Goal: Information Seeking & Learning: Learn about a topic

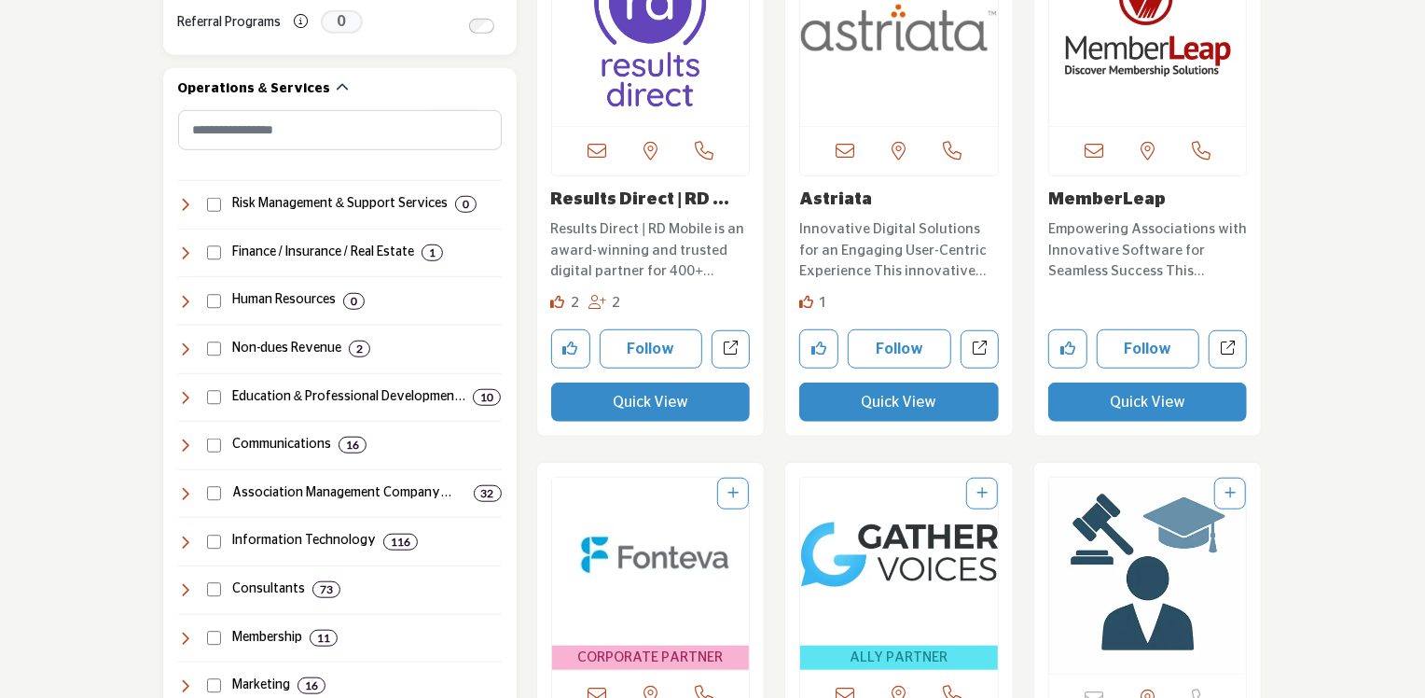
scroll to position [840, 0]
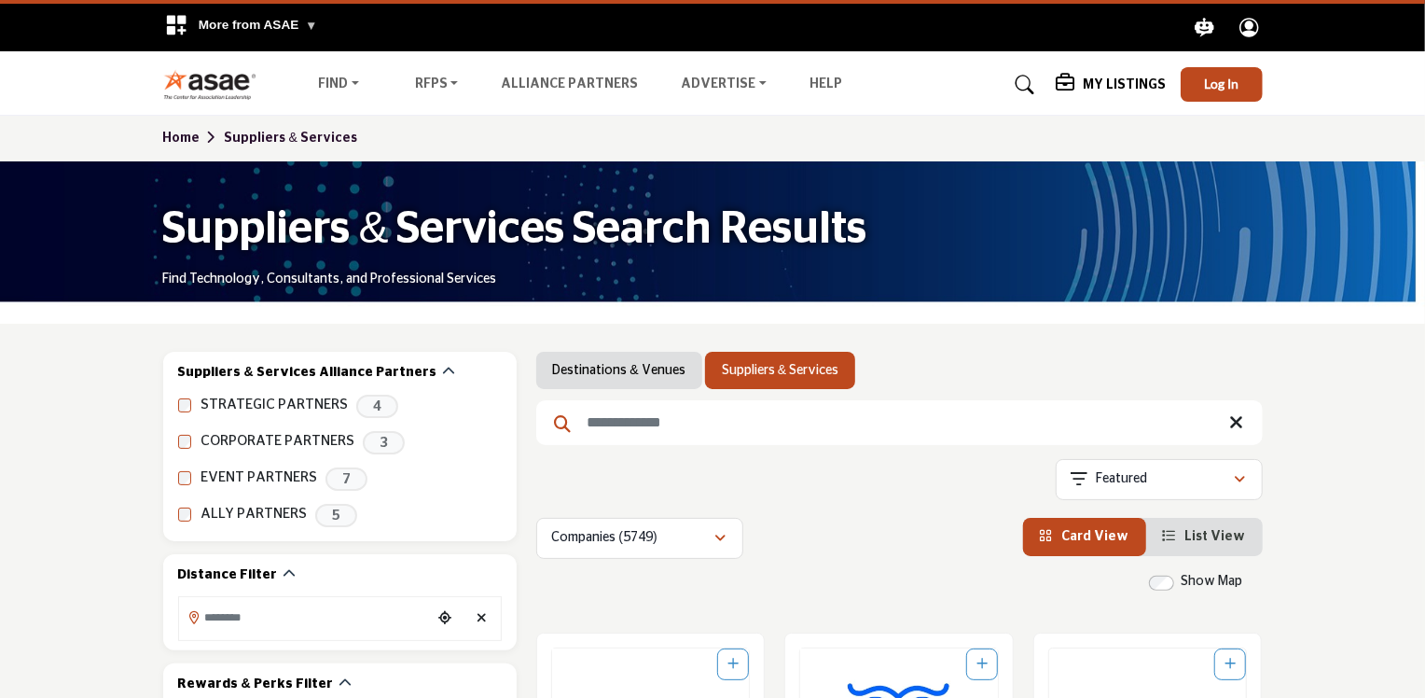
click at [747, 370] on link "Suppliers & Services" at bounding box center [780, 370] width 117 height 19
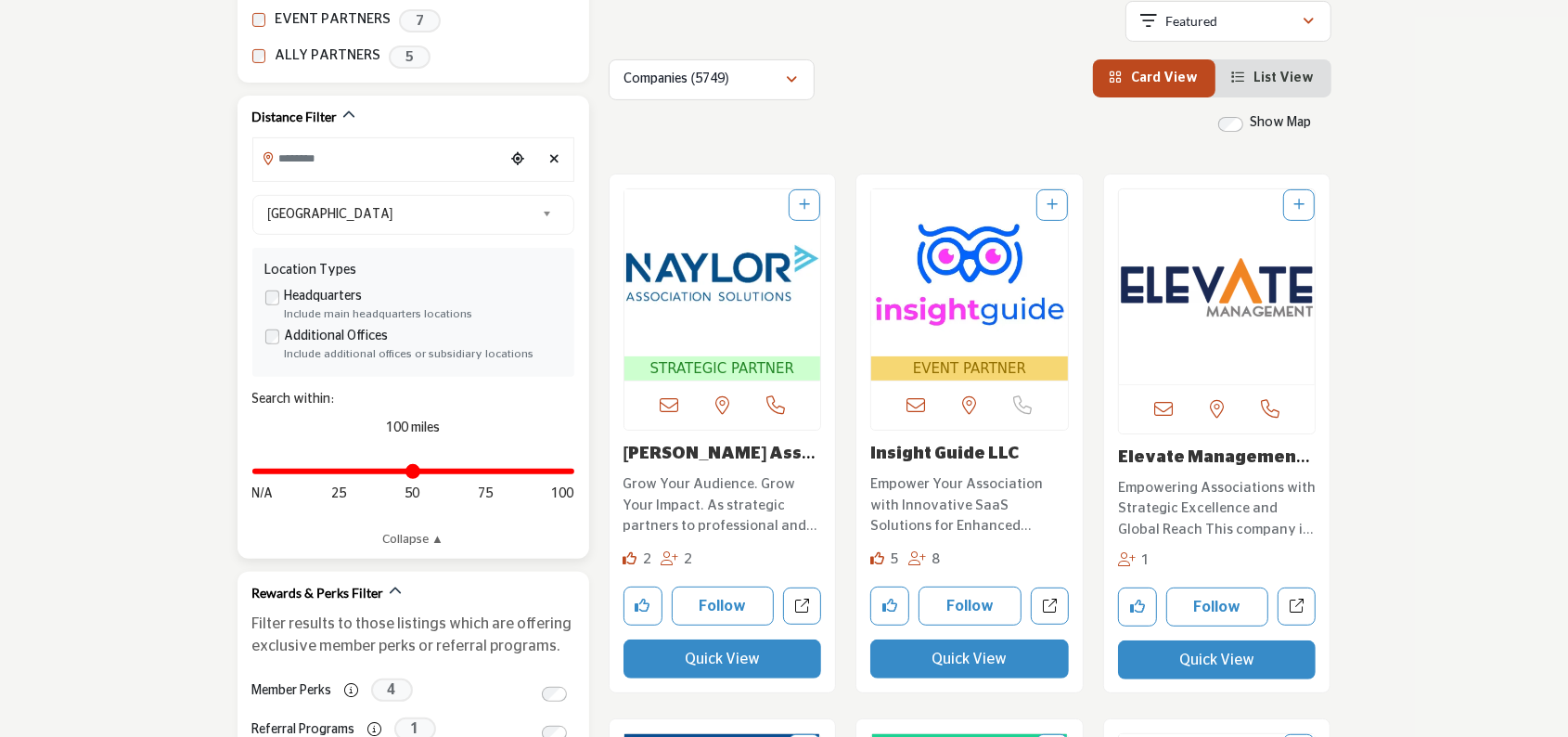
scroll to position [649, 0]
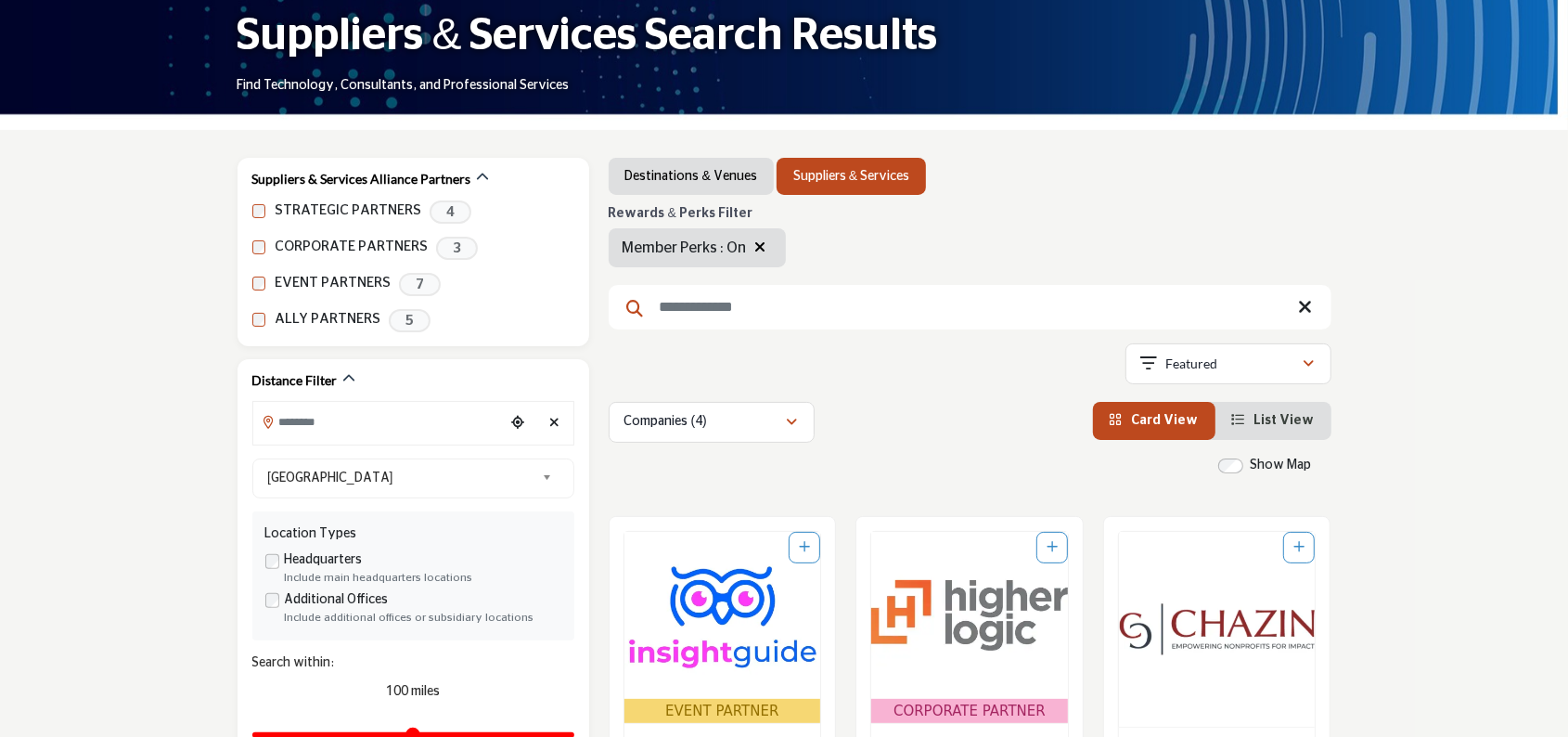
scroll to position [186, 0]
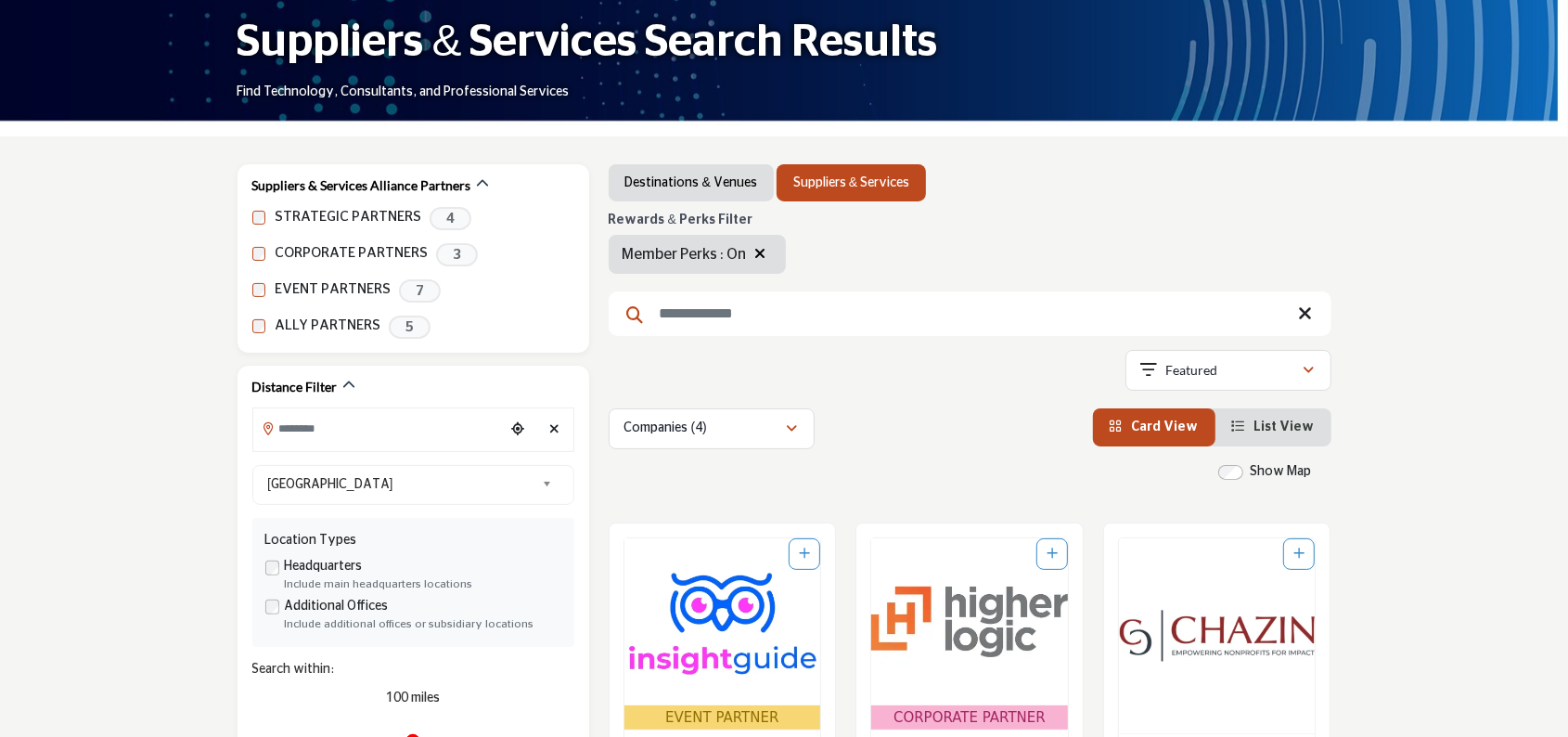
click at [1292, 428] on span "List View" at bounding box center [1284, 427] width 61 height 13
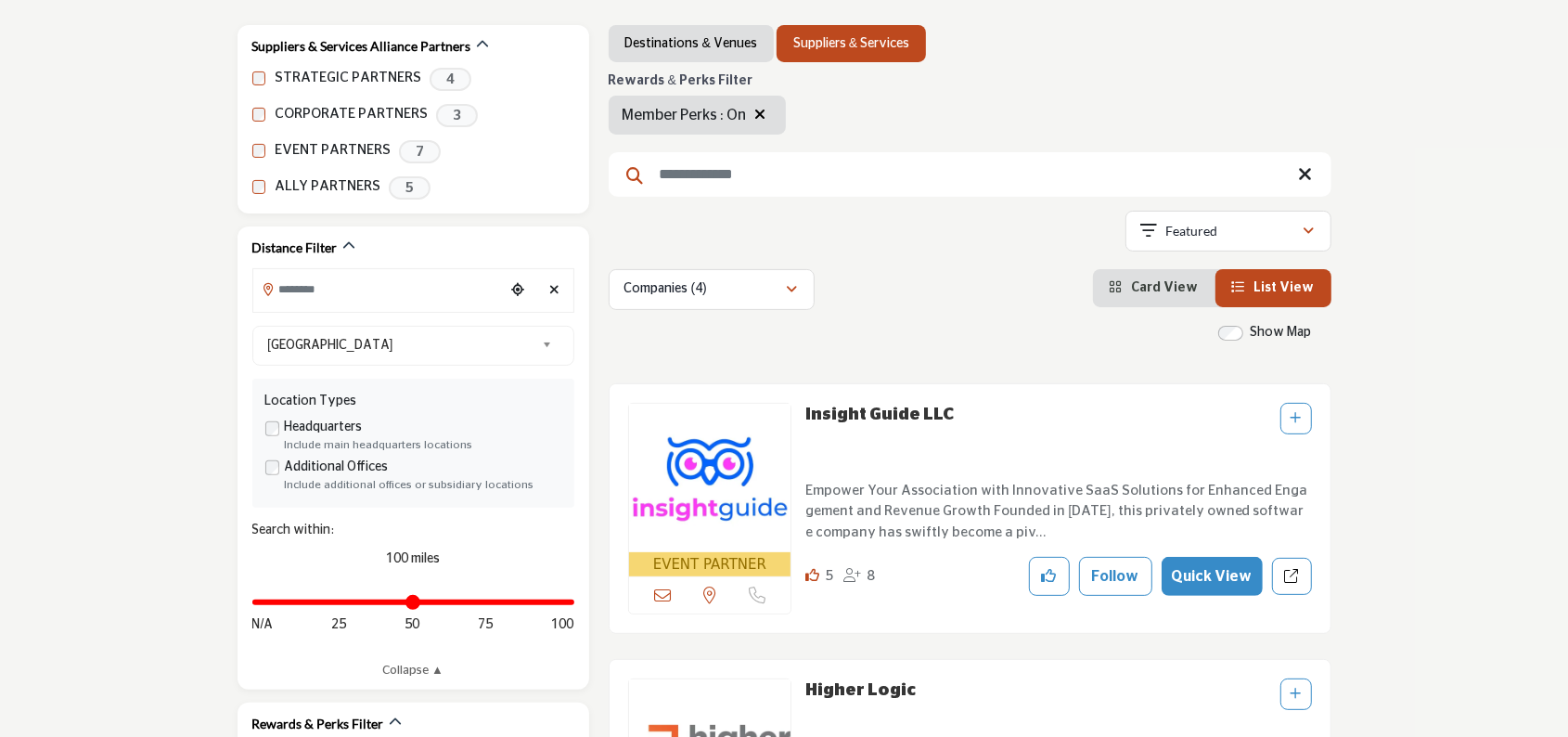
scroll to position [283, 0]
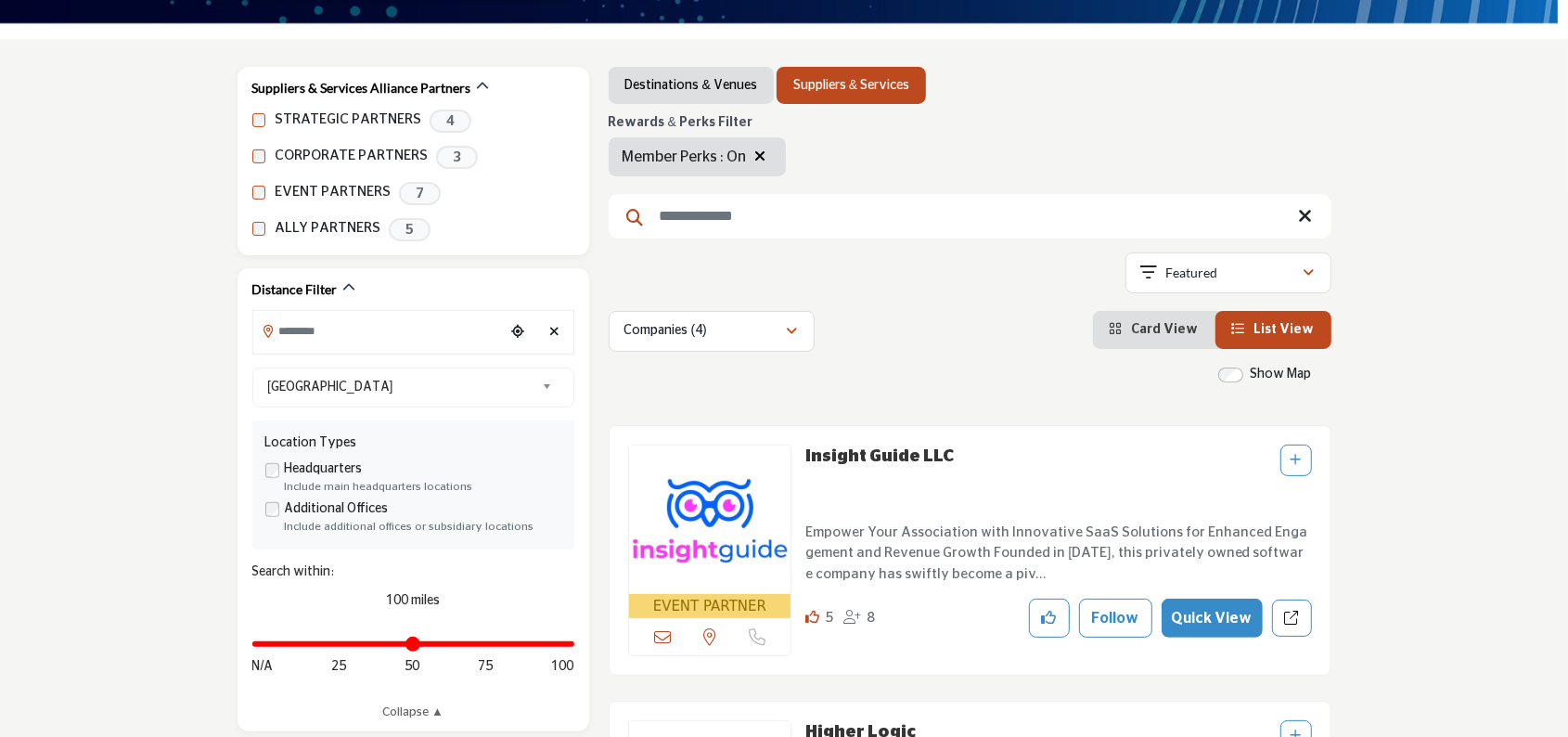
click at [764, 156] on icon "button" at bounding box center [760, 155] width 11 height 15
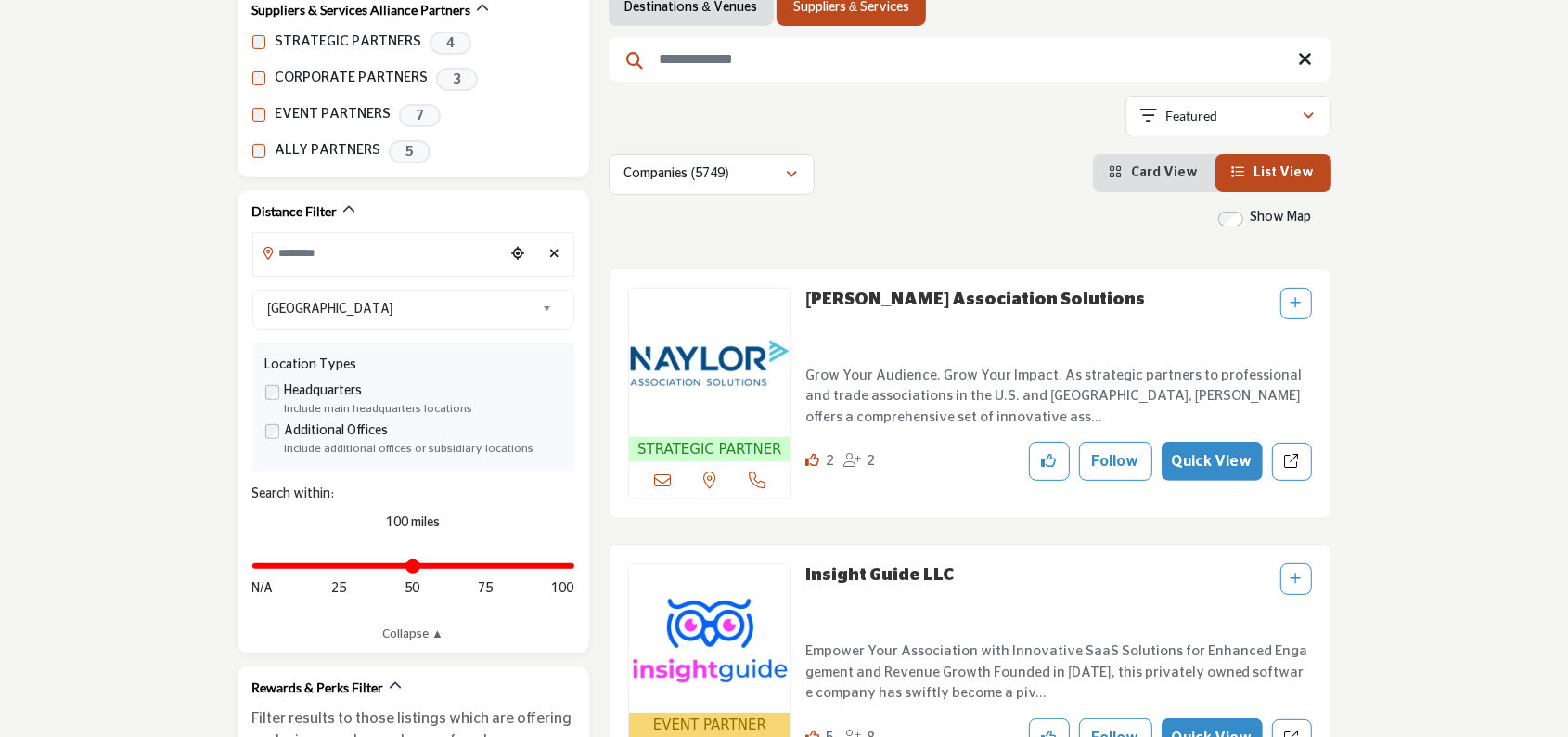
scroll to position [371, 0]
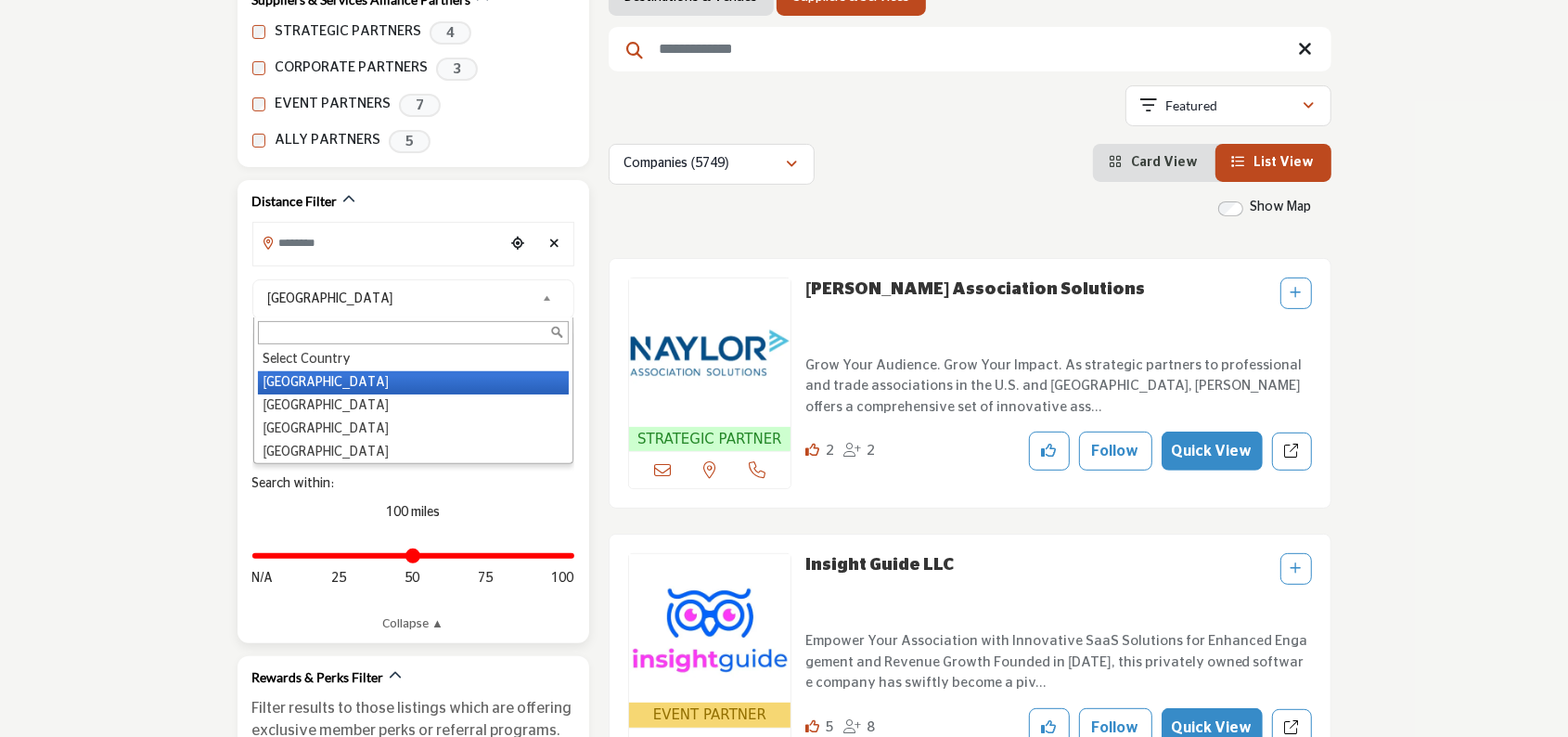
click at [546, 299] on b at bounding box center [550, 298] width 17 height 23
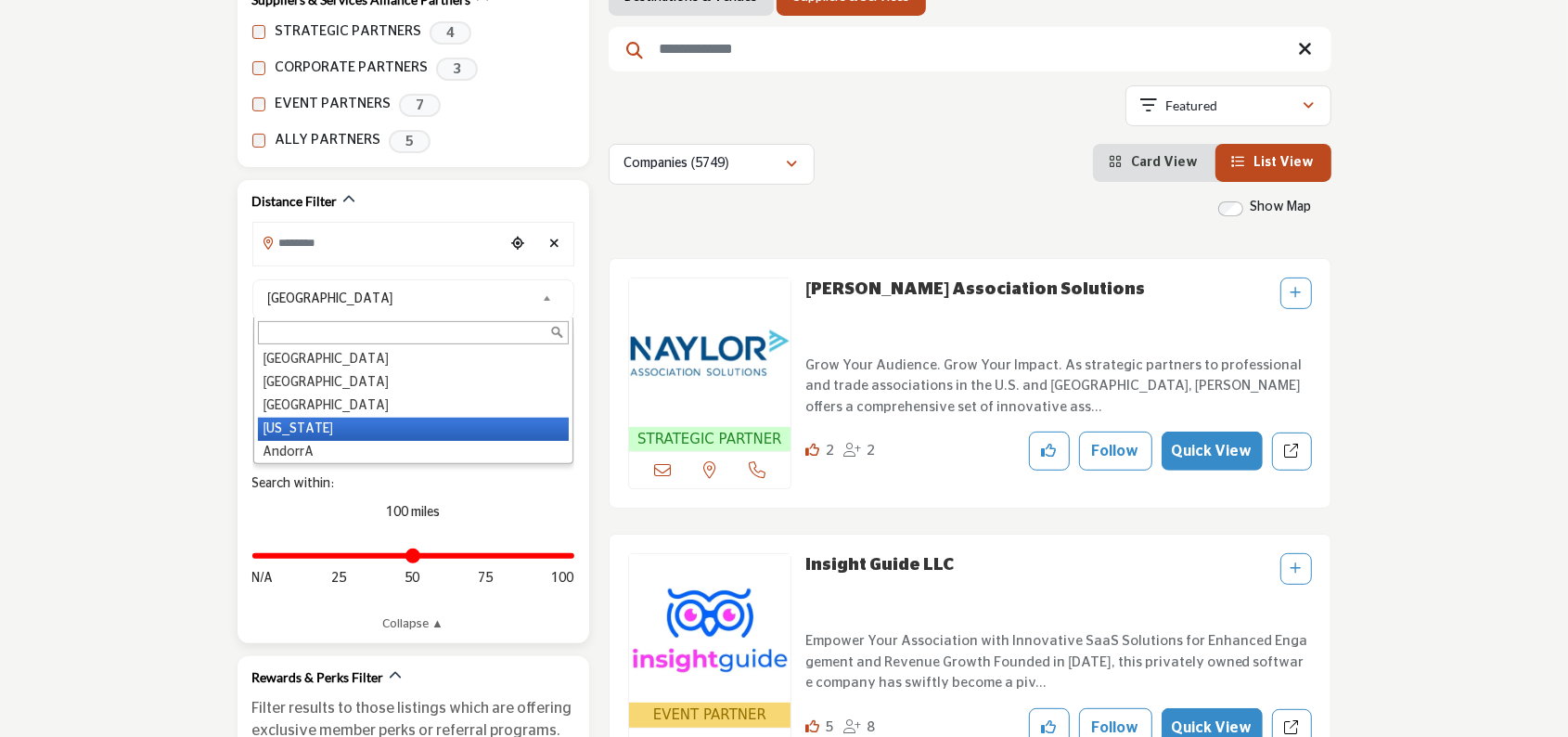
scroll to position [186, 0]
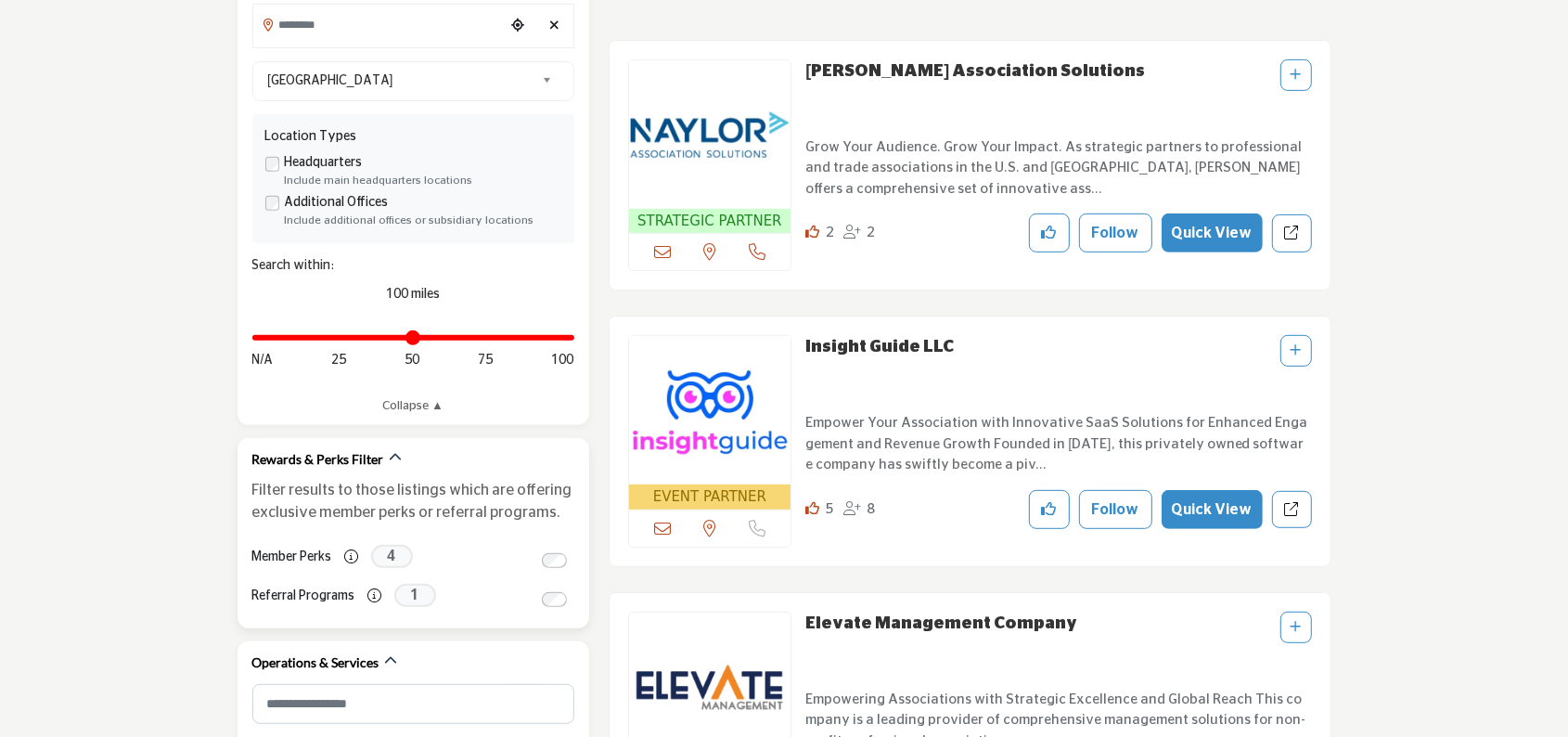
scroll to position [557, 0]
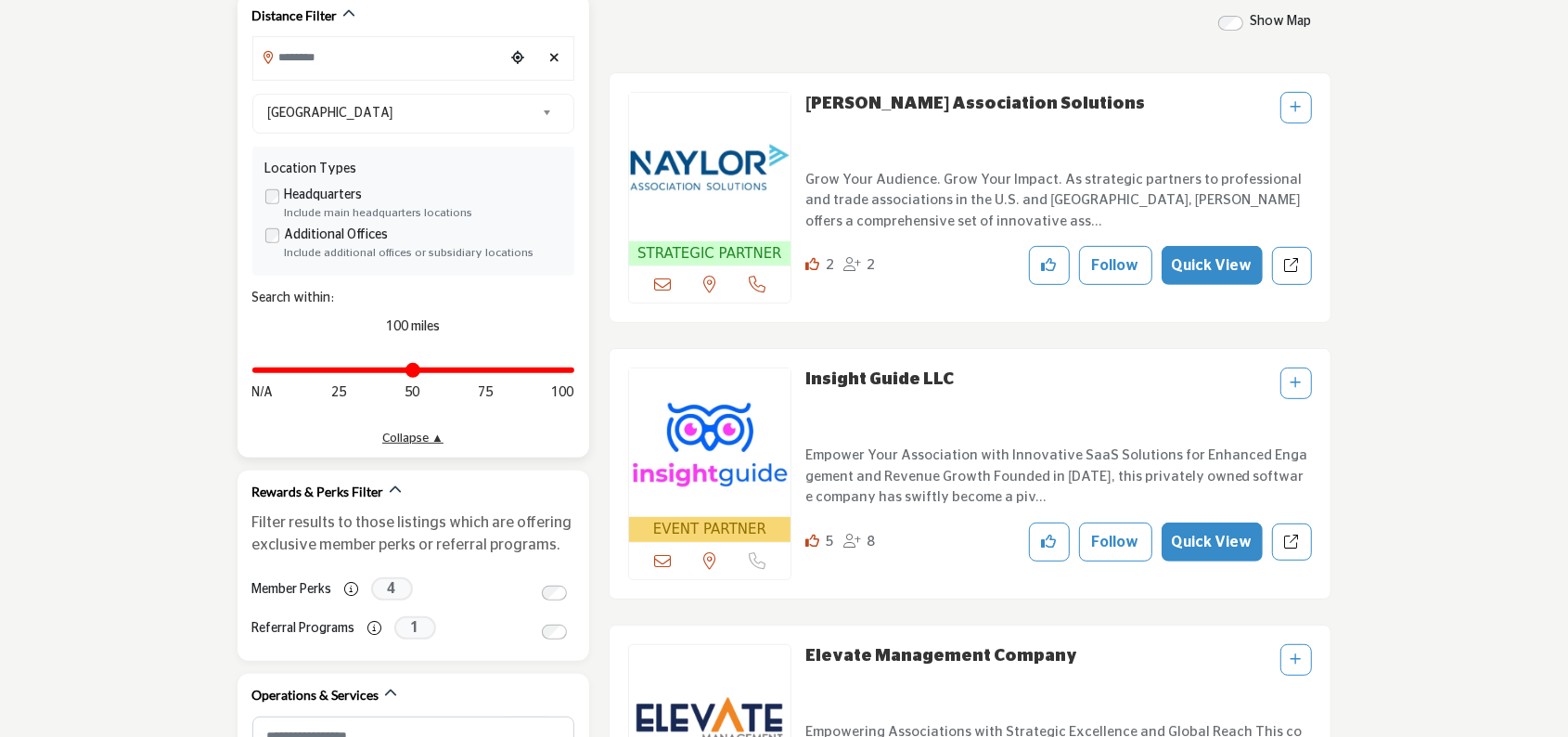
click at [437, 443] on link "Collapse ▲" at bounding box center [414, 439] width 322 height 19
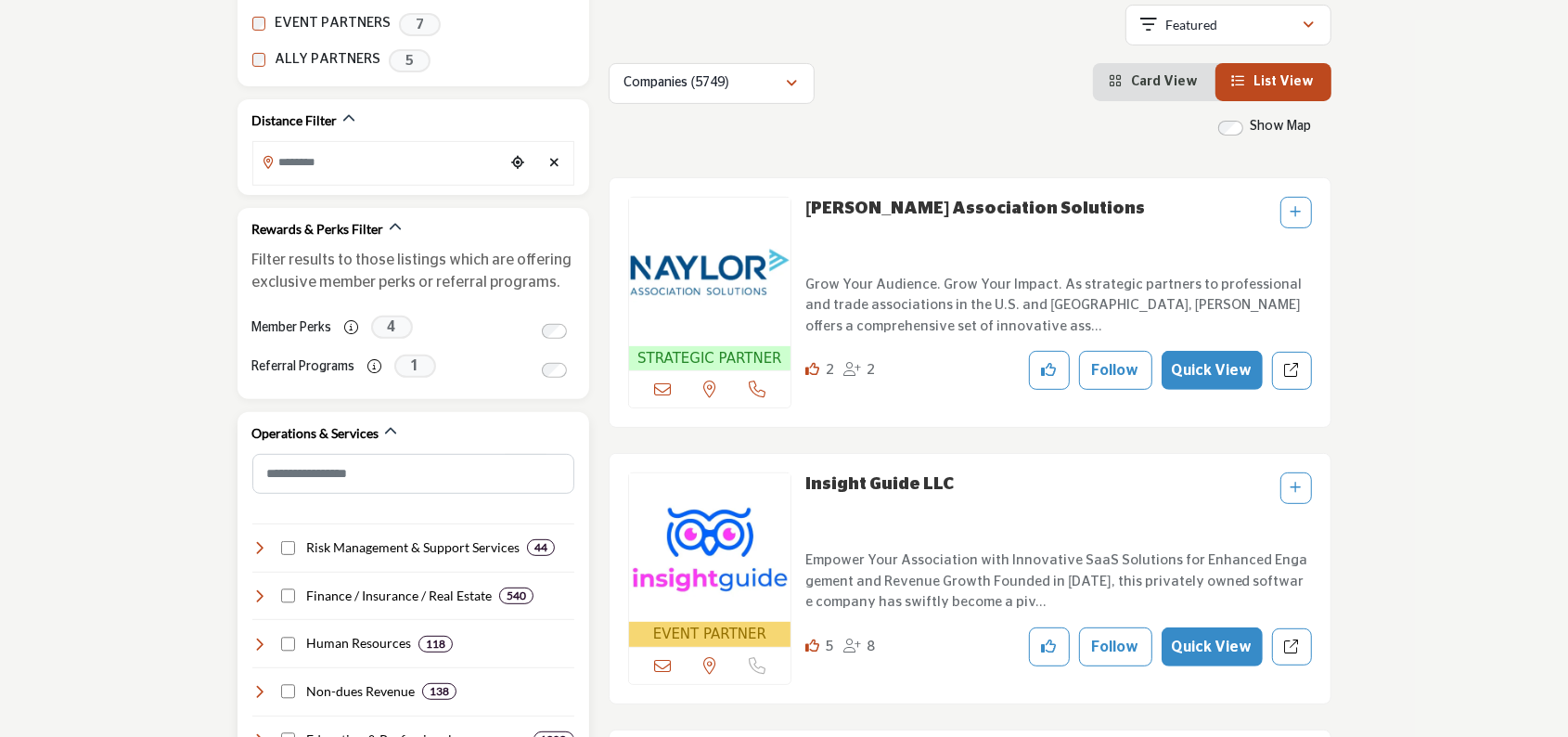
scroll to position [278, 0]
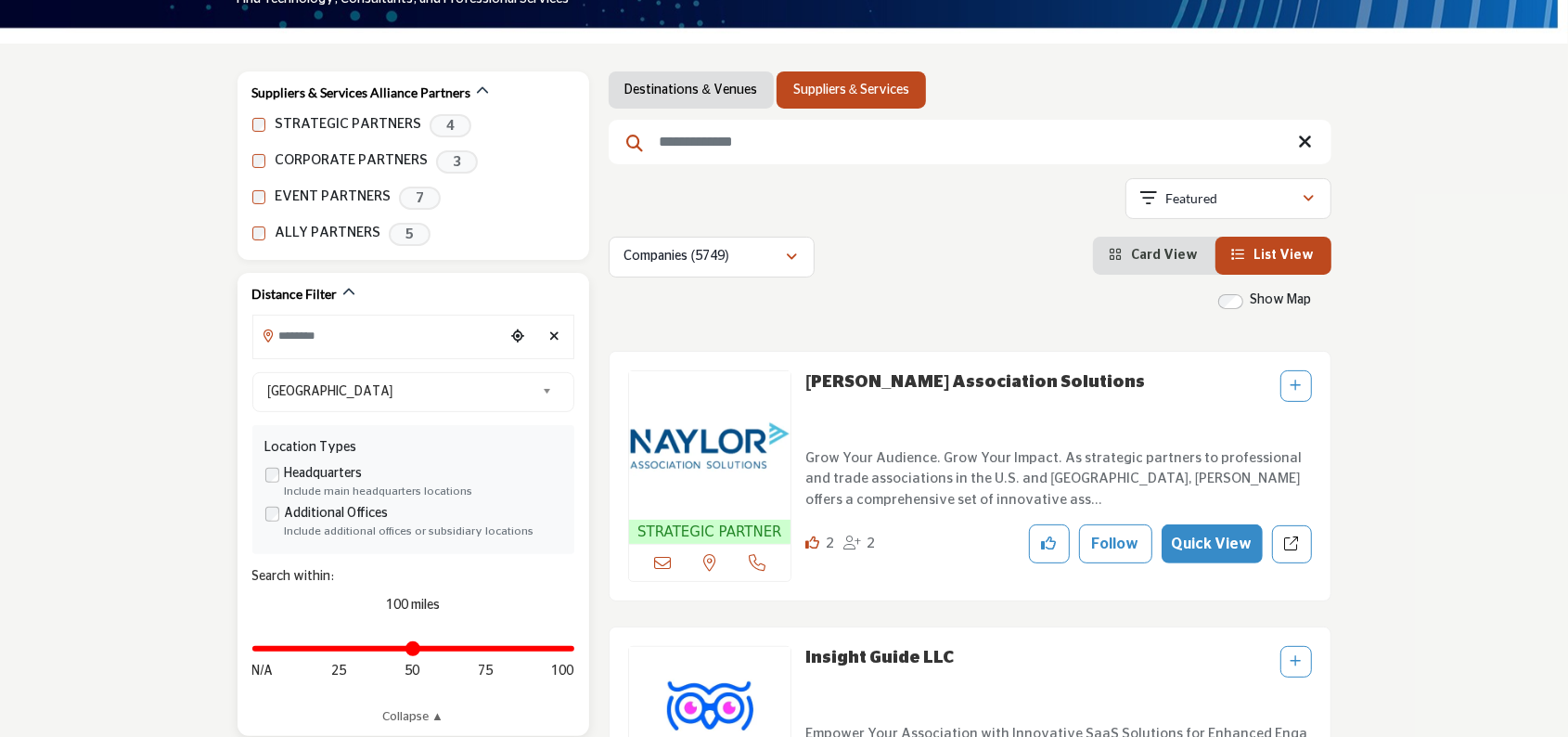
click at [375, 344] on input "Search Location" at bounding box center [379, 335] width 251 height 36
click at [338, 365] on div at bounding box center [413, 366] width 320 height 28
click at [306, 338] on input "Search Location" at bounding box center [379, 335] width 251 height 36
click at [300, 371] on div at bounding box center [413, 366] width 320 height 28
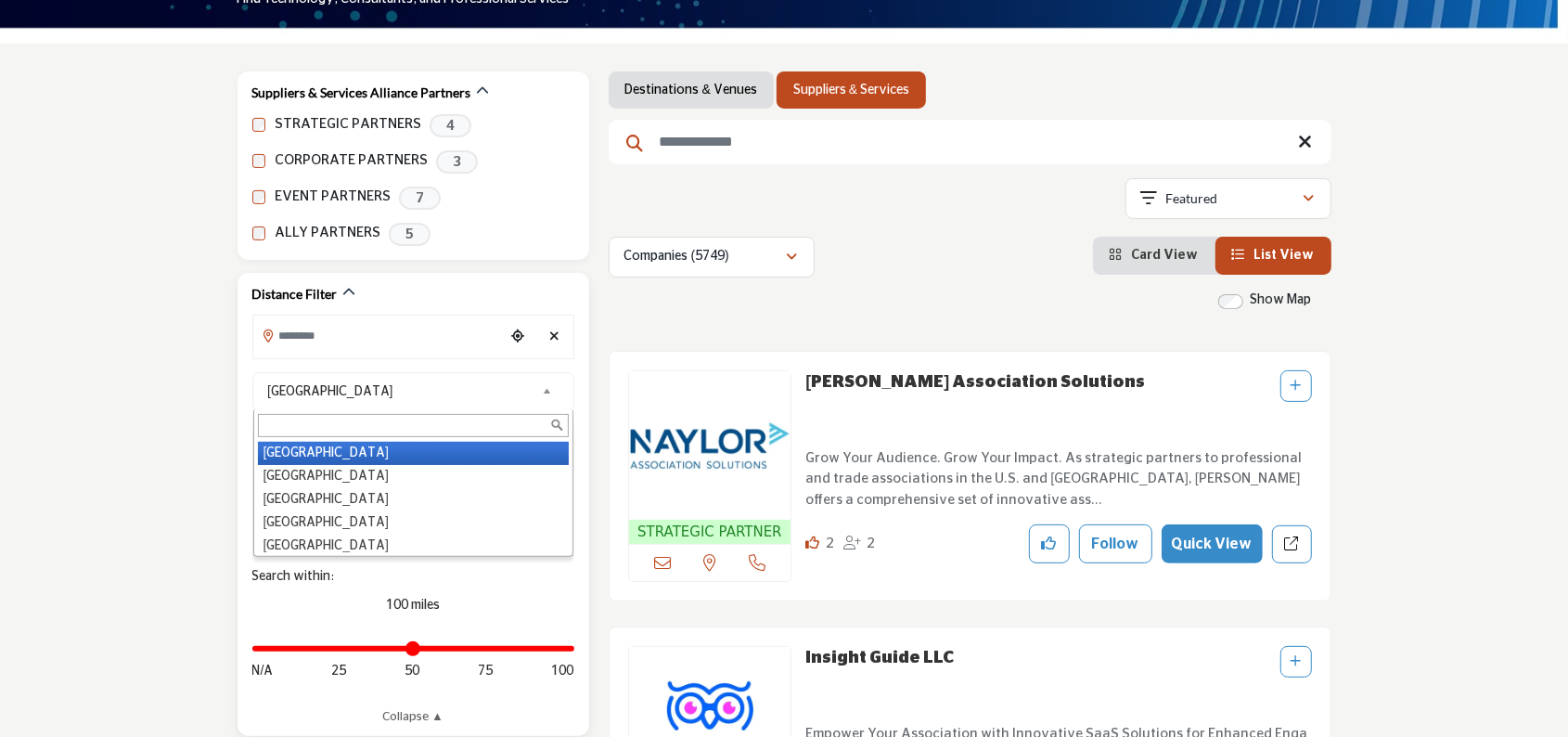
click at [316, 394] on span "United States" at bounding box center [401, 391] width 267 height 22
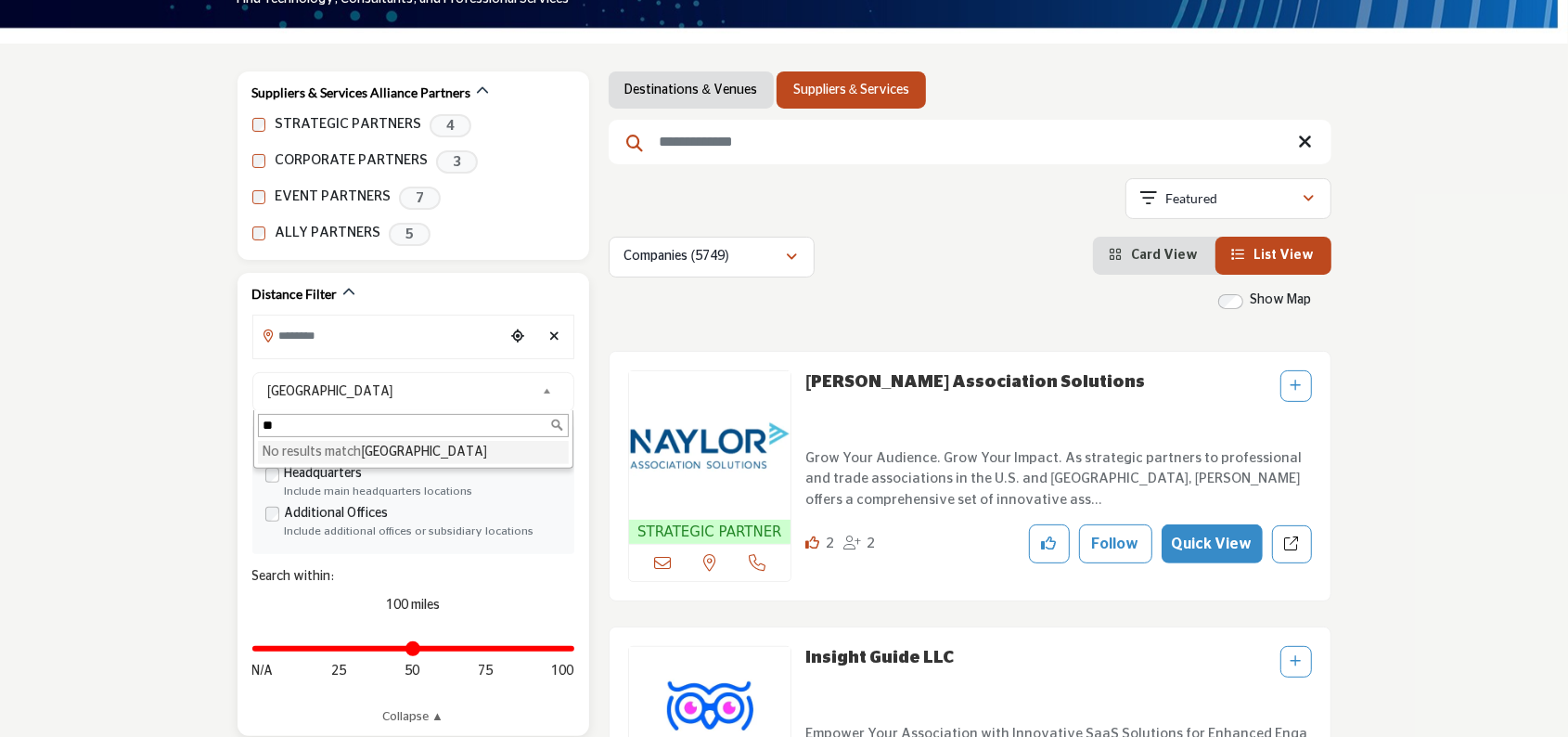
type input "*"
click at [404, 338] on input "Search Location" at bounding box center [379, 335] width 251 height 36
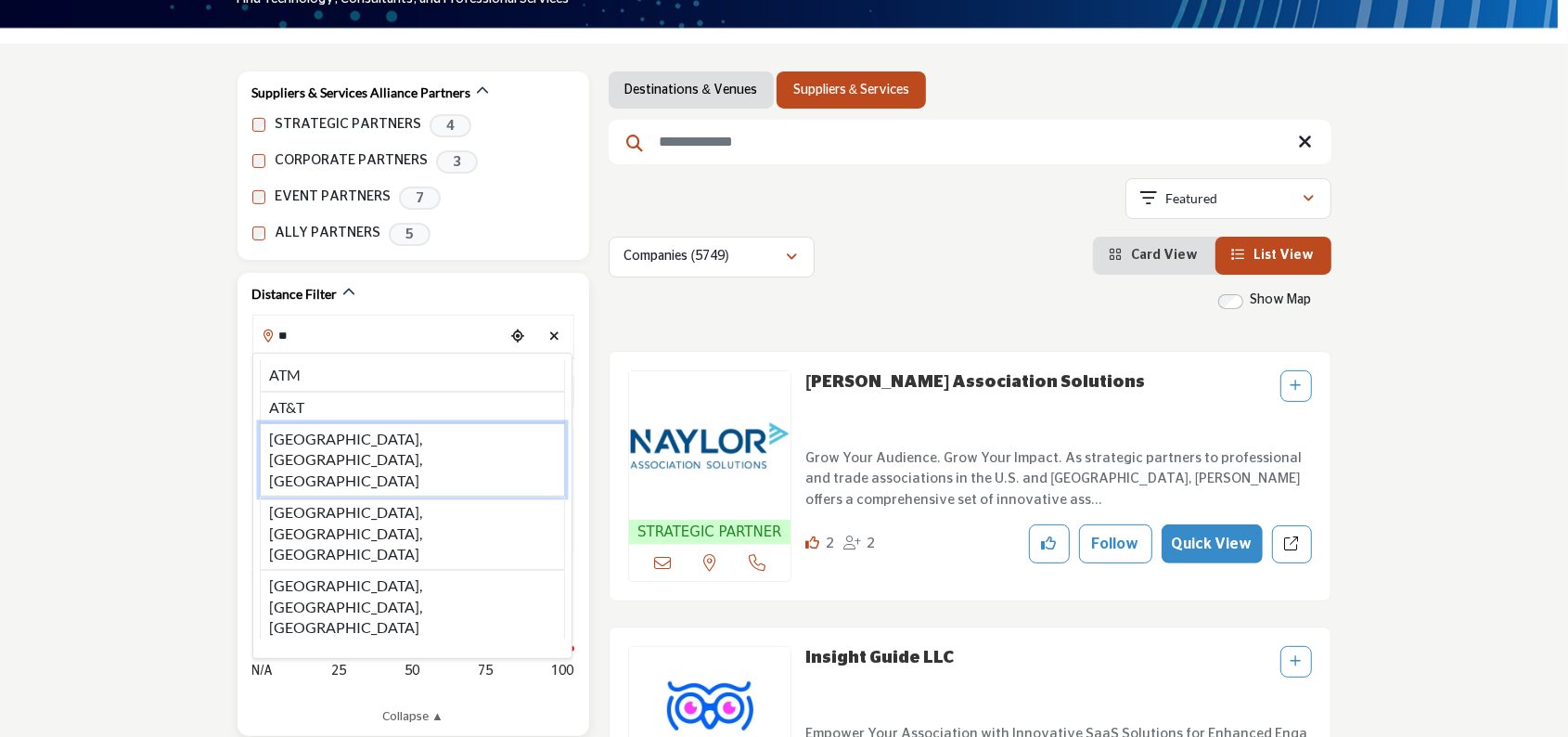
click at [375, 440] on li "Atlanta, GA, USA" at bounding box center [412, 460] width 305 height 74
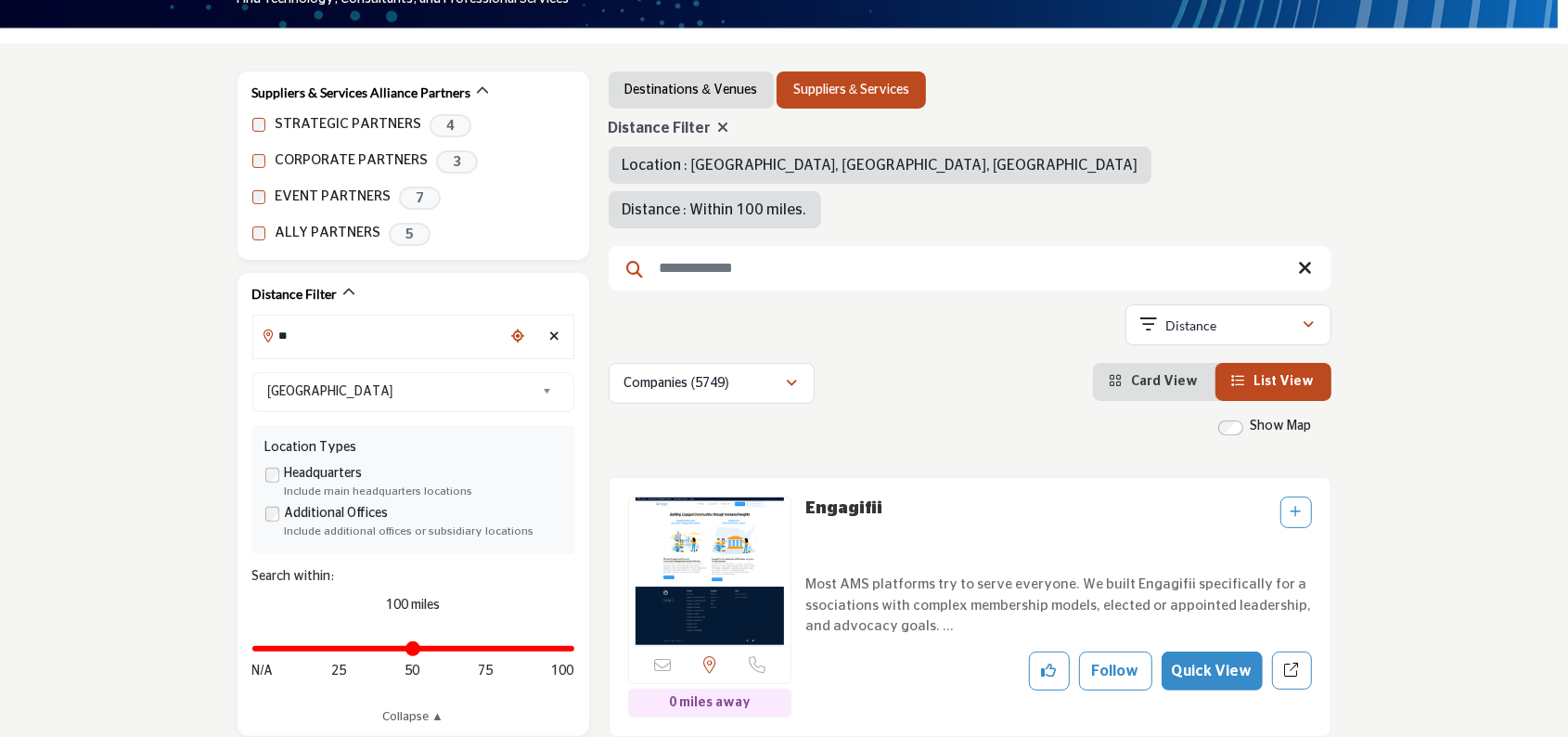
type input "**********"
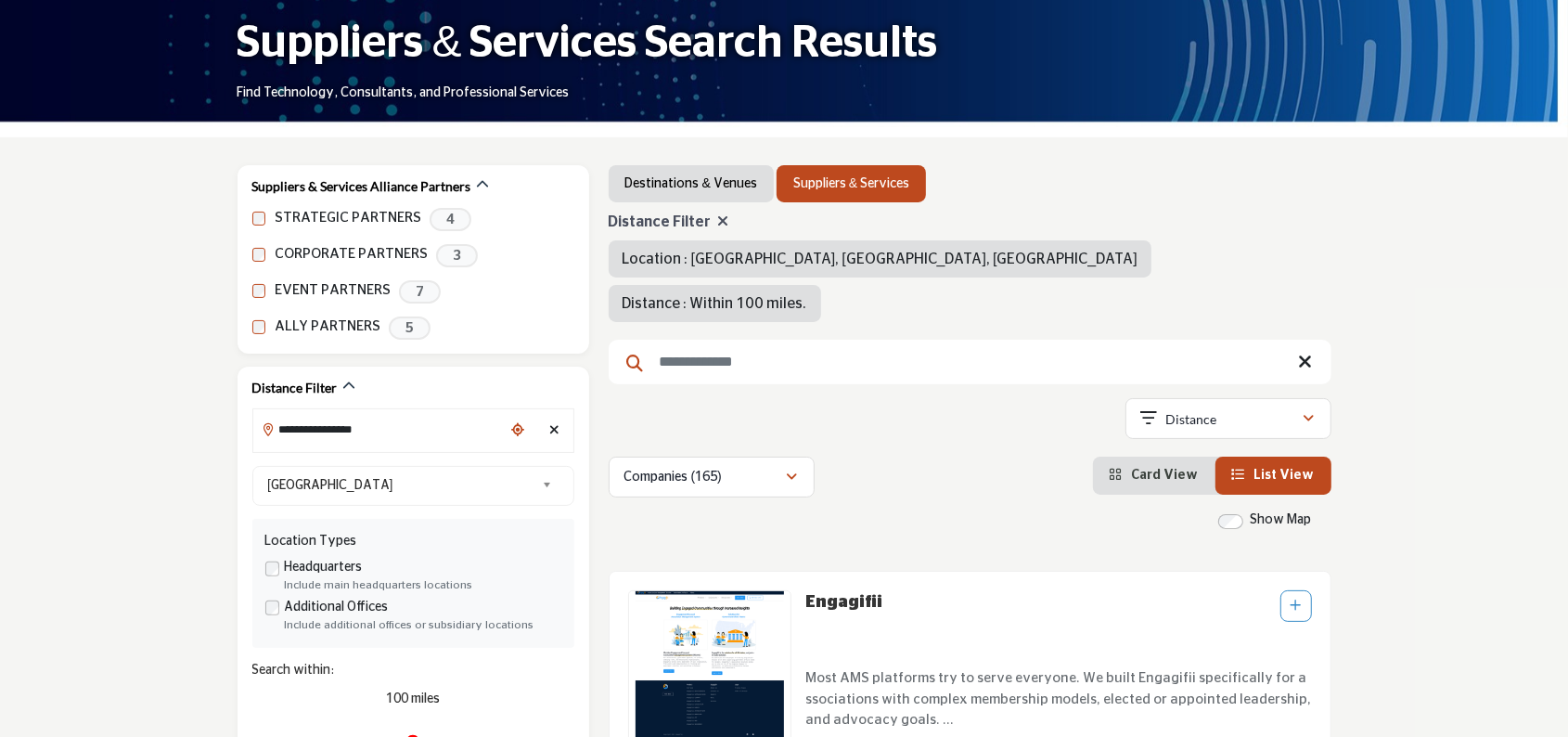
scroll to position [186, 0]
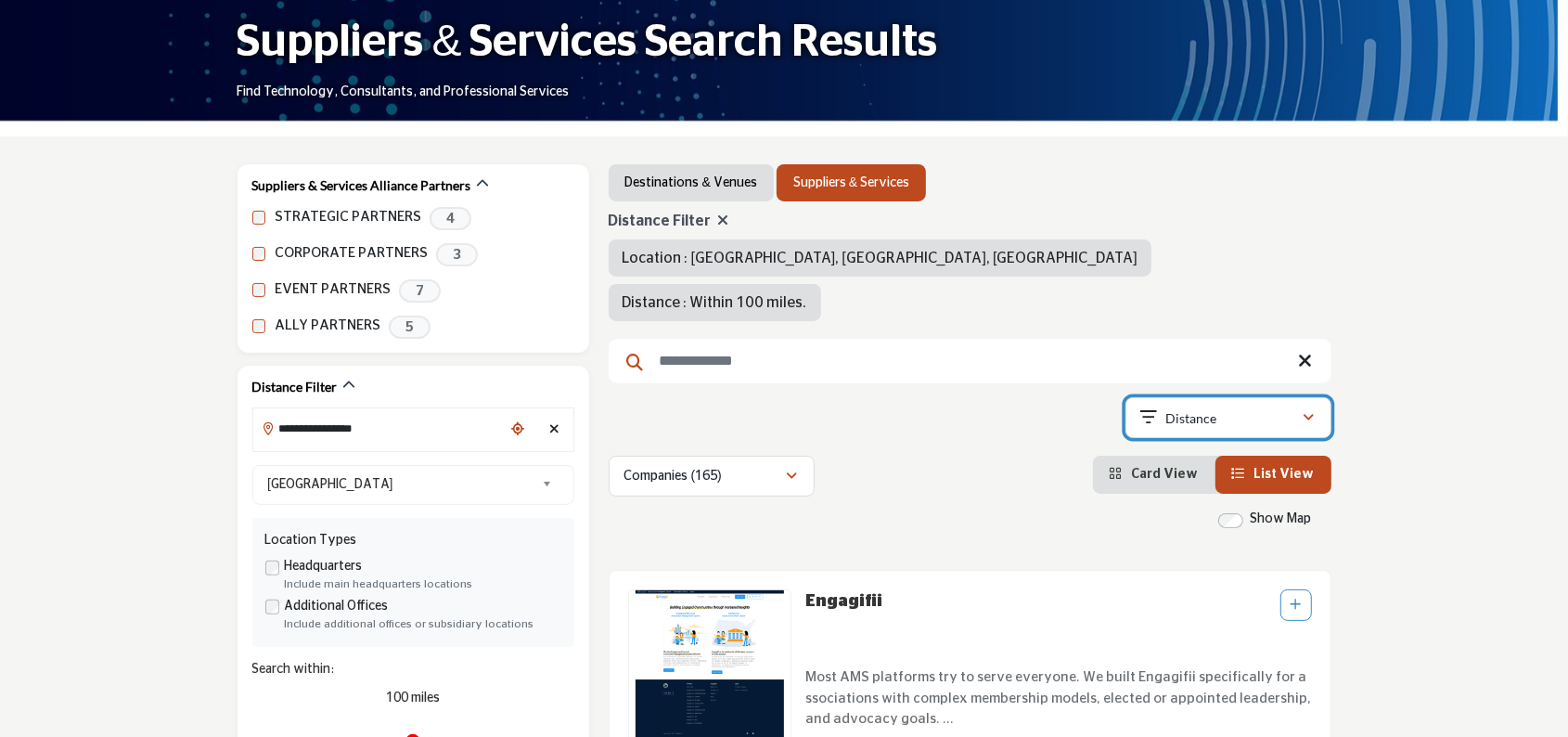
click at [1310, 411] on icon "button" at bounding box center [1308, 417] width 11 height 13
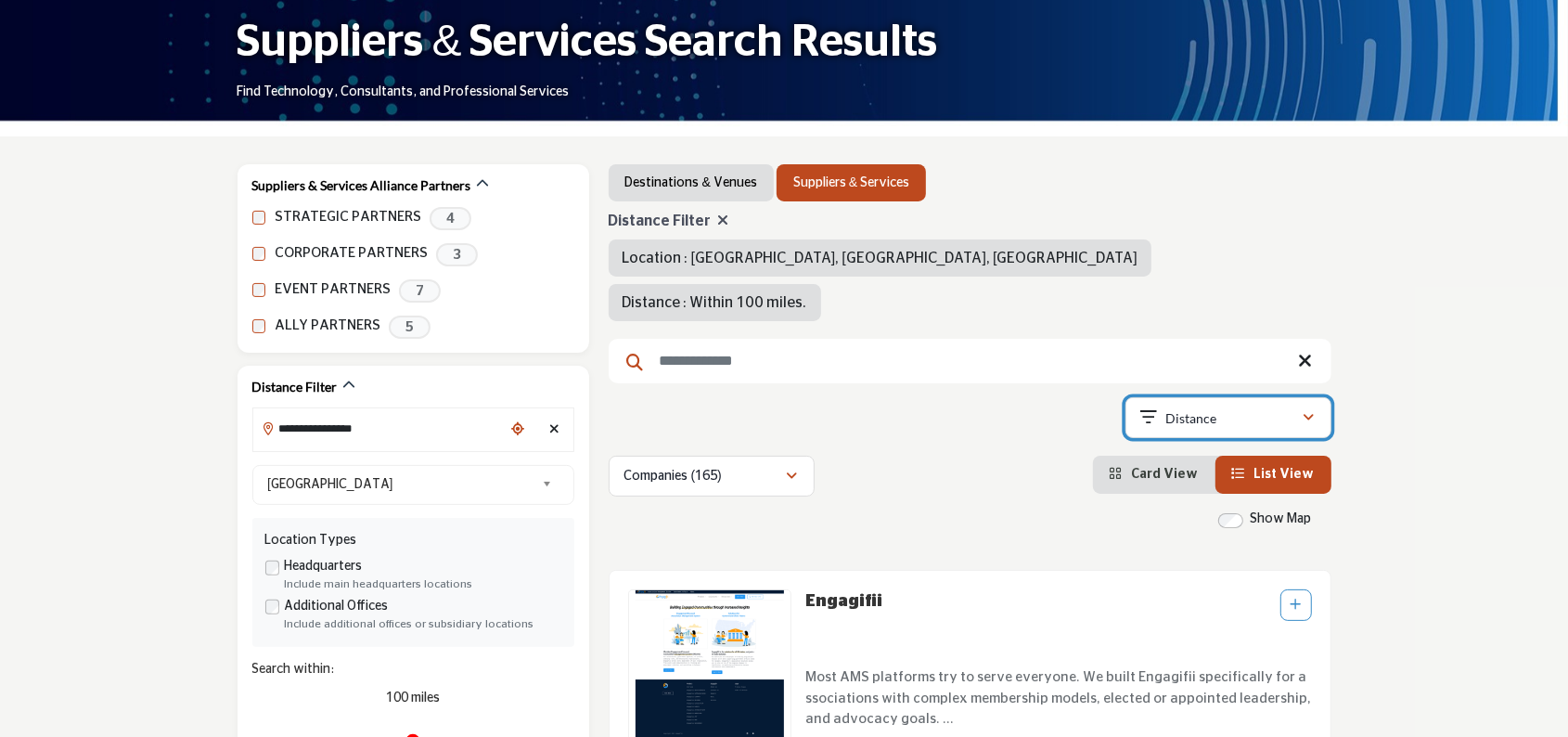
click at [1311, 411] on icon "button" at bounding box center [1308, 417] width 11 height 13
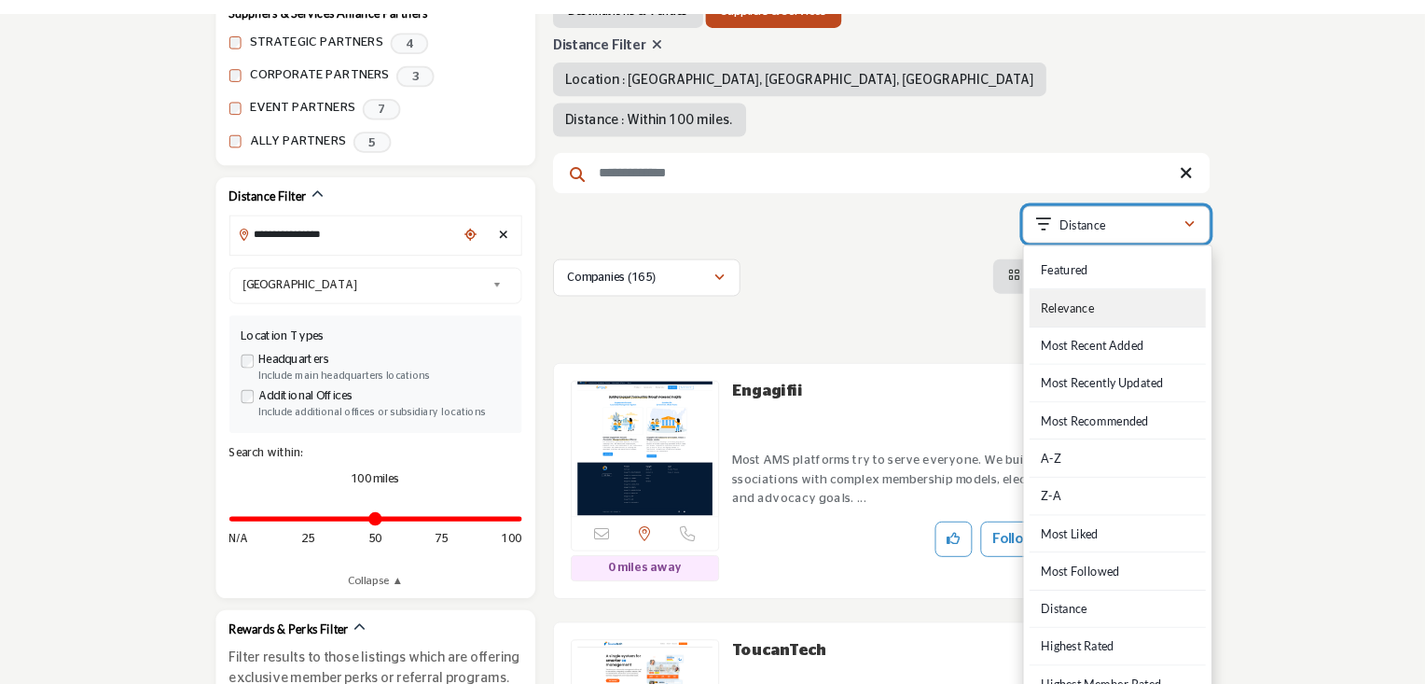
scroll to position [280, 0]
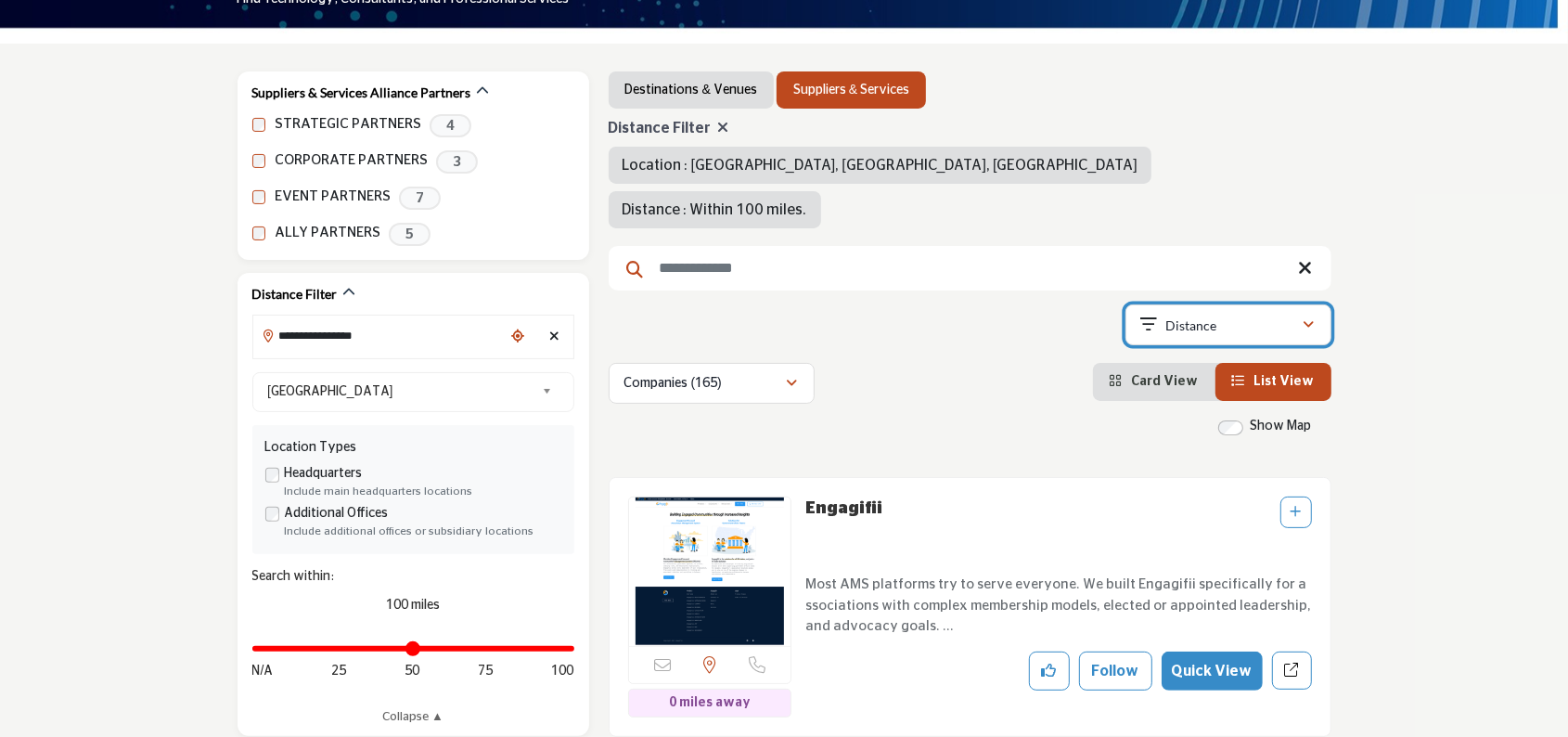
click at [1306, 318] on icon "button" at bounding box center [1308, 324] width 11 height 13
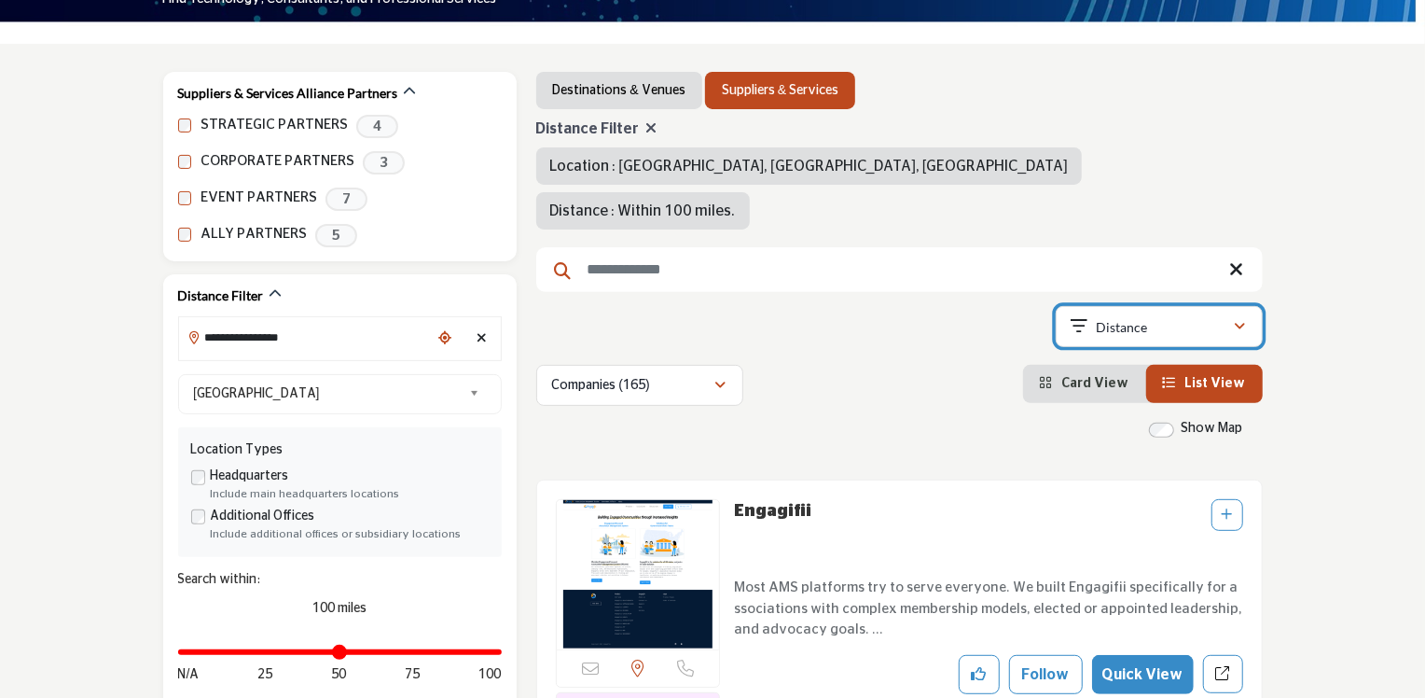
click at [1235, 320] on icon "button" at bounding box center [1240, 326] width 11 height 13
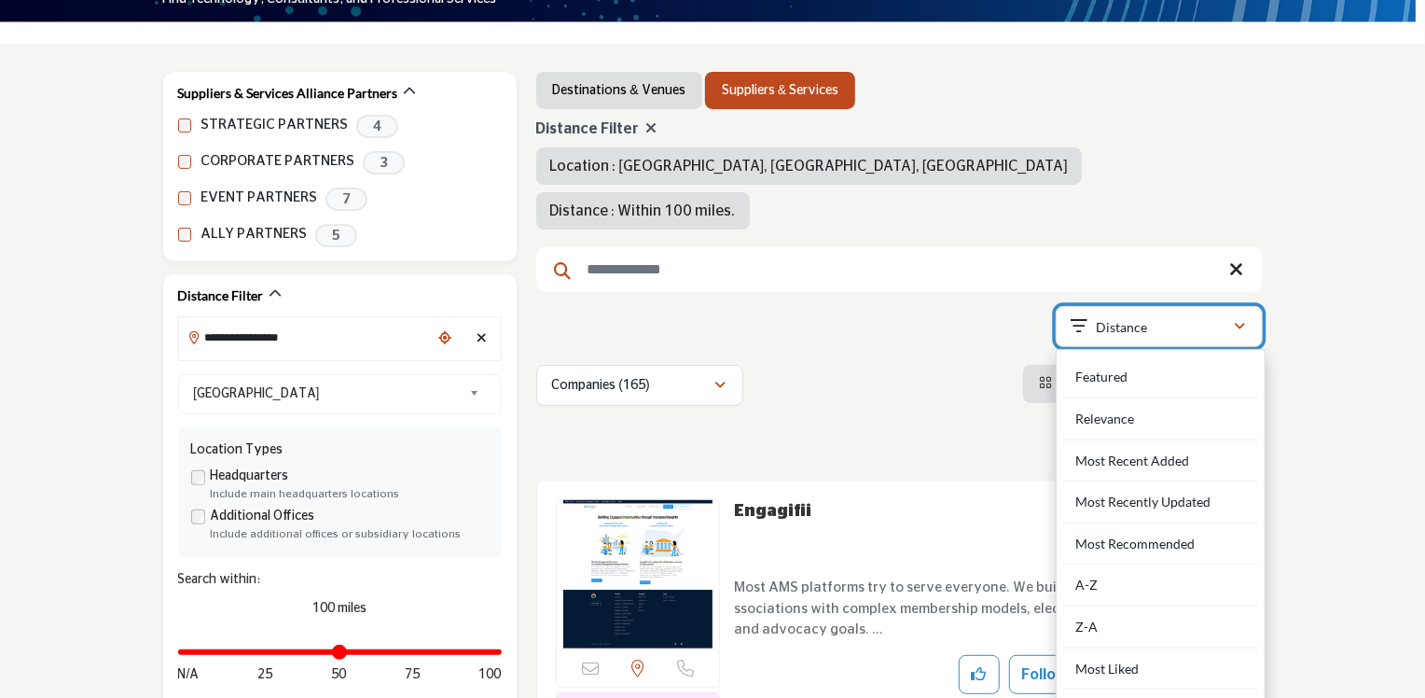
click at [1235, 320] on icon "button" at bounding box center [1240, 326] width 11 height 13
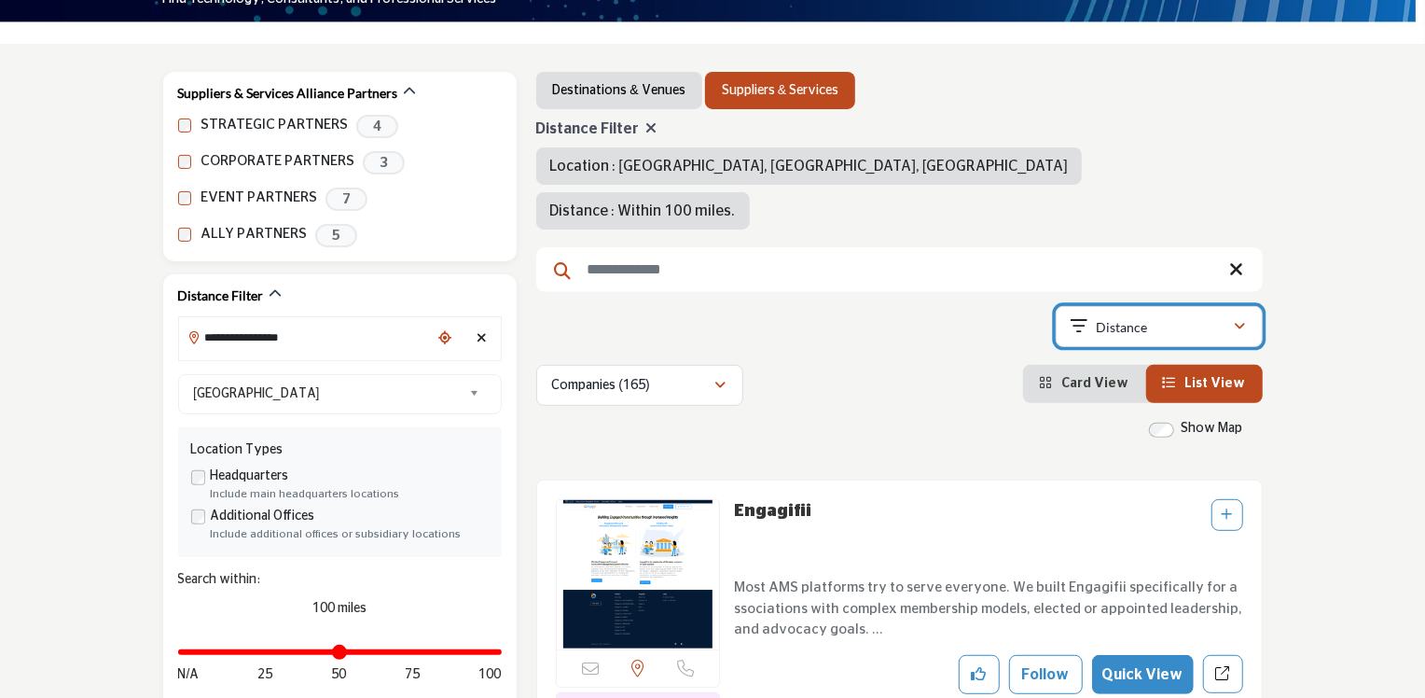
click at [1235, 320] on icon "button" at bounding box center [1240, 326] width 11 height 13
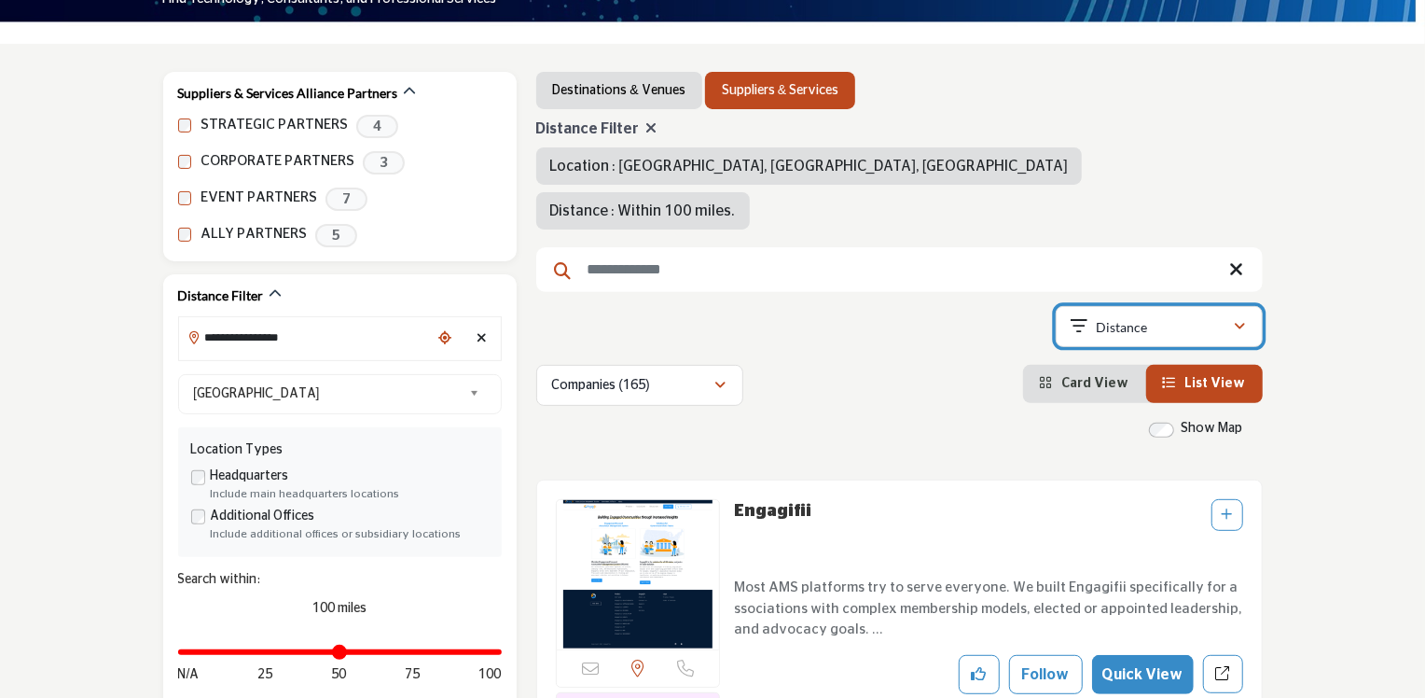
click at [1235, 320] on icon "button" at bounding box center [1240, 326] width 11 height 13
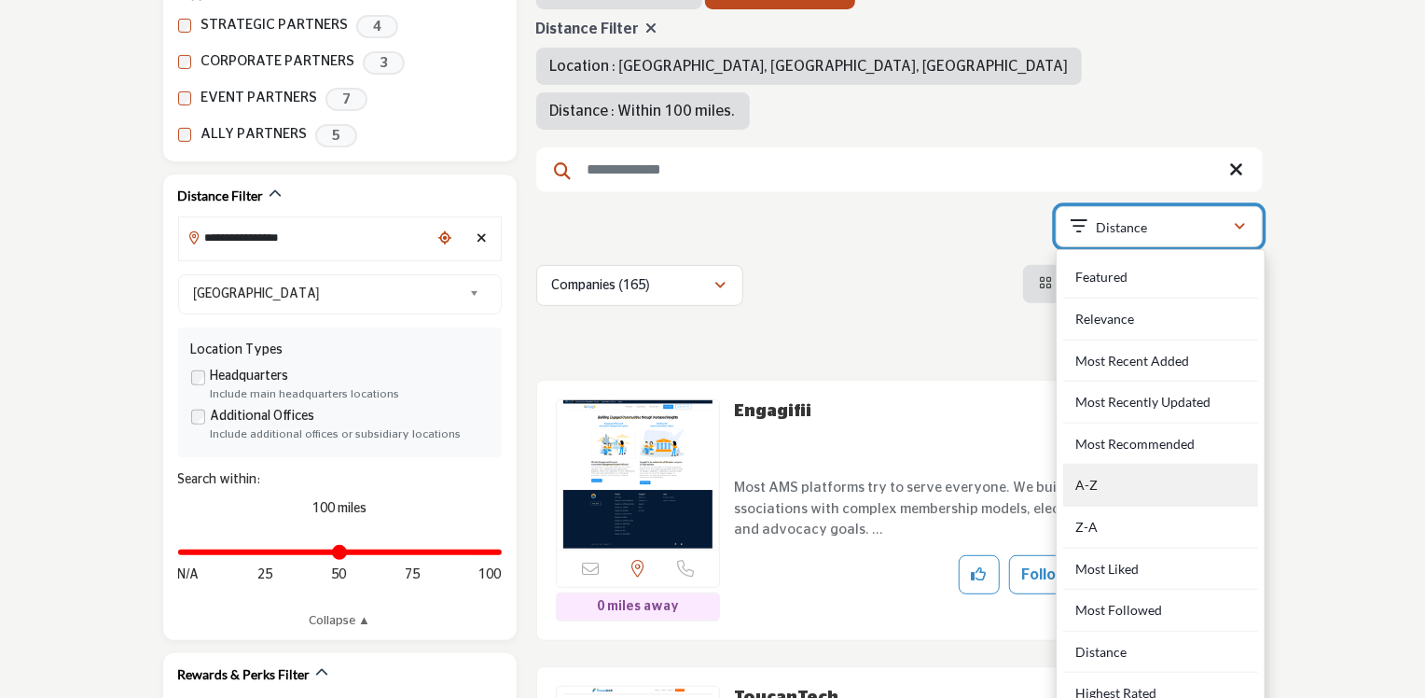
scroll to position [466, 0]
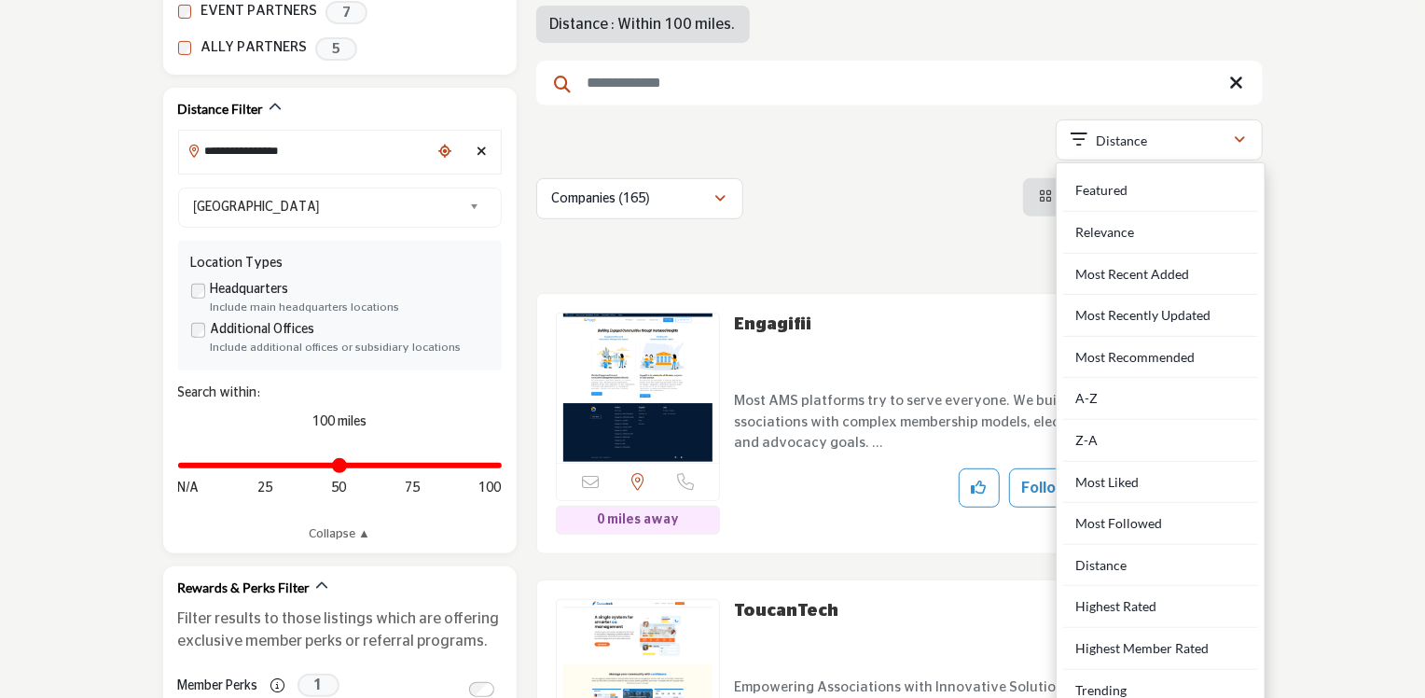
drag, startPoint x: 1314, startPoint y: 333, endPoint x: 1303, endPoint y: 339, distance: 12.5
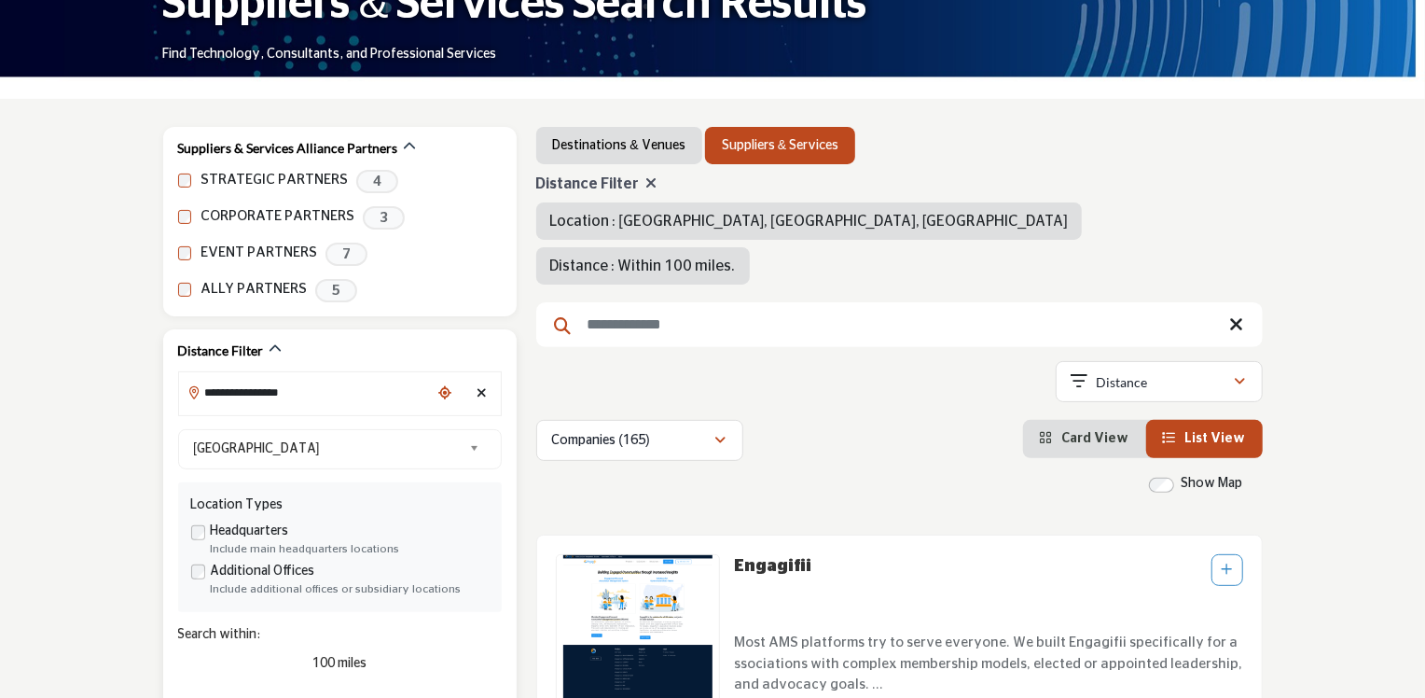
scroll to position [187, 0]
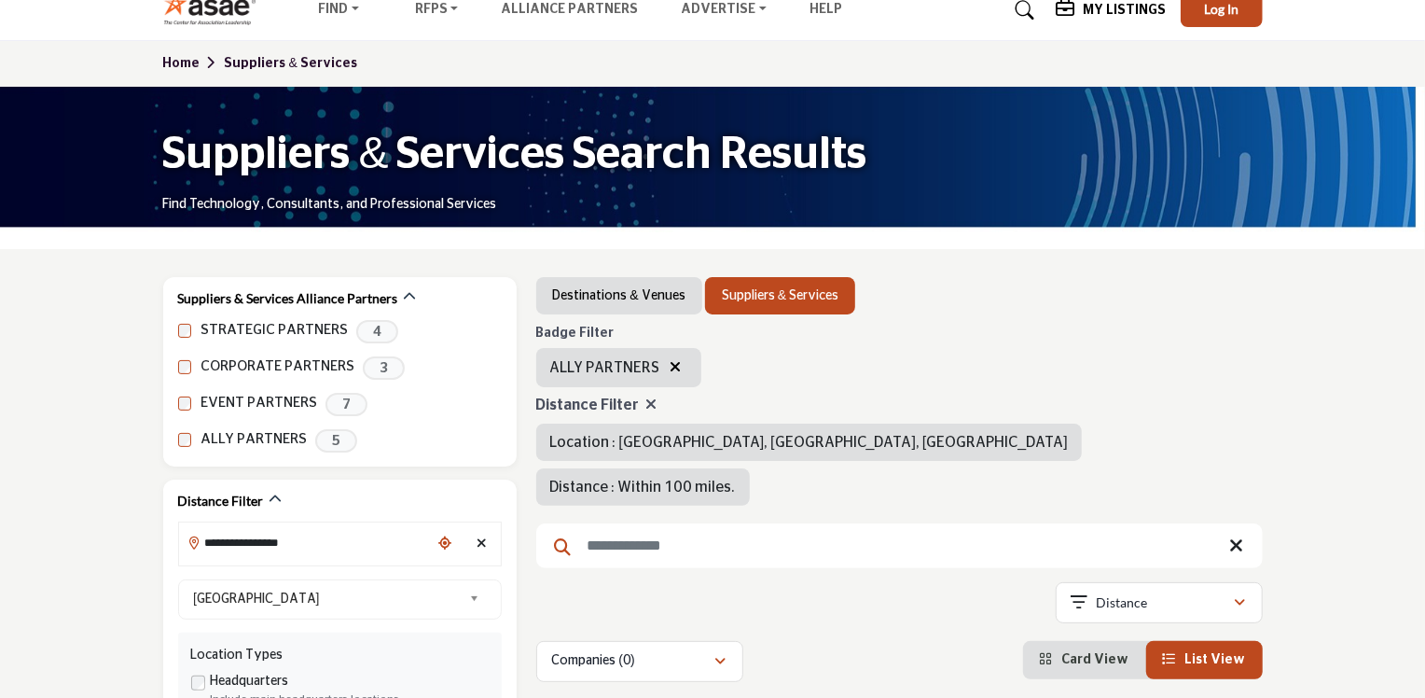
scroll to position [187, 0]
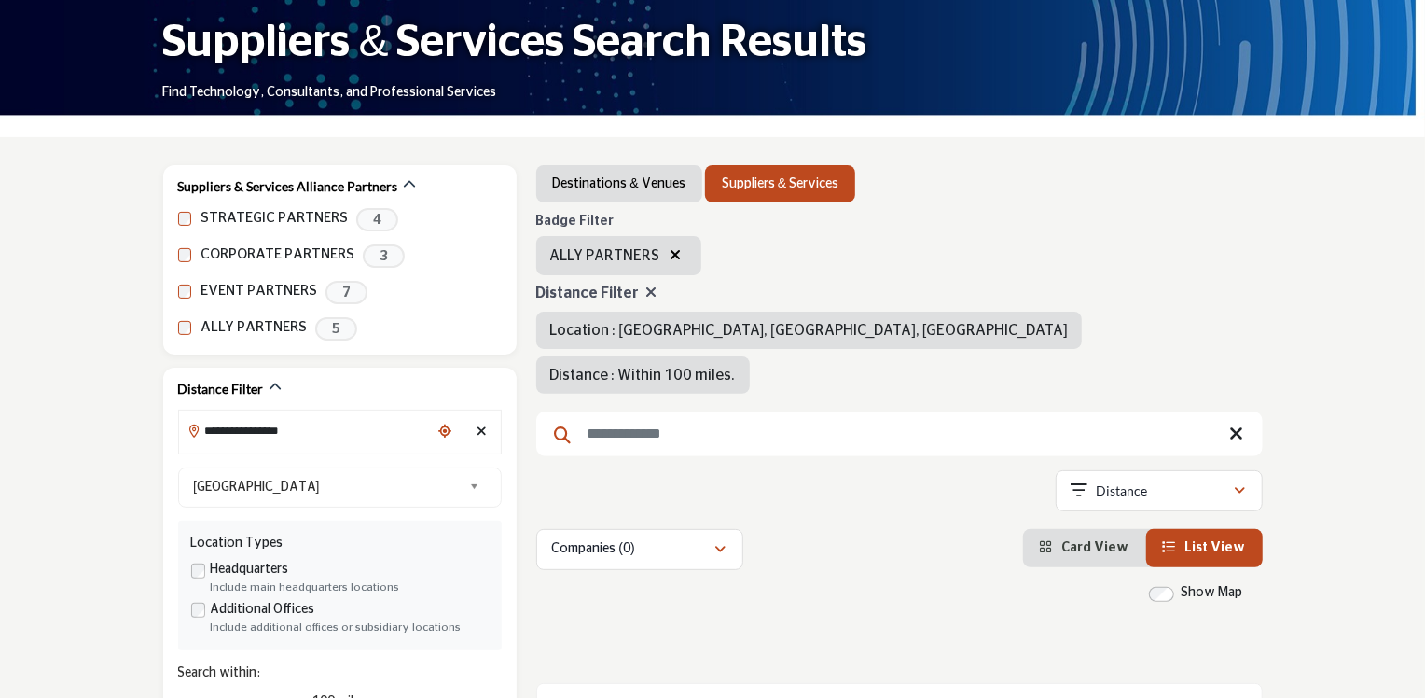
click at [646, 293] on icon at bounding box center [651, 292] width 11 height 15
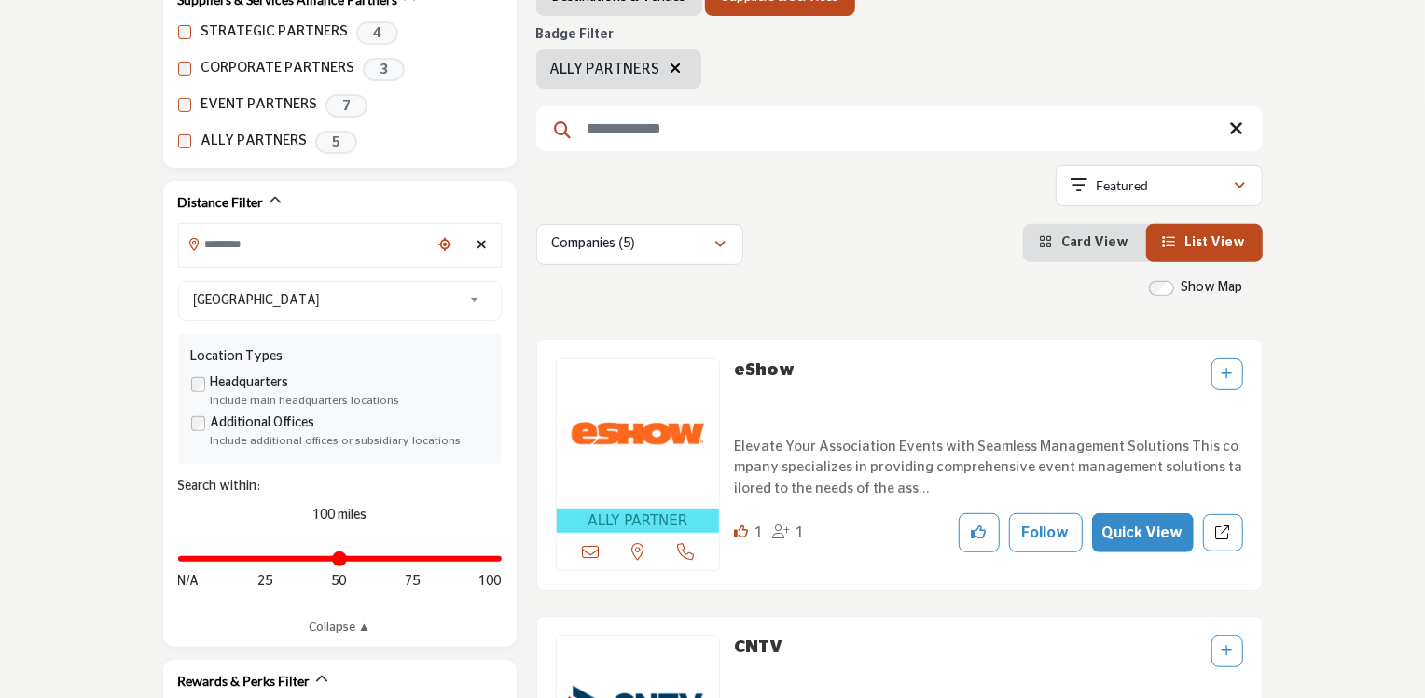
scroll to position [187, 0]
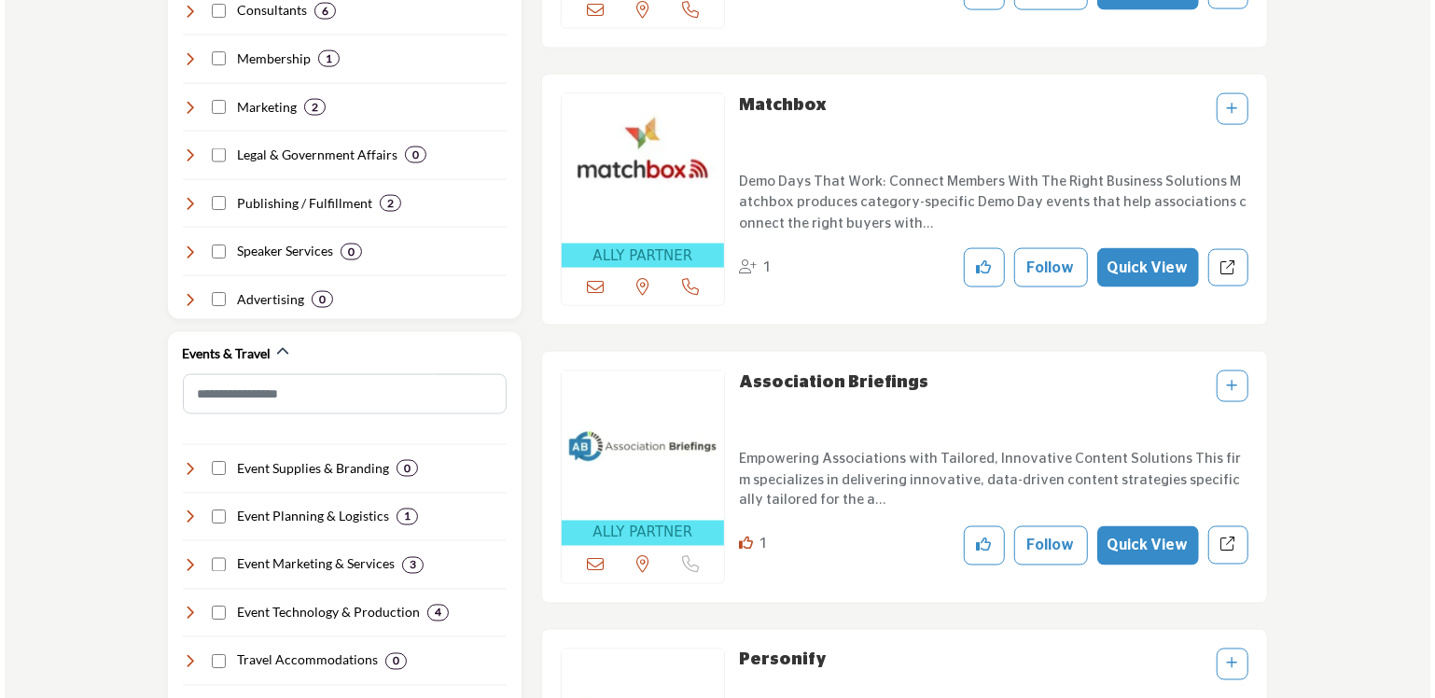
scroll to position [1772, 0]
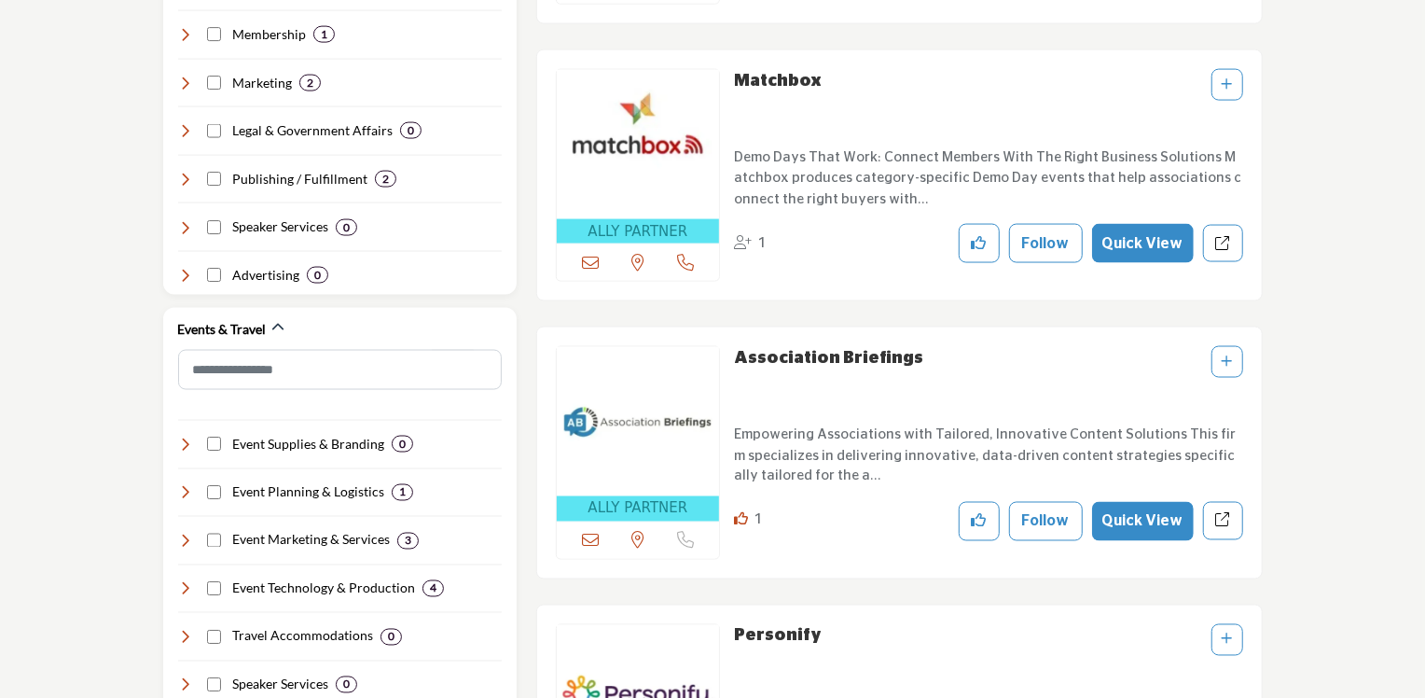
click at [1155, 513] on button "Quick View" at bounding box center [1143, 521] width 102 height 39
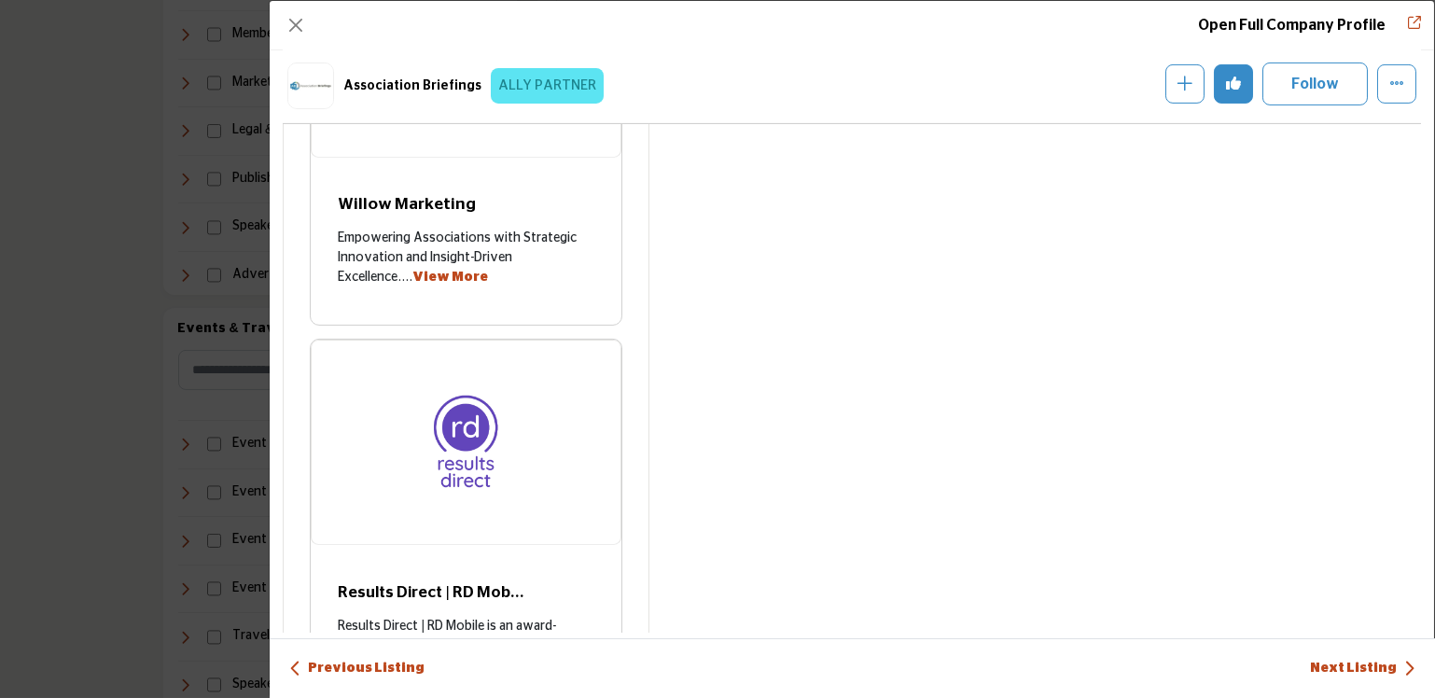
scroll to position [2982, 0]
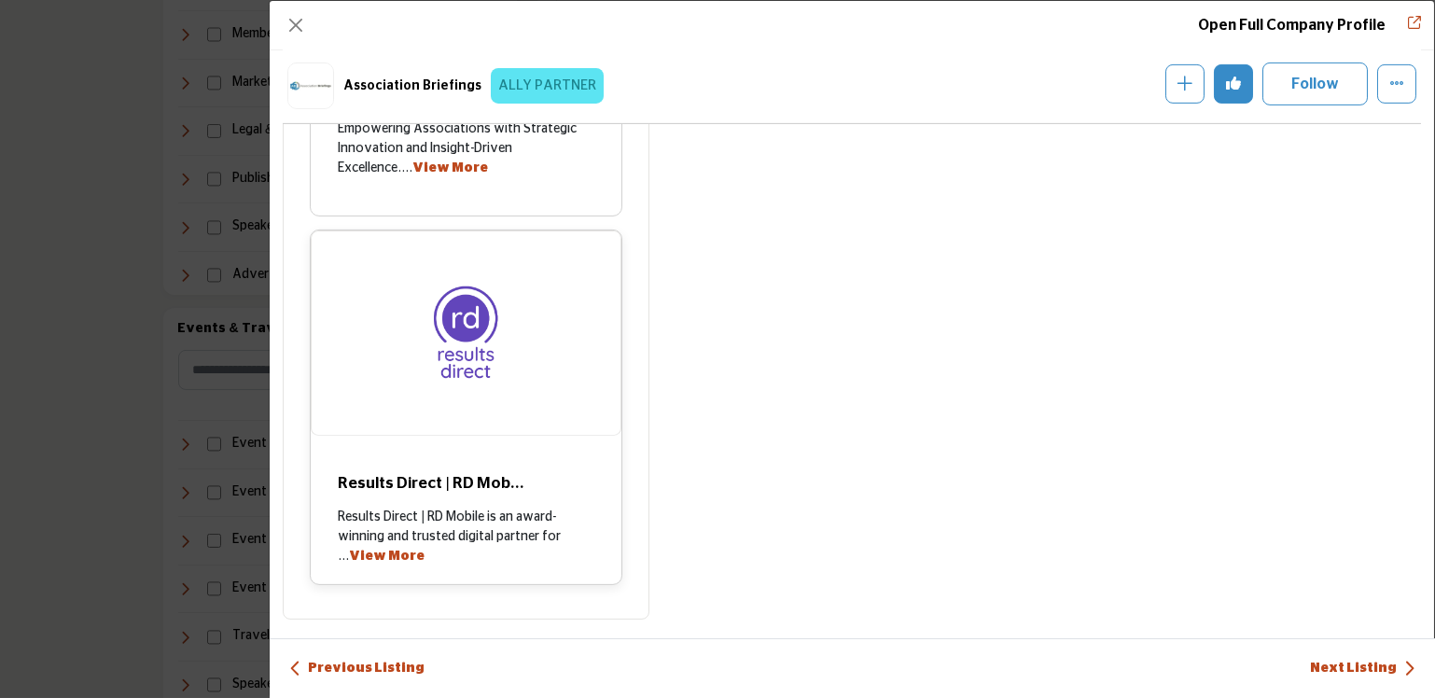
click at [390, 554] on link "View More" at bounding box center [388, 555] width 76 height 13
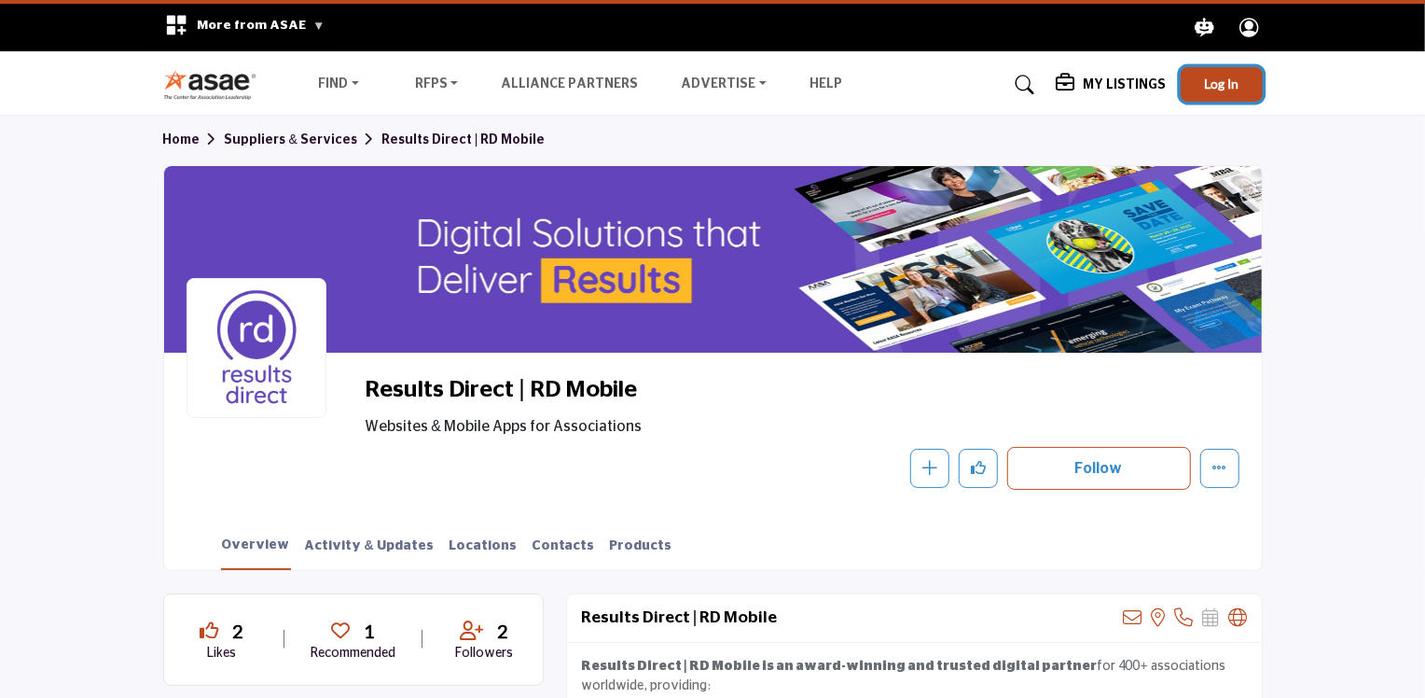
click at [1223, 89] on span "Log In" at bounding box center [1221, 84] width 35 height 16
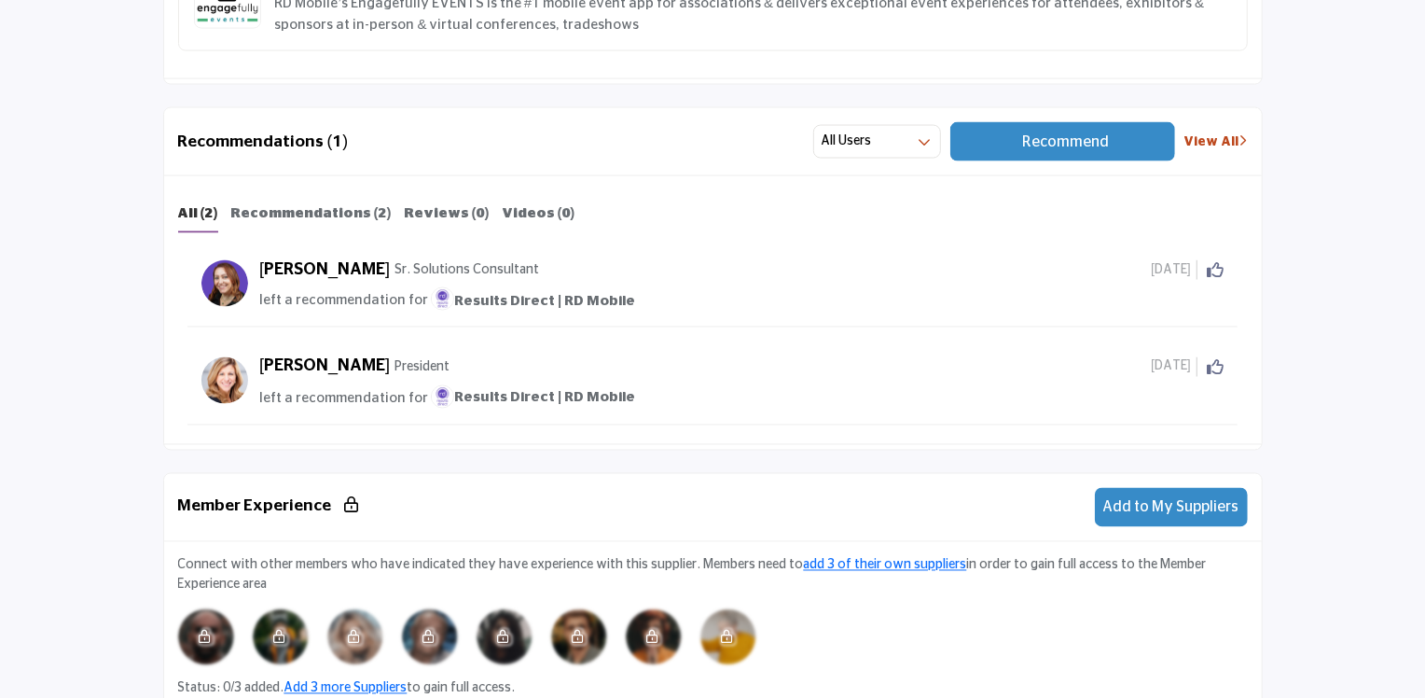
scroll to position [2146, 0]
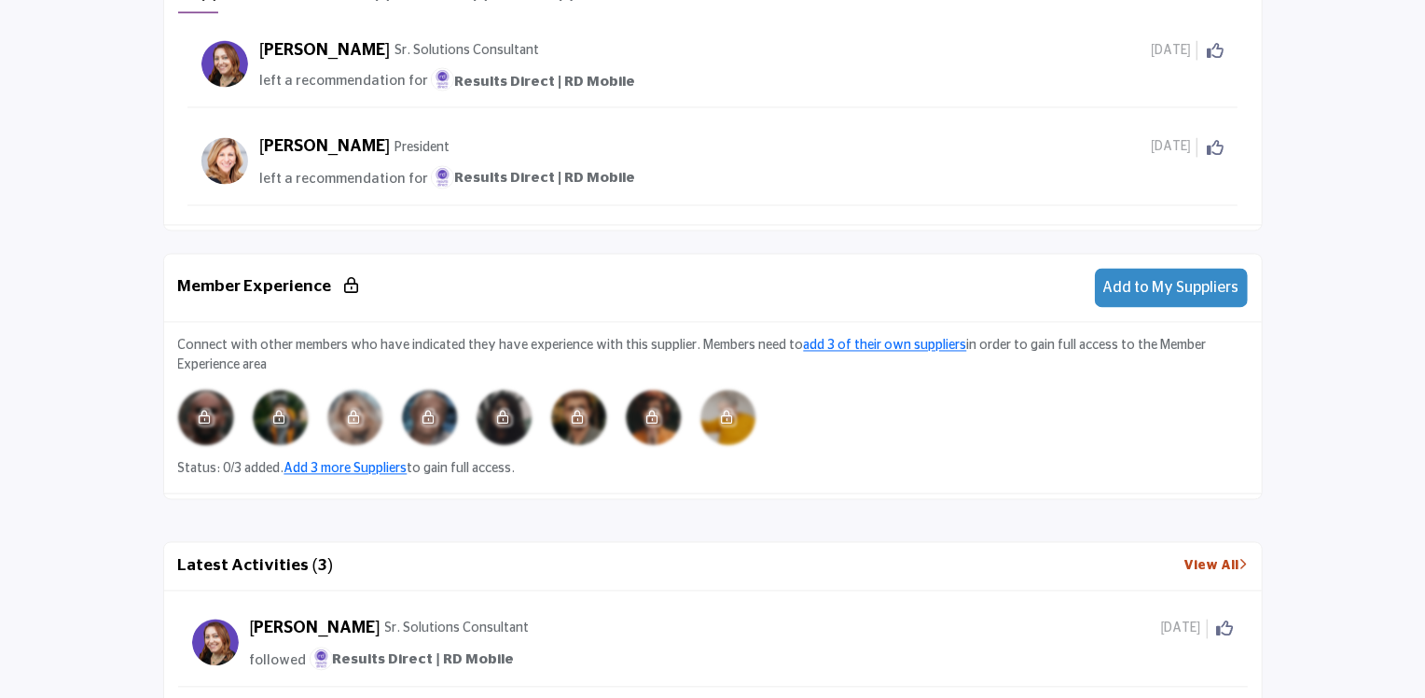
click at [1155, 281] on span "Add to My Suppliers" at bounding box center [1172, 288] width 136 height 15
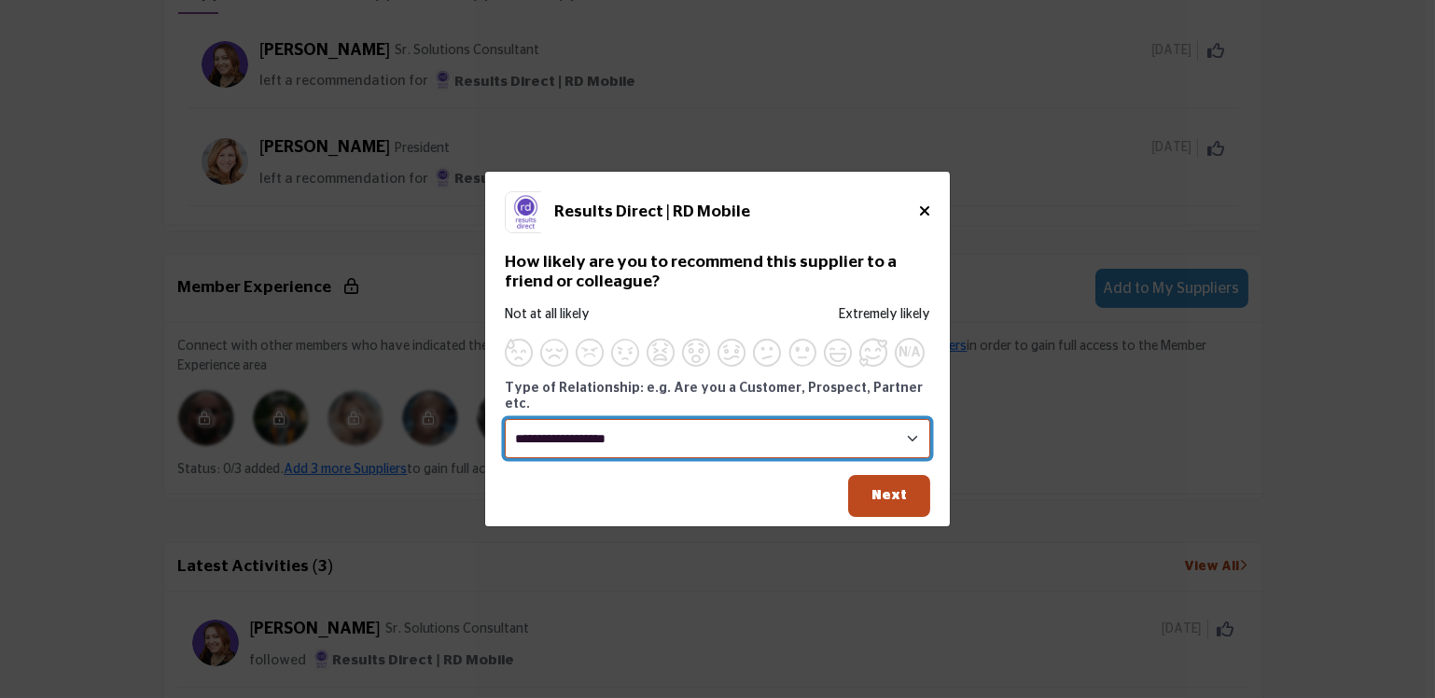
click at [914, 428] on select "**********" at bounding box center [717, 439] width 425 height 40
select select "********"
click at [505, 419] on select "**********" at bounding box center [717, 439] width 425 height 40
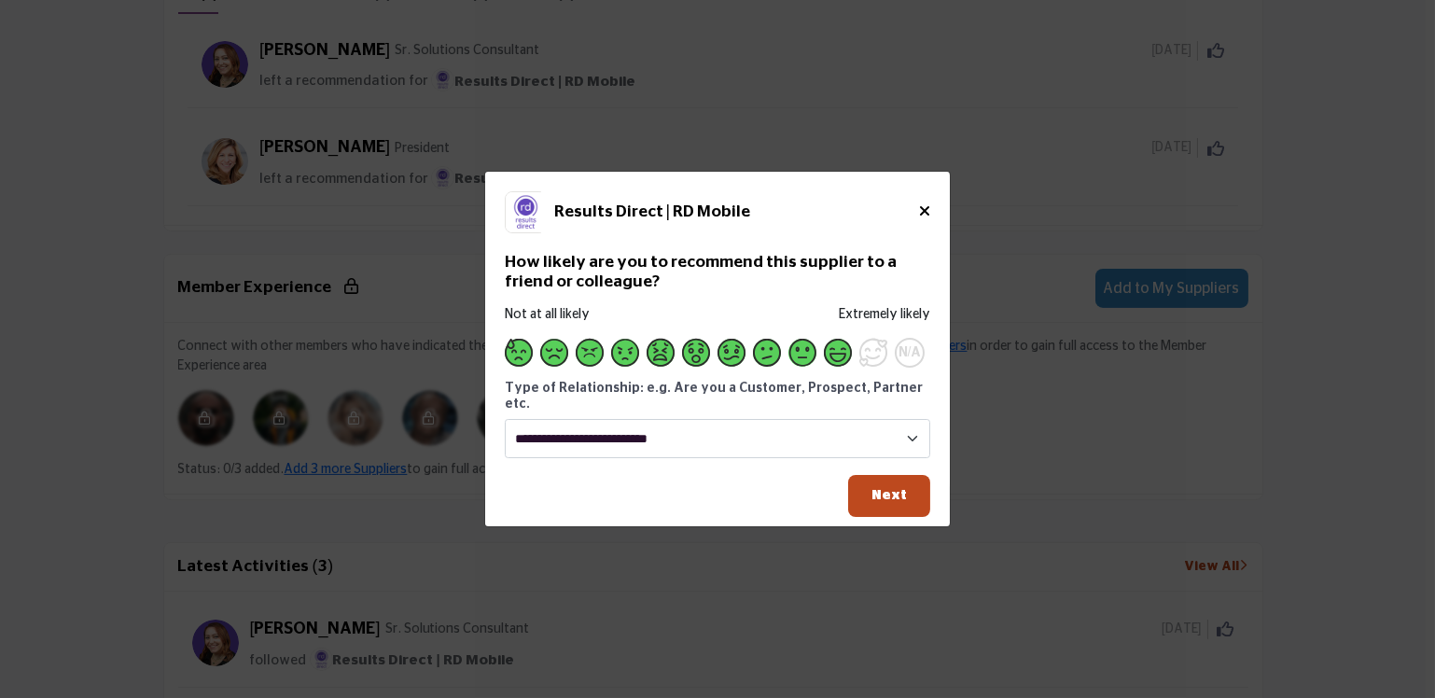
click at [833, 360] on span "Supplier Rating and Recommendation Modal for Results Direct | RD Mobile" at bounding box center [838, 353] width 28 height 28
click at [885, 490] on span "Next" at bounding box center [888, 495] width 35 height 14
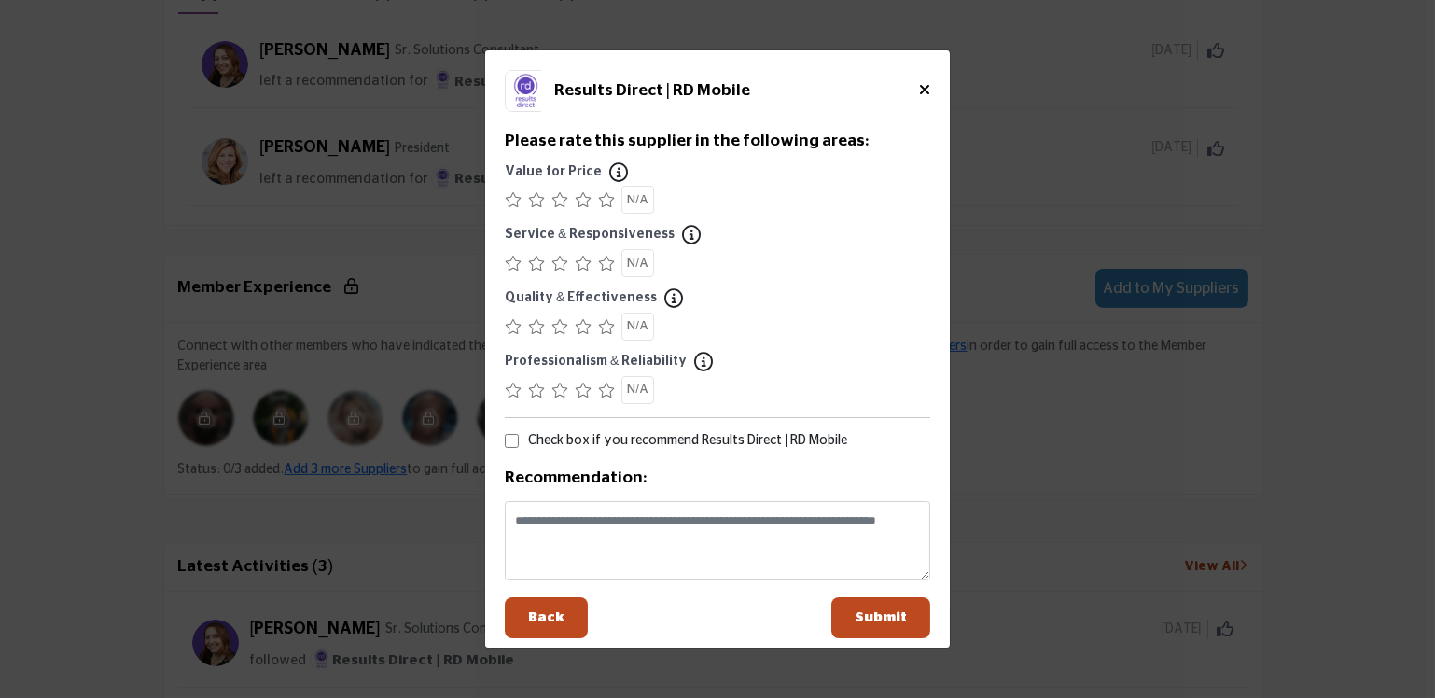
click at [579, 385] on icon "Supplier Rating and Recommendation Modal for Results Direct | RD Mobile" at bounding box center [583, 389] width 17 height 15
click at [581, 321] on icon "Supplier Rating and Recommendation Modal for Results Direct | RD Mobile" at bounding box center [583, 326] width 17 height 15
click at [583, 260] on icon "Supplier Rating and Recommendation Modal for Results Direct | RD Mobile" at bounding box center [583, 263] width 17 height 15
click at [582, 200] on icon "Supplier Rating and Recommendation Modal for Results Direct | RD Mobile" at bounding box center [583, 199] width 17 height 15
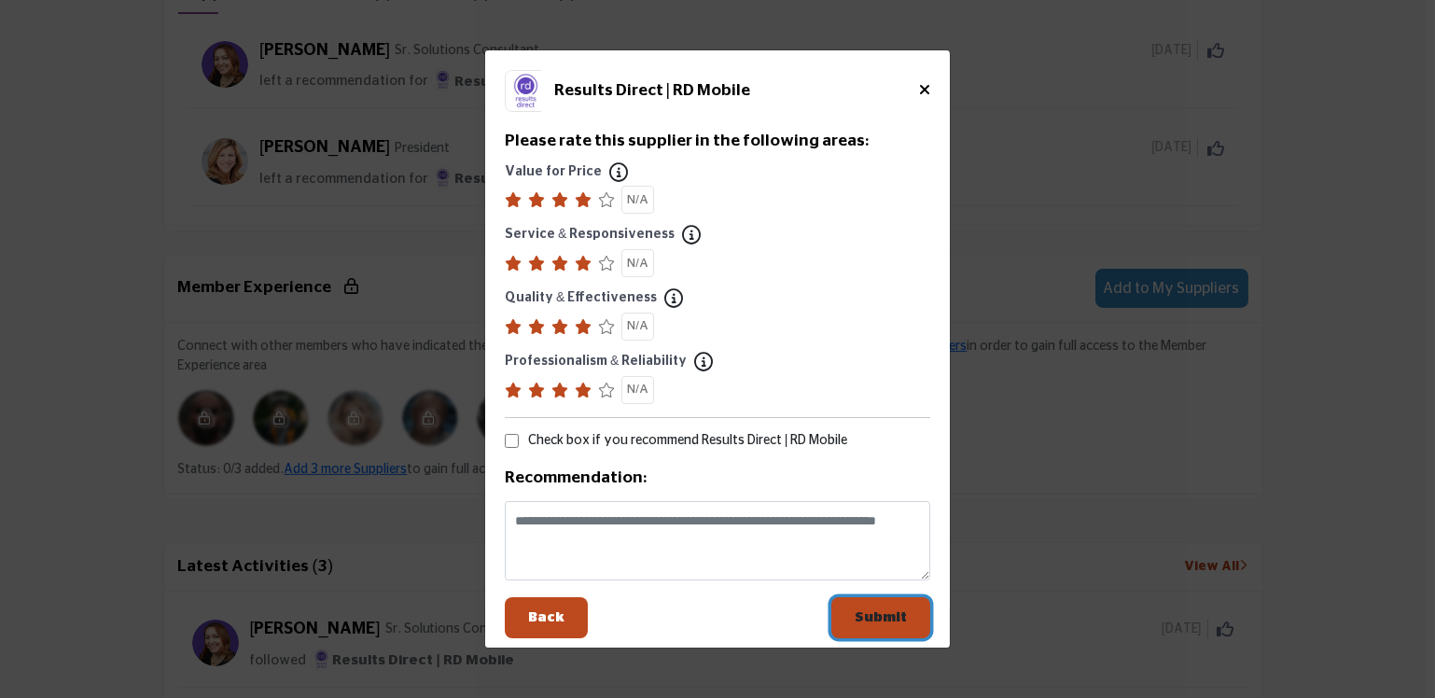
click at [886, 620] on span "Submit" at bounding box center [880, 617] width 52 height 14
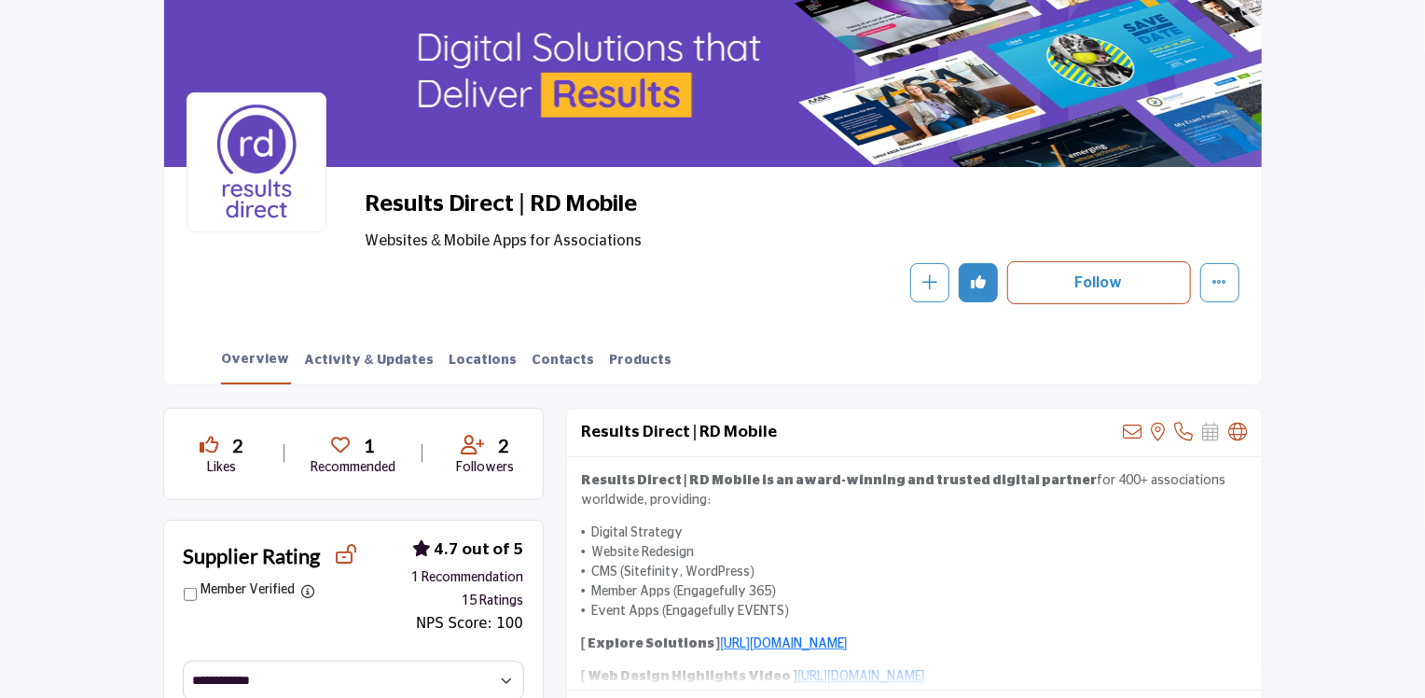
scroll to position [187, 0]
click at [609, 358] on link "Products" at bounding box center [641, 366] width 64 height 33
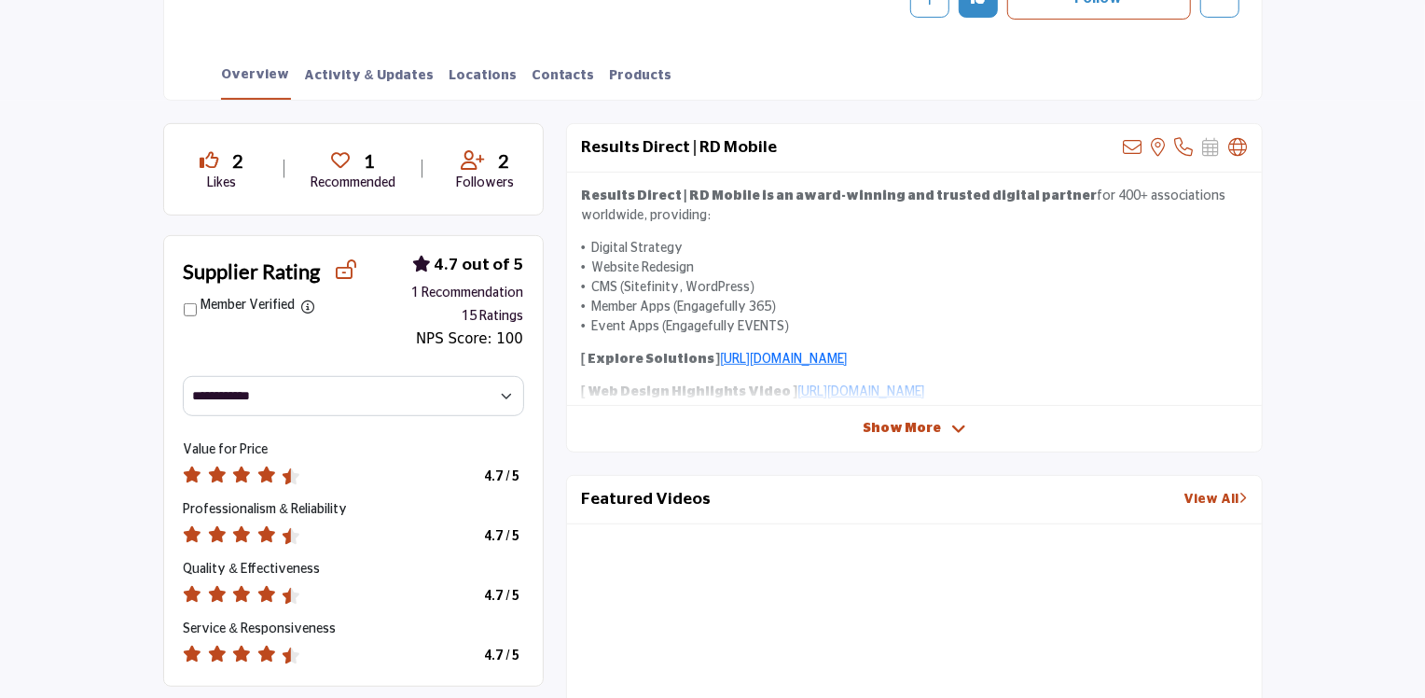
scroll to position [466, 0]
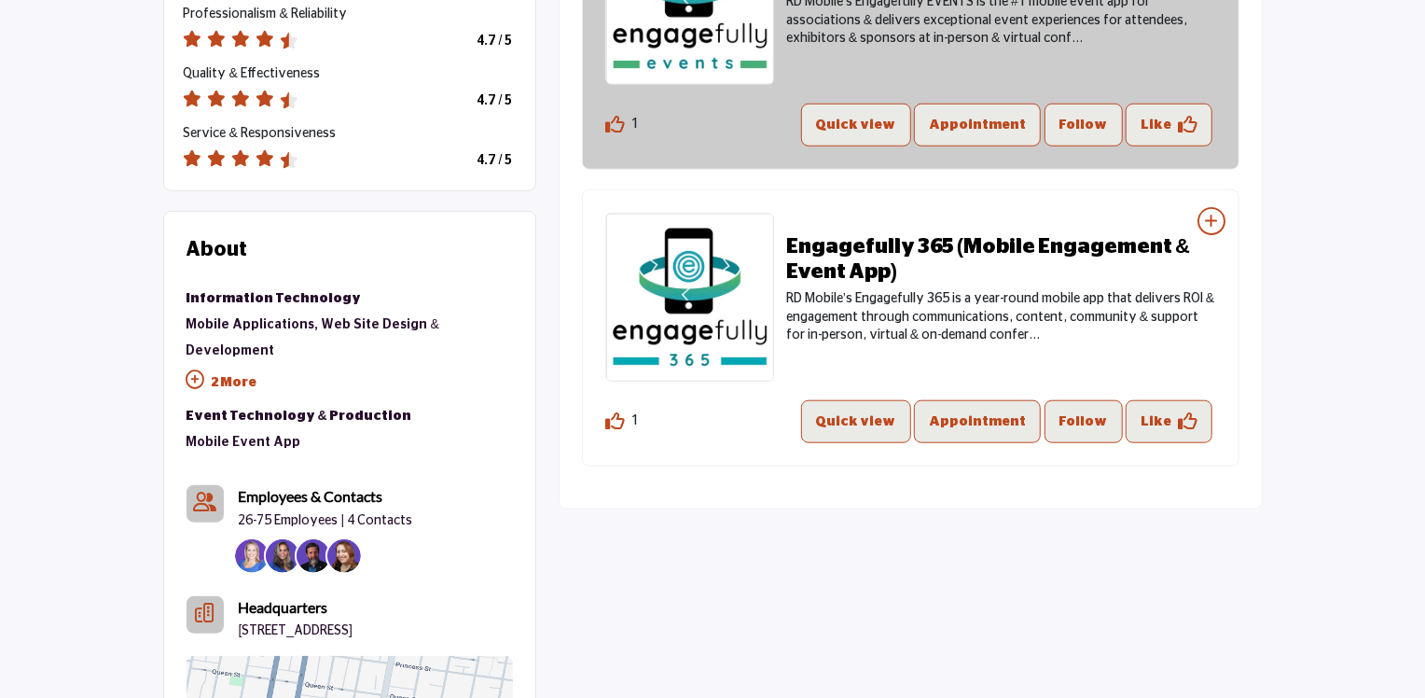
scroll to position [933, 0]
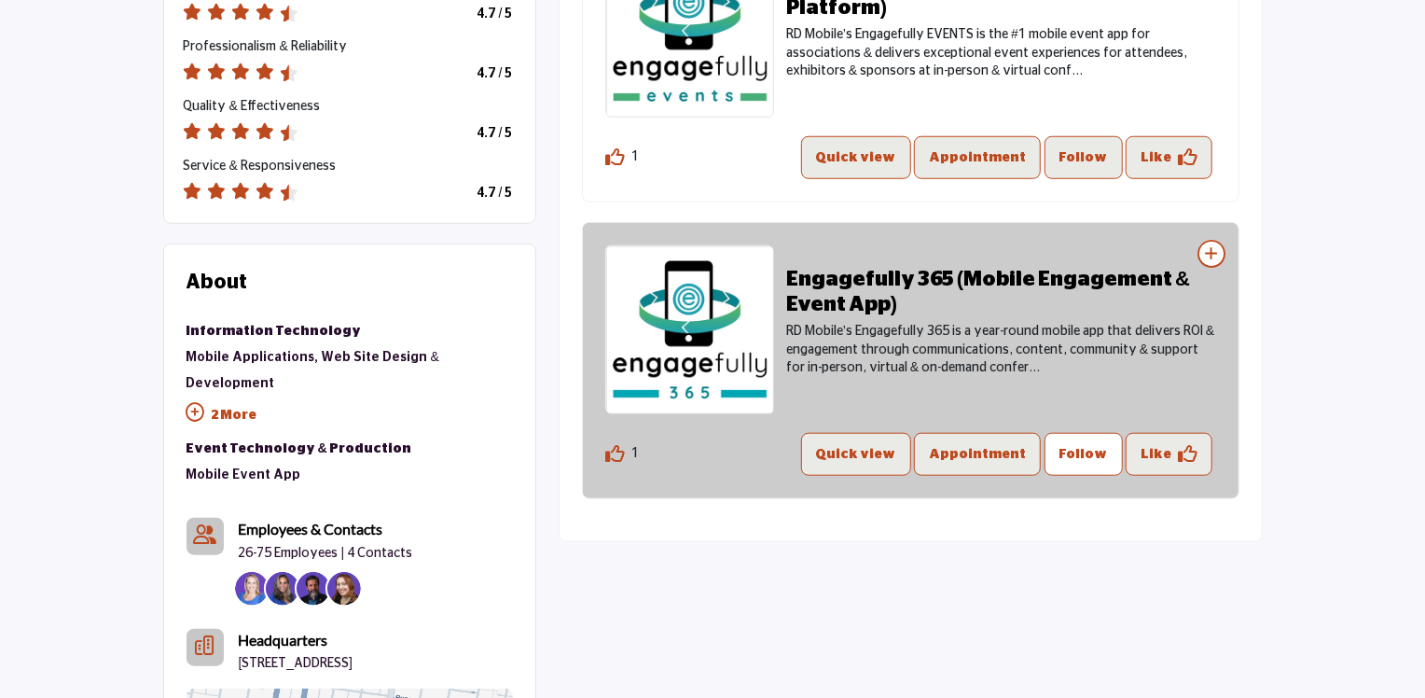
click at [1102, 457] on p "Follow" at bounding box center [1084, 454] width 49 height 22
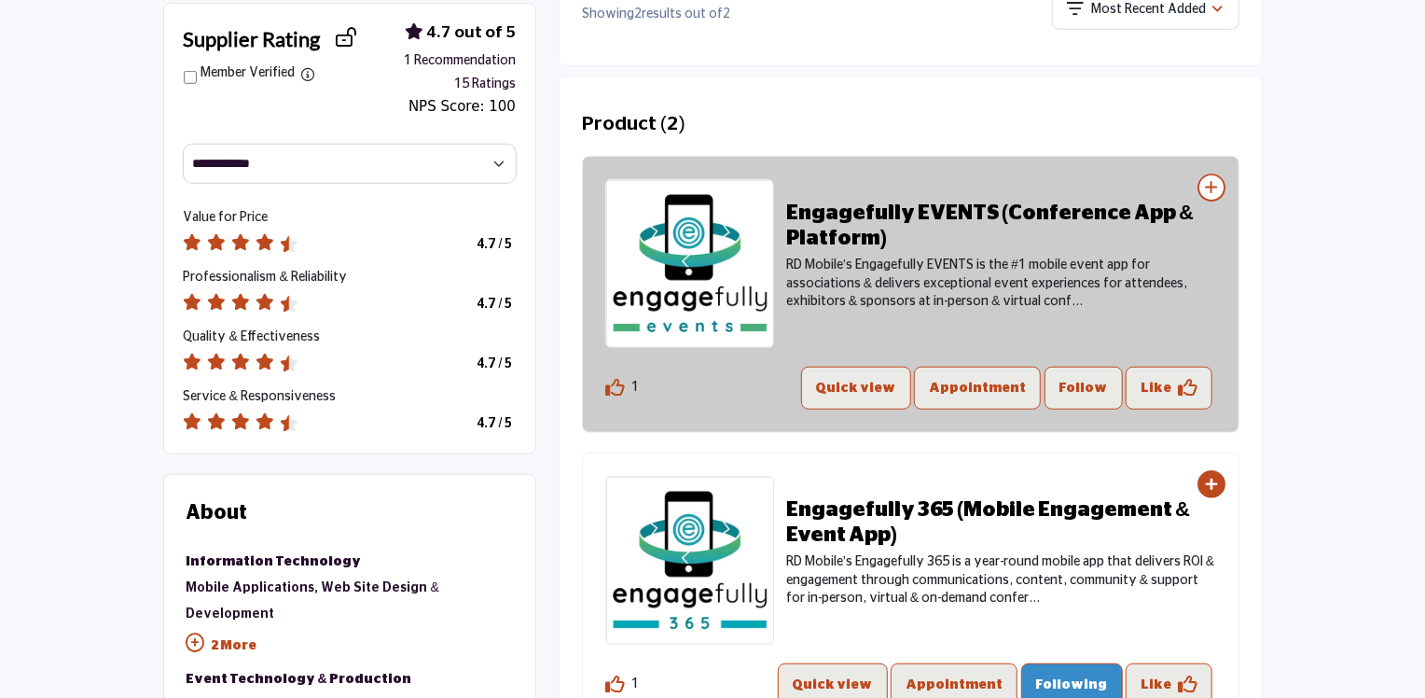
scroll to position [746, 0]
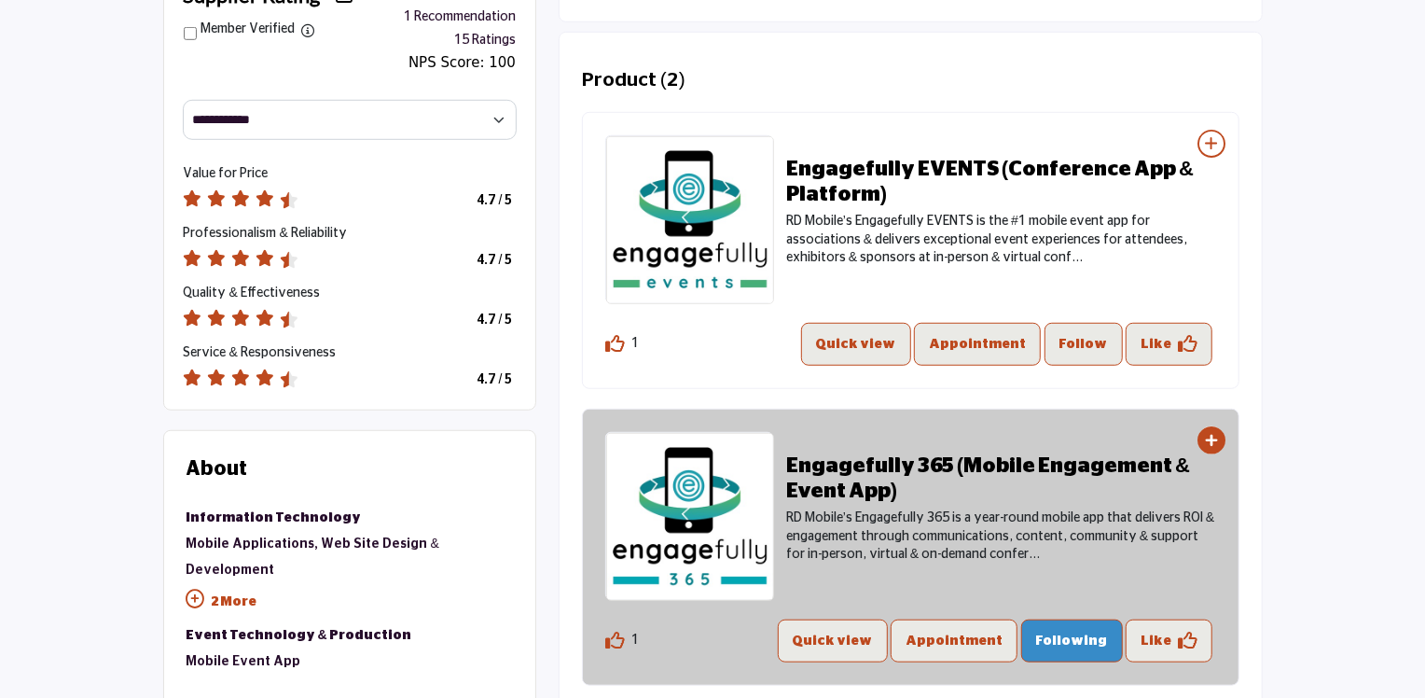
click at [1077, 643] on p "Following" at bounding box center [1072, 641] width 72 height 22
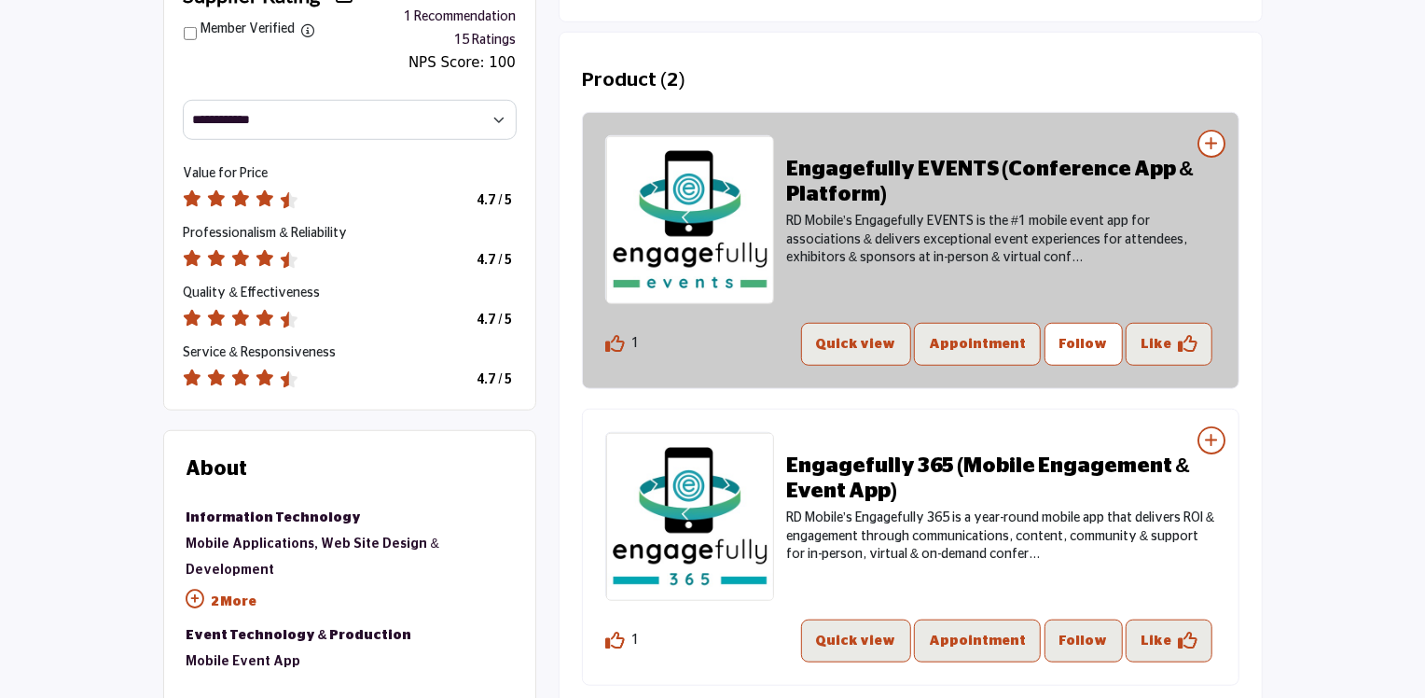
click at [1091, 343] on p "Follow" at bounding box center [1084, 344] width 49 height 22
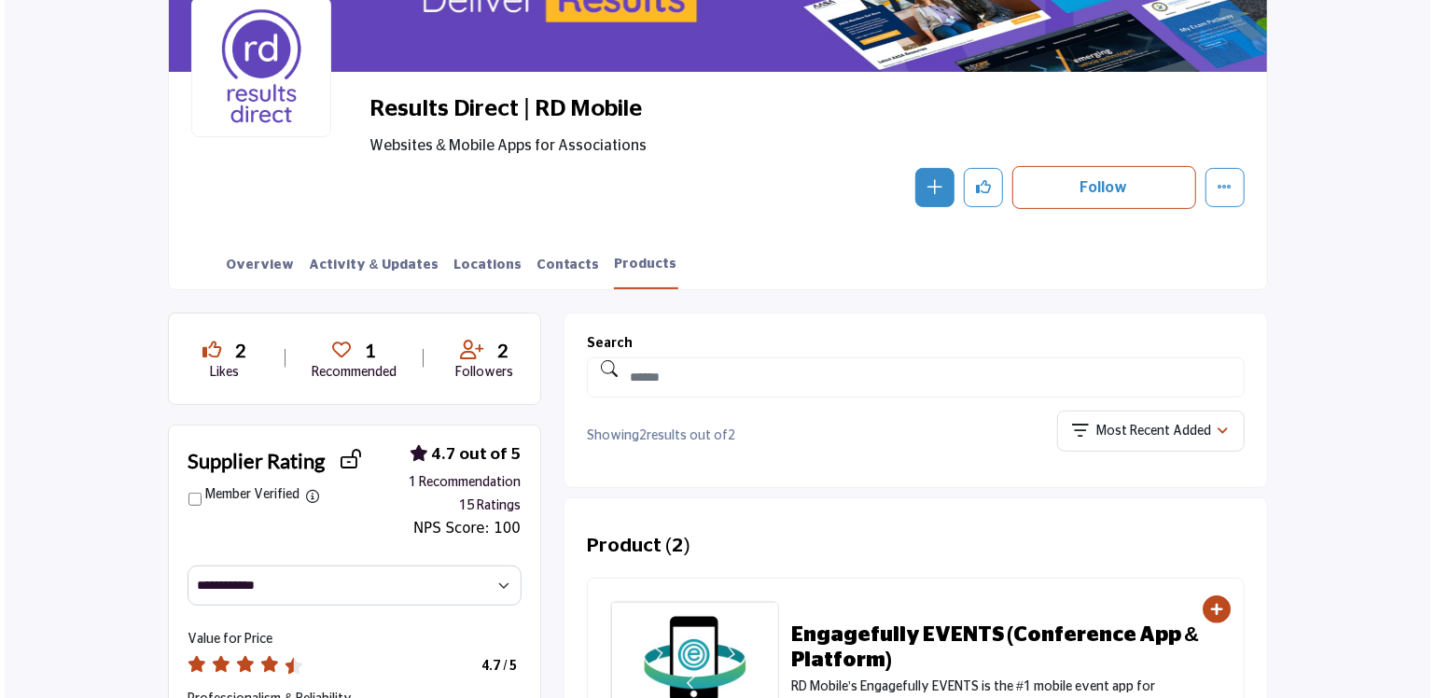
scroll to position [93, 0]
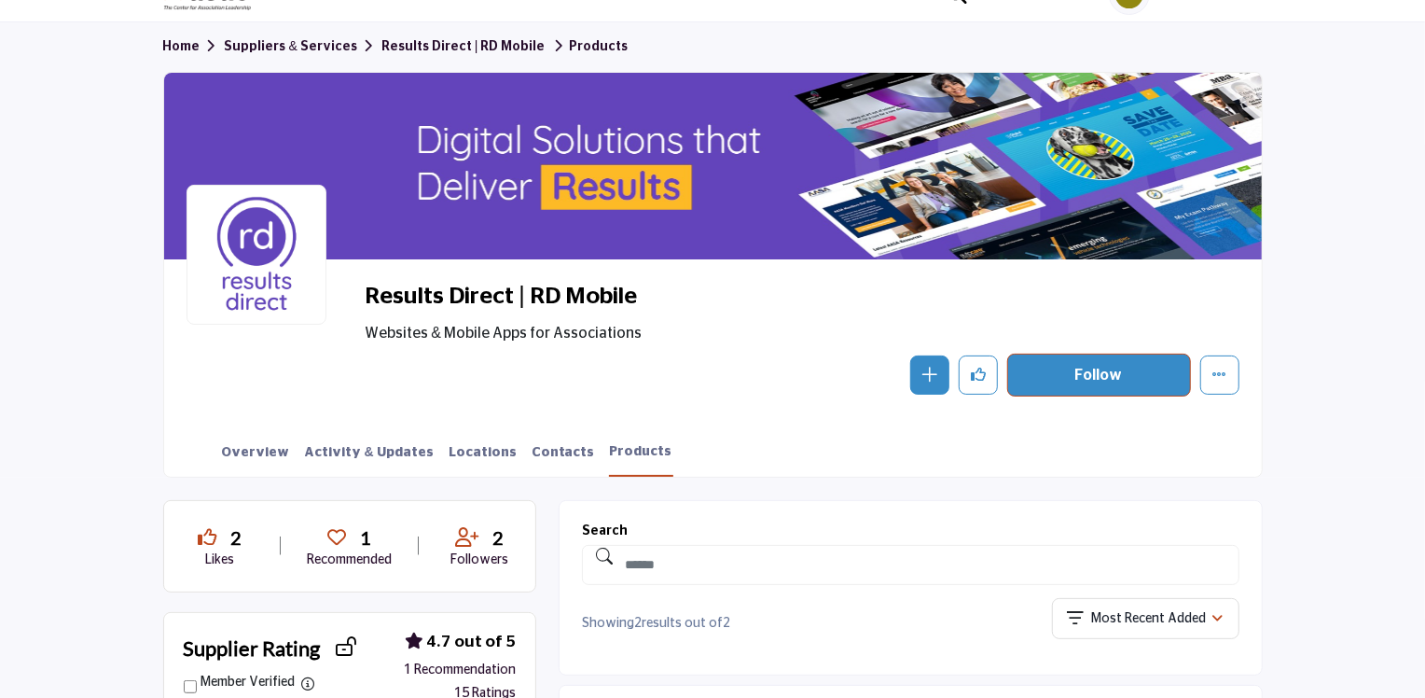
click at [1104, 373] on button "Follow" at bounding box center [1099, 375] width 184 height 43
click at [935, 368] on icon "button" at bounding box center [930, 374] width 15 height 15
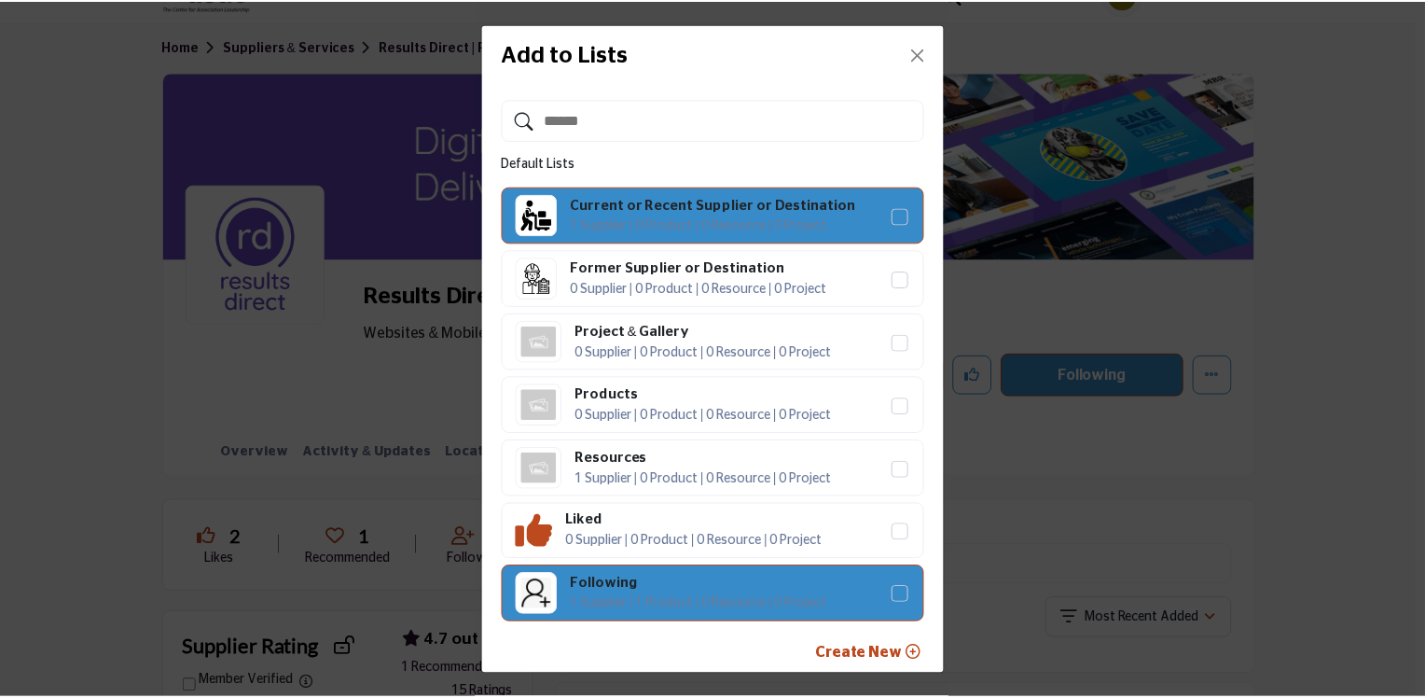
scroll to position [0, 0]
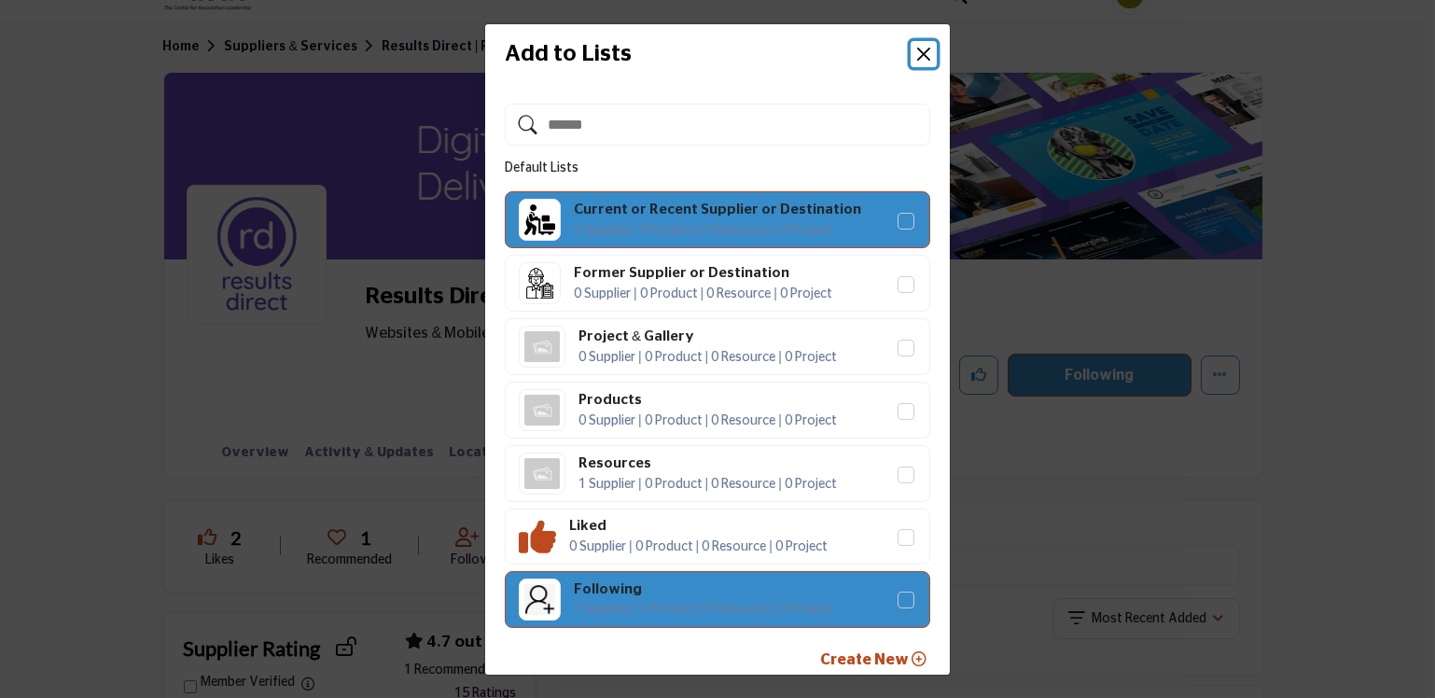
click at [922, 47] on button "Close" at bounding box center [923, 54] width 26 height 26
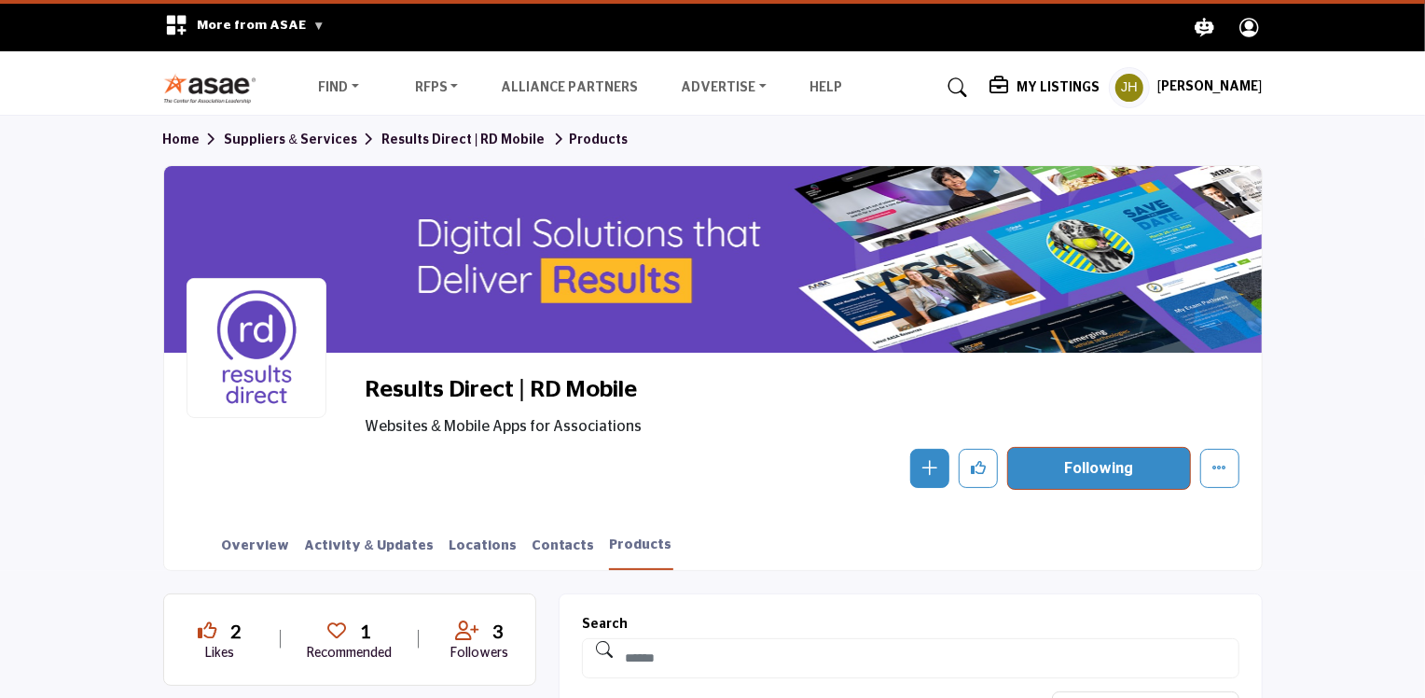
click at [928, 471] on icon "button" at bounding box center [930, 467] width 15 height 15
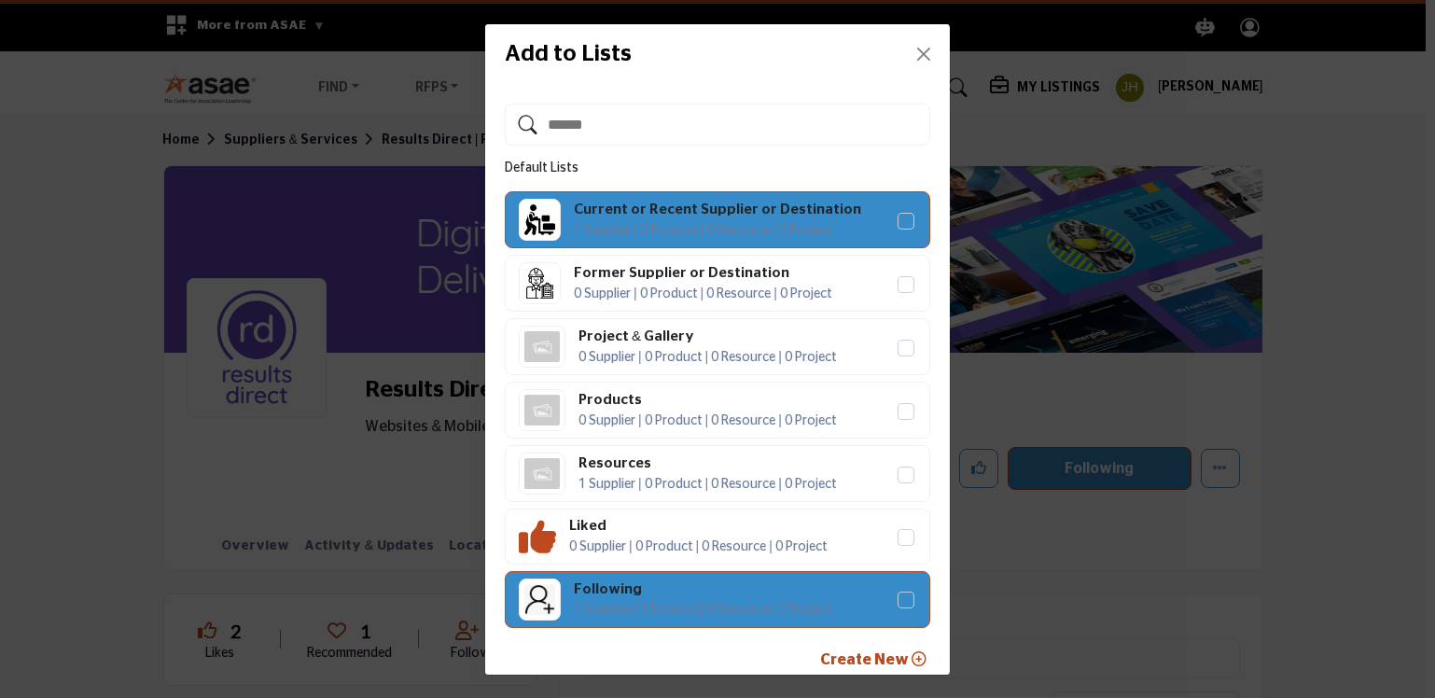
click at [868, 660] on span "Create New" at bounding box center [865, 659] width 89 height 15
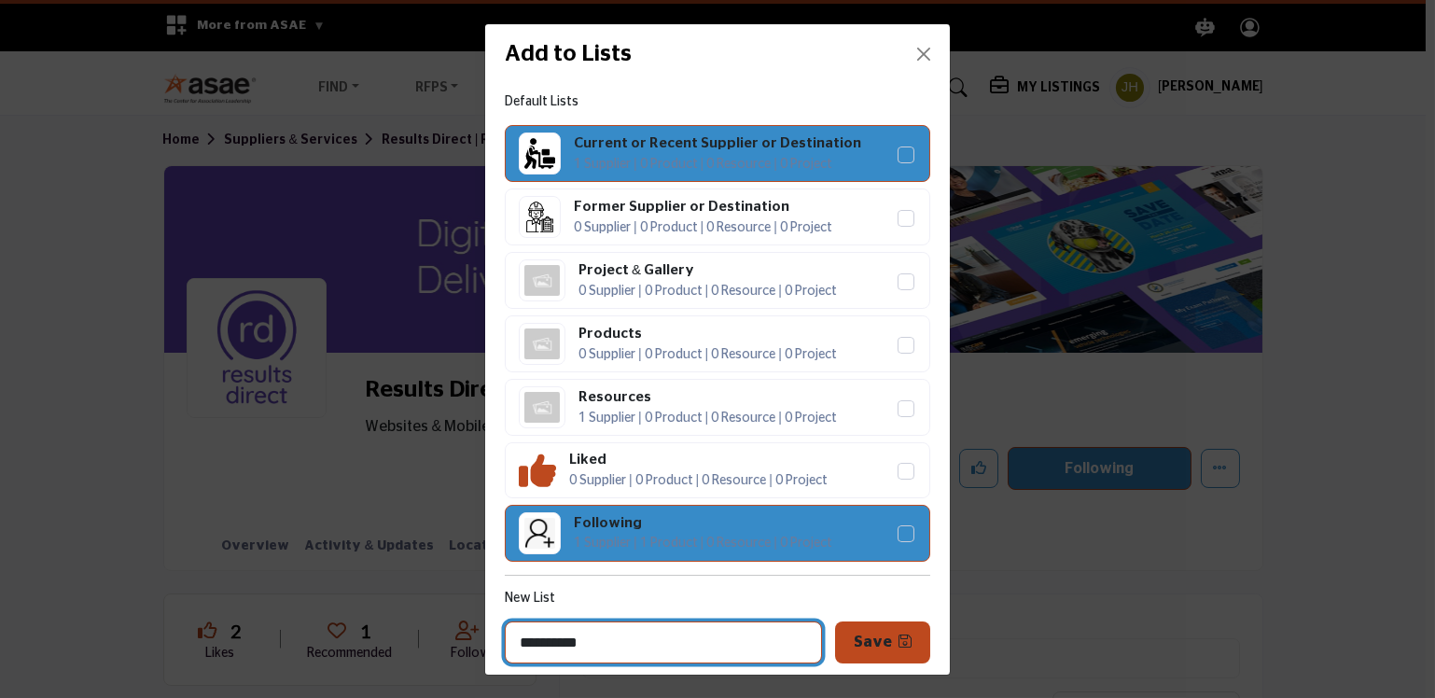
type input "**********"
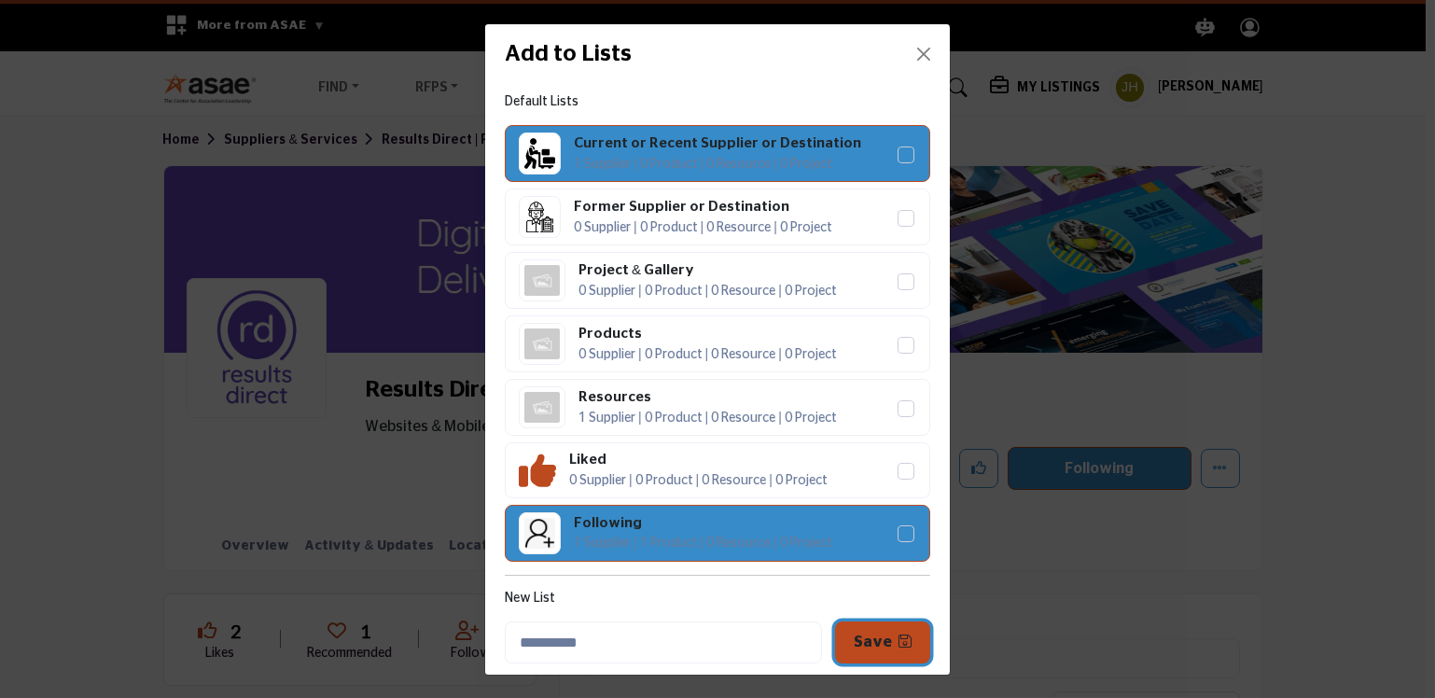
click at [853, 642] on button "Save" at bounding box center [882, 642] width 95 height 42
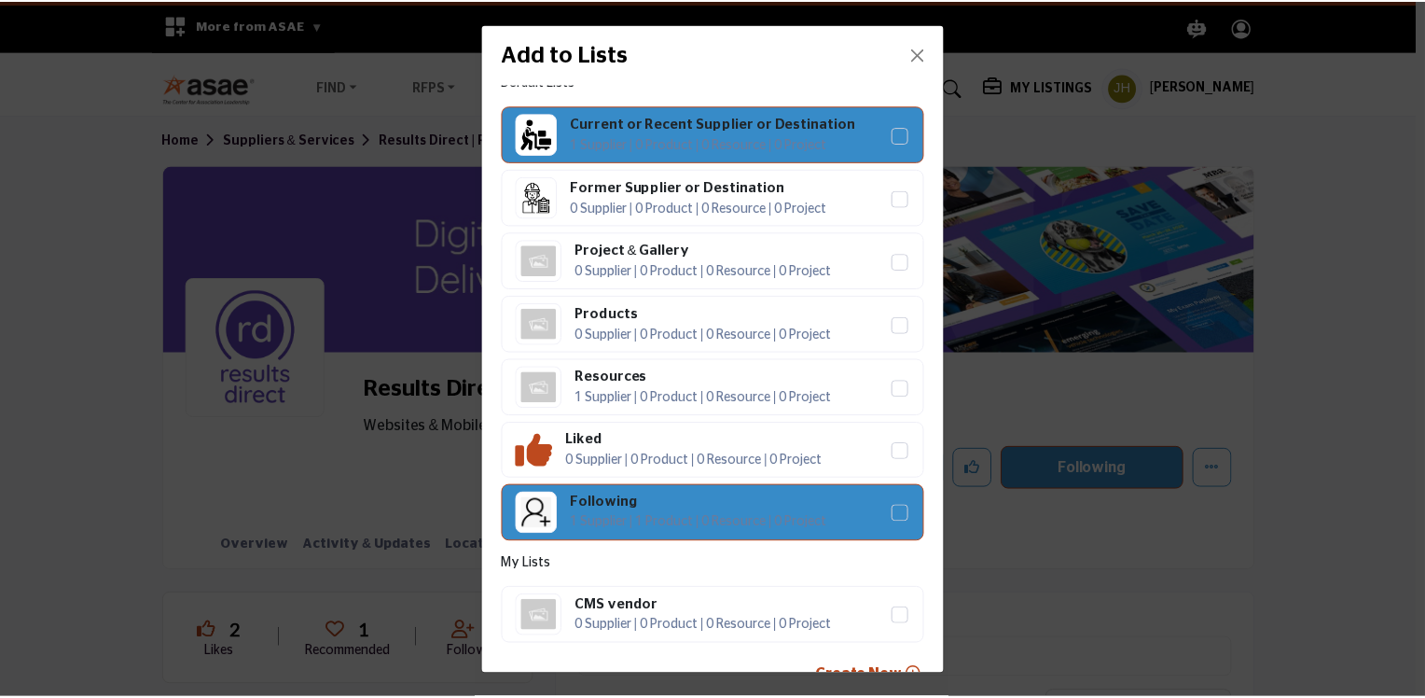
scroll to position [118, 0]
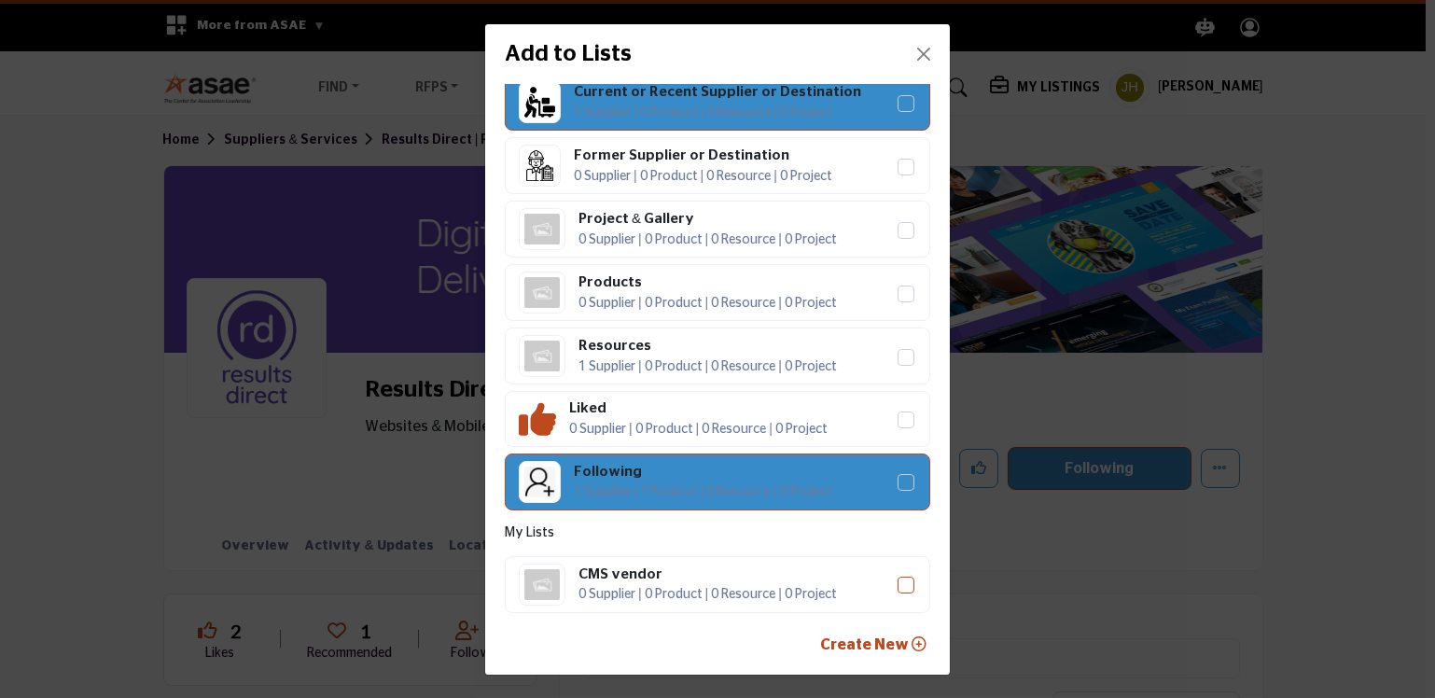
click at [900, 583] on icon "CMS vendor" at bounding box center [905, 584] width 11 height 9
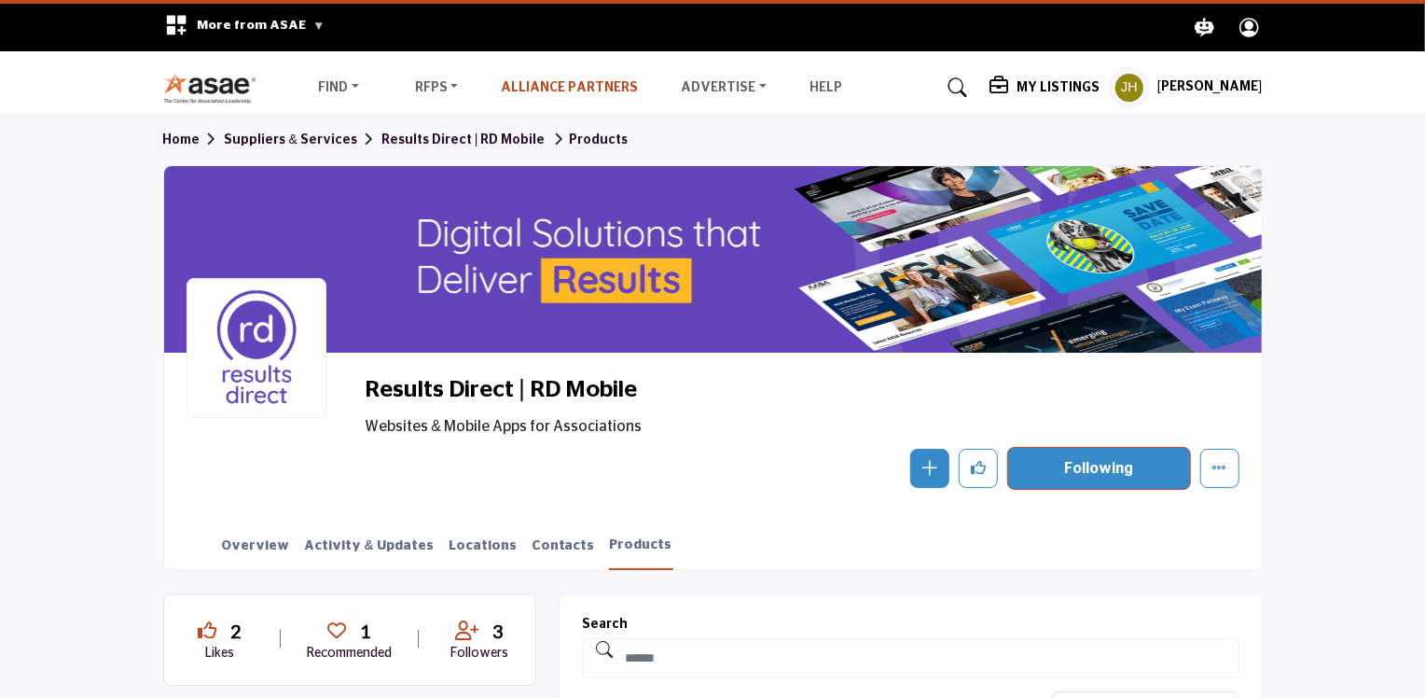
click at [541, 87] on link "Alliance Partners" at bounding box center [569, 87] width 137 height 13
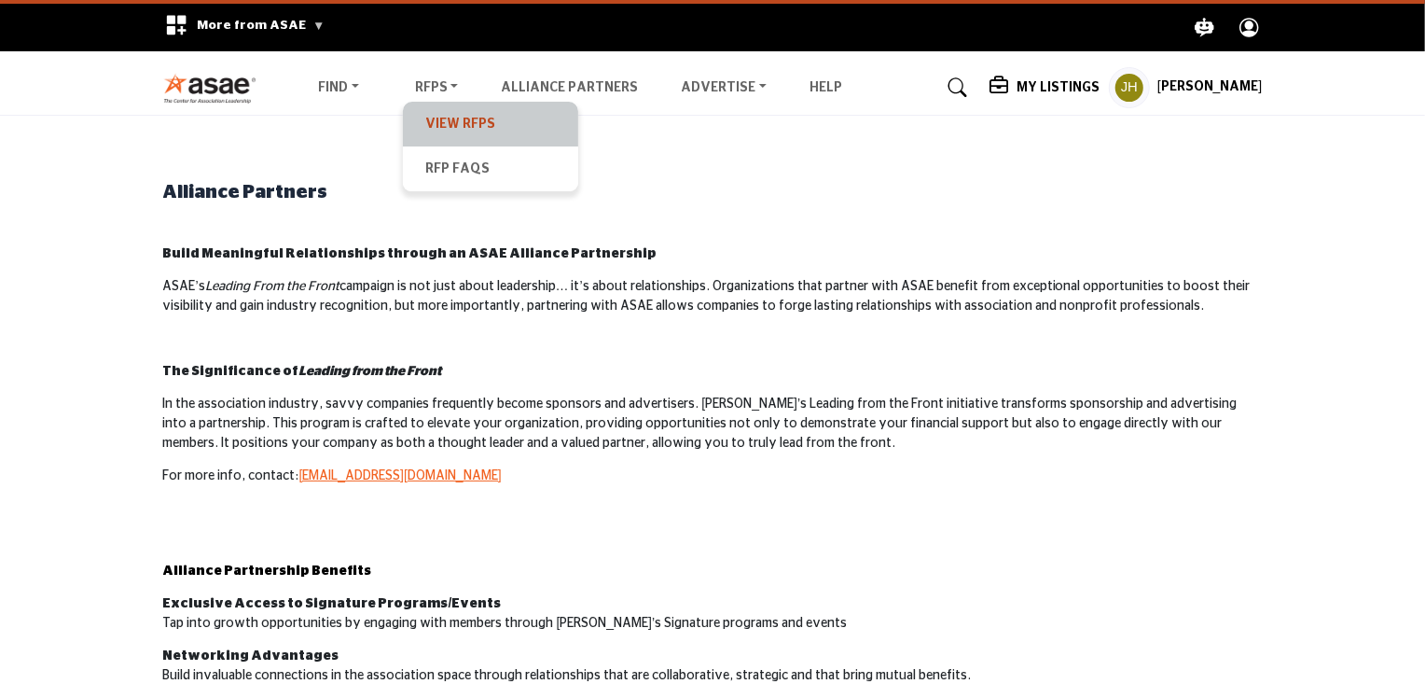
click at [451, 124] on link "View RFPs" at bounding box center [490, 124] width 157 height 26
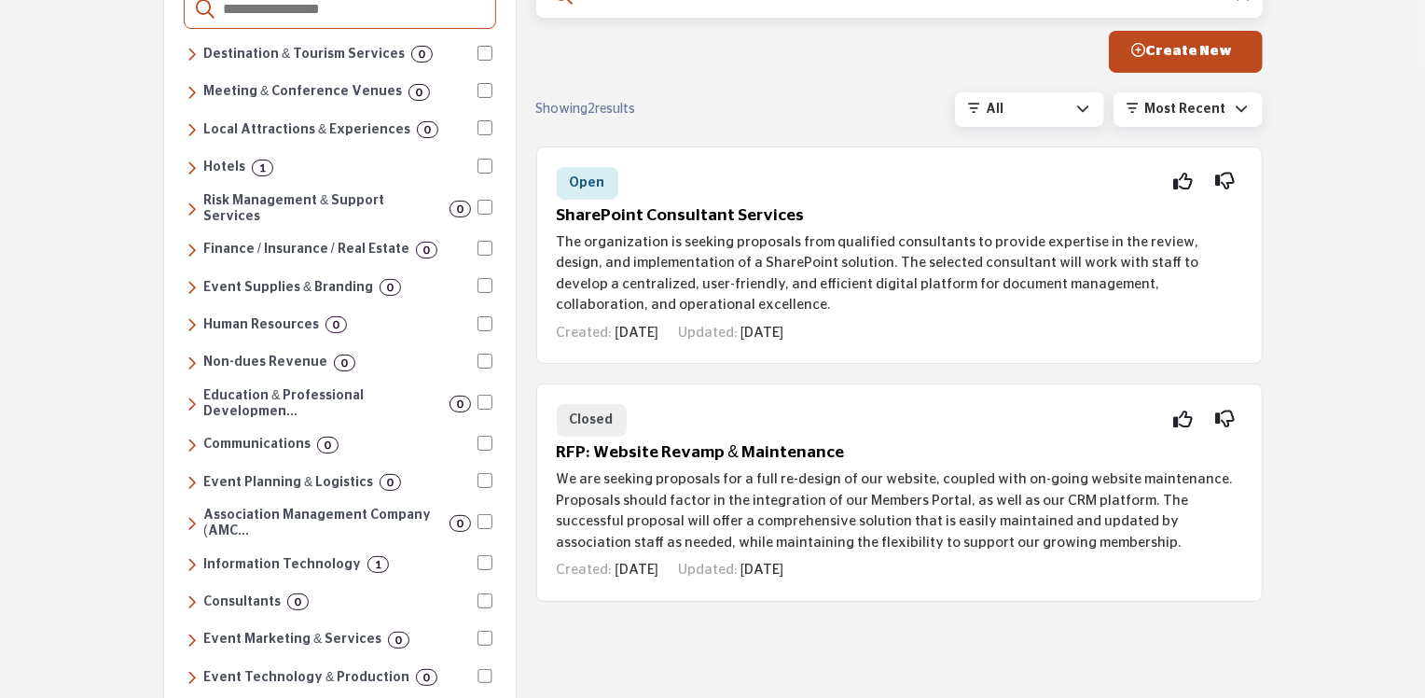
scroll to position [187, 0]
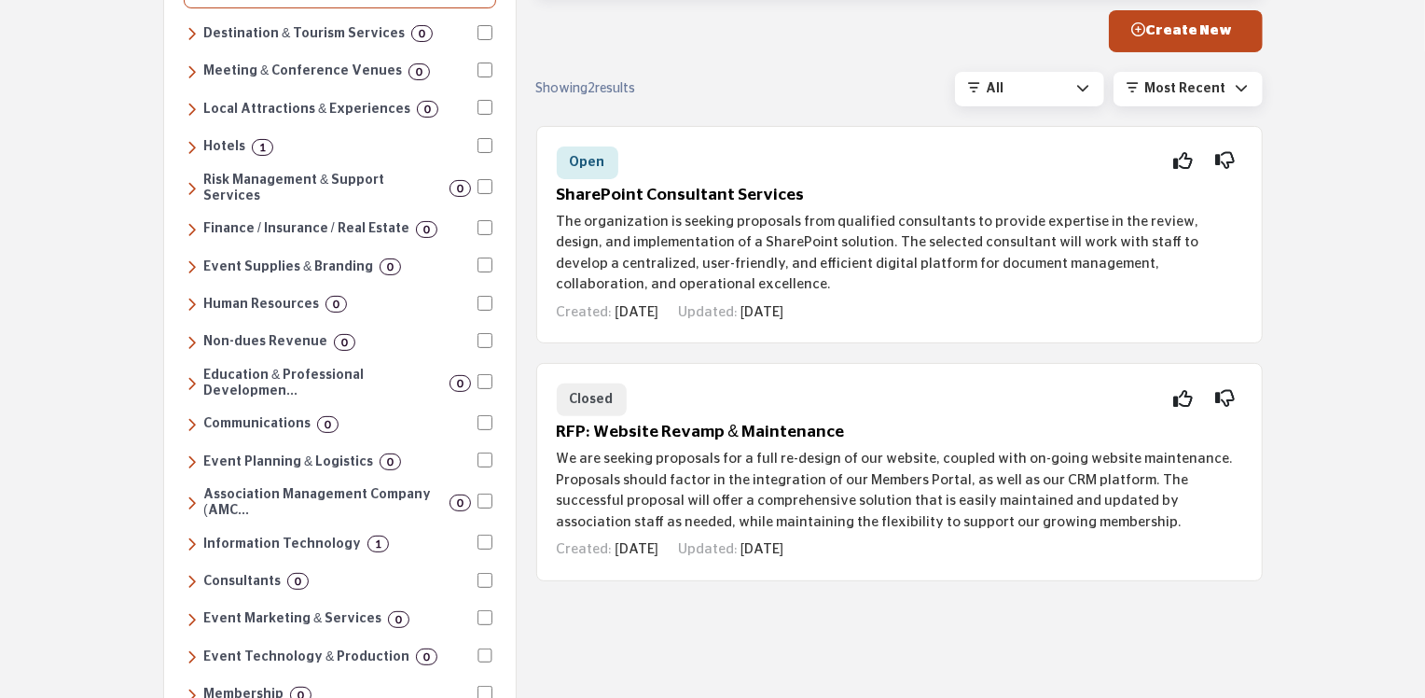
click at [305, 487] on h6 "Association Management Company (AMC..." at bounding box center [323, 503] width 240 height 32
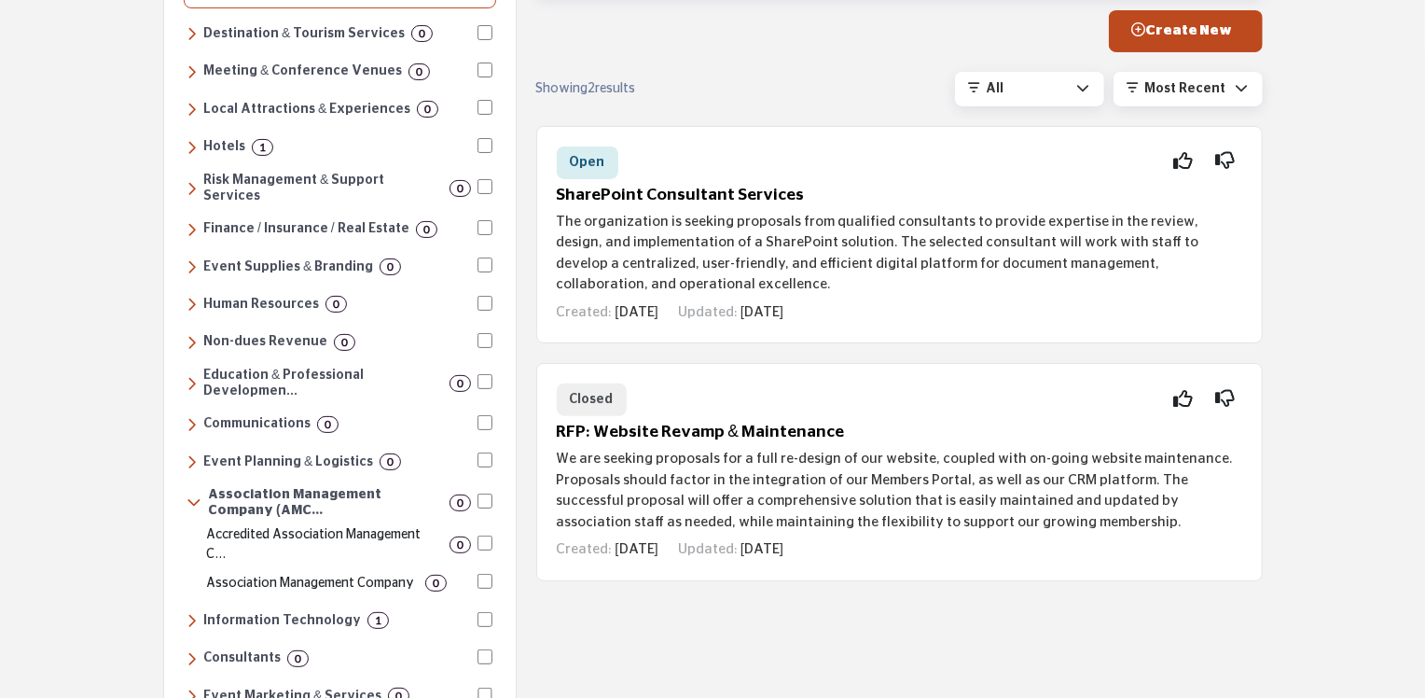
click at [368, 525] on p "Accredited Association Management C..." at bounding box center [322, 544] width 232 height 39
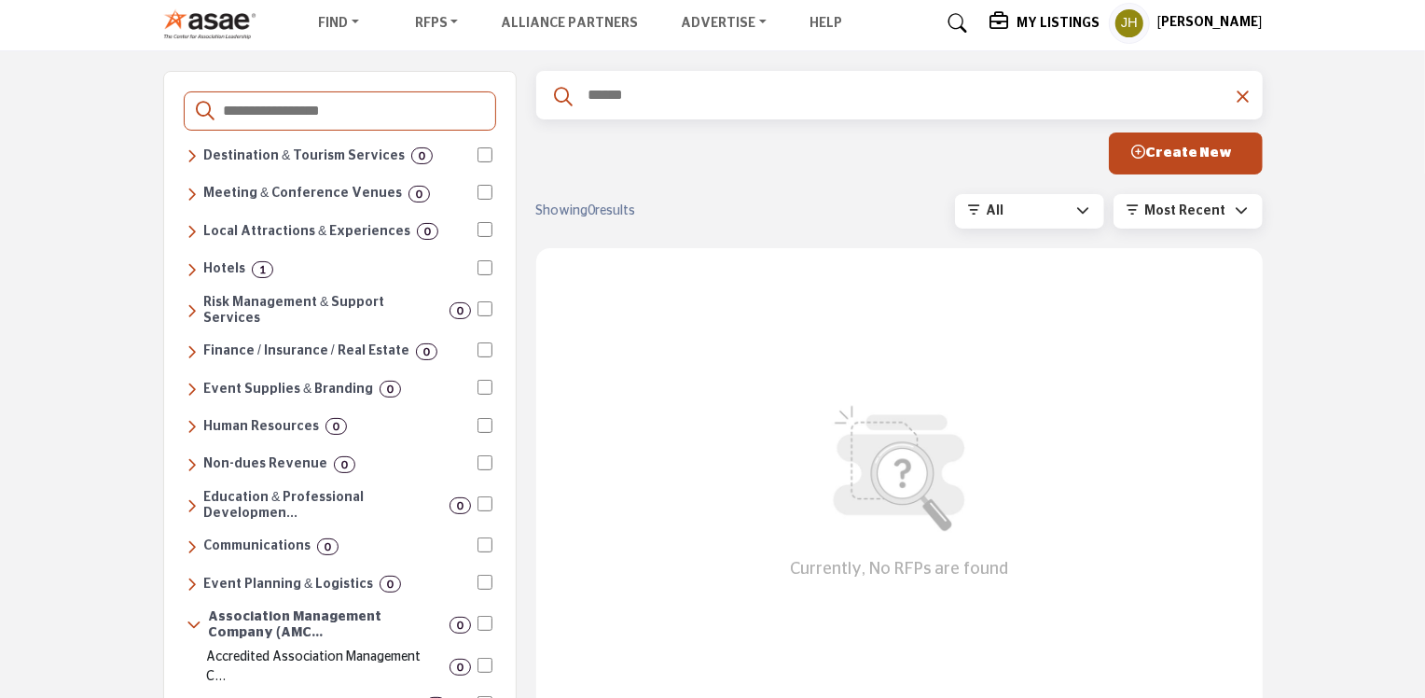
scroll to position [0, 0]
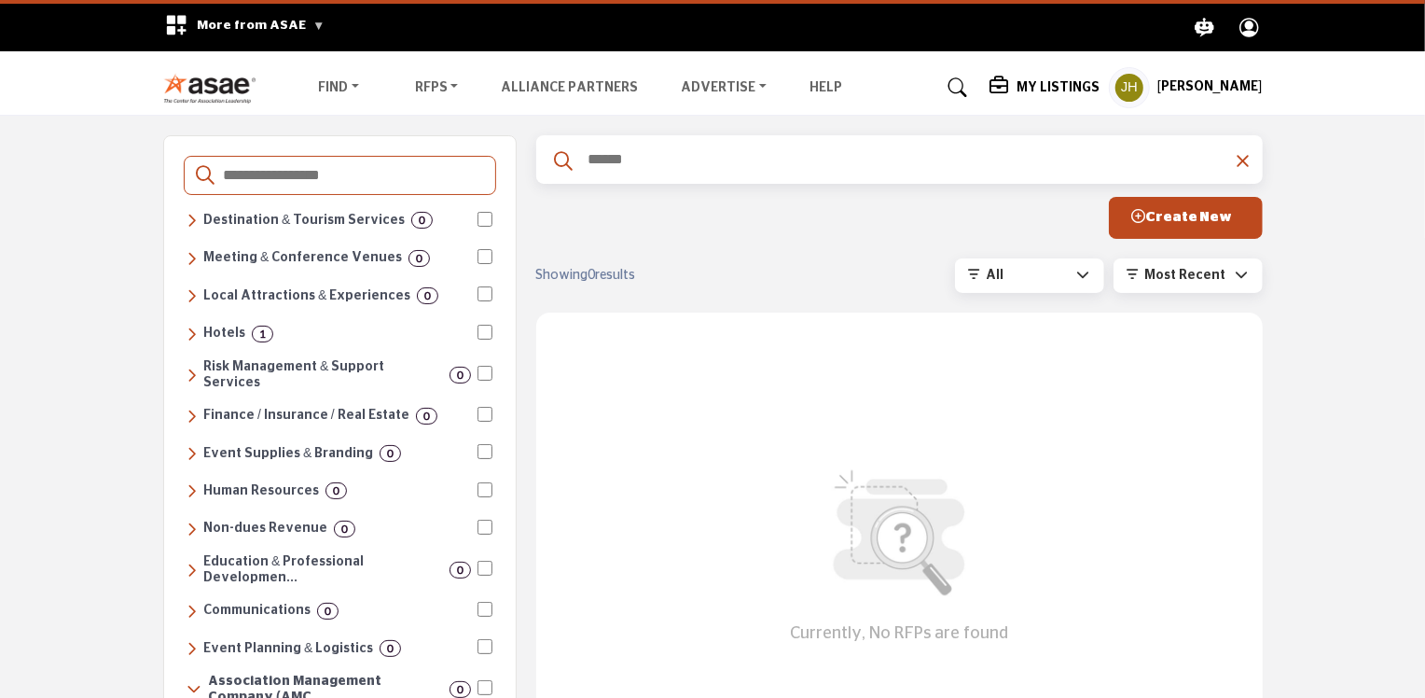
click at [238, 331] on h6 "Hotels" at bounding box center [224, 334] width 42 height 16
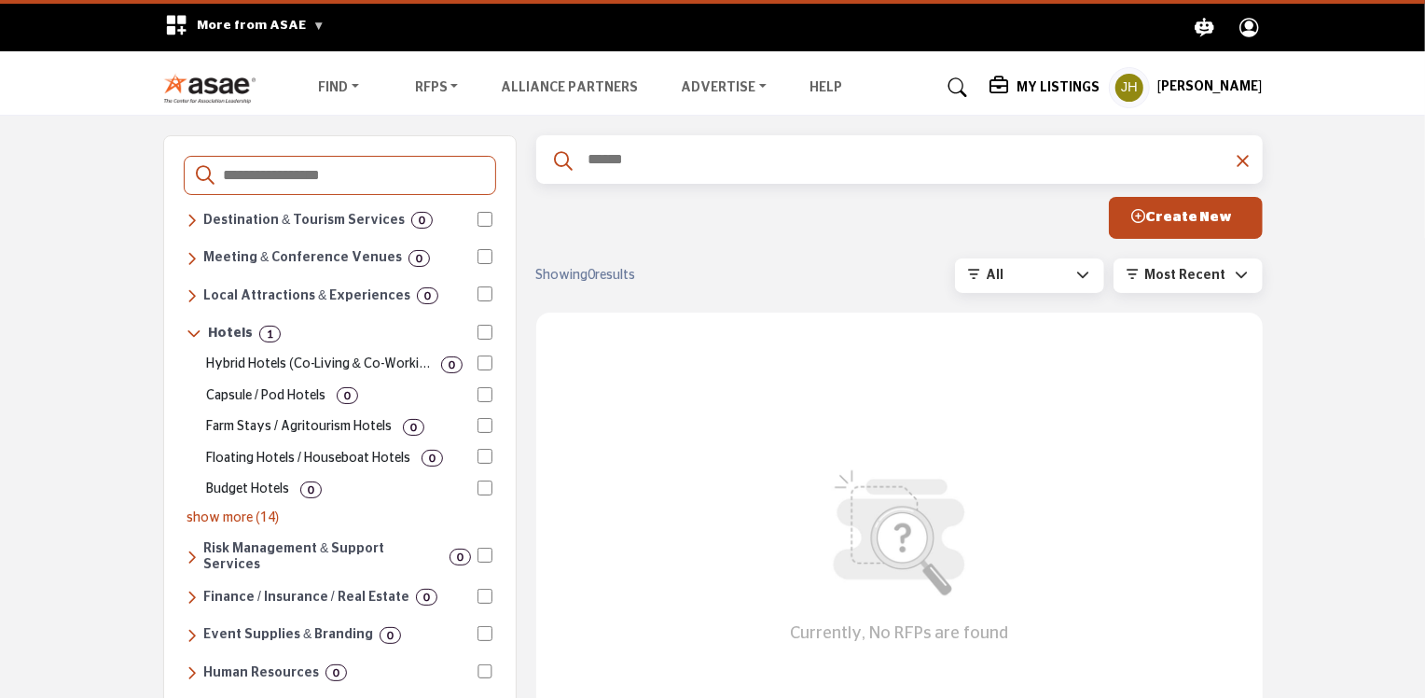
click at [232, 508] on p "show more (14)" at bounding box center [340, 518] width 306 height 20
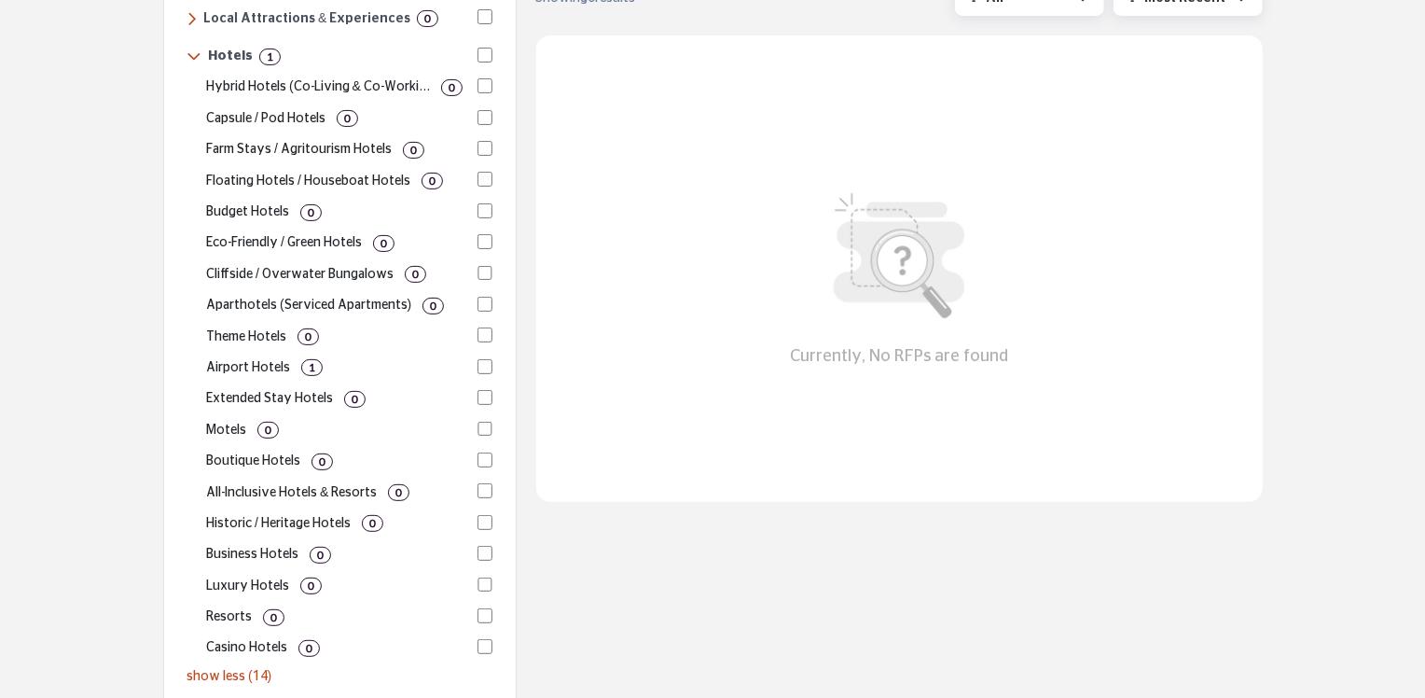
scroll to position [280, 0]
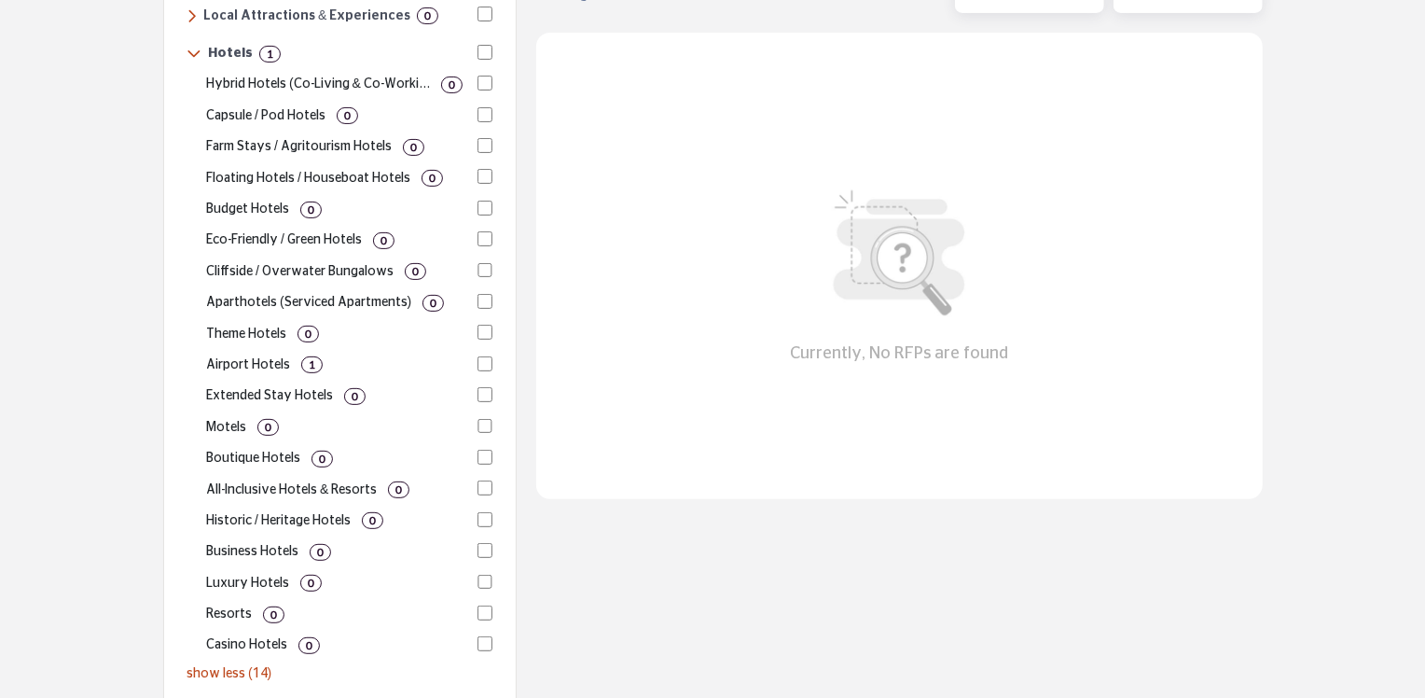
click at [248, 355] on p "Airport Hotels" at bounding box center [248, 365] width 84 height 20
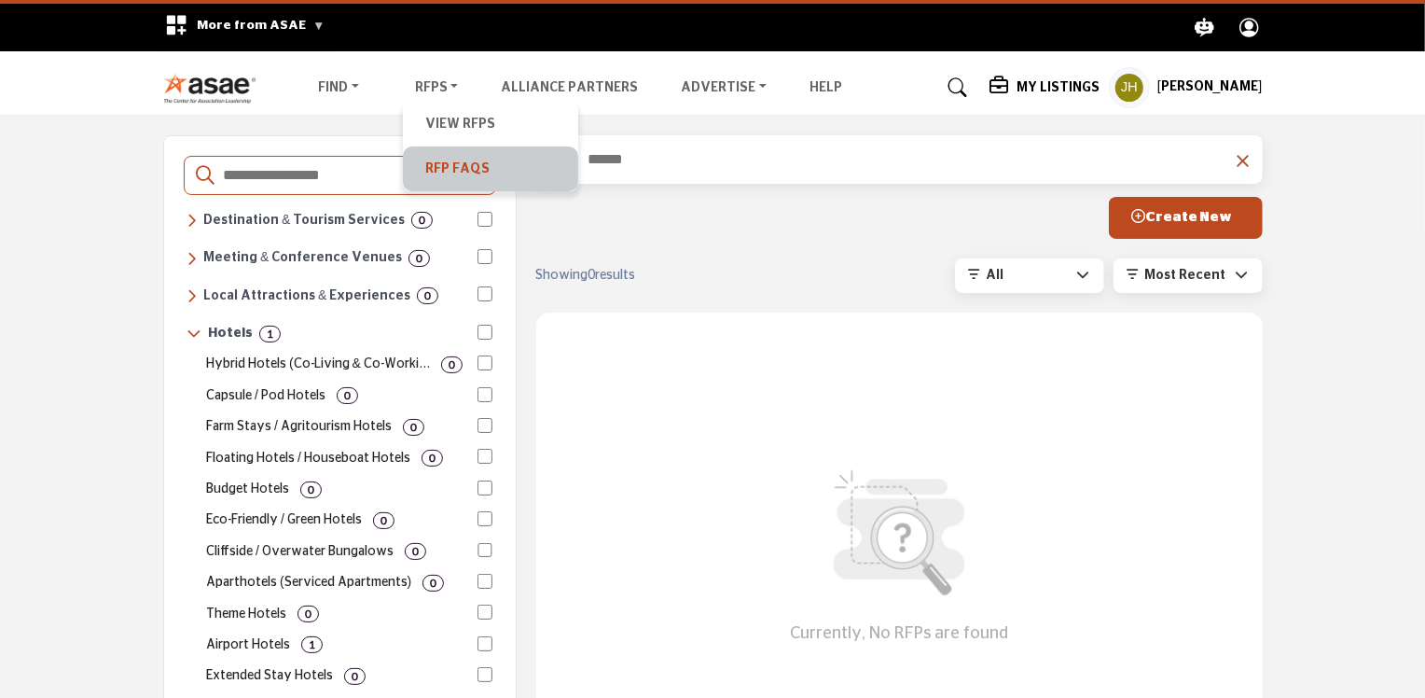
click at [467, 167] on link "RFP FAQs" at bounding box center [490, 169] width 157 height 26
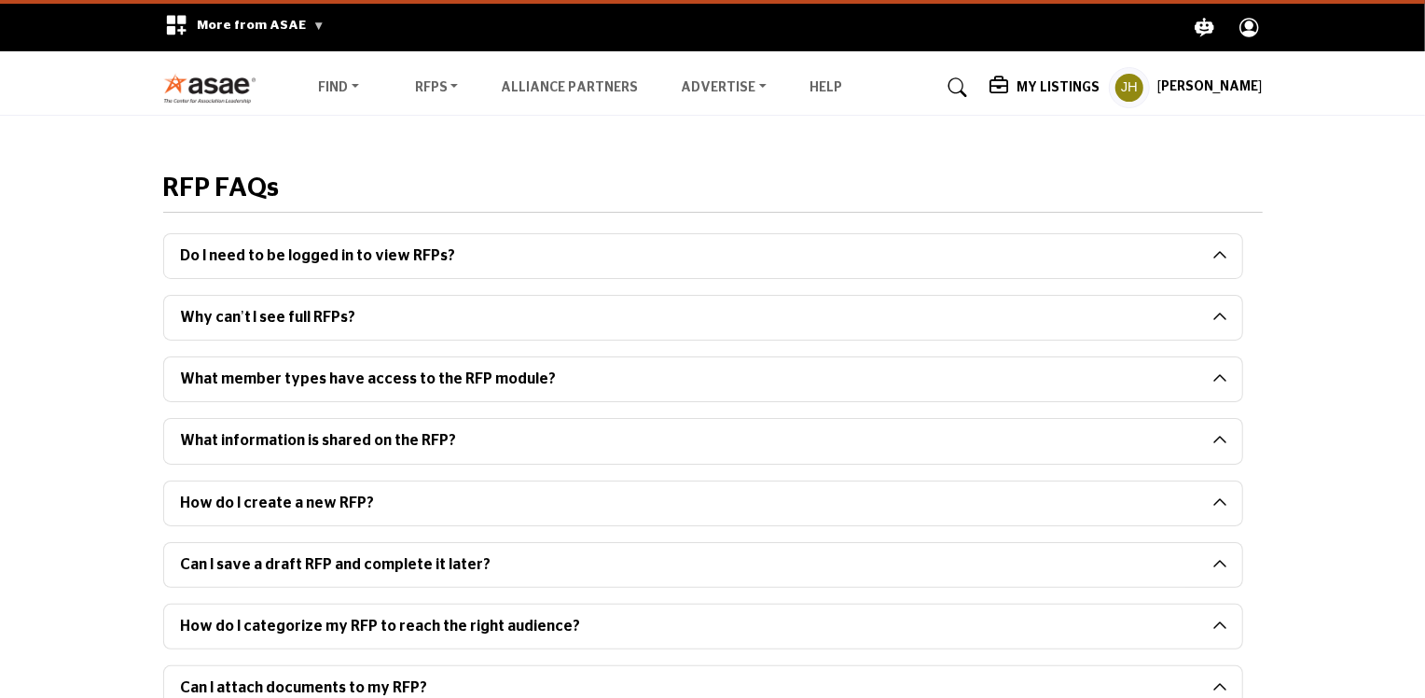
click at [1216, 255] on h2 "Do I need to be logged in to view RFPs?" at bounding box center [703, 256] width 1078 height 44
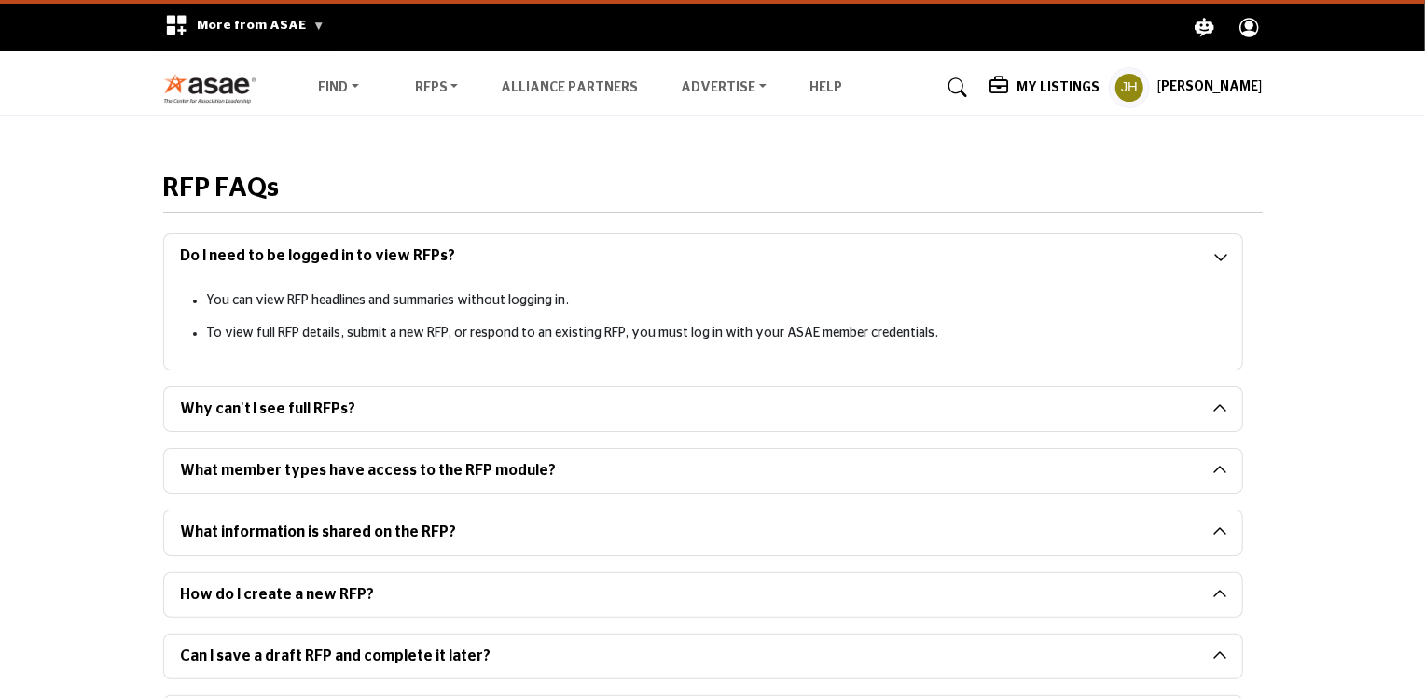
click at [1218, 404] on h2 "Why can’t I see full RFPs?" at bounding box center [703, 409] width 1078 height 44
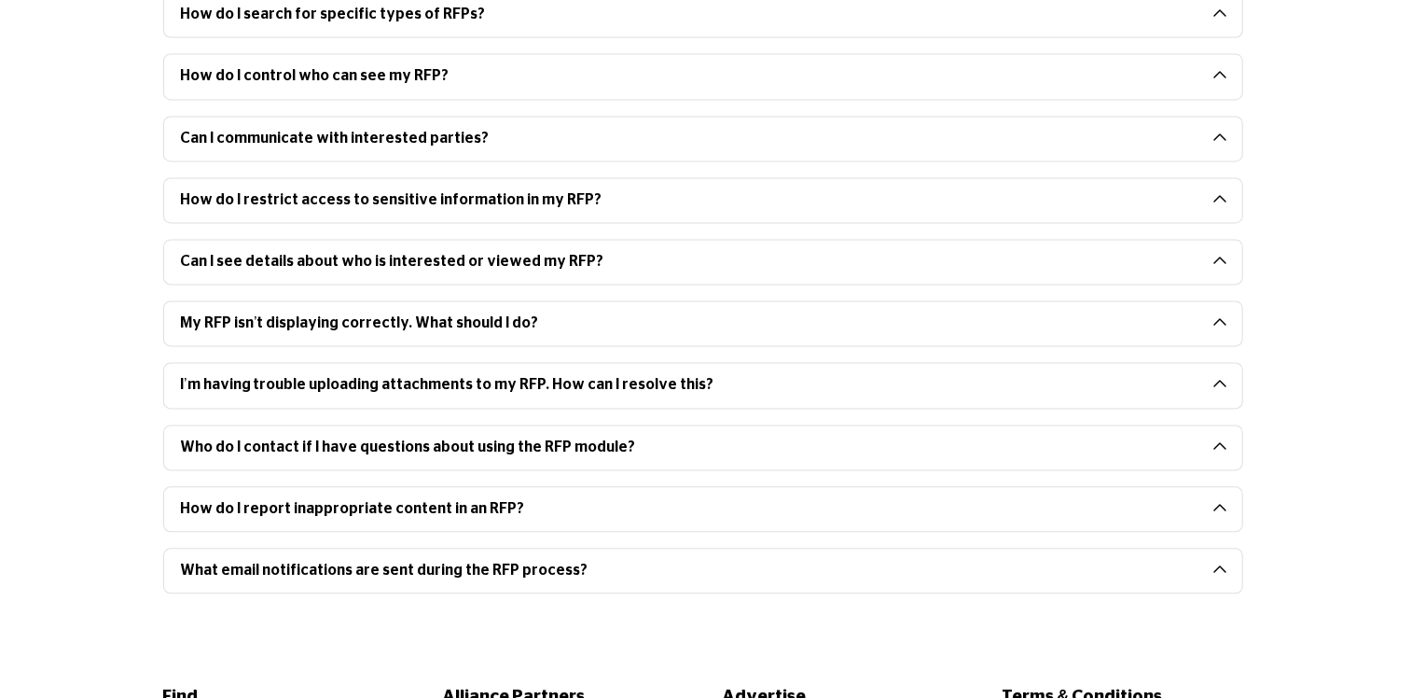
scroll to position [2296, 0]
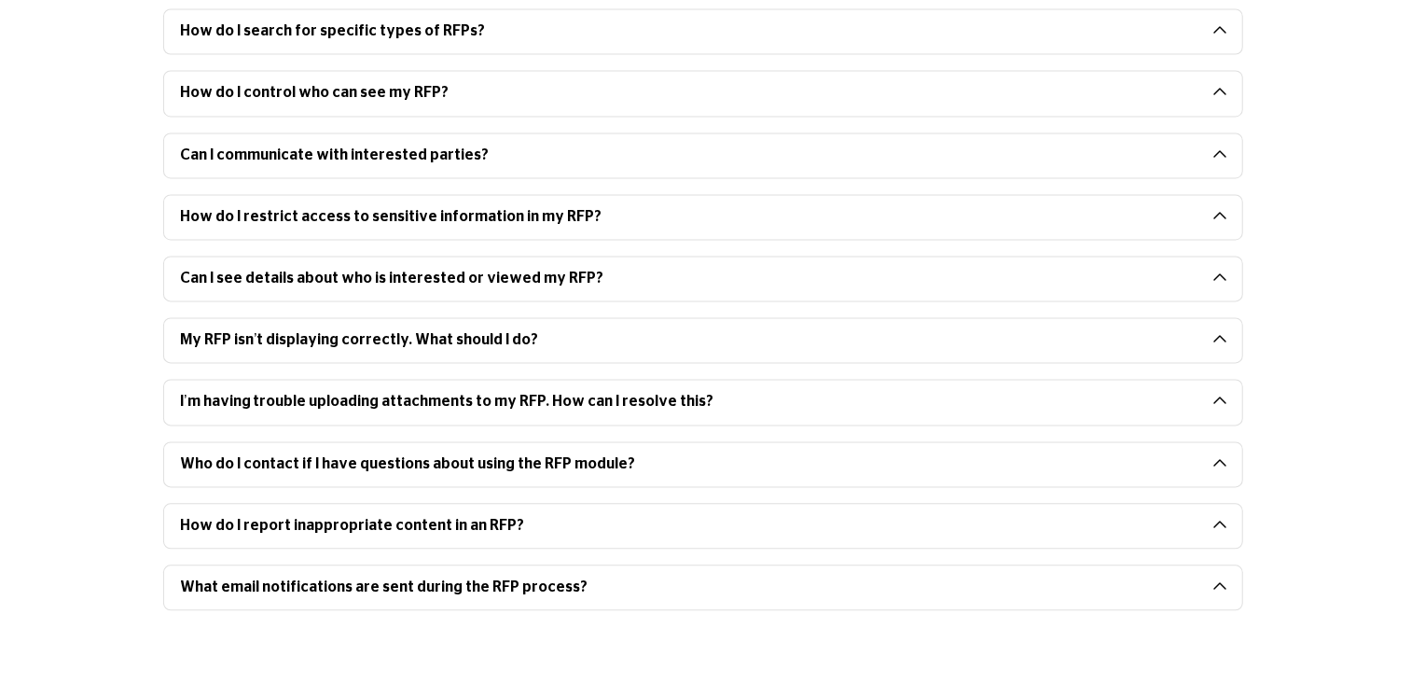
click at [1224, 450] on h2 "Who do I contact if I have questions about using the RFP module?" at bounding box center [703, 464] width 1078 height 44
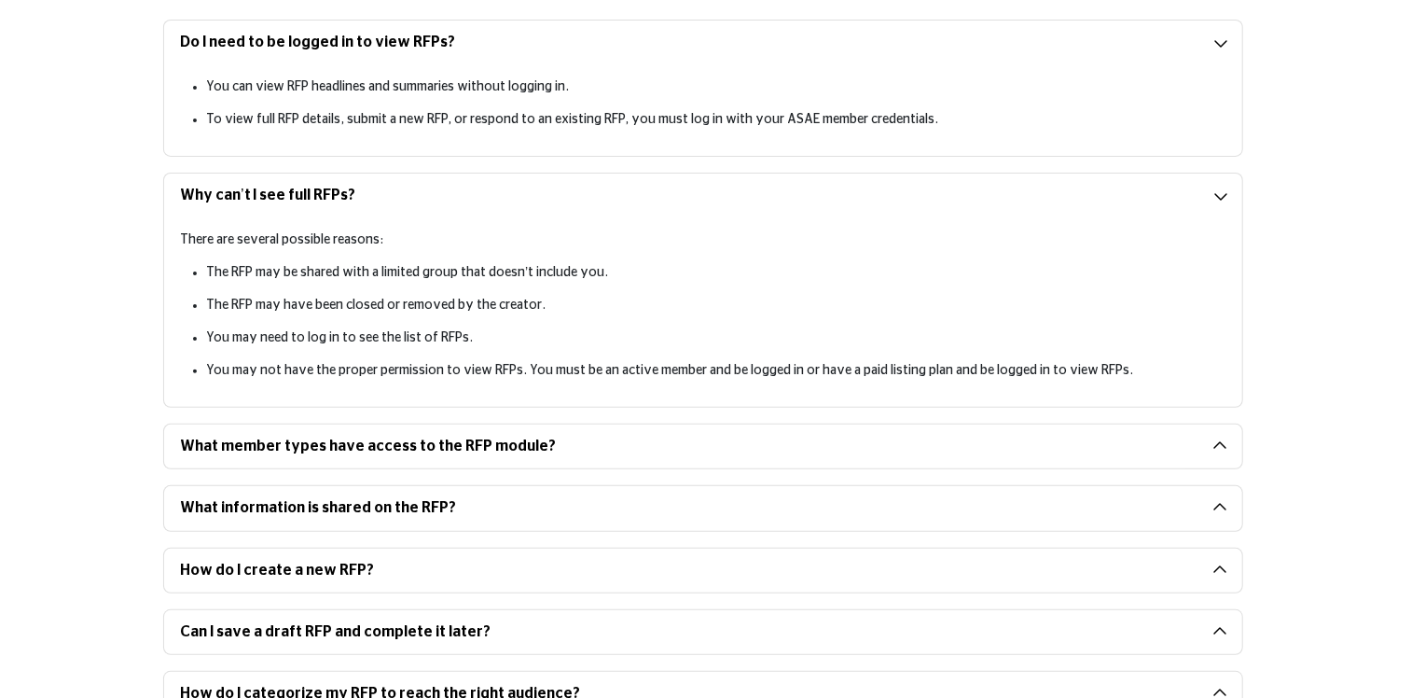
scroll to position [280, 0]
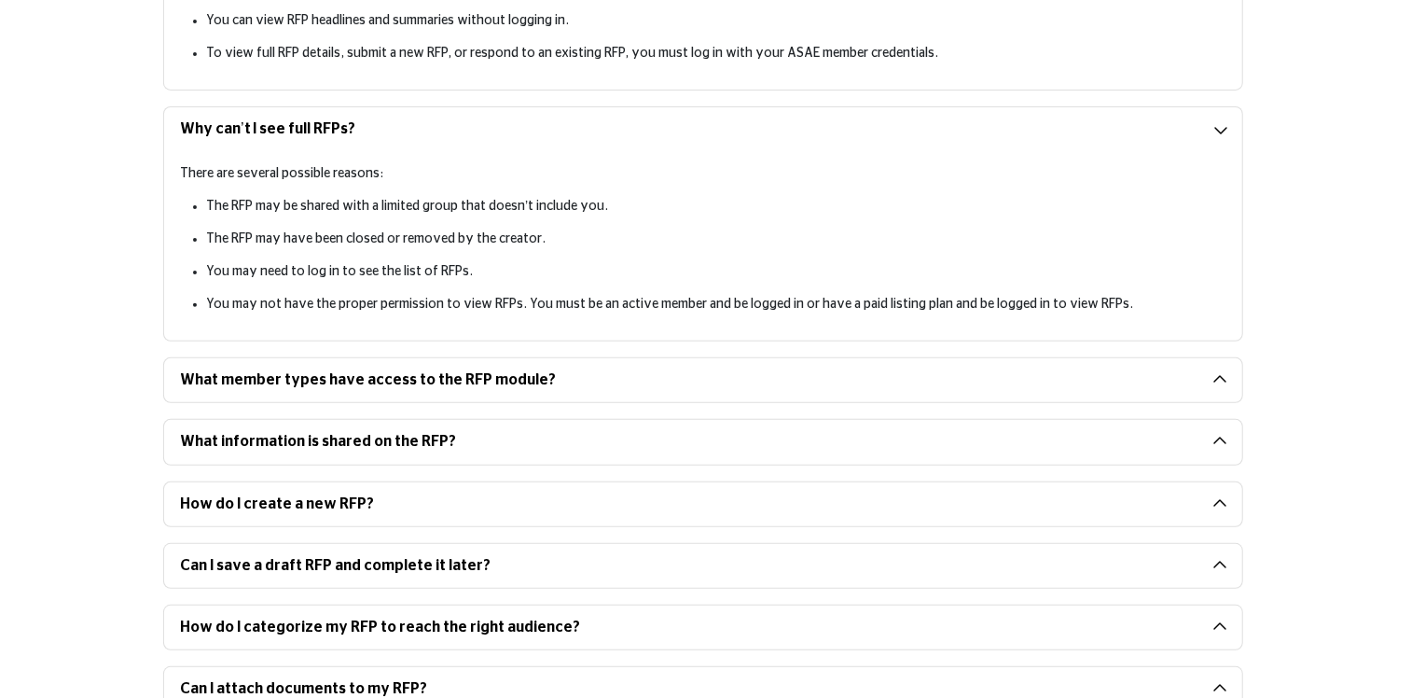
click at [1220, 496] on h2 "How do I create a new RFP?" at bounding box center [703, 504] width 1078 height 44
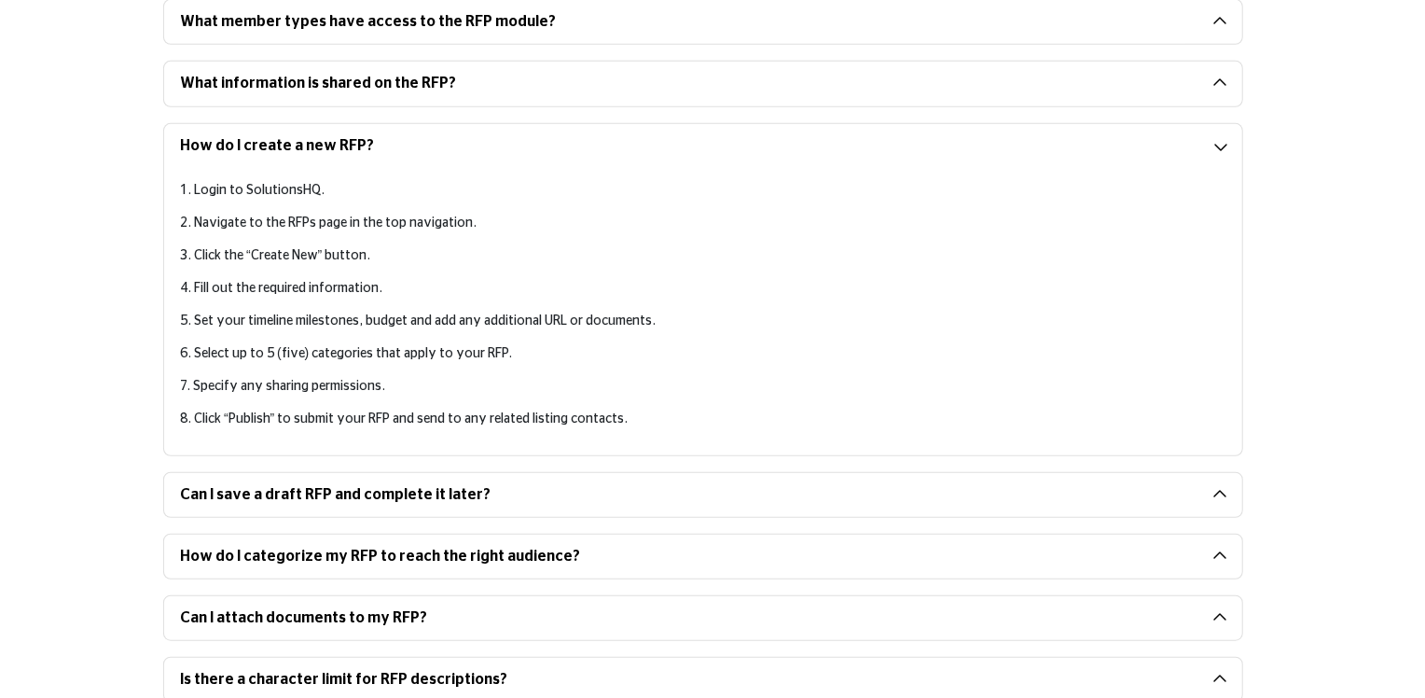
scroll to position [653, 0]
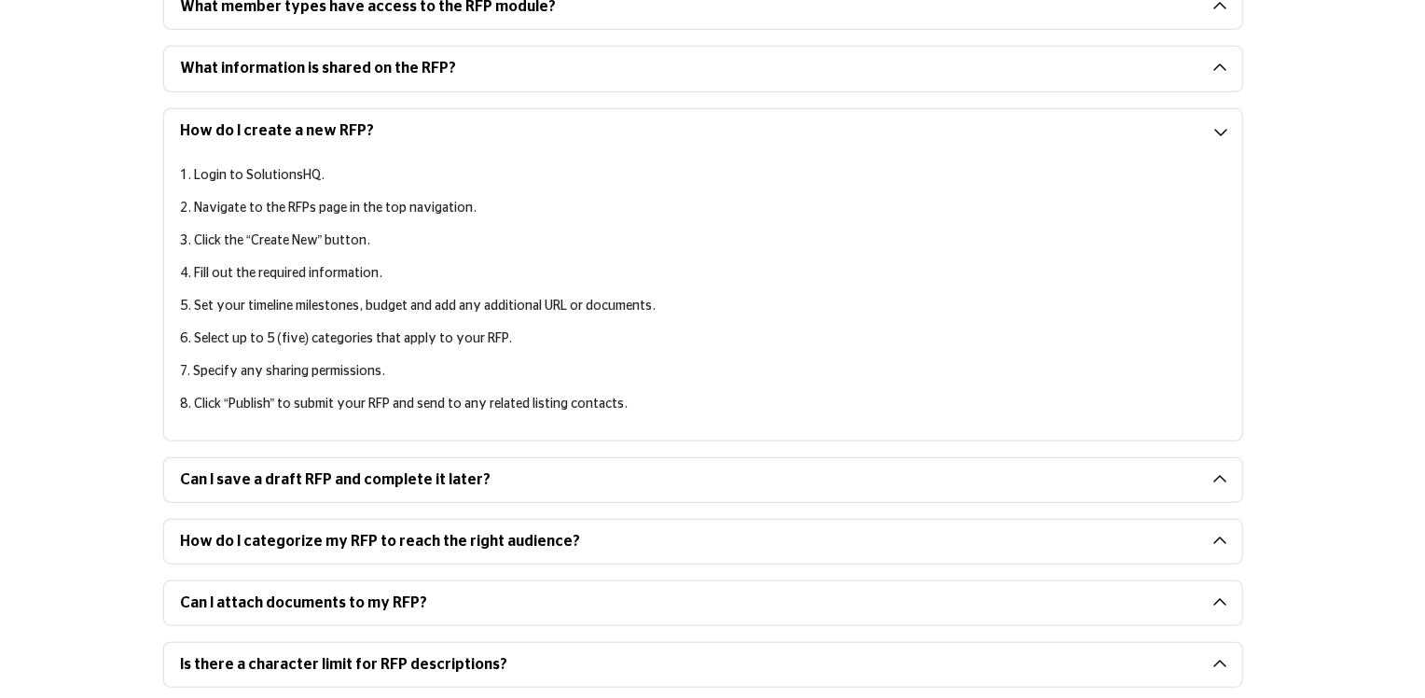
click at [1219, 536] on h2 "How do I categorize my RFP to reach the right audience?" at bounding box center [703, 542] width 1078 height 44
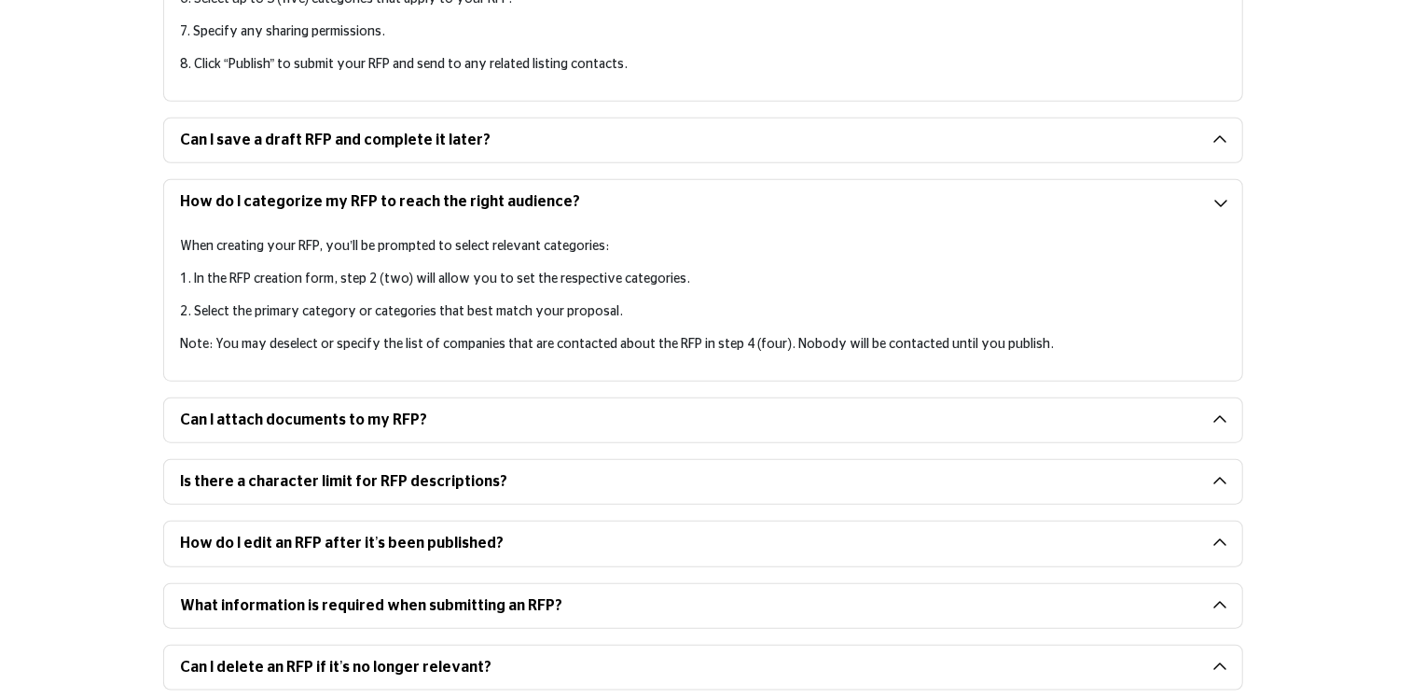
scroll to position [1119, 0]
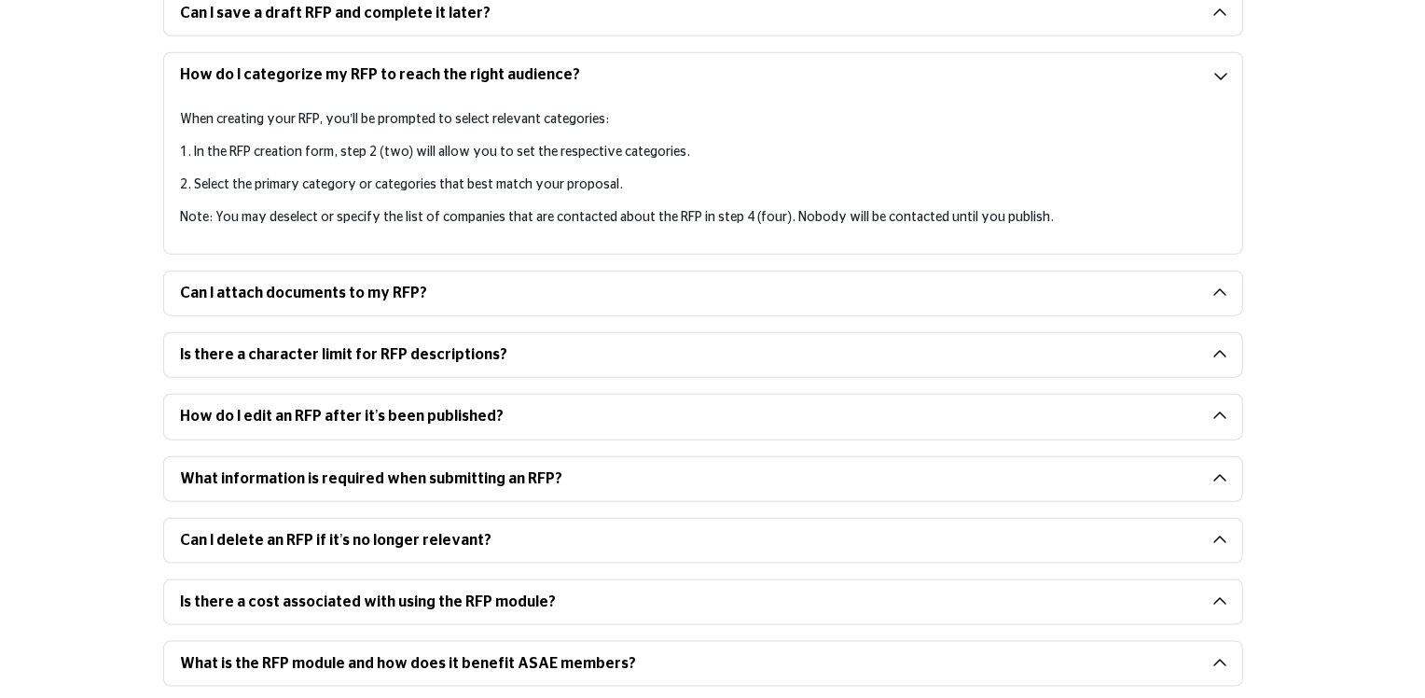
click at [1218, 411] on h2 "How do I edit an RFP after it’s been published?" at bounding box center [703, 417] width 1078 height 44
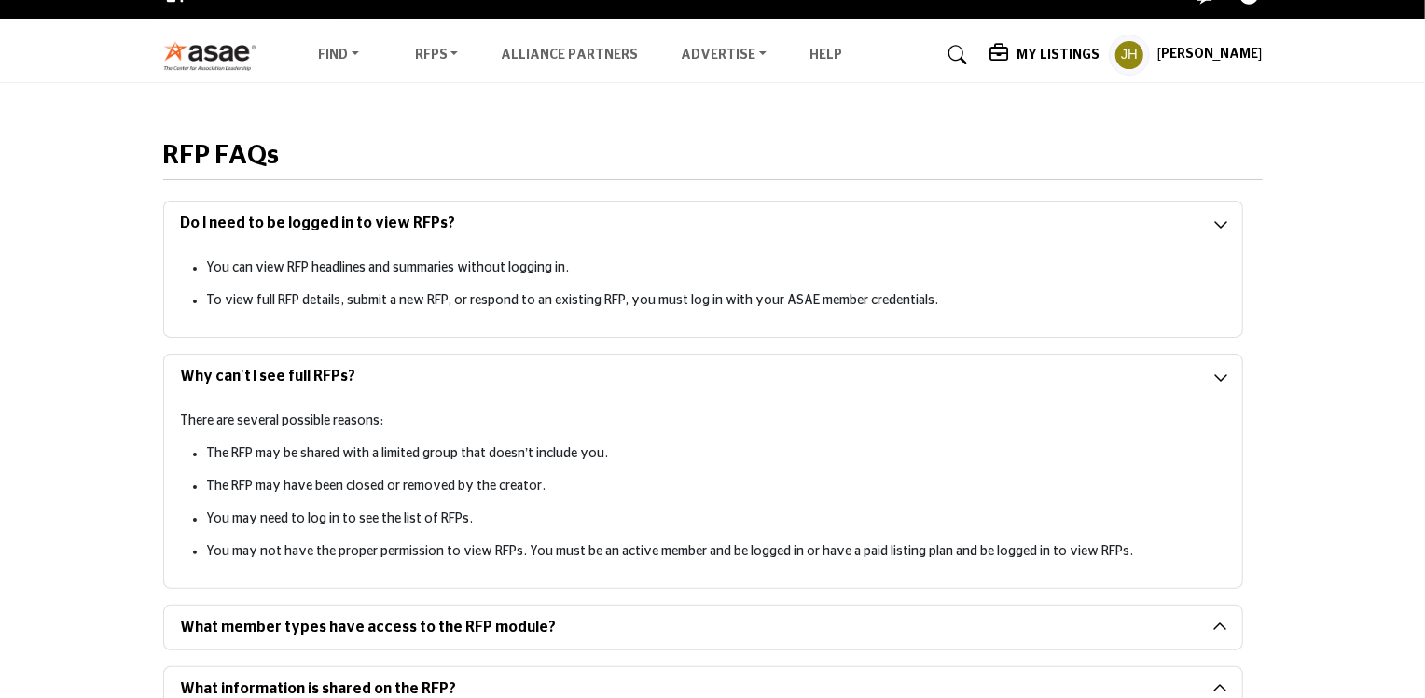
scroll to position [0, 0]
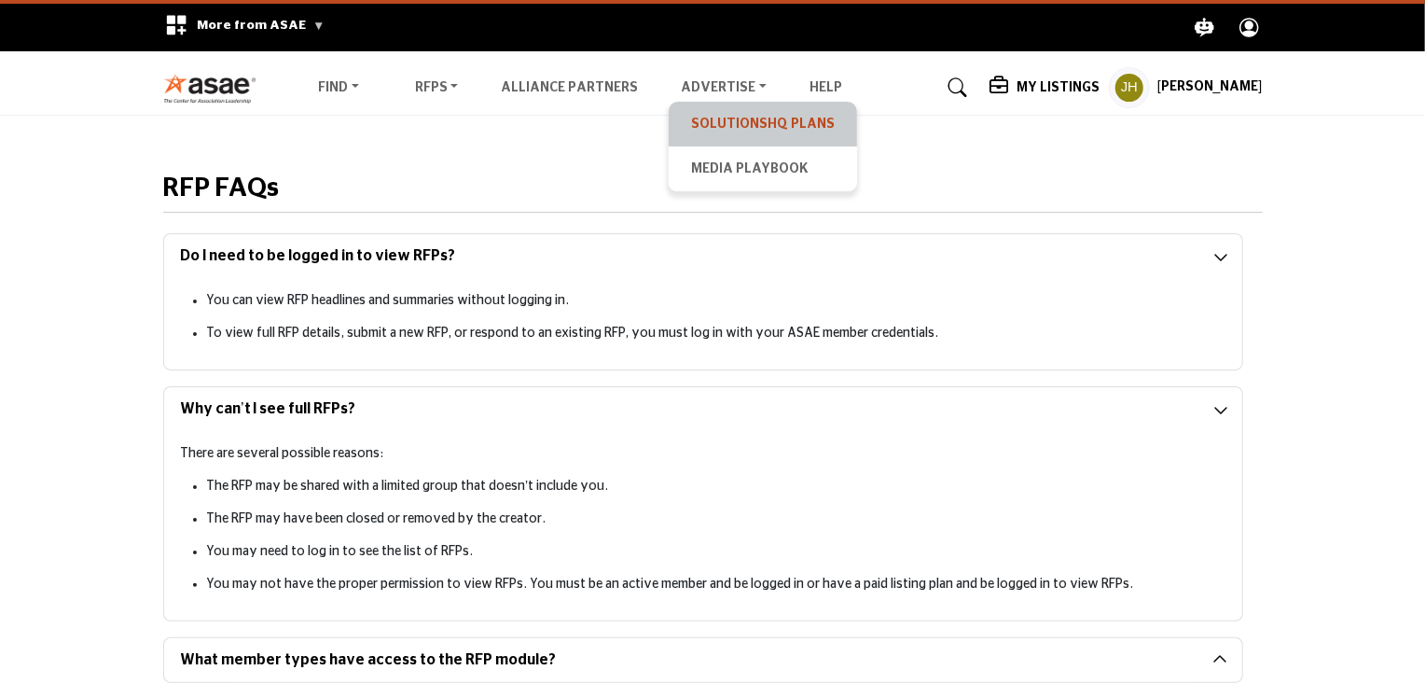
click at [745, 118] on link "SolutionsHQ Plans" at bounding box center [763, 124] width 170 height 26
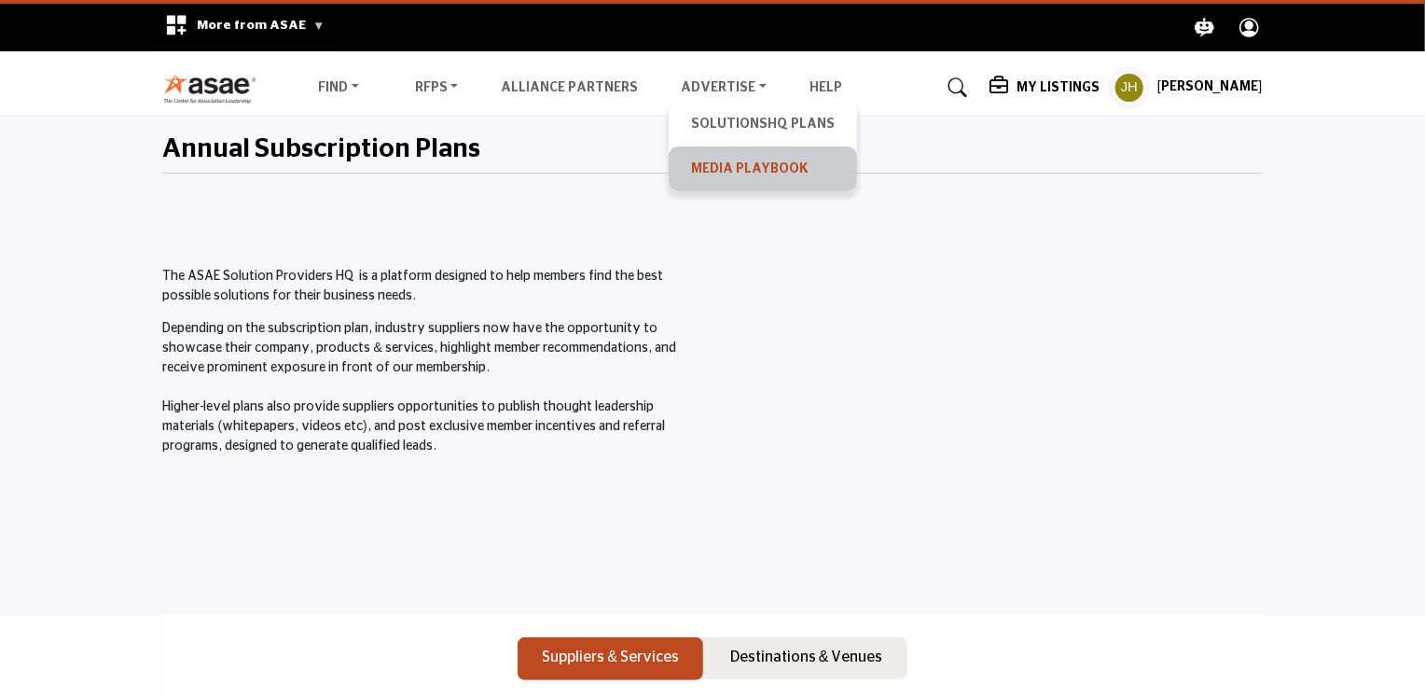
click at [715, 167] on link "Media Playbook" at bounding box center [763, 169] width 170 height 26
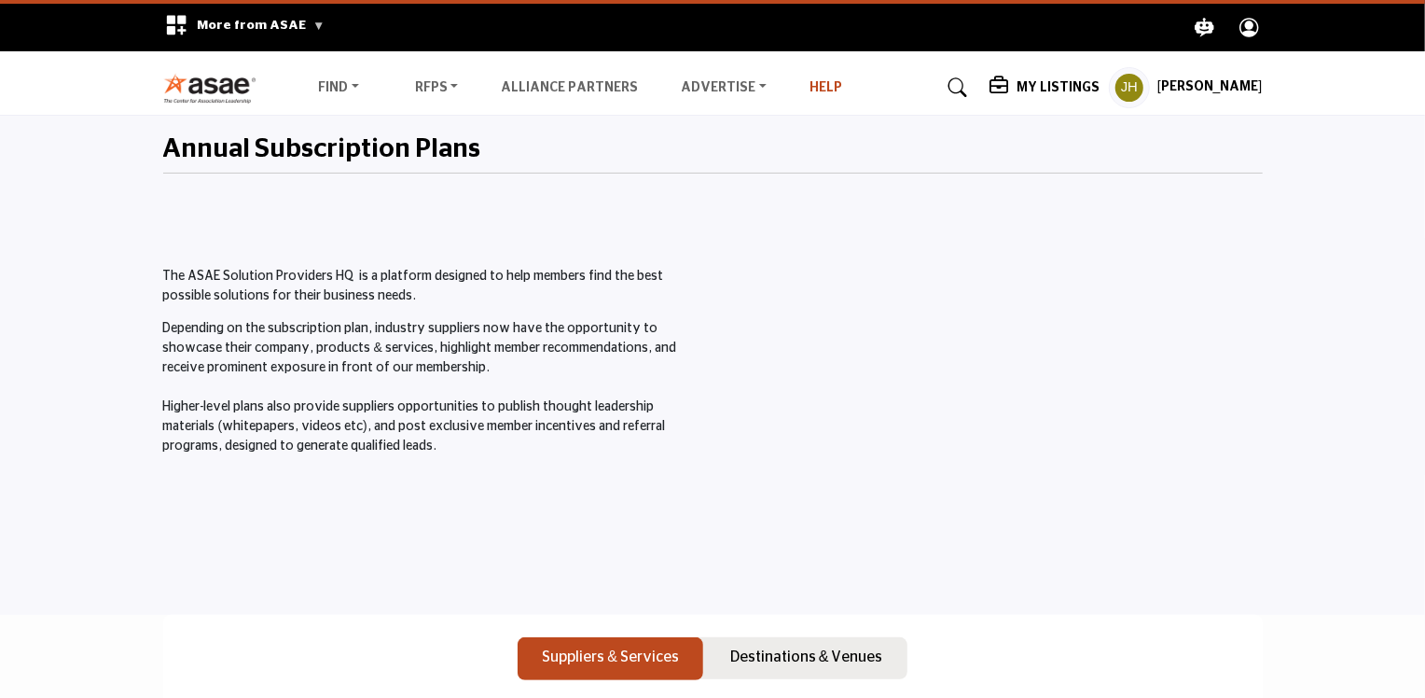
click at [810, 89] on link "Help" at bounding box center [826, 87] width 33 height 13
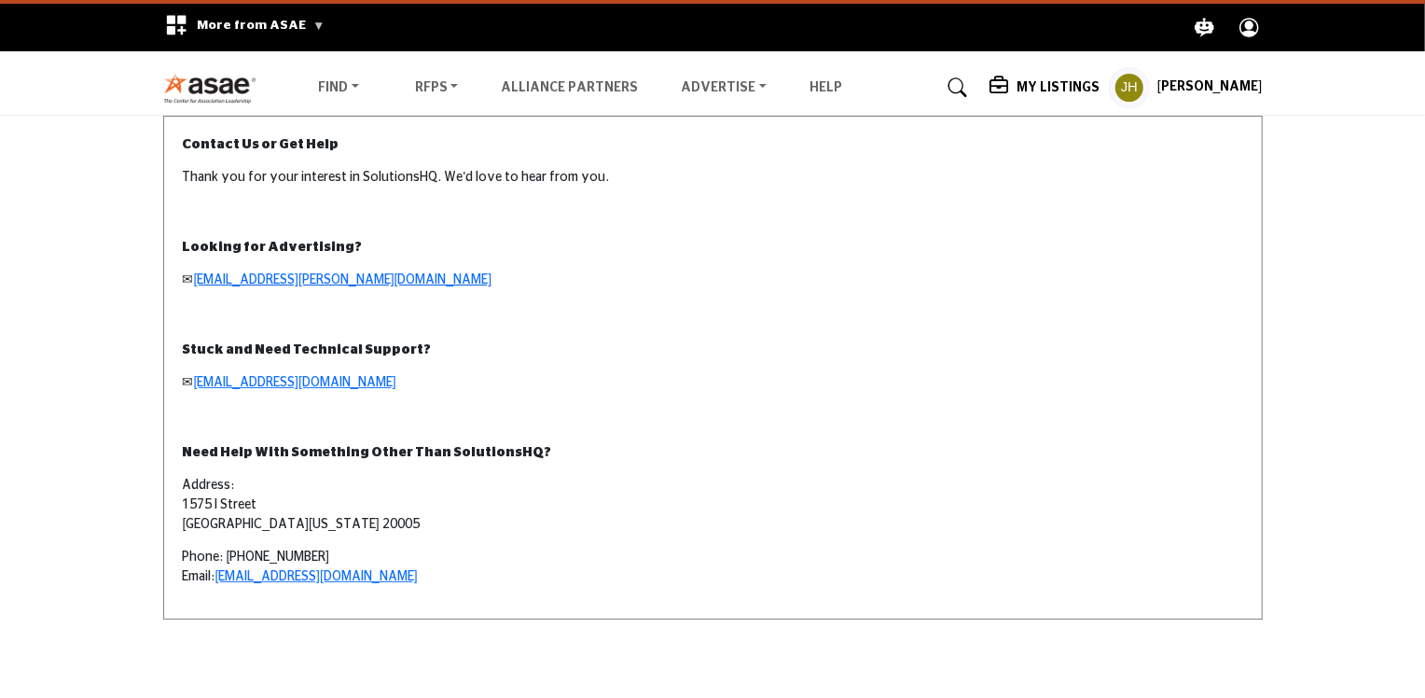
click at [210, 82] on img at bounding box center [215, 88] width 104 height 31
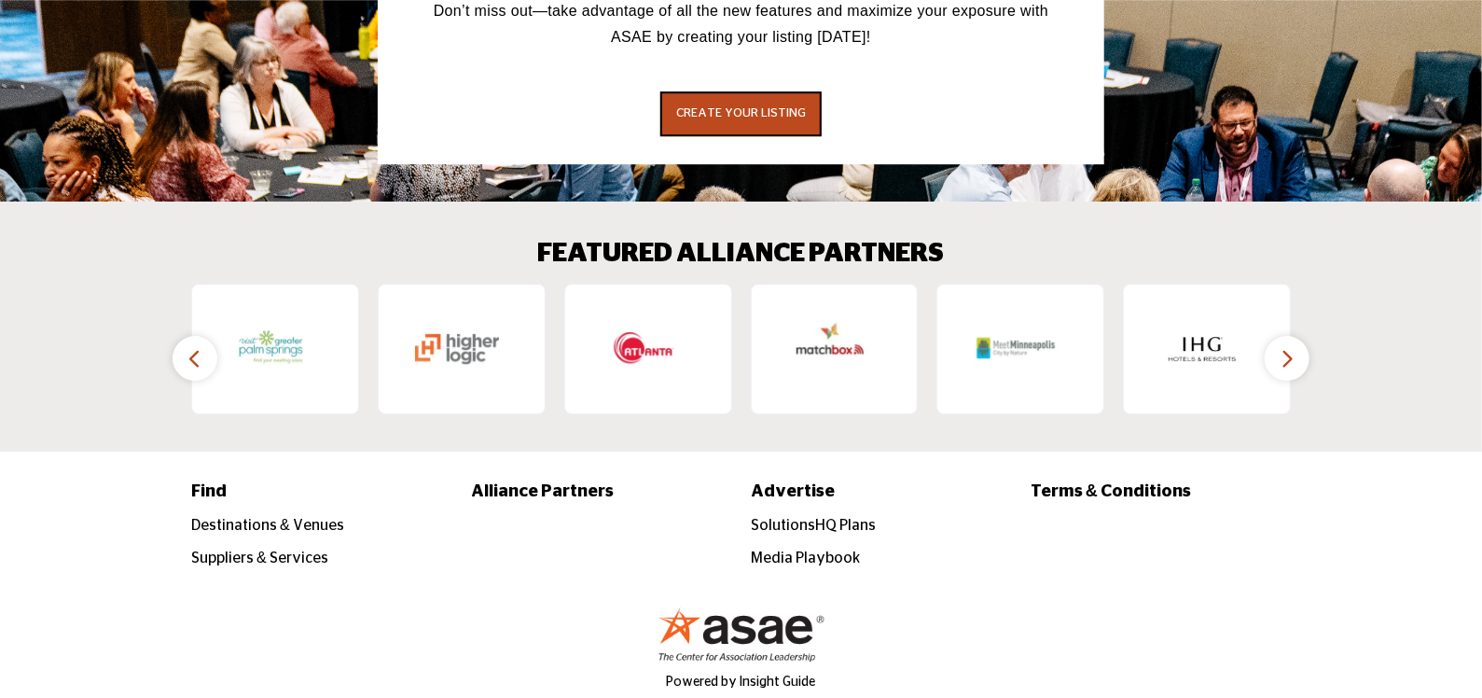
scroll to position [3147, 0]
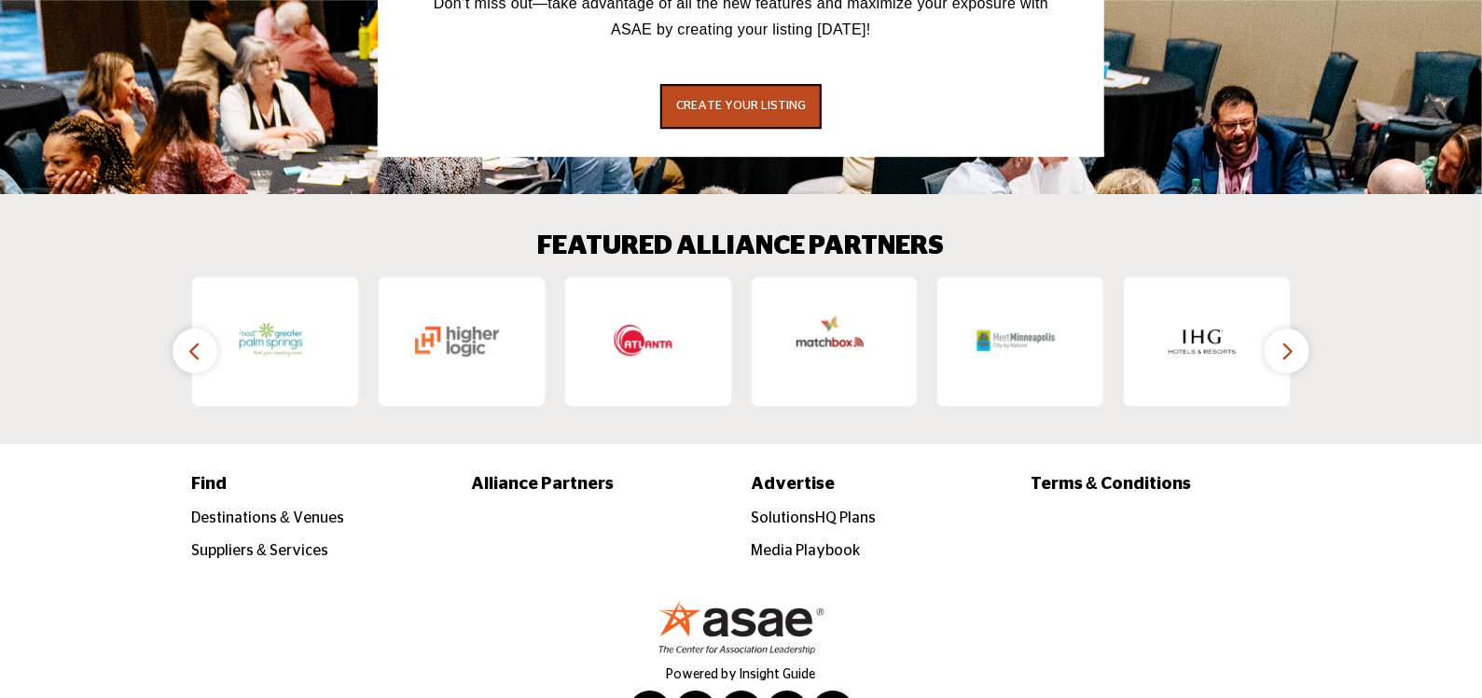
click at [1283, 340] on icon "button" at bounding box center [1287, 351] width 15 height 23
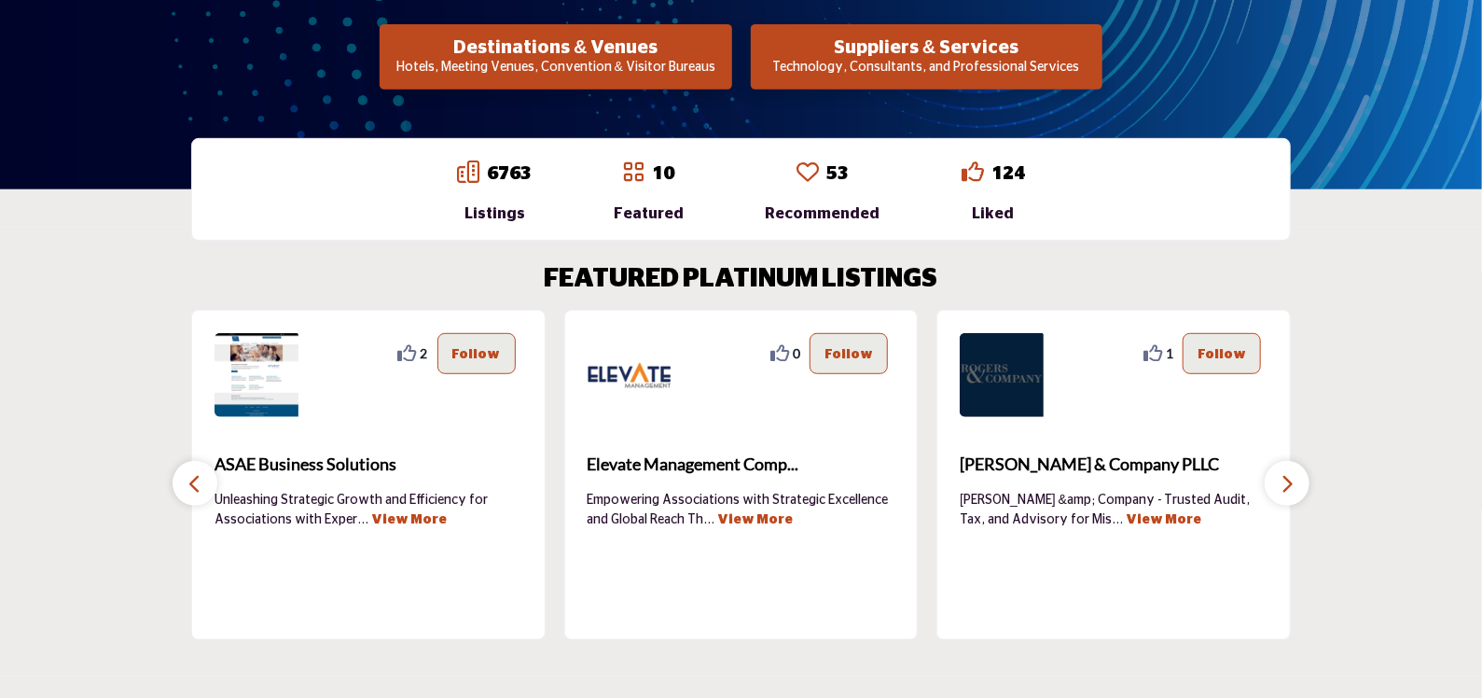
scroll to position [441, 0]
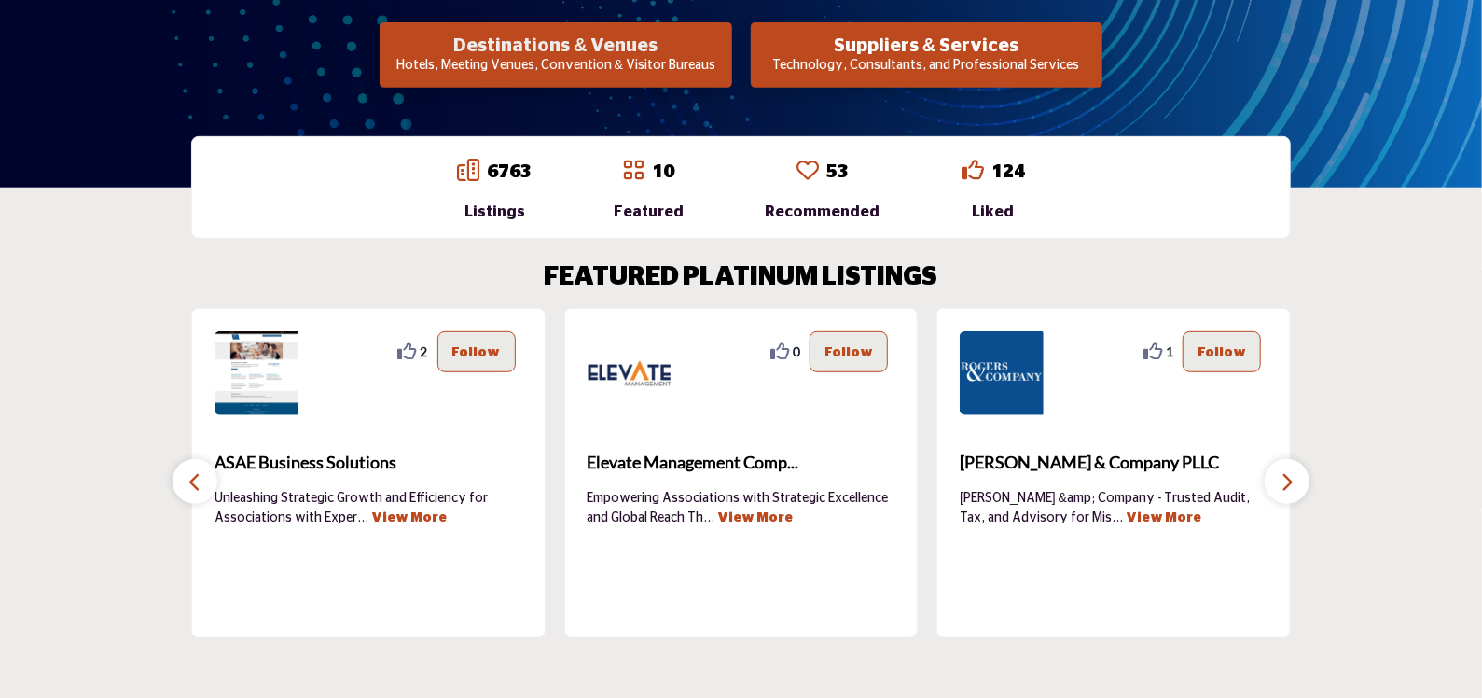
click at [628, 47] on h2 "Destinations & Venues" at bounding box center [555, 46] width 340 height 22
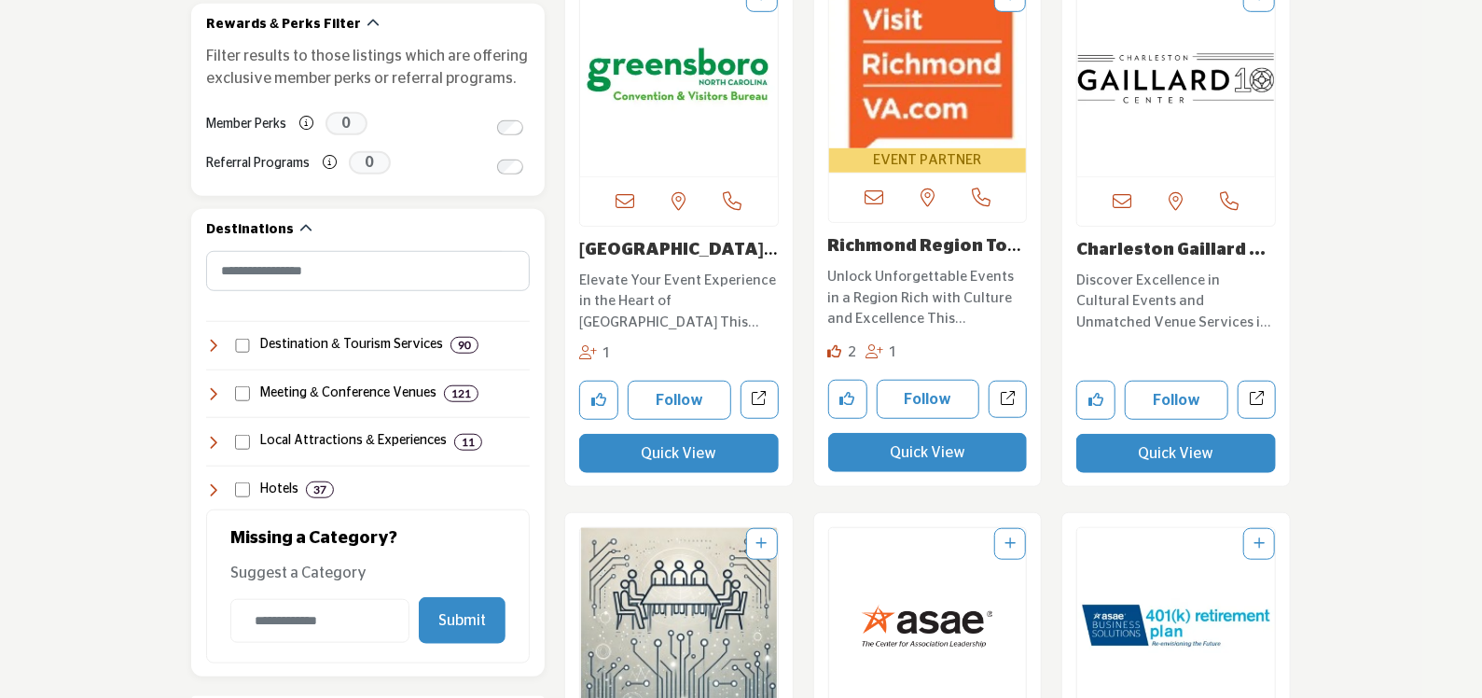
scroll to position [653, 0]
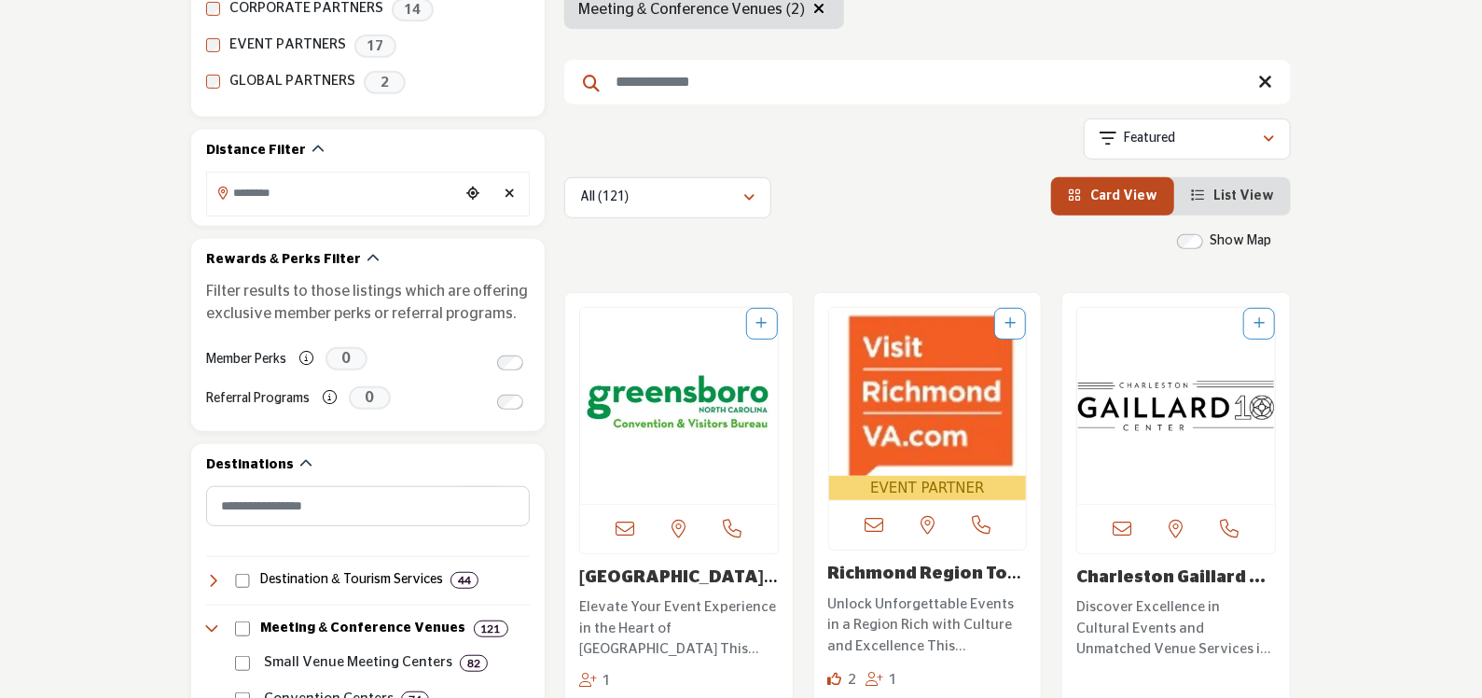
scroll to position [466, 0]
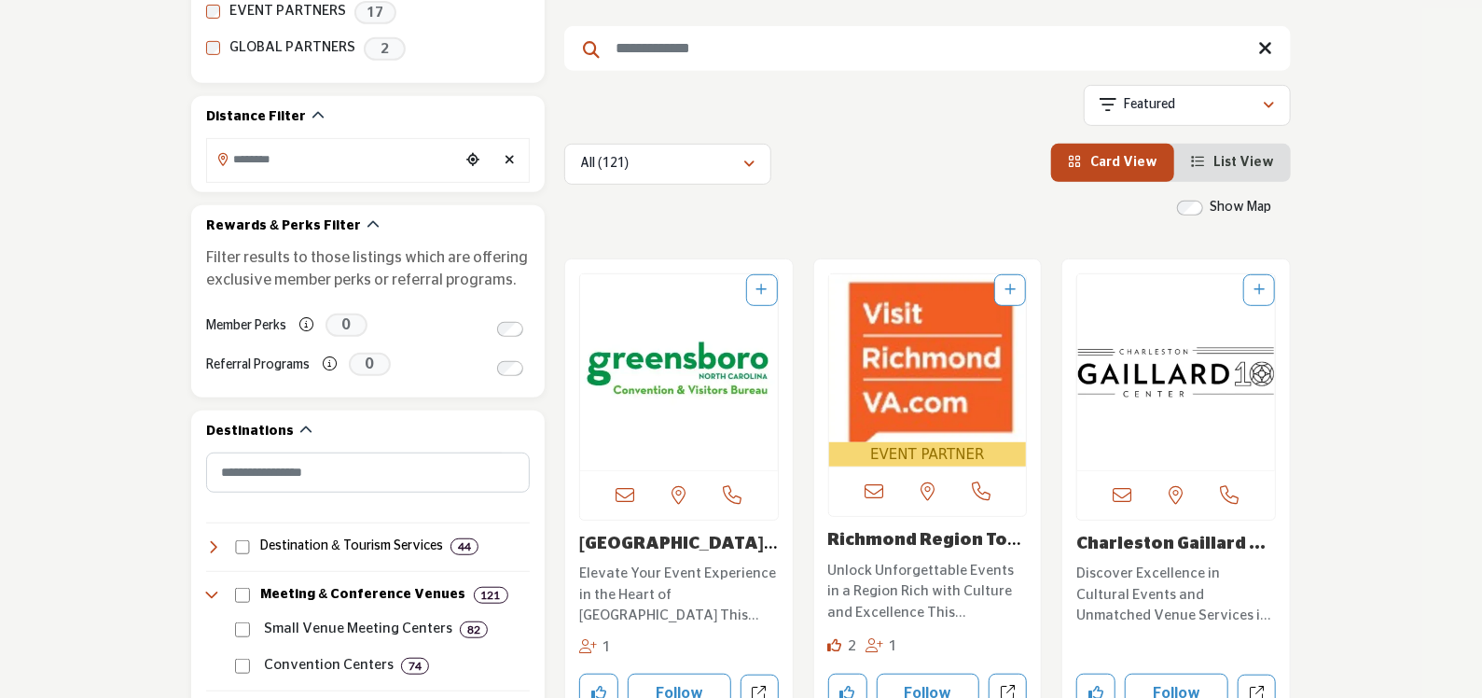
click at [1131, 161] on span "Card View" at bounding box center [1124, 162] width 67 height 13
click at [1241, 162] on span "List View" at bounding box center [1244, 162] width 61 height 13
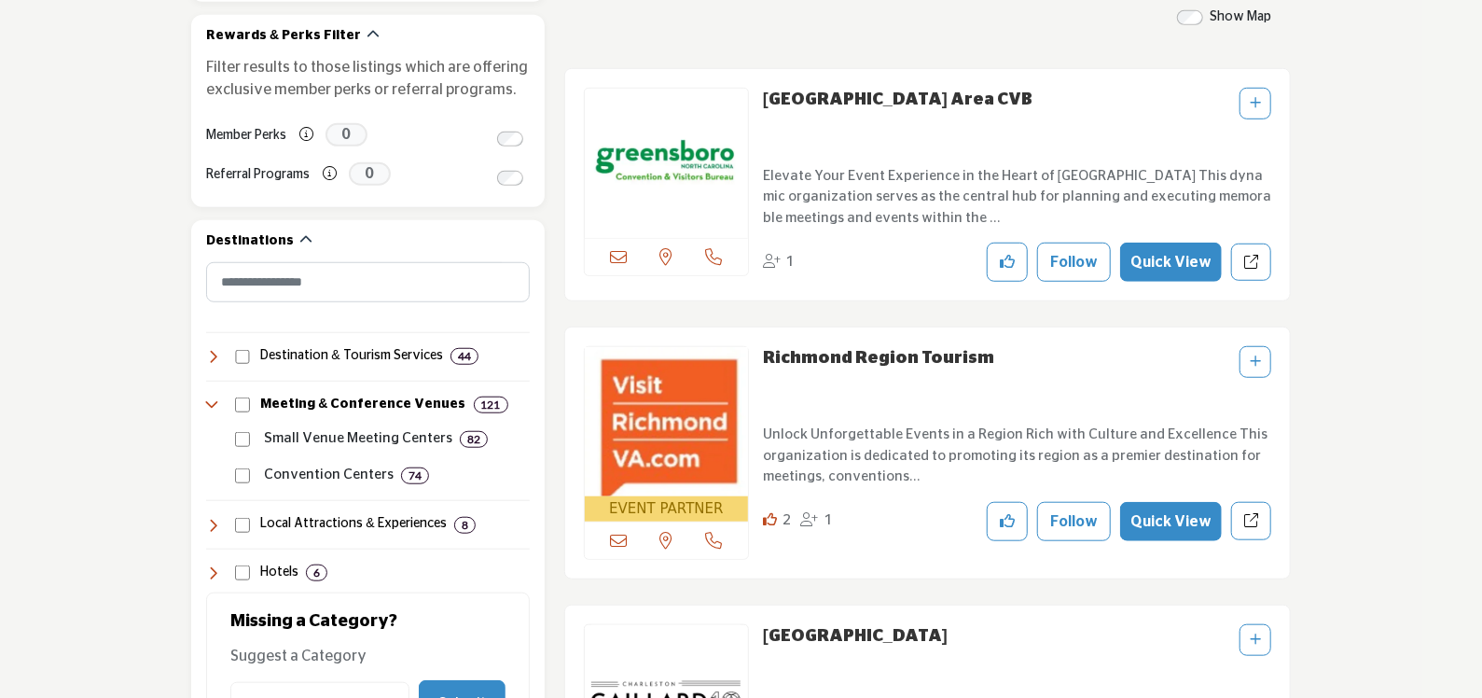
scroll to position [560, 0]
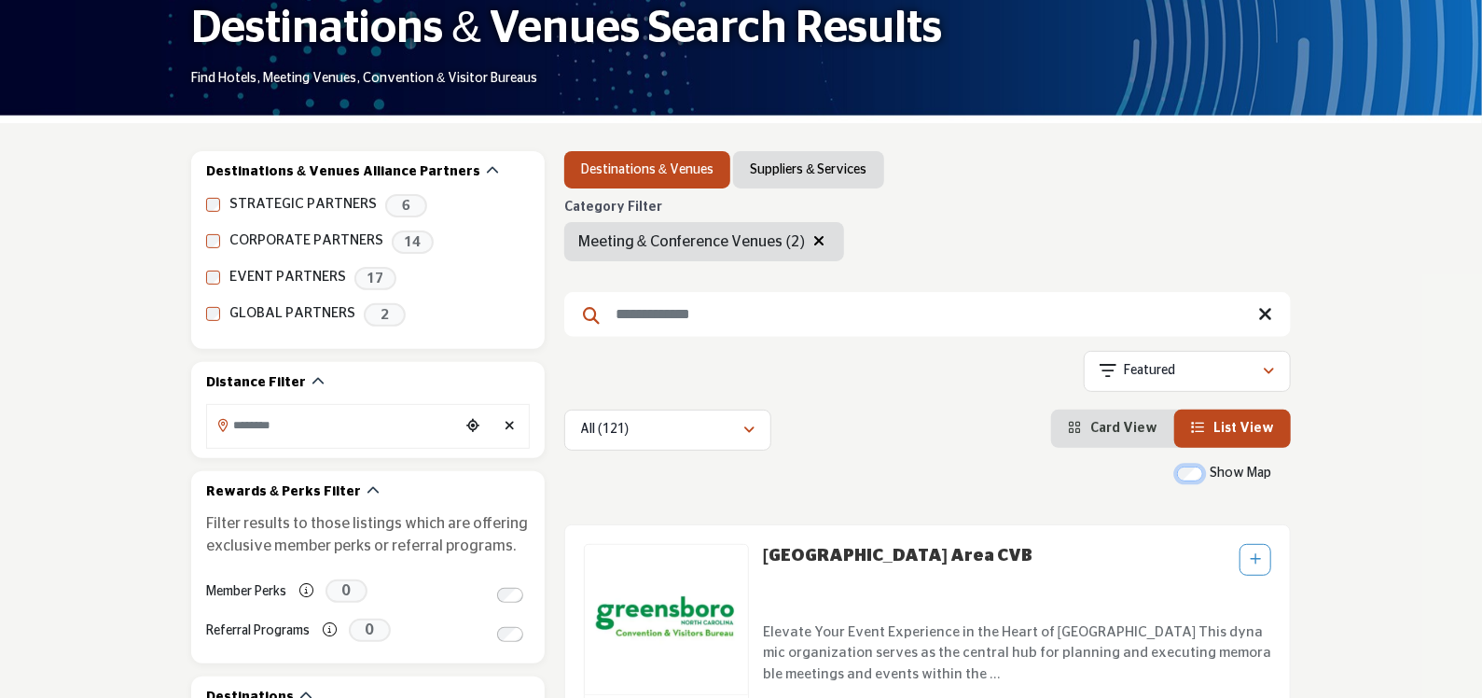
scroll to position [187, 0]
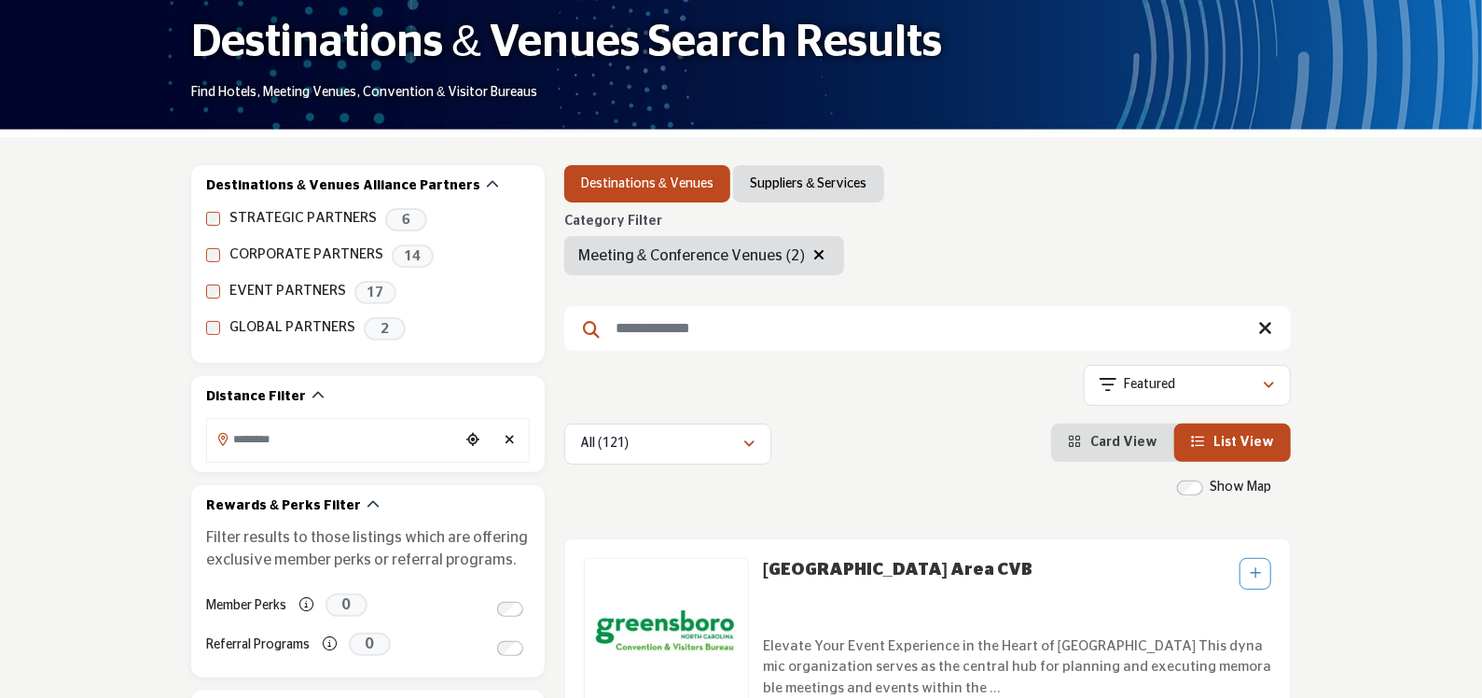
click at [703, 328] on input "Search Keyword" at bounding box center [927, 328] width 727 height 45
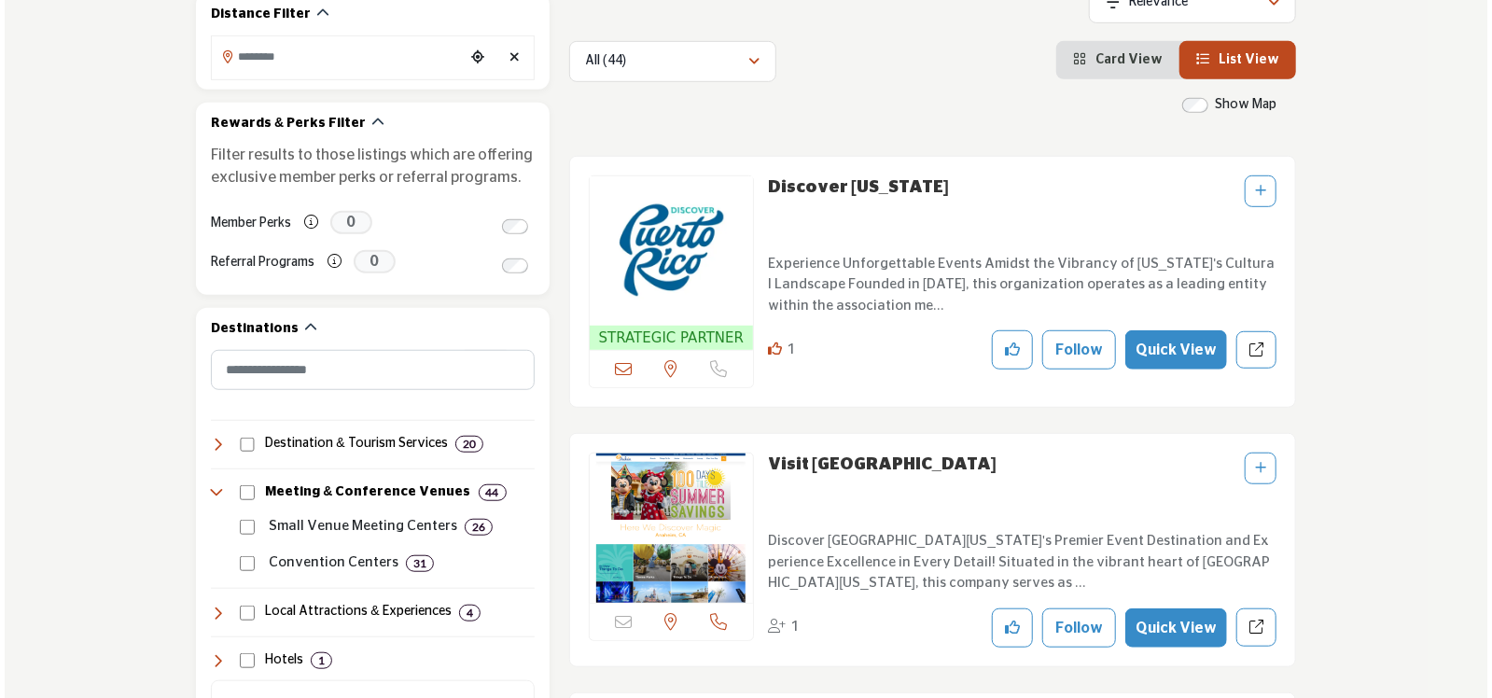
scroll to position [560, 0]
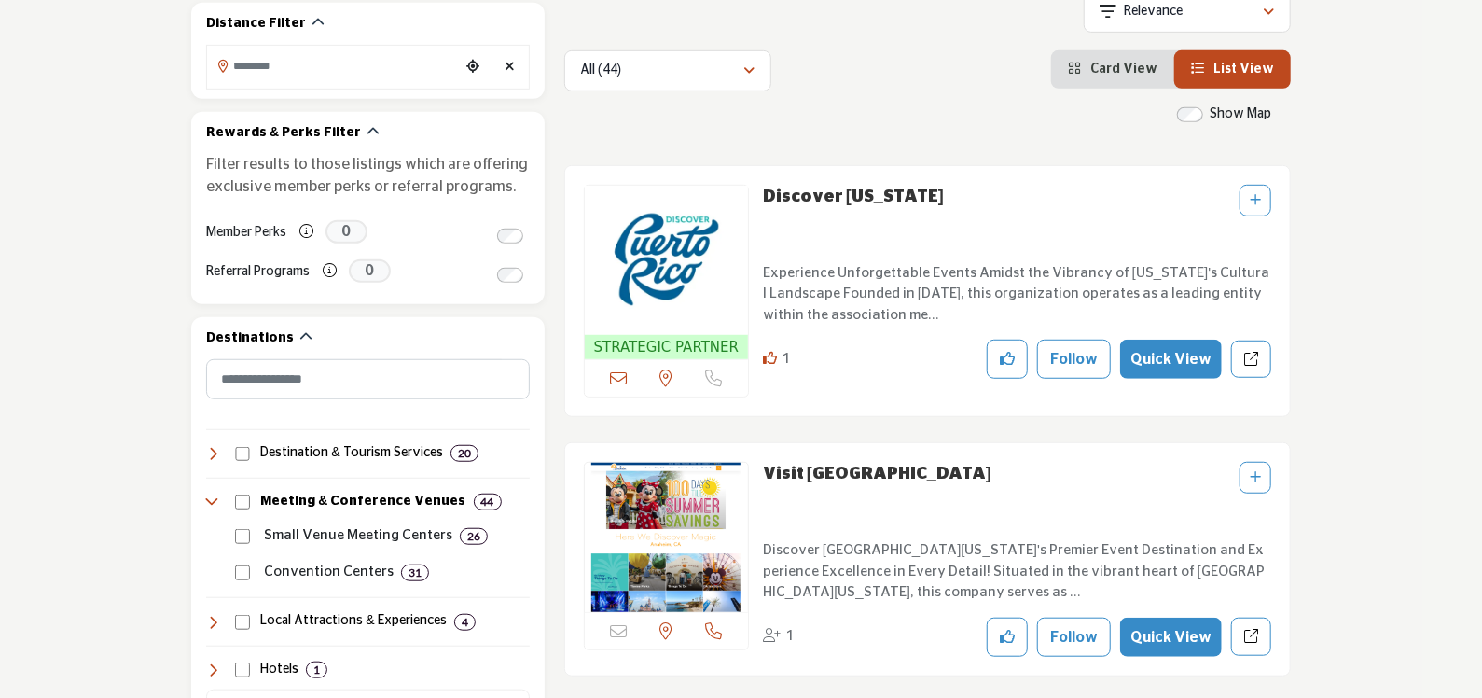
type input "**********"
click at [1170, 354] on button "Quick View" at bounding box center [1171, 359] width 102 height 39
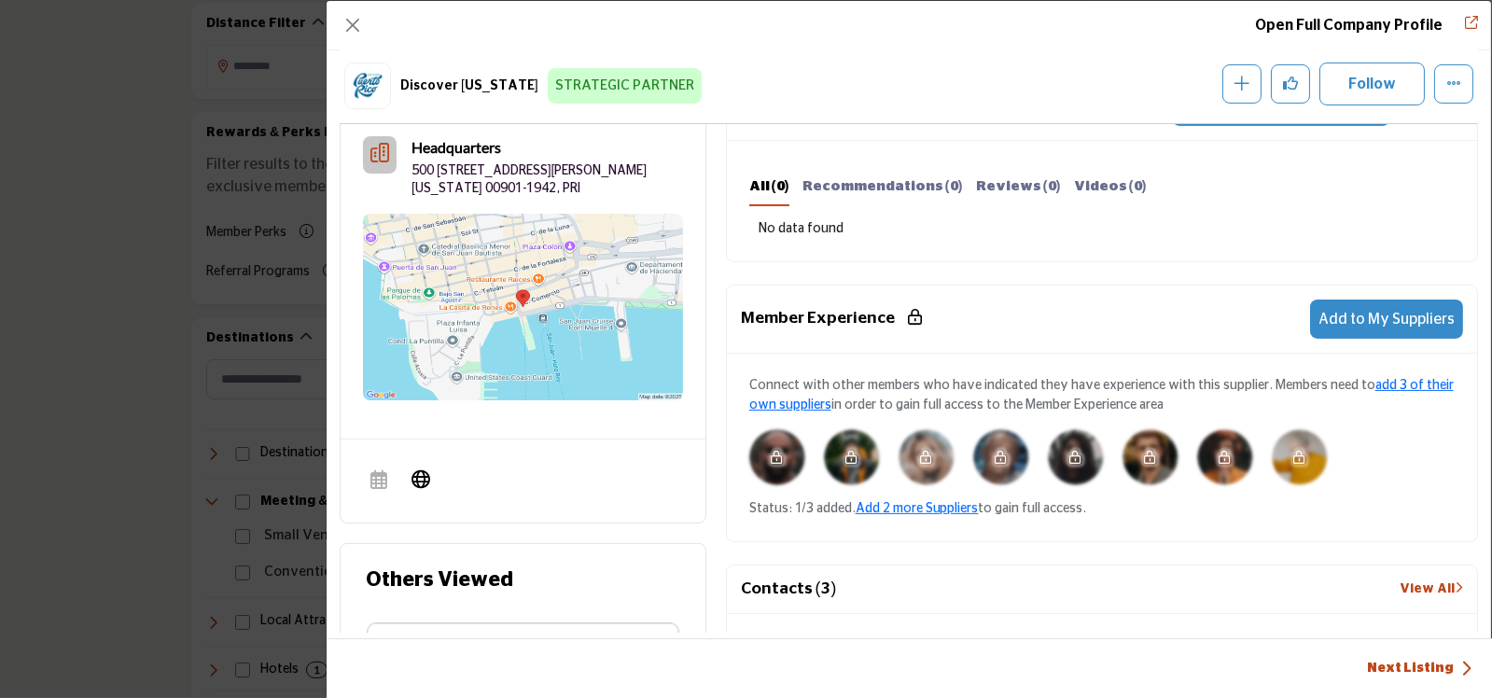
scroll to position [728, 0]
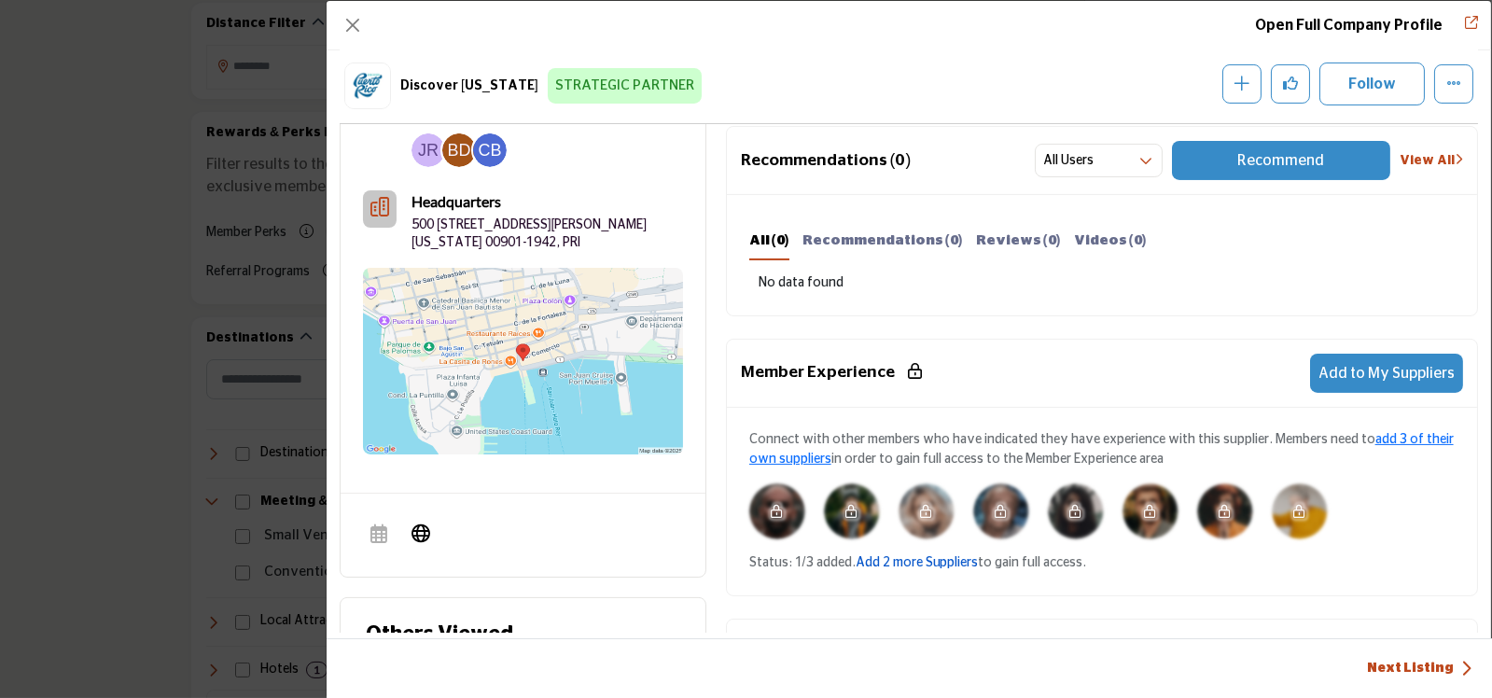
click at [915, 557] on link "Add 2 more Suppliers" at bounding box center [916, 562] width 123 height 13
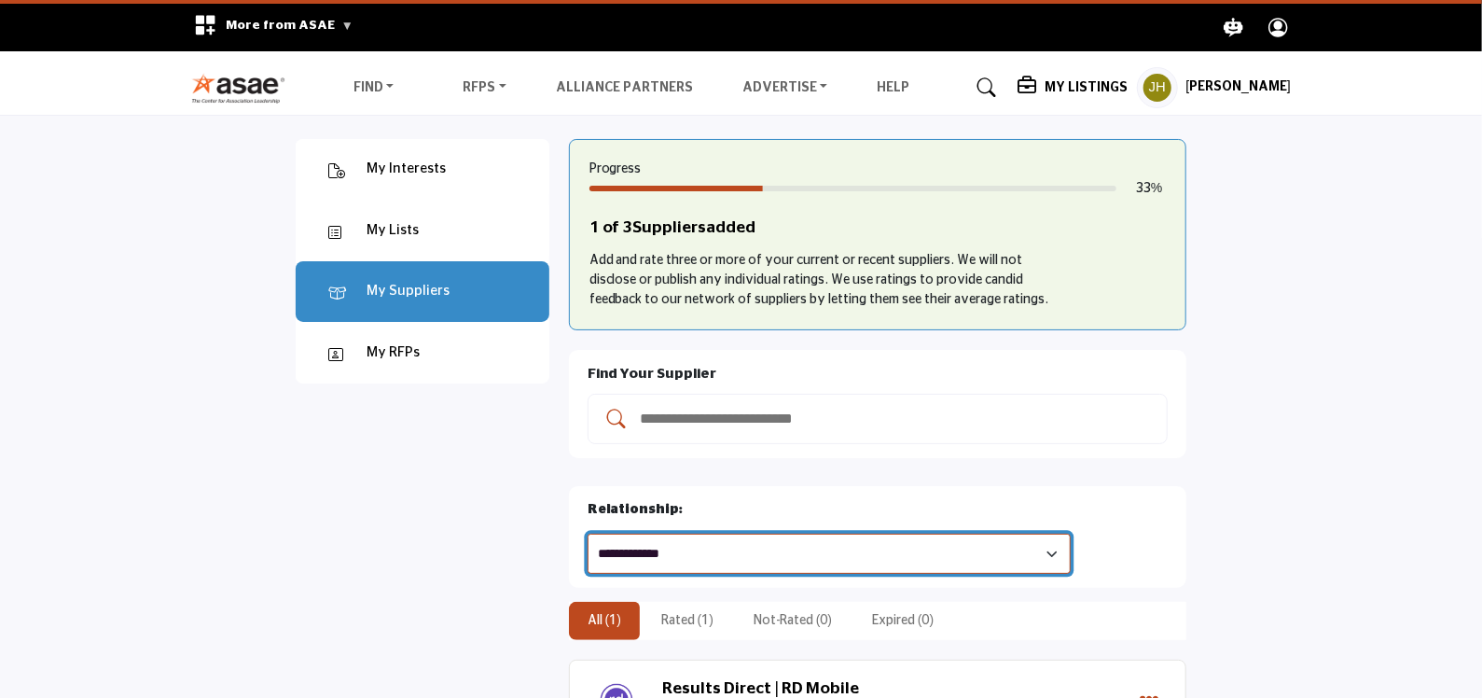
click at [1071, 534] on select "**********" at bounding box center [829, 554] width 483 height 40
click at [685, 534] on select "**********" at bounding box center [829, 554] width 483 height 40
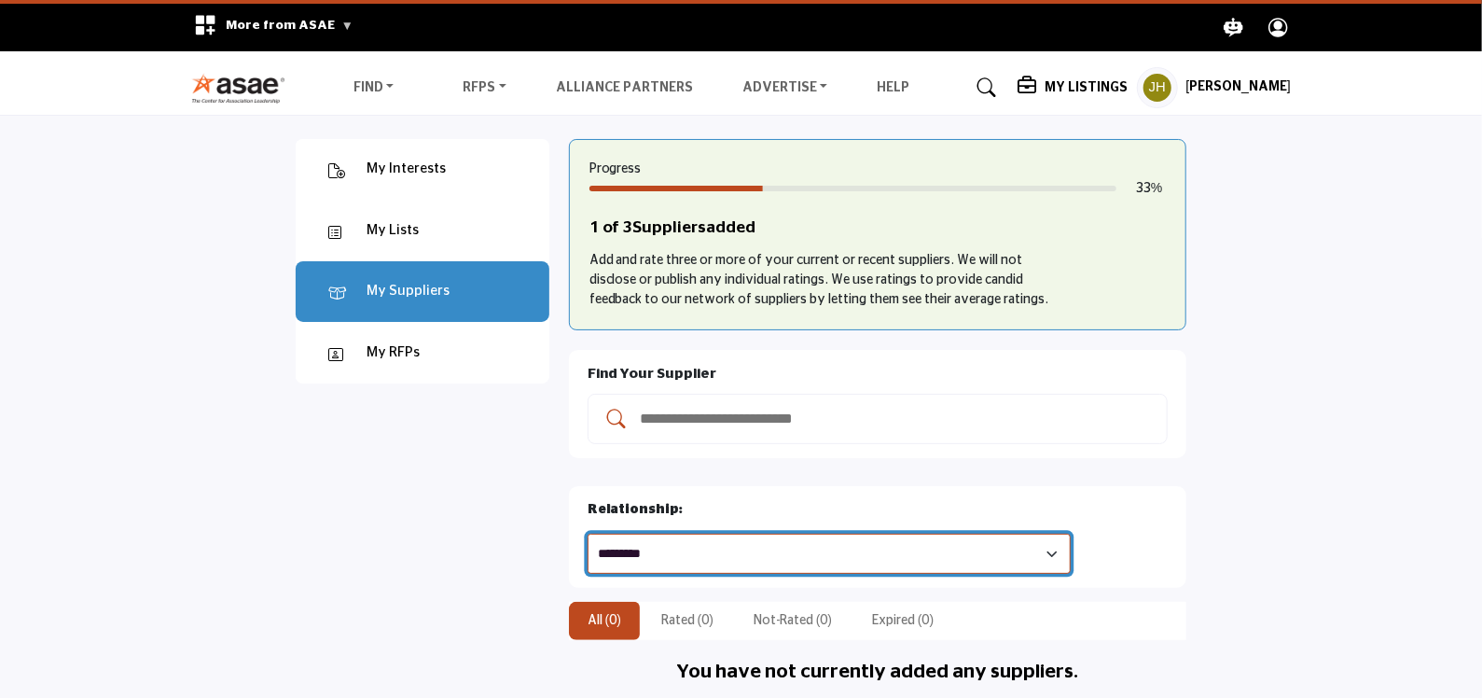
click at [1071, 534] on select "**********" at bounding box center [829, 554] width 483 height 40
select select "*****"
click at [685, 534] on select "**********" at bounding box center [829, 554] width 483 height 40
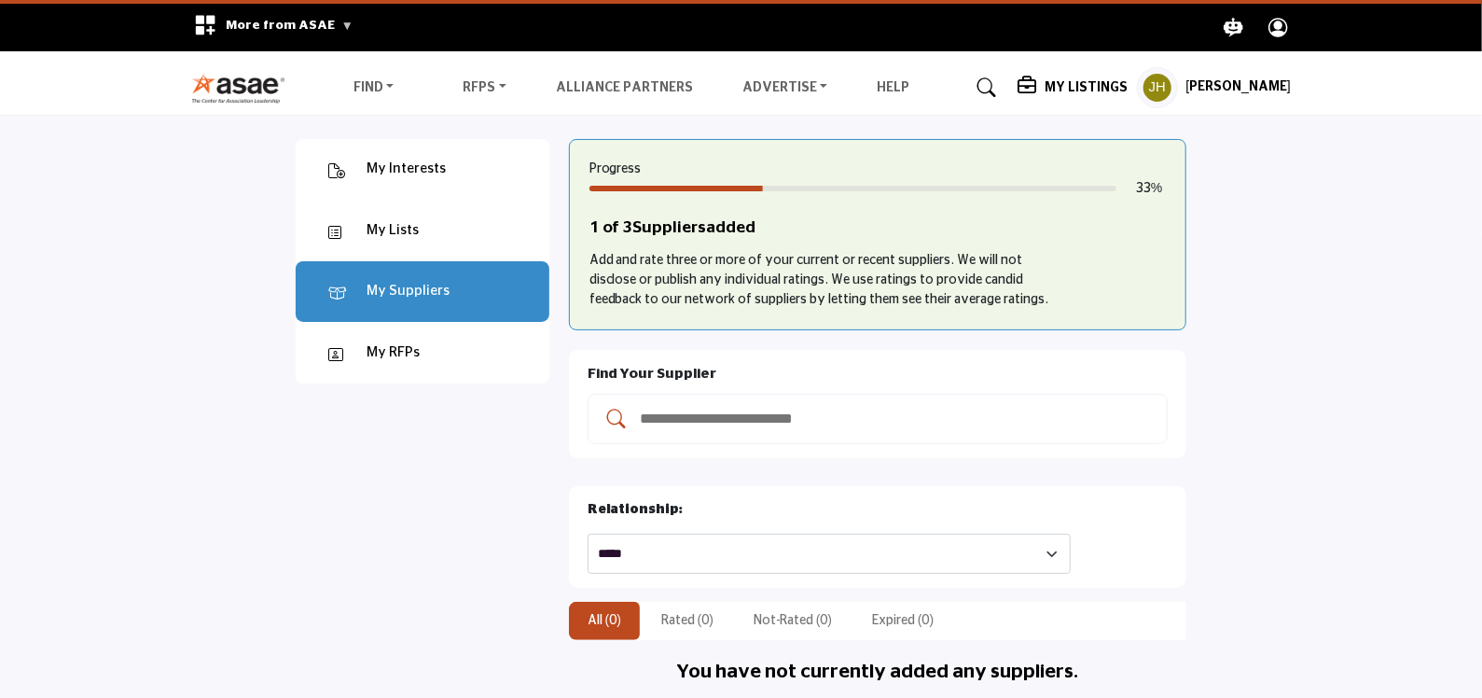
click at [414, 165] on div "My Interests" at bounding box center [406, 169] width 79 height 21
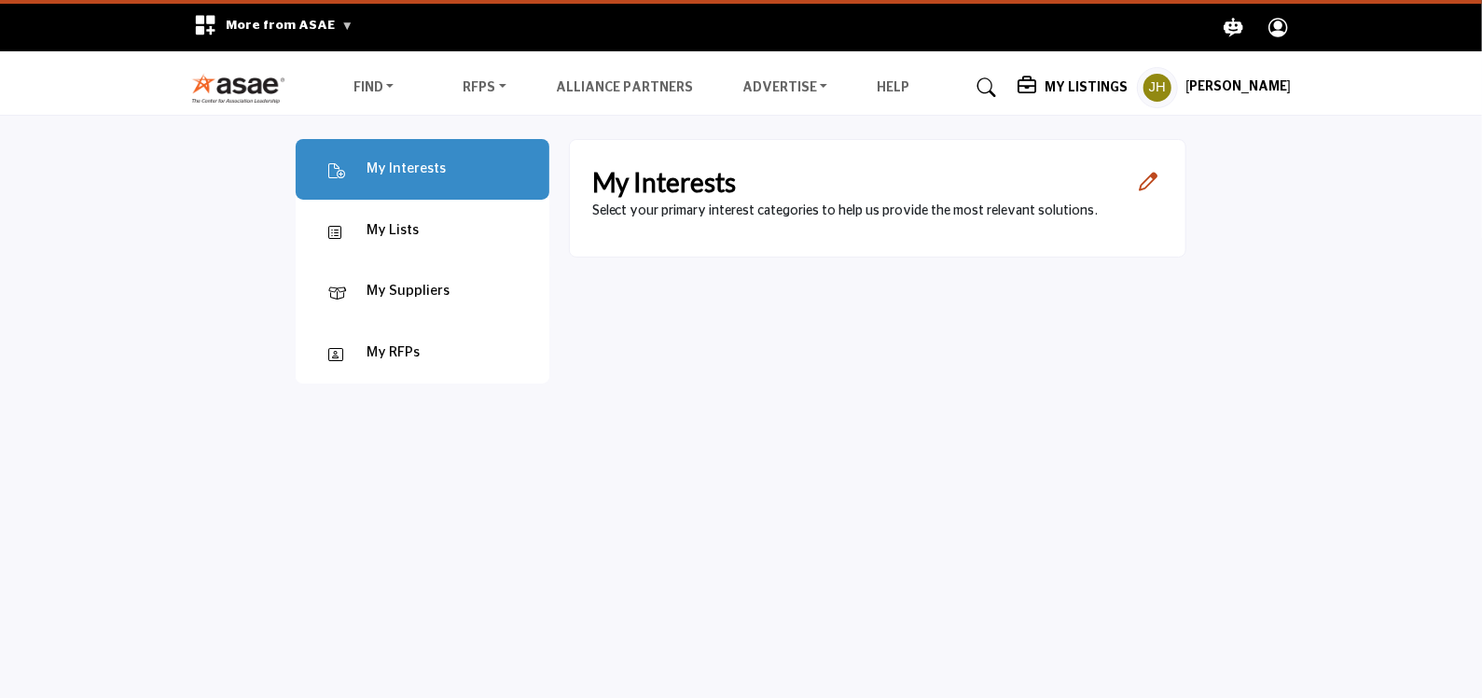
click at [1142, 178] on icon "Open Category Modal" at bounding box center [1148, 182] width 19 height 19
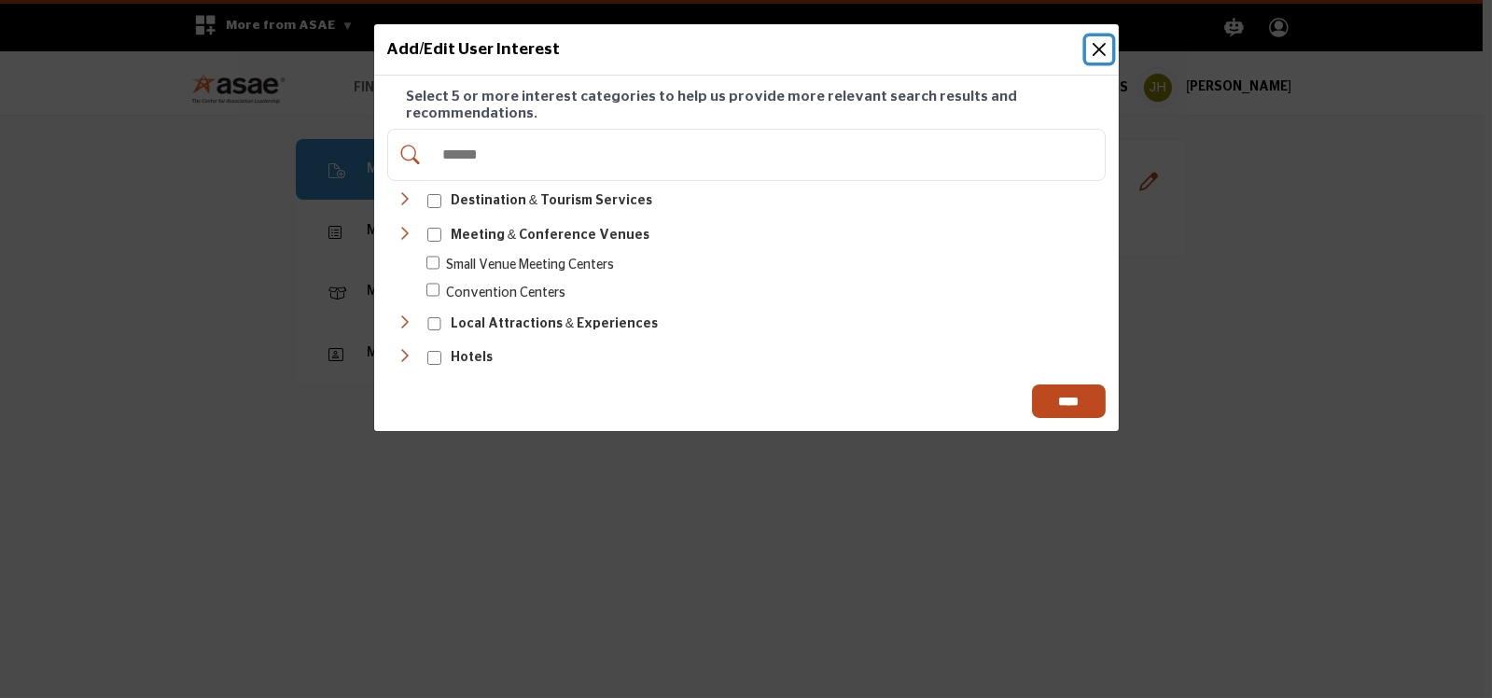
click at [1100, 50] on button "Close" at bounding box center [1099, 49] width 26 height 26
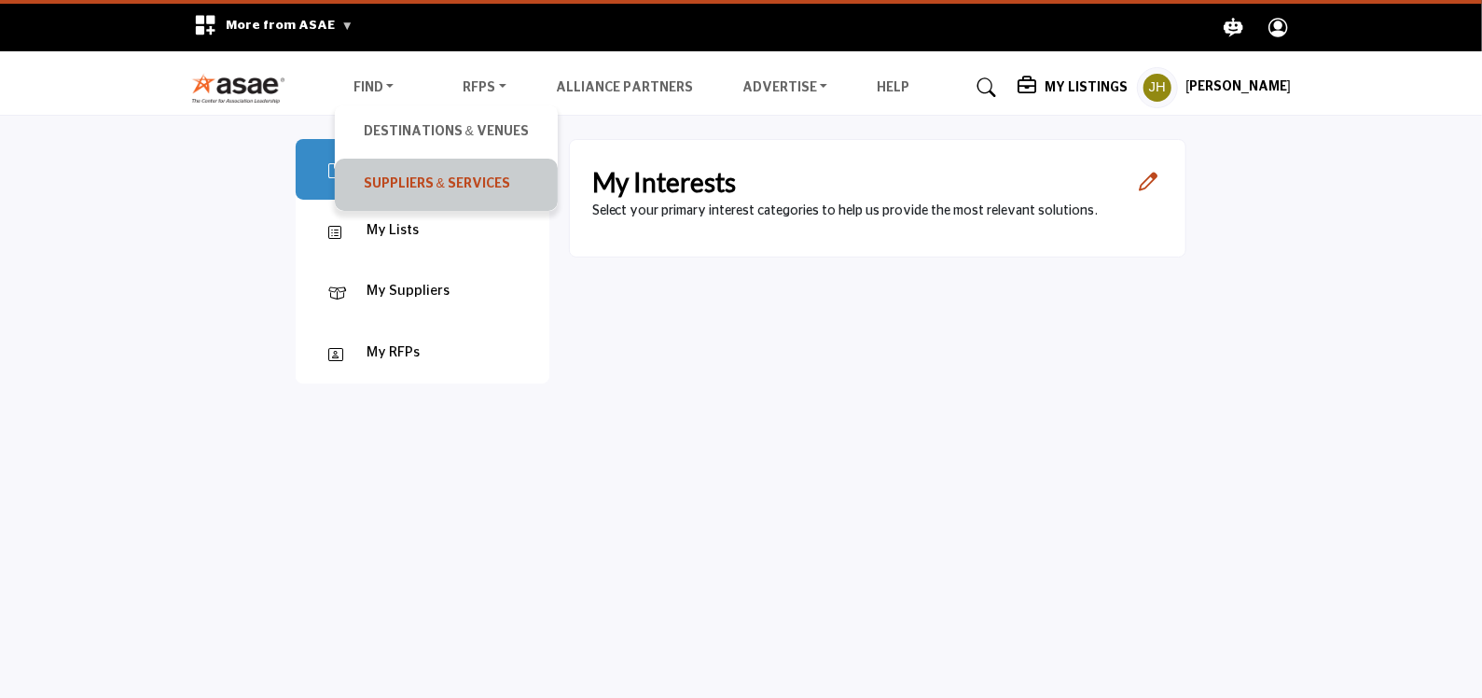
click at [464, 181] on link "Suppliers & Services" at bounding box center [446, 185] width 204 height 34
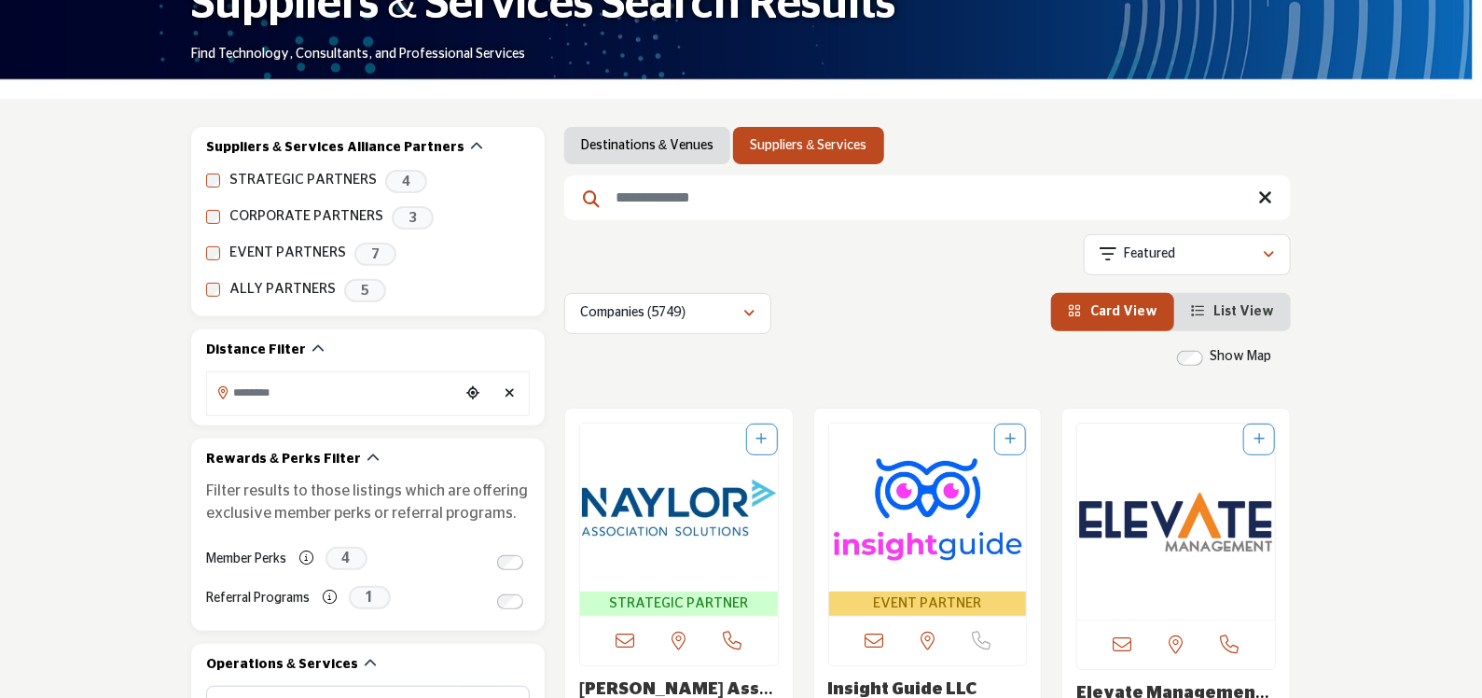
scroll to position [280, 0]
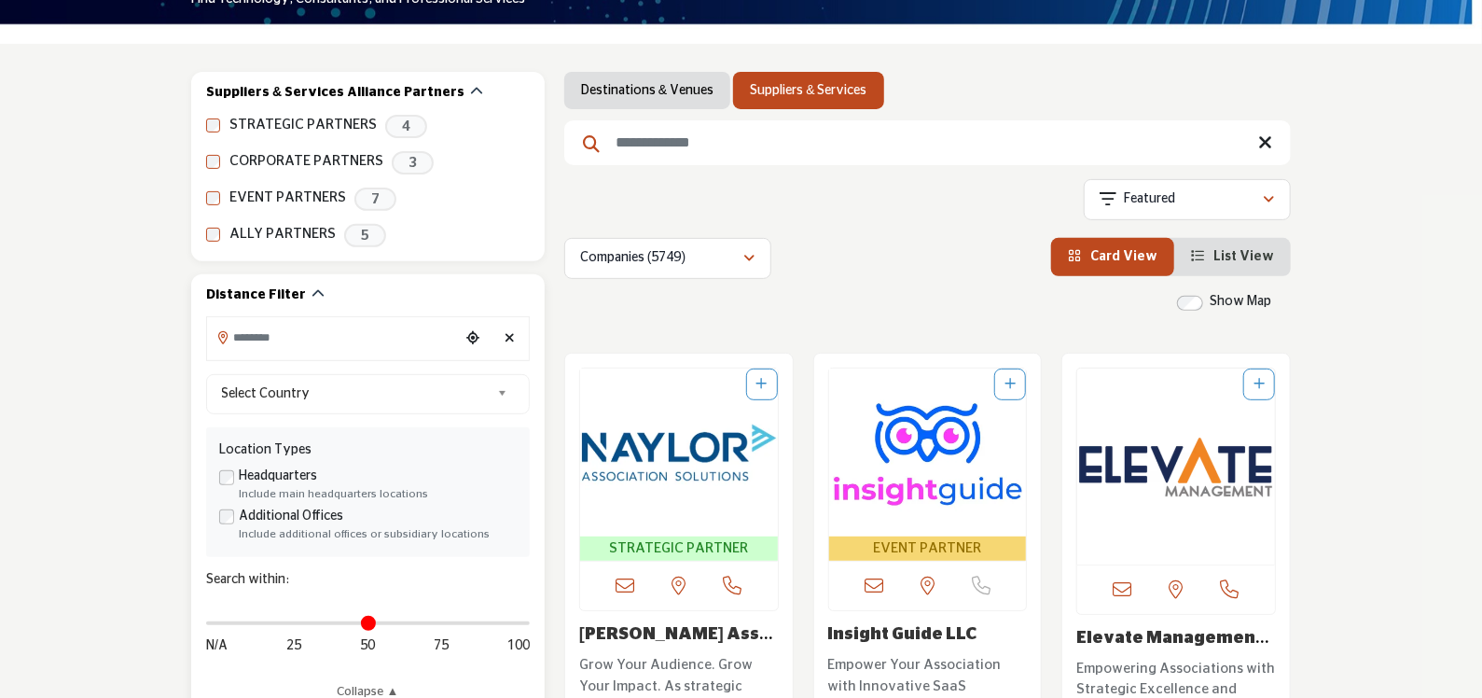
click at [402, 340] on input "Search Location" at bounding box center [333, 337] width 252 height 36
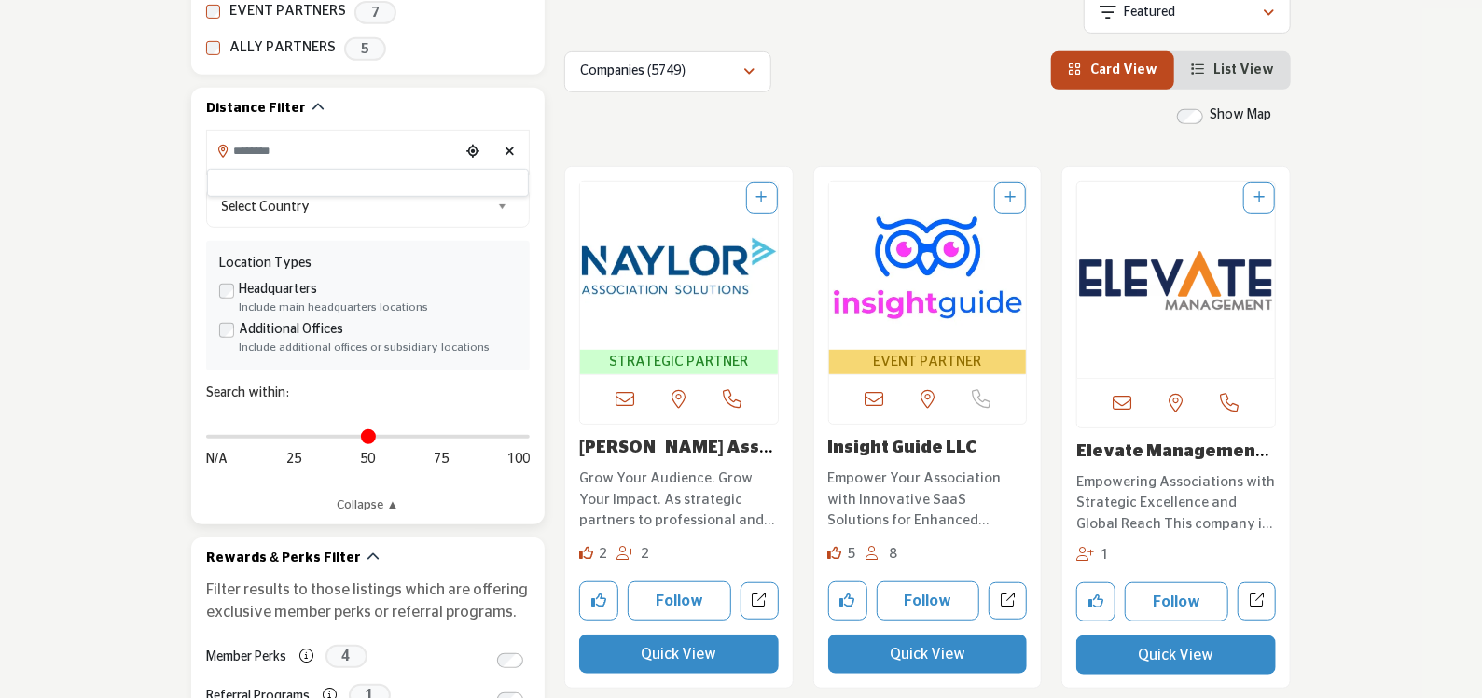
scroll to position [373, 0]
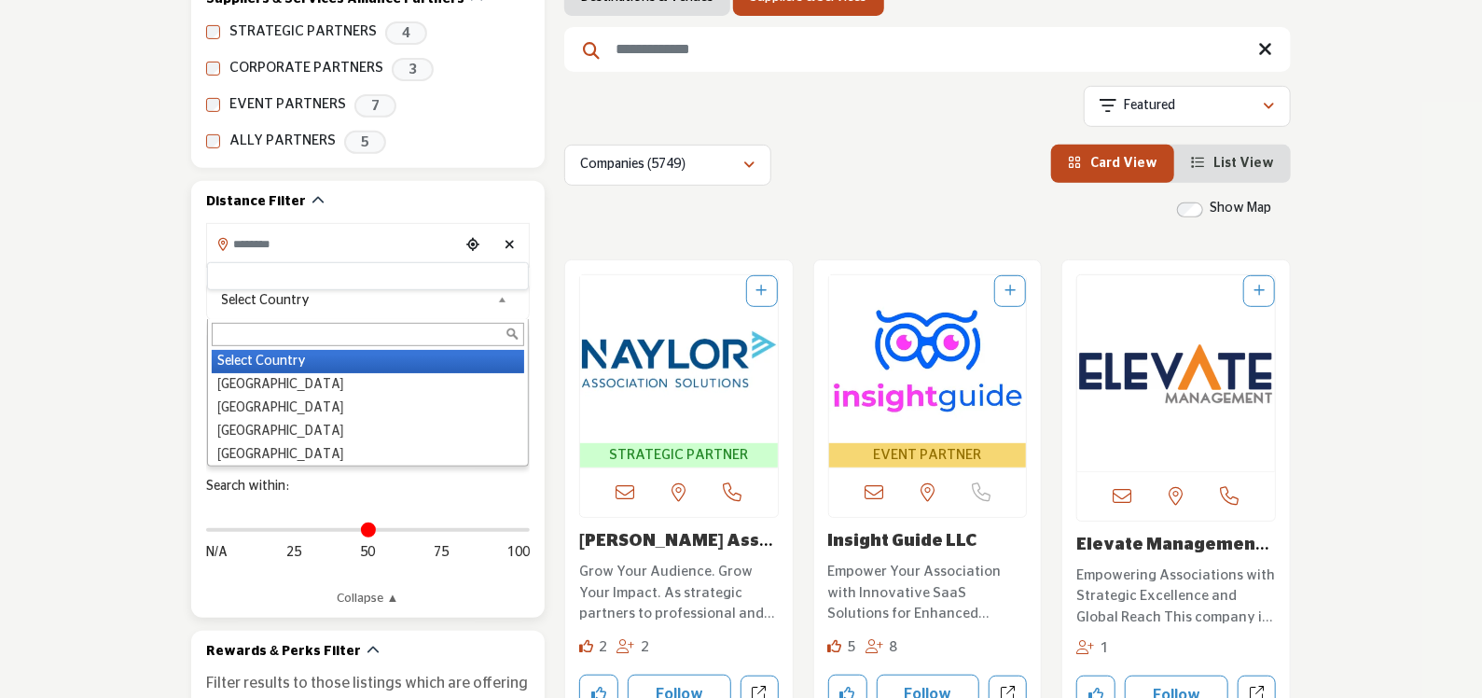
click at [502, 299] on b at bounding box center [505, 300] width 17 height 23
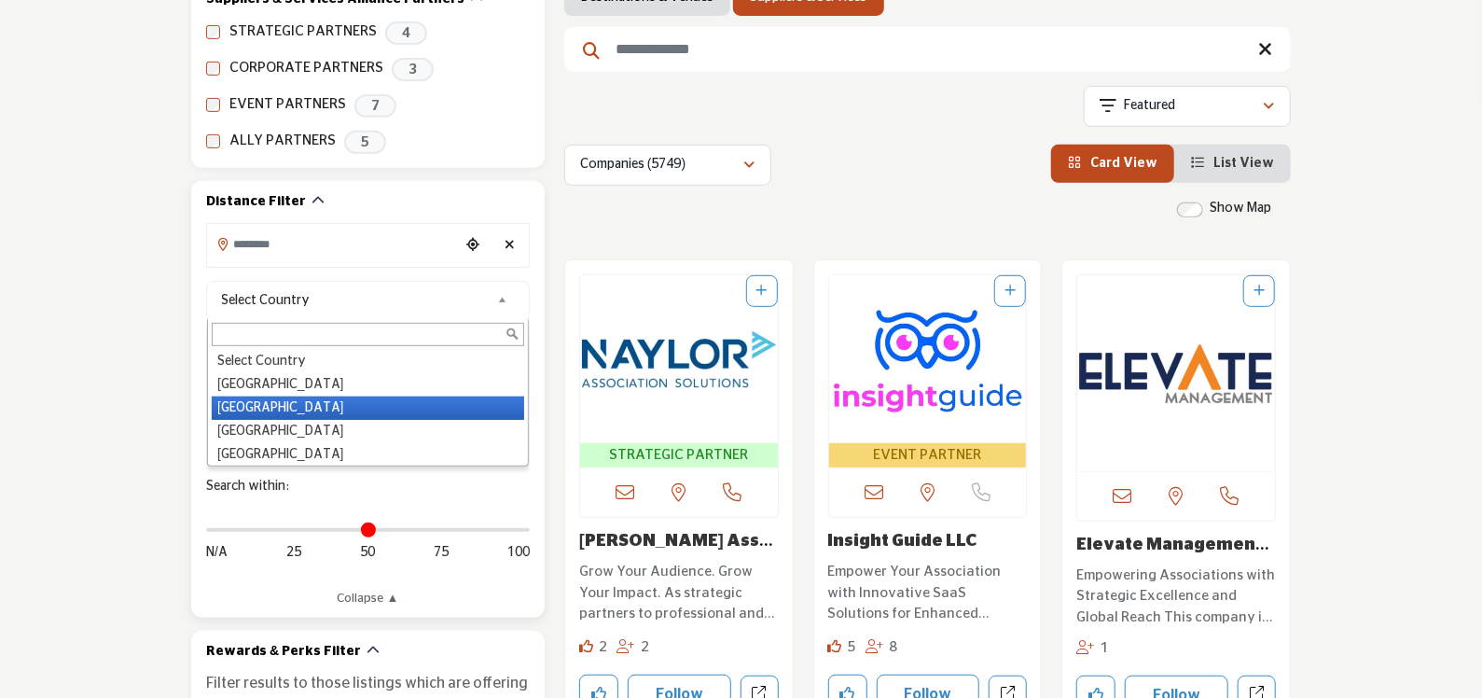
drag, startPoint x: 260, startPoint y: 410, endPoint x: 426, endPoint y: 351, distance: 176.5
click at [260, 410] on li "[GEOGRAPHIC_DATA]" at bounding box center [368, 407] width 313 height 23
type input "***"
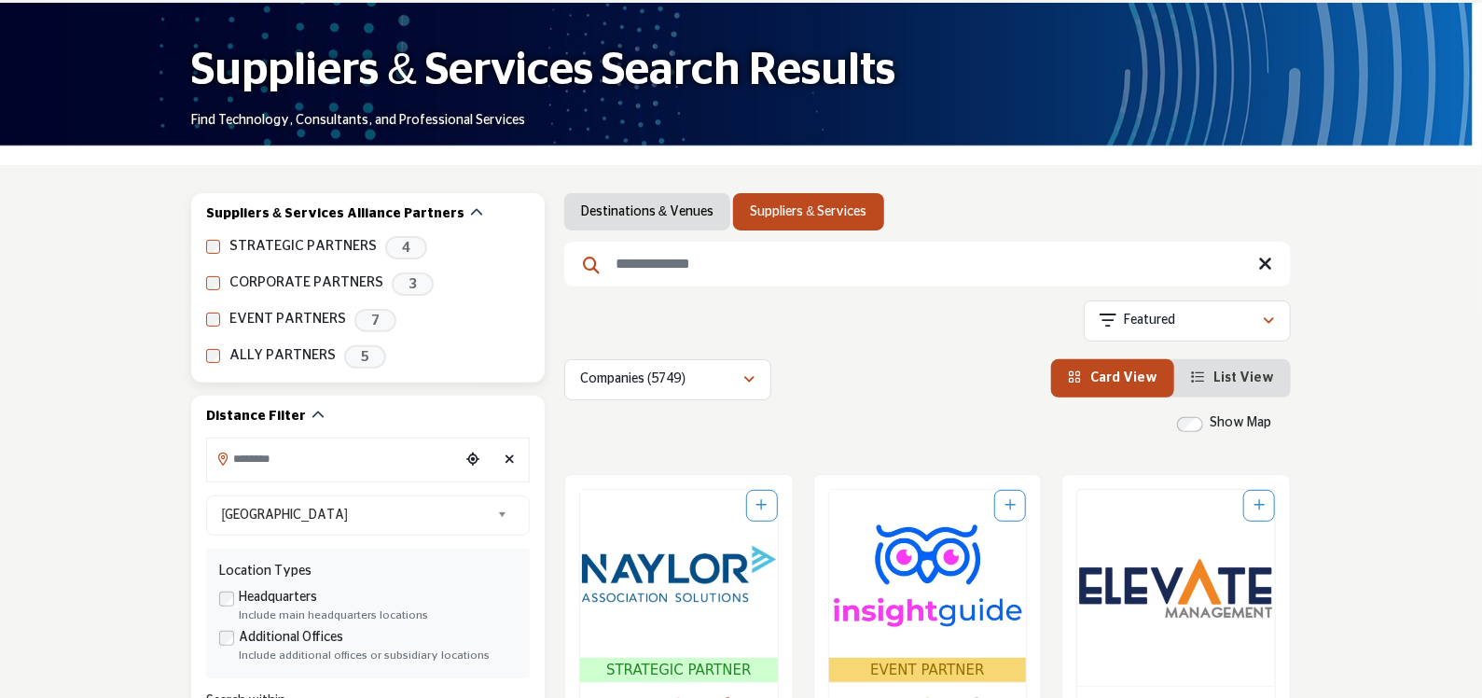
scroll to position [280, 0]
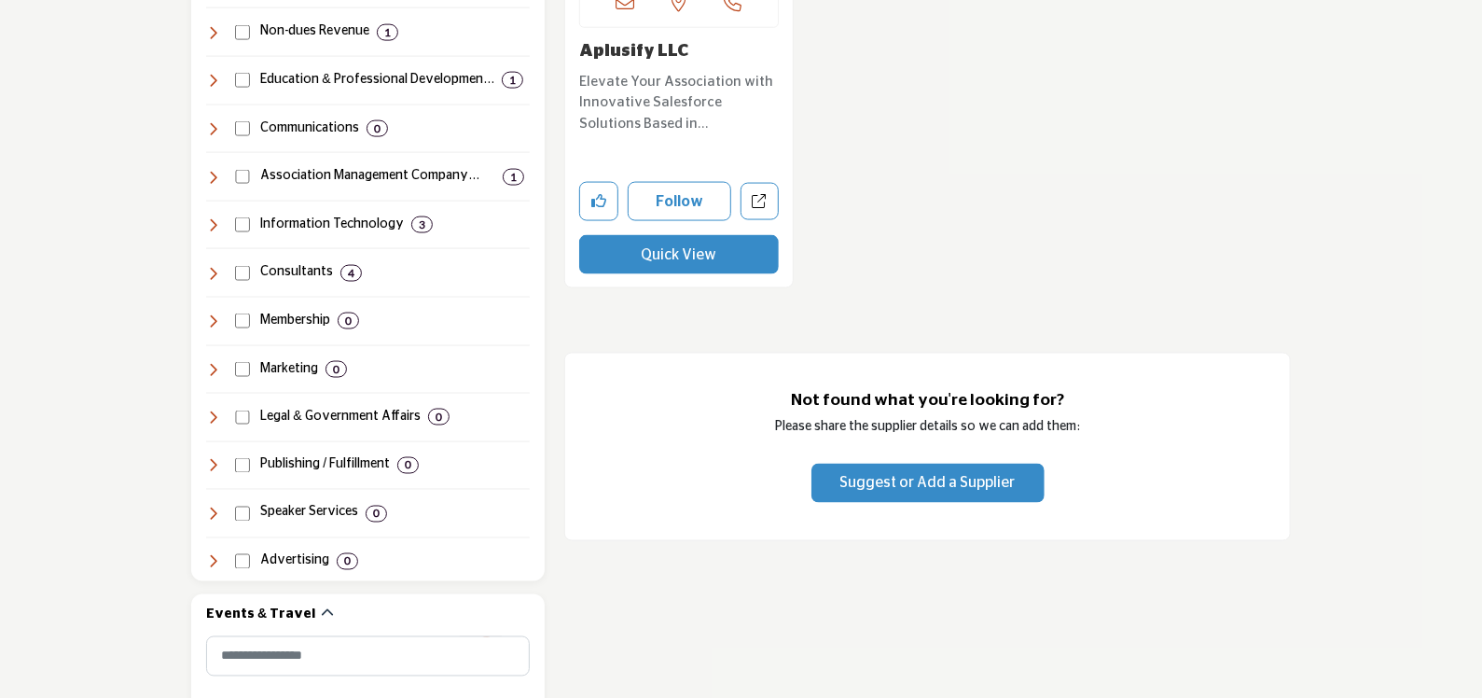
scroll to position [1493, 0]
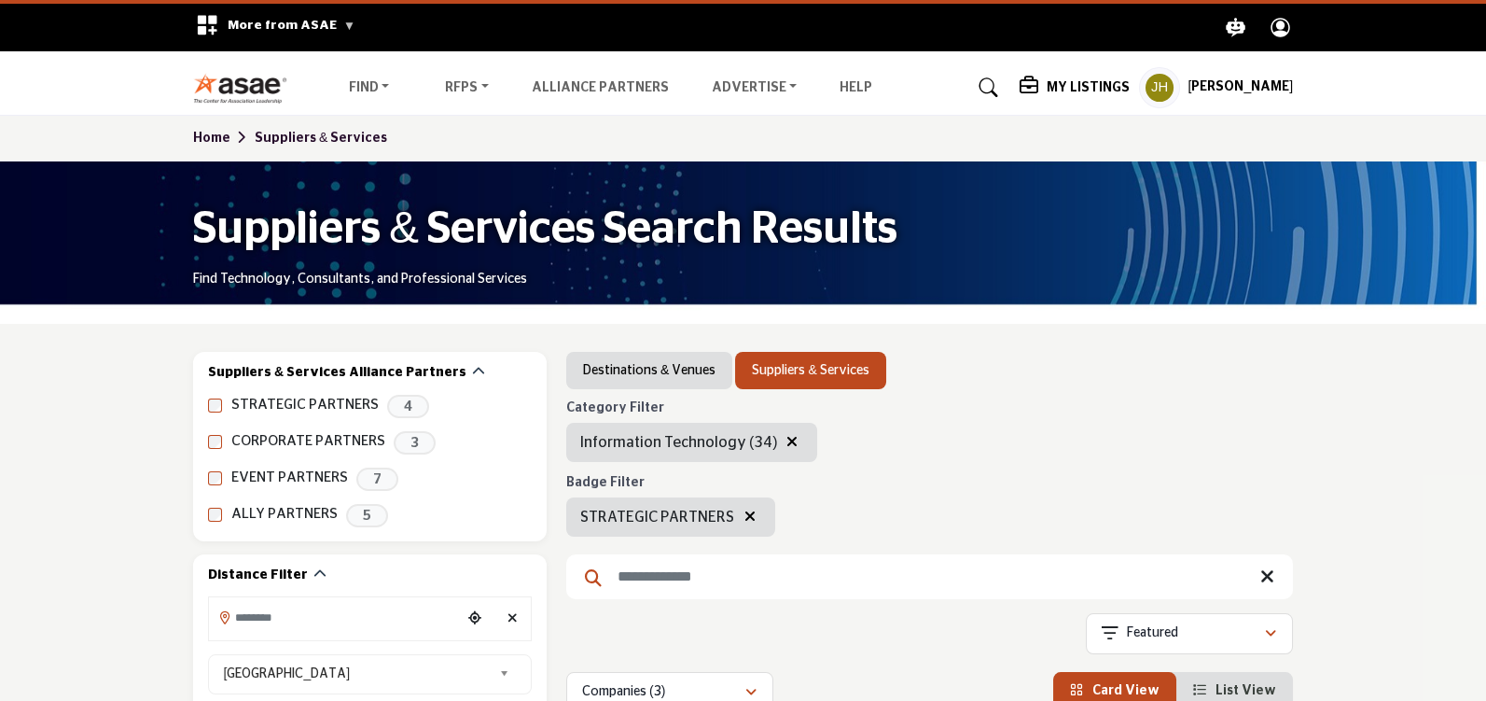
click at [265, 23] on span "More from ASAE" at bounding box center [292, 25] width 128 height 13
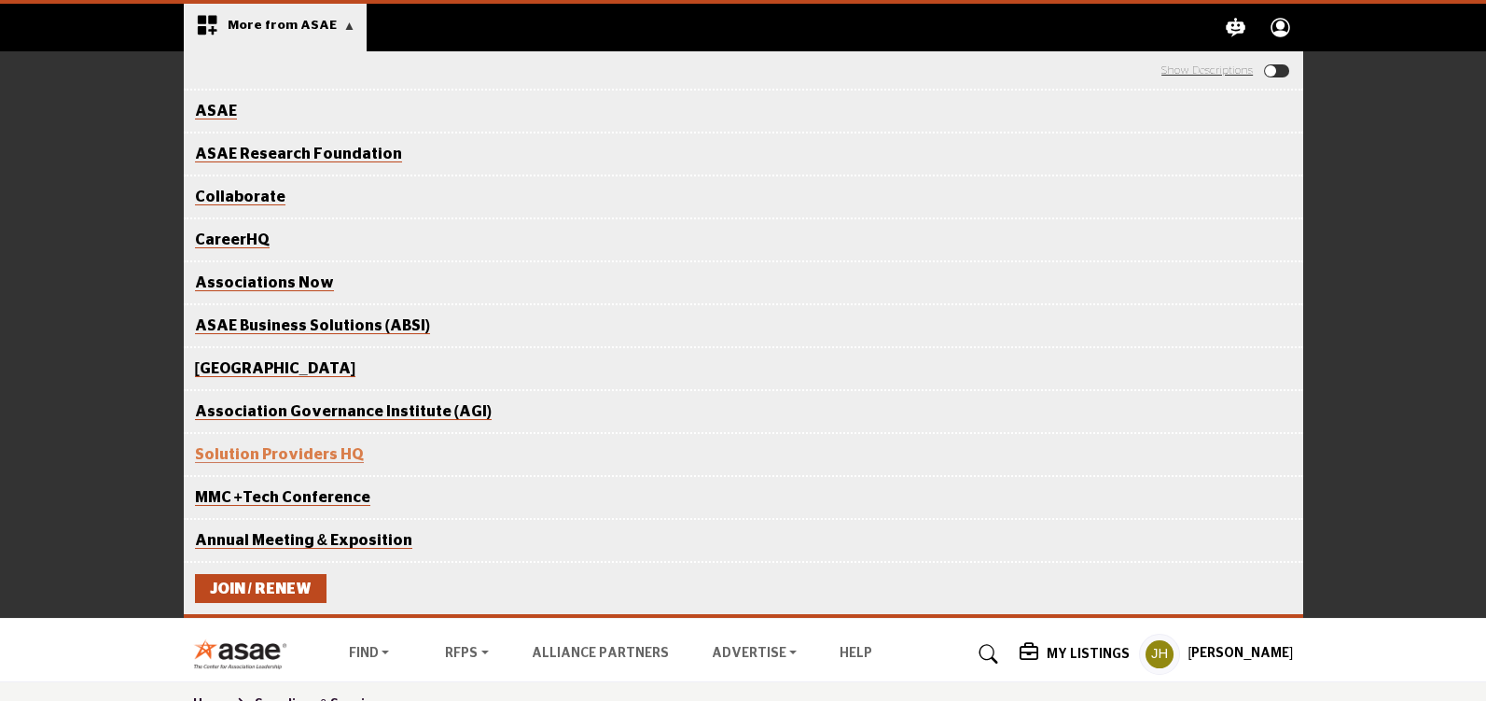
click at [208, 105] on link "ASAE" at bounding box center [216, 112] width 42 height 16
click at [1274, 24] on icon "Profile .asae-eb-user-icon { fill: #ffffff; stroke-width: 0px; } .asae-eb-user-…" at bounding box center [1280, 27] width 33 height 33
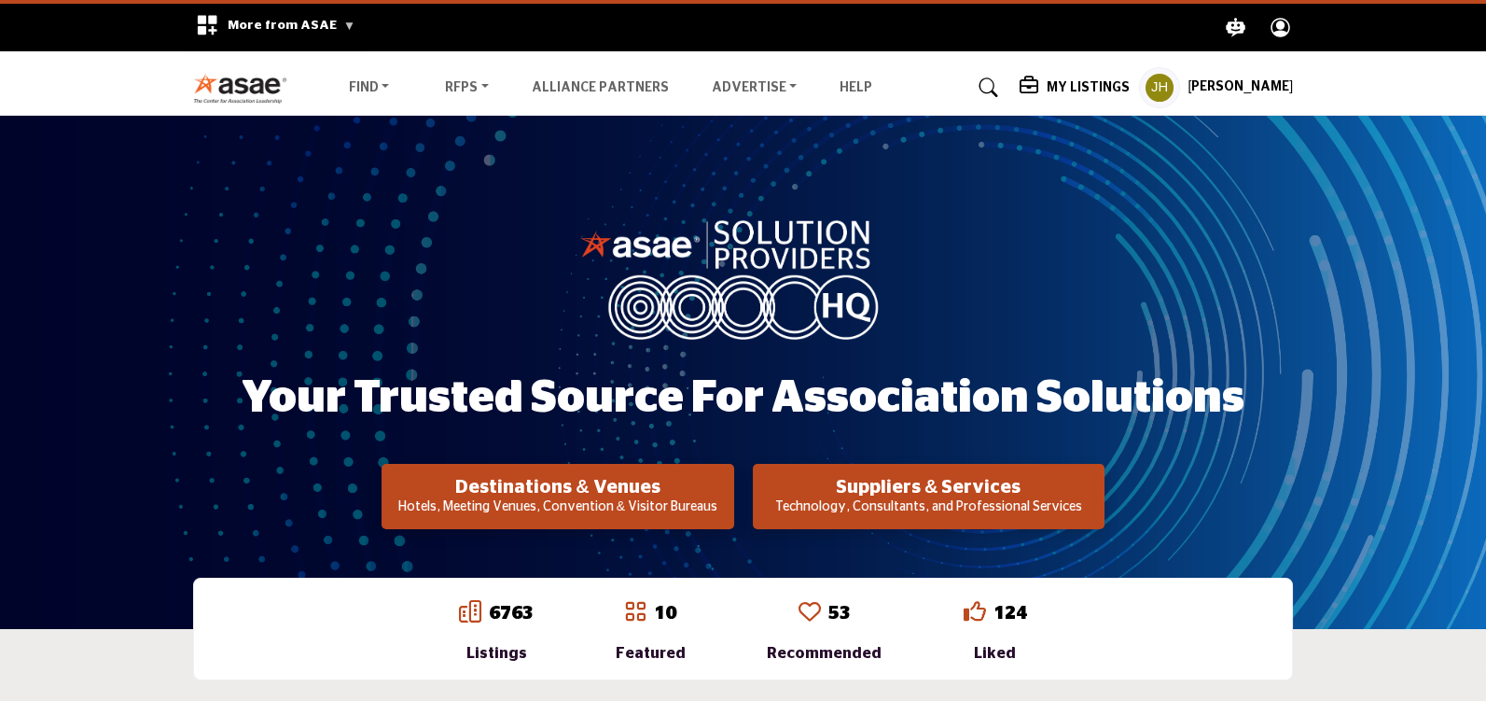
click at [1278, 29] on circle "Explore ASAE" at bounding box center [1280, 25] width 9 height 9
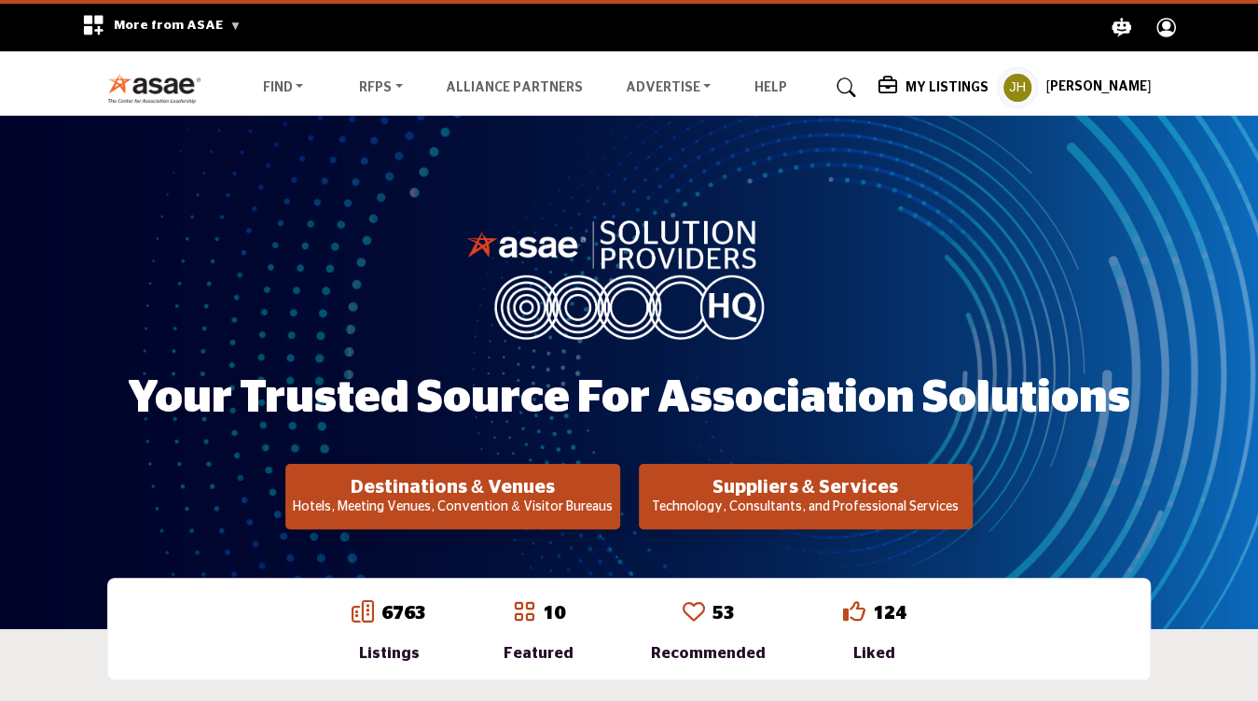
click at [1077, 89] on h5 "[PERSON_NAME]" at bounding box center [1098, 87] width 105 height 19
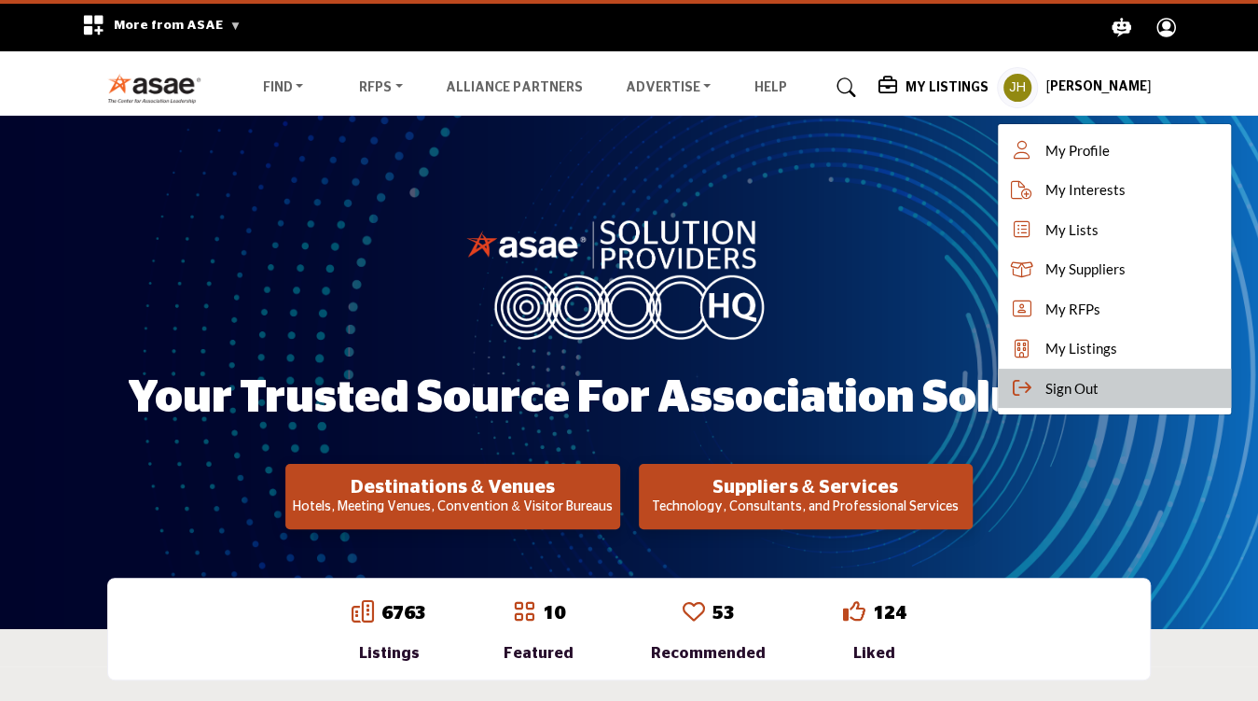
click at [1086, 389] on div "Sign Out" at bounding box center [1114, 388] width 233 height 40
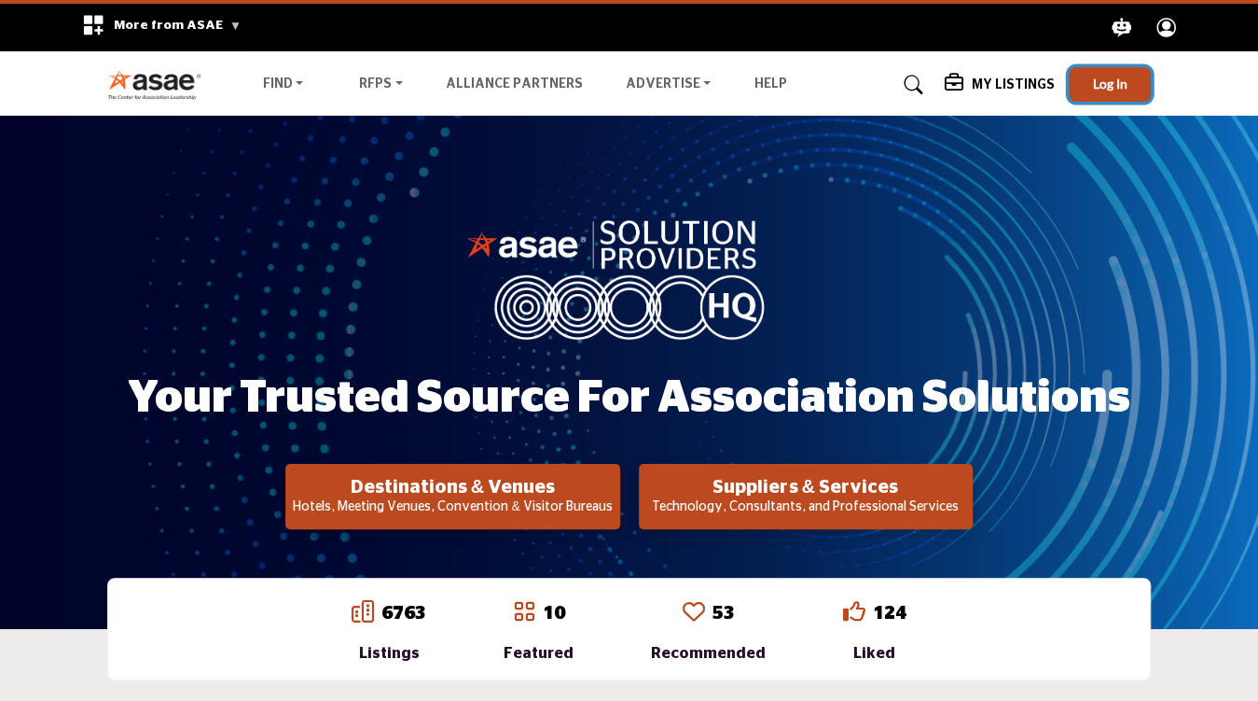
click at [1108, 80] on span "Log In" at bounding box center [1110, 84] width 35 height 16
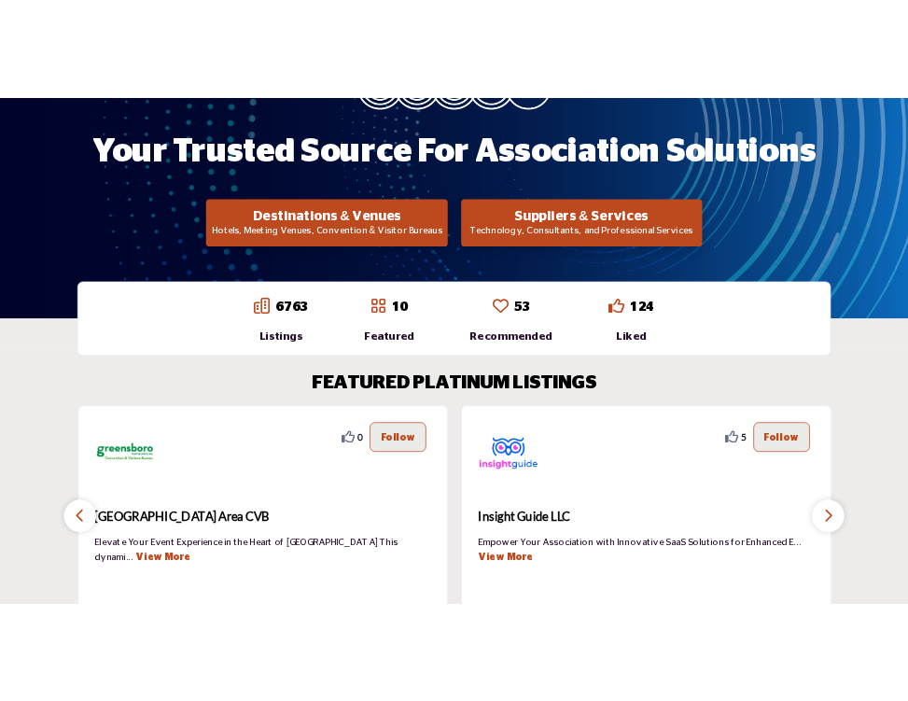
scroll to position [373, 0]
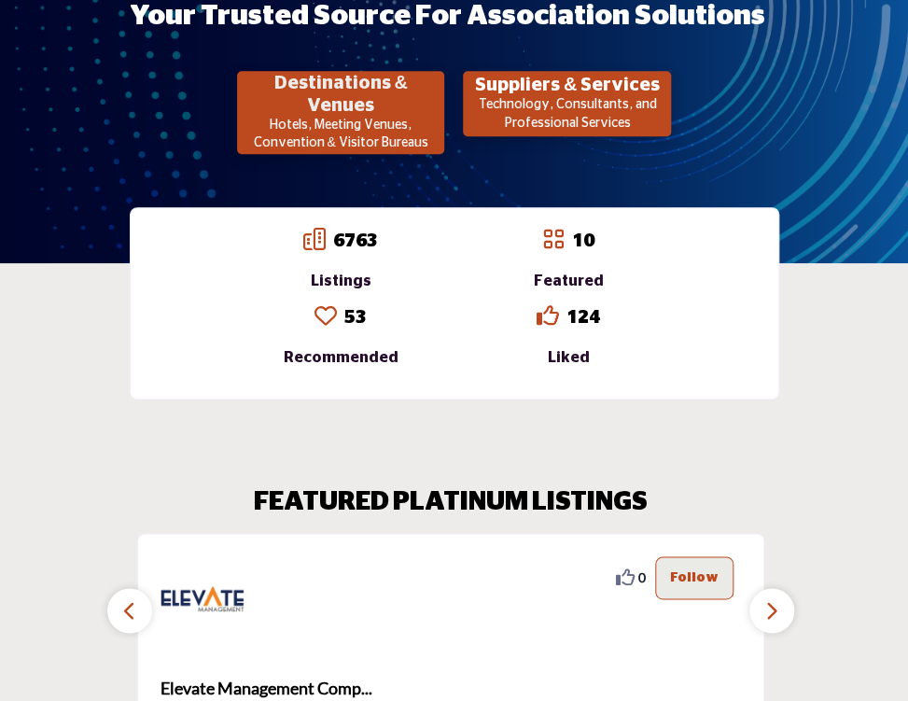
click at [301, 96] on h2 "Destinations & Venues" at bounding box center [341, 94] width 197 height 45
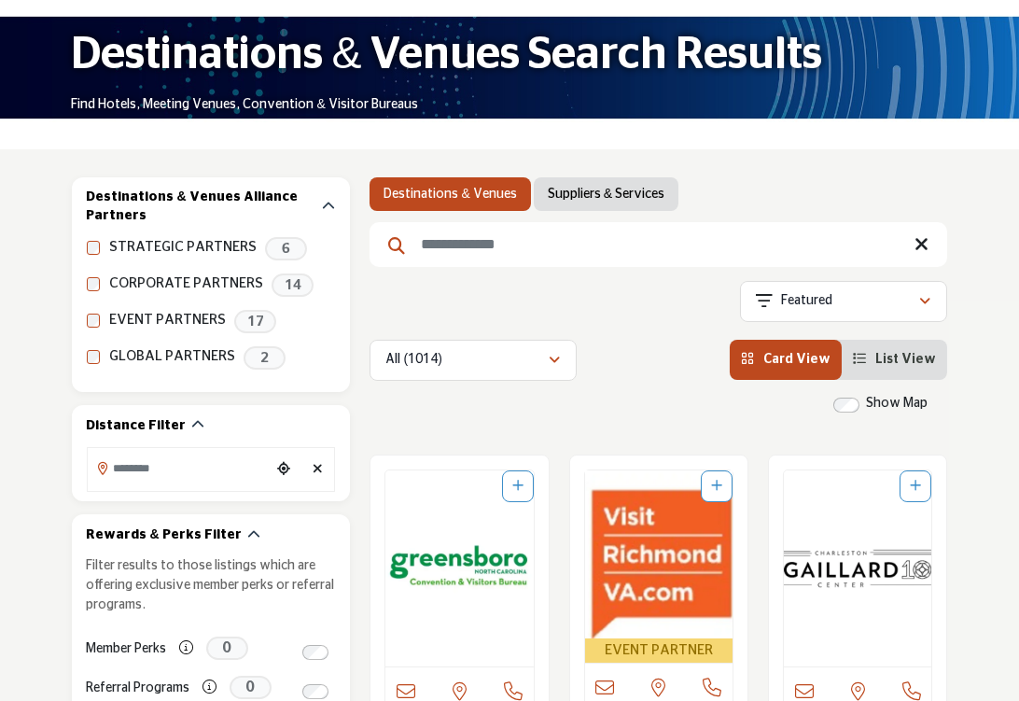
scroll to position [187, 0]
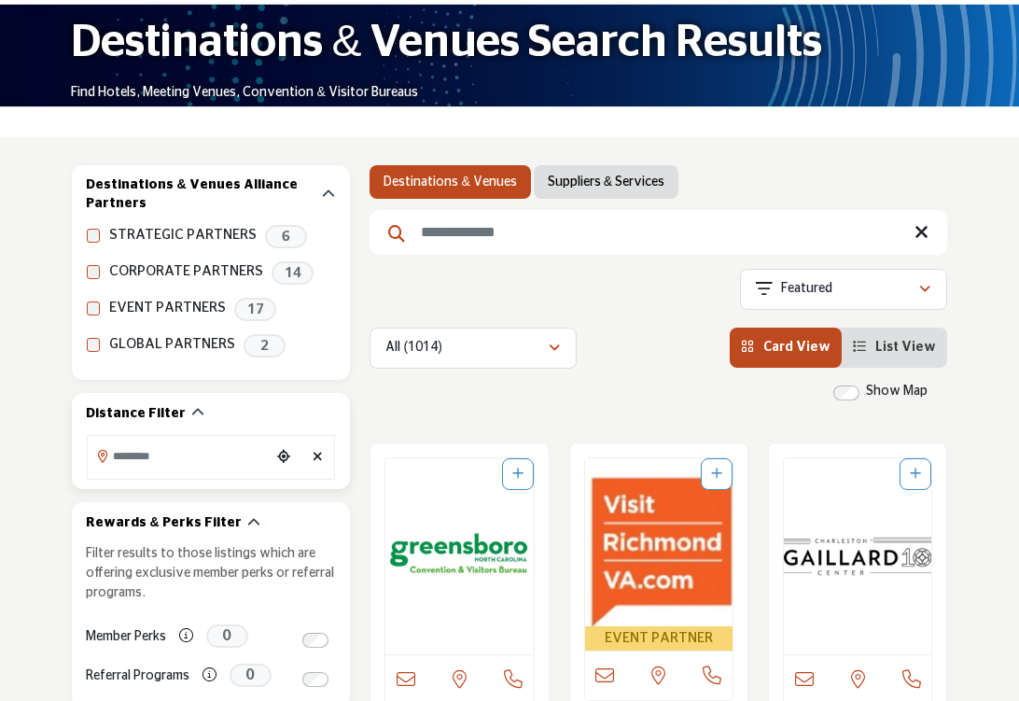
click at [187, 455] on input "Search Location" at bounding box center [180, 456] width 184 height 36
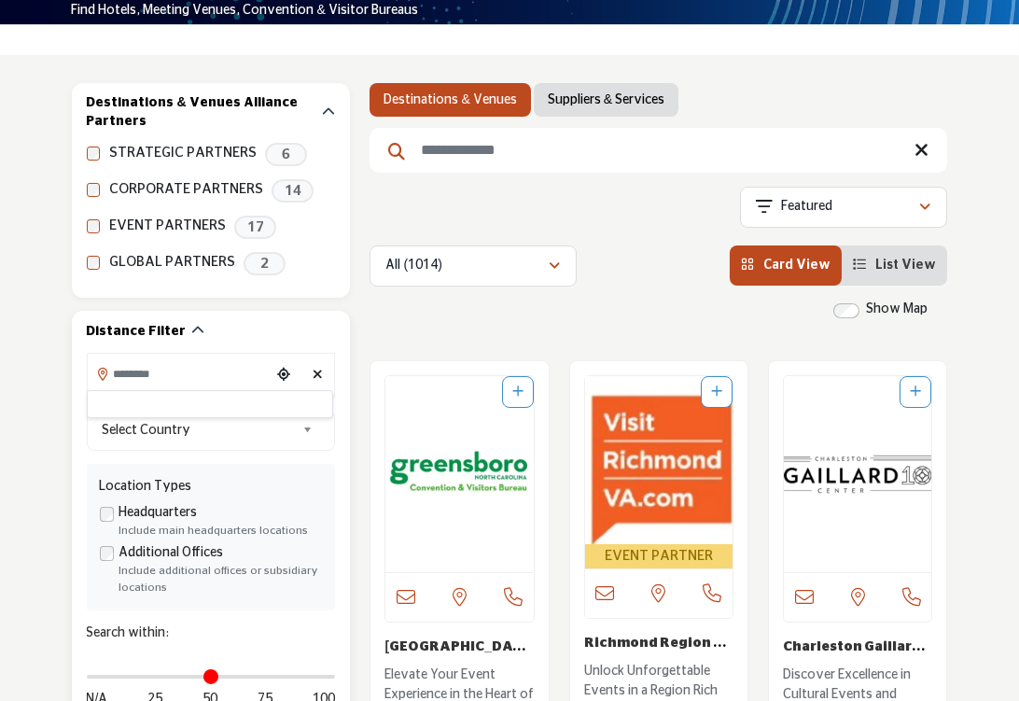
scroll to position [280, 0]
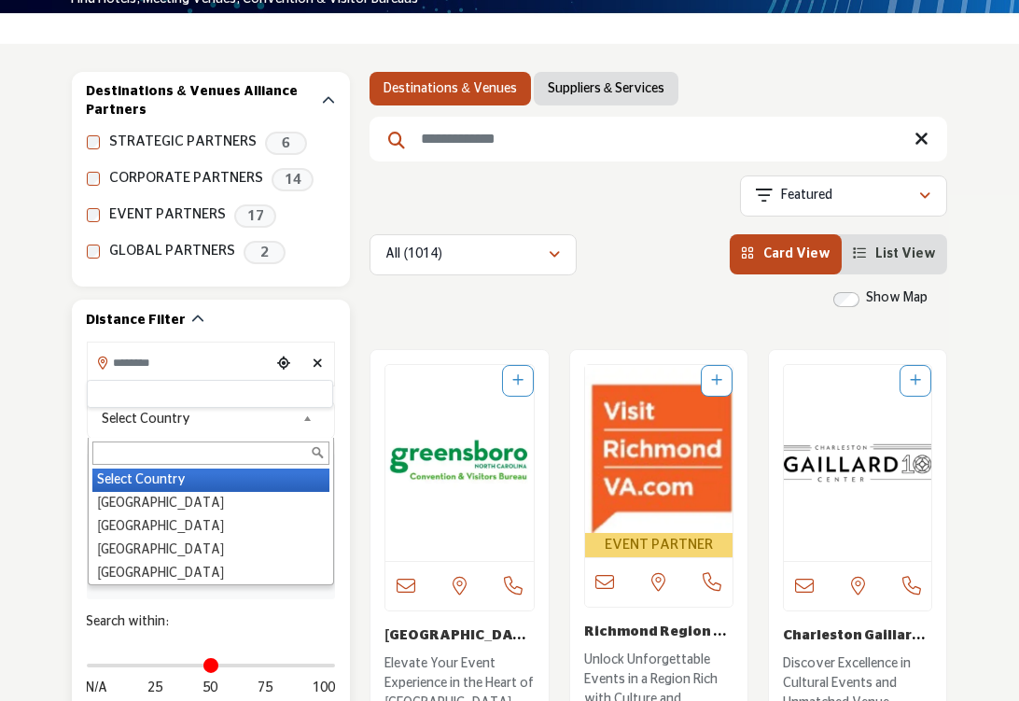
click at [304, 416] on b at bounding box center [310, 419] width 17 height 23
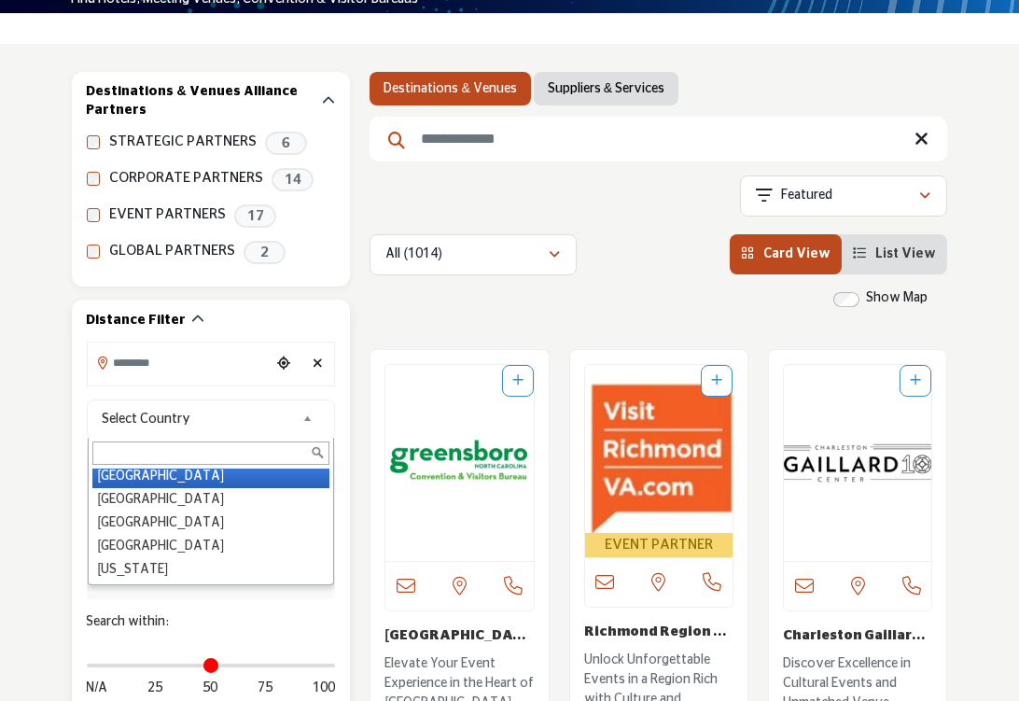
scroll to position [0, 0]
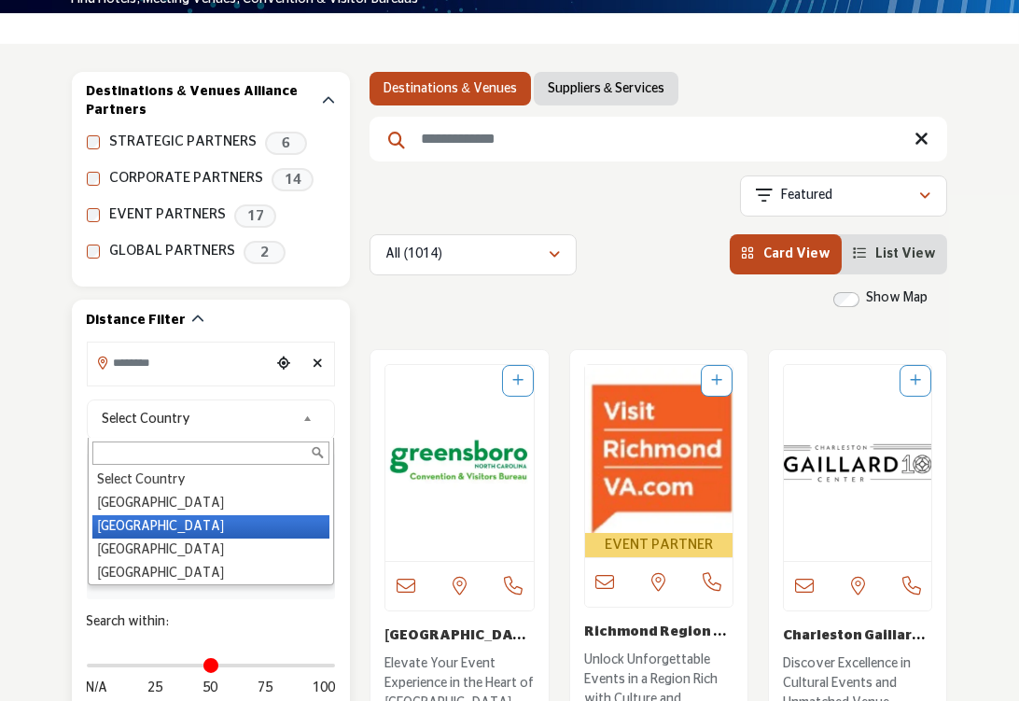
click at [168, 533] on li "Canada" at bounding box center [211, 526] width 238 height 23
type input "***"
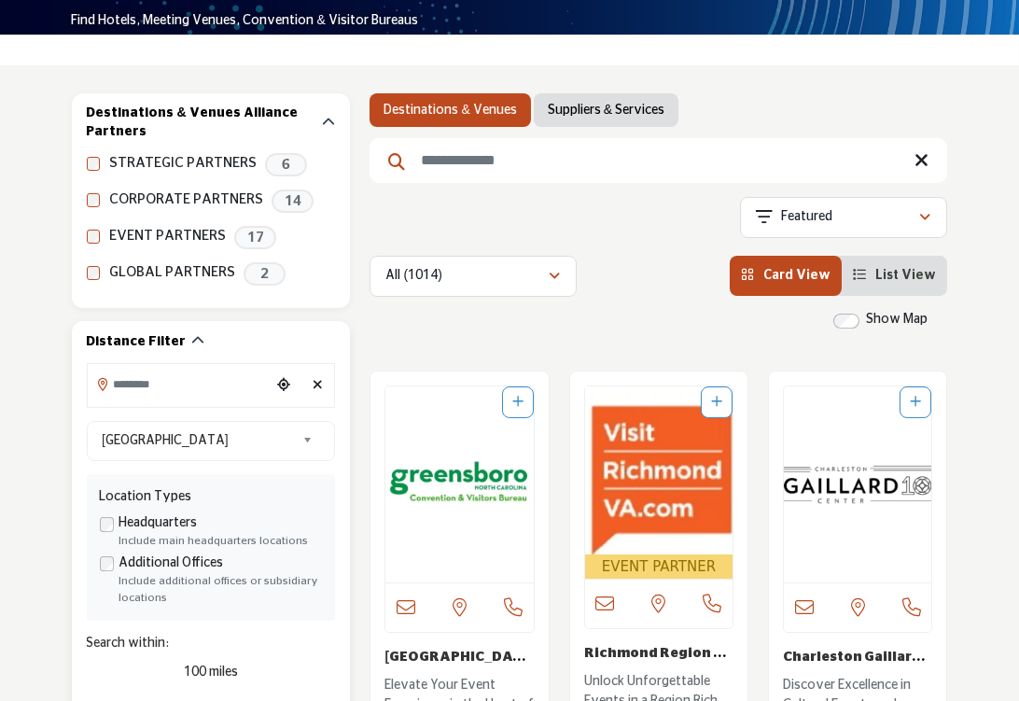
scroll to position [280, 0]
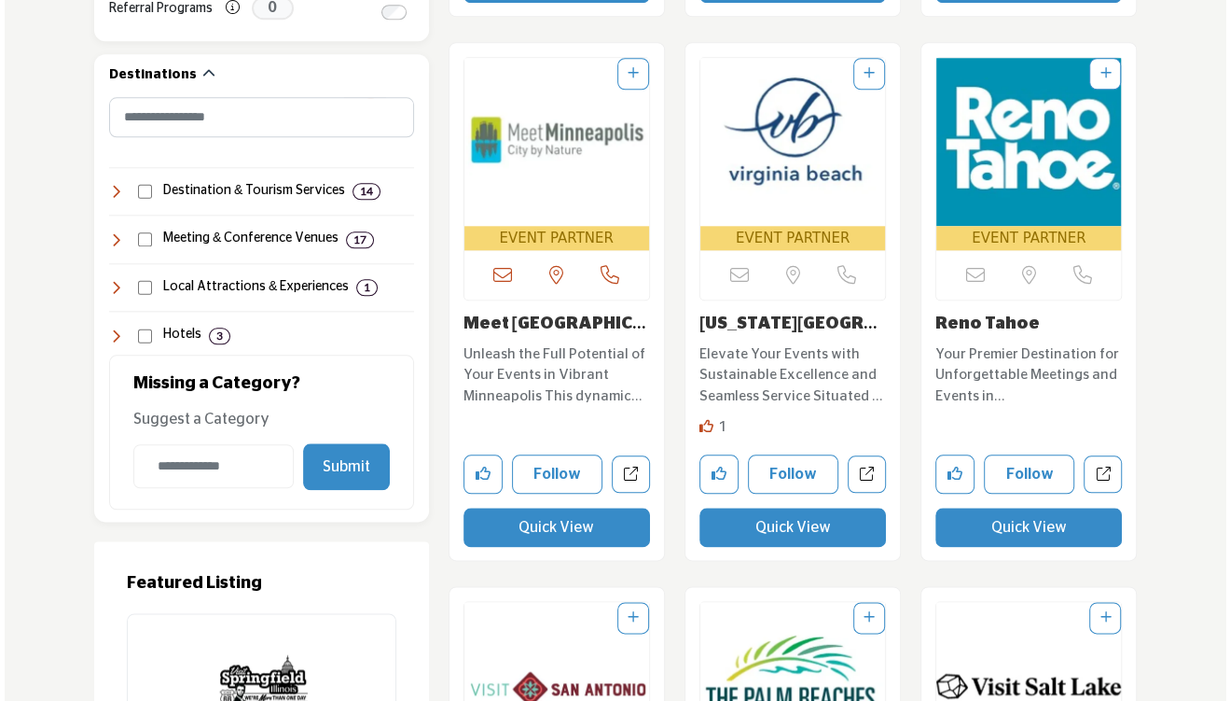
scroll to position [1213, 0]
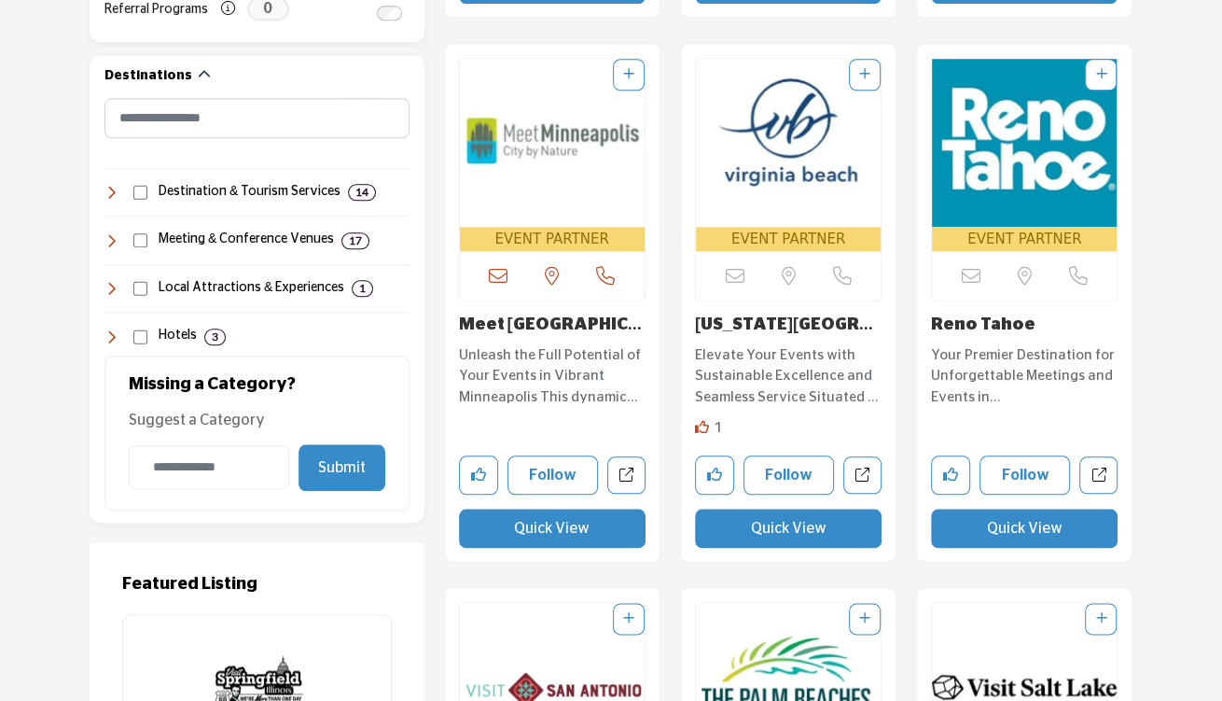
click at [787, 531] on button "Quick View" at bounding box center [788, 527] width 187 height 39
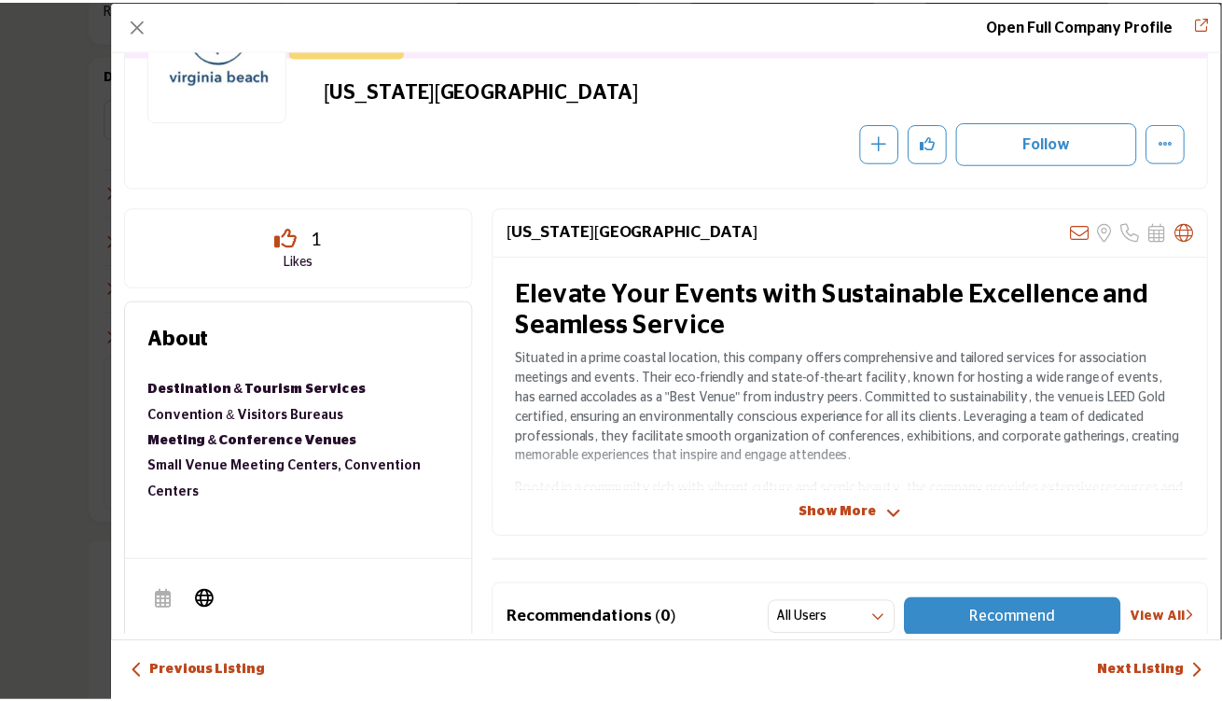
scroll to position [0, 0]
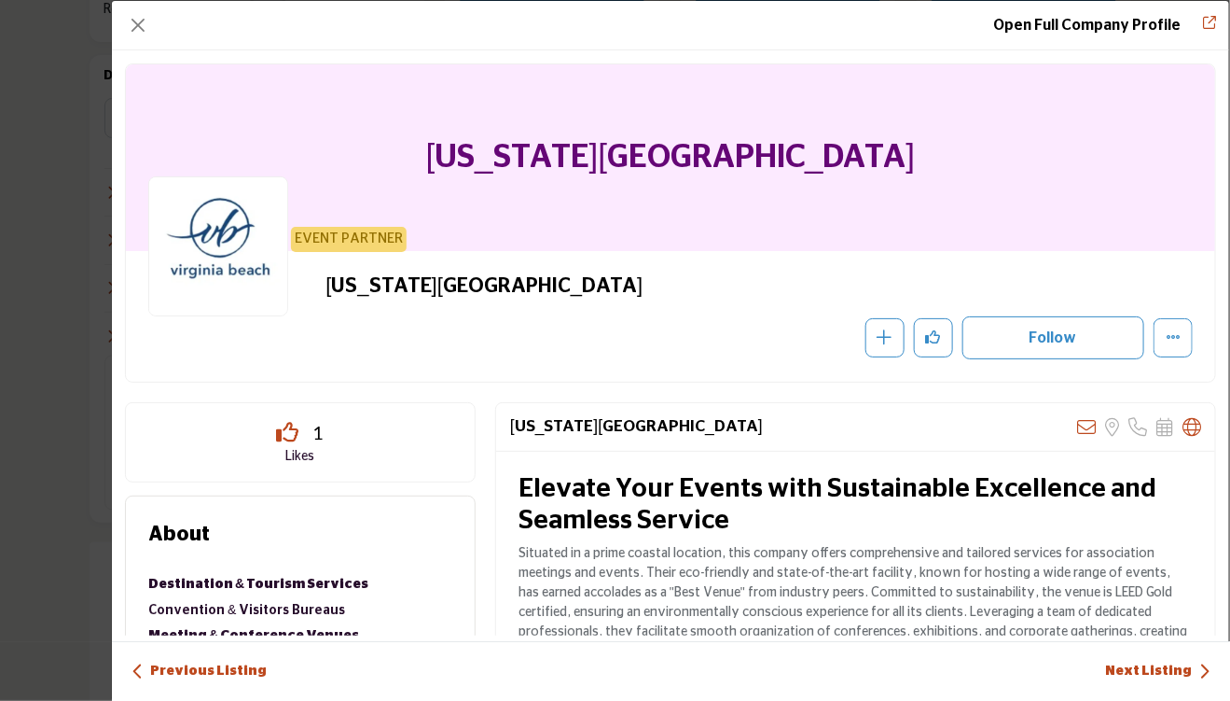
click at [1018, 21] on icon "Redirect to virginia-beach" at bounding box center [1209, 22] width 13 height 13
click at [134, 24] on button "Close" at bounding box center [138, 25] width 26 height 26
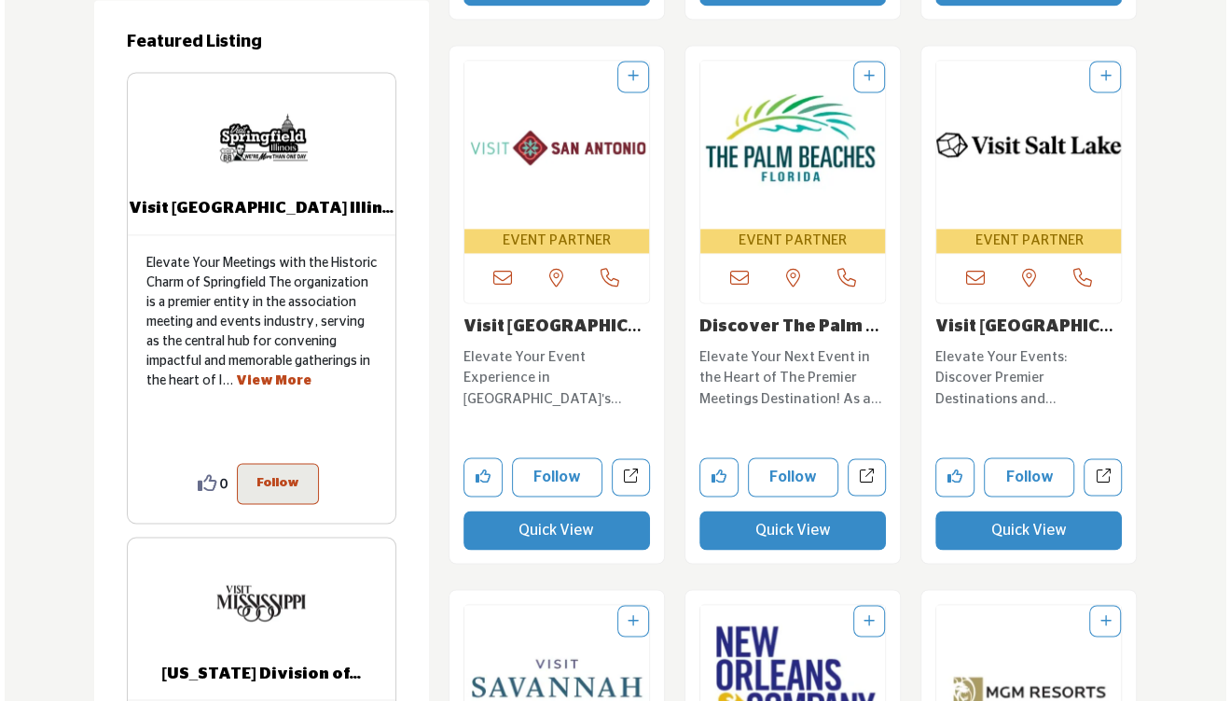
scroll to position [1866, 0]
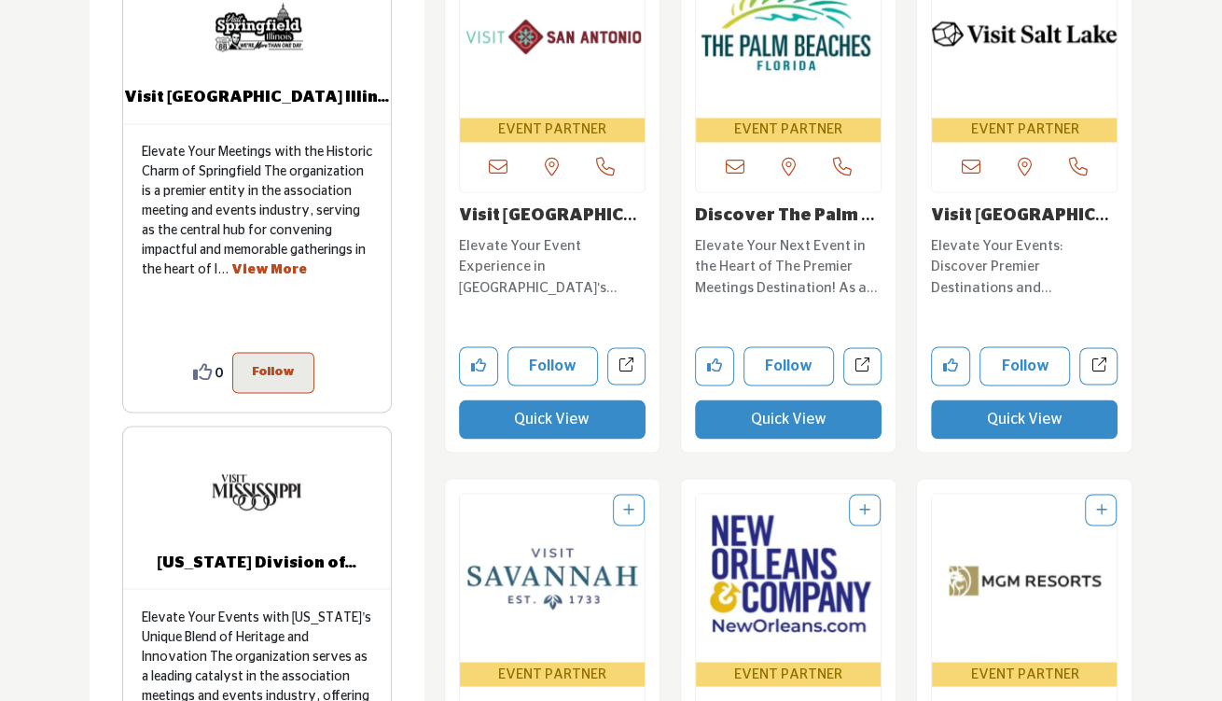
click at [582, 417] on button "Quick View" at bounding box center [552, 418] width 187 height 39
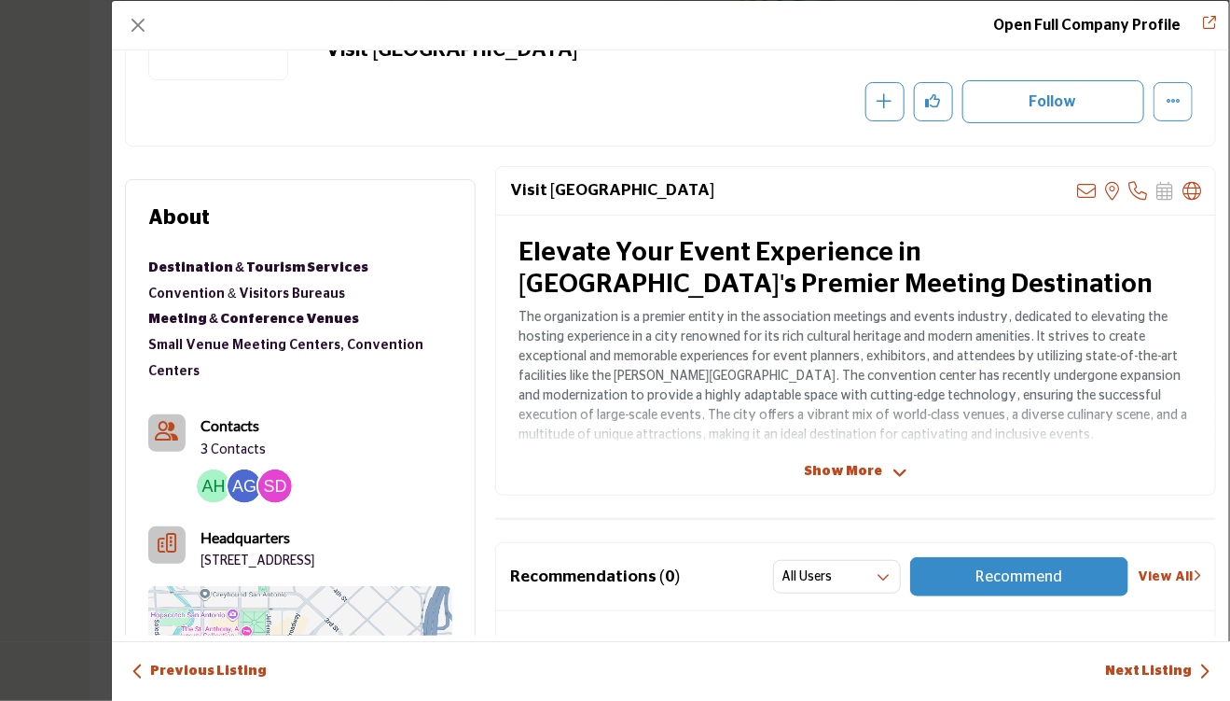
scroll to position [187, 0]
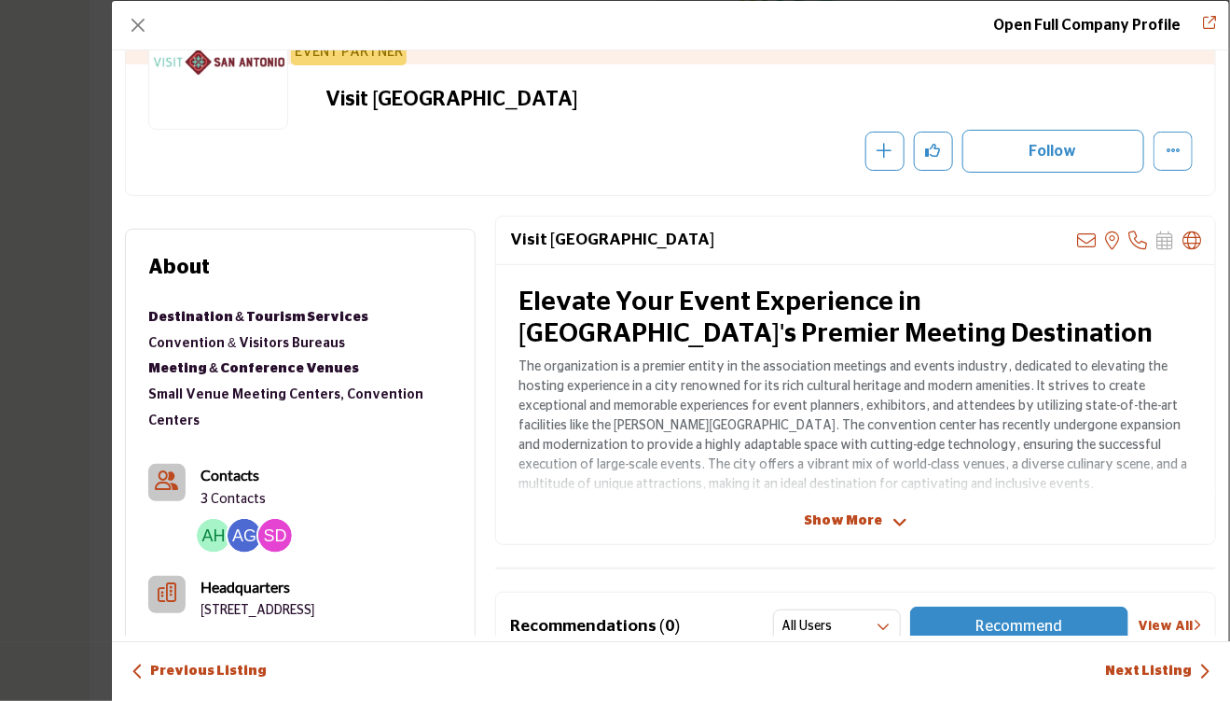
click at [868, 521] on span "Show More" at bounding box center [843, 521] width 78 height 20
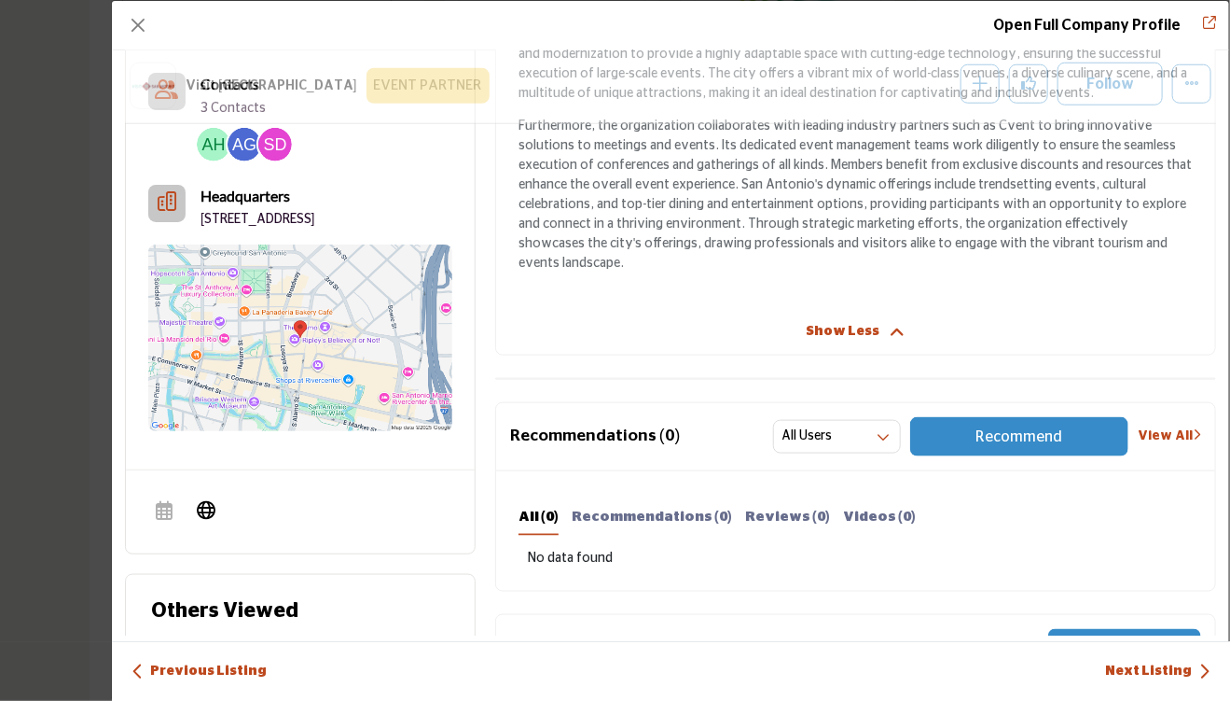
scroll to position [821, 0]
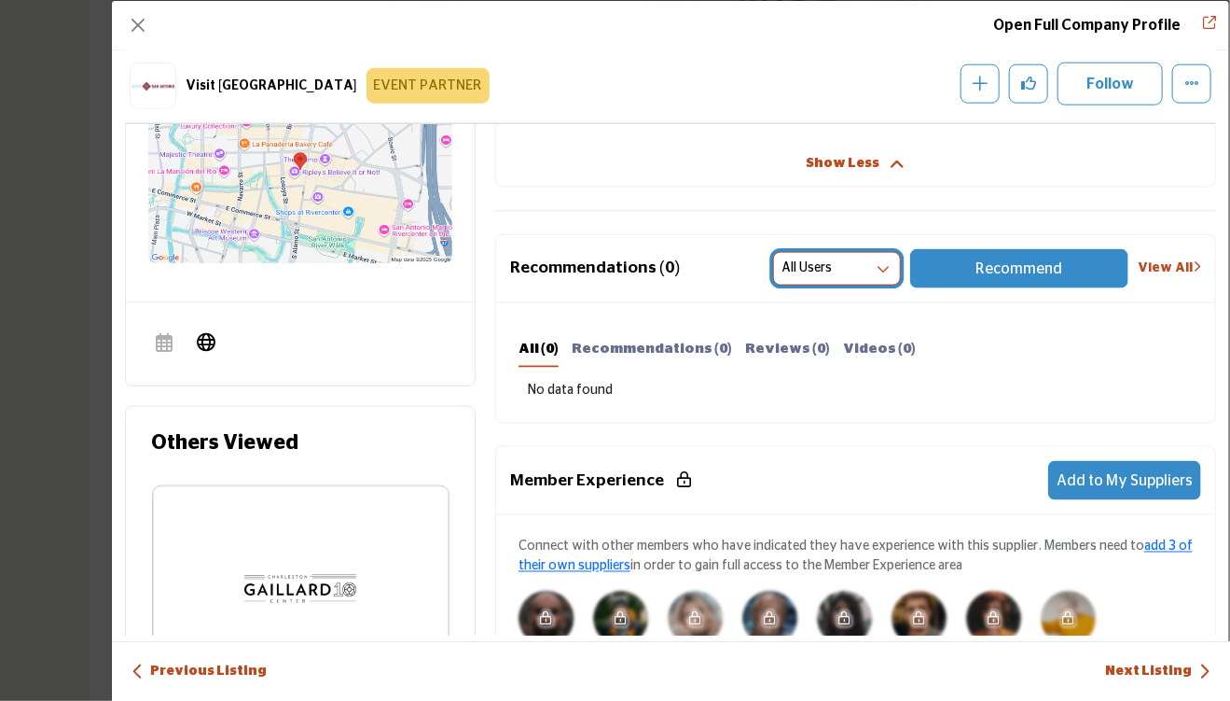
click at [878, 262] on icon "Company Data Modal" at bounding box center [884, 268] width 13 height 13
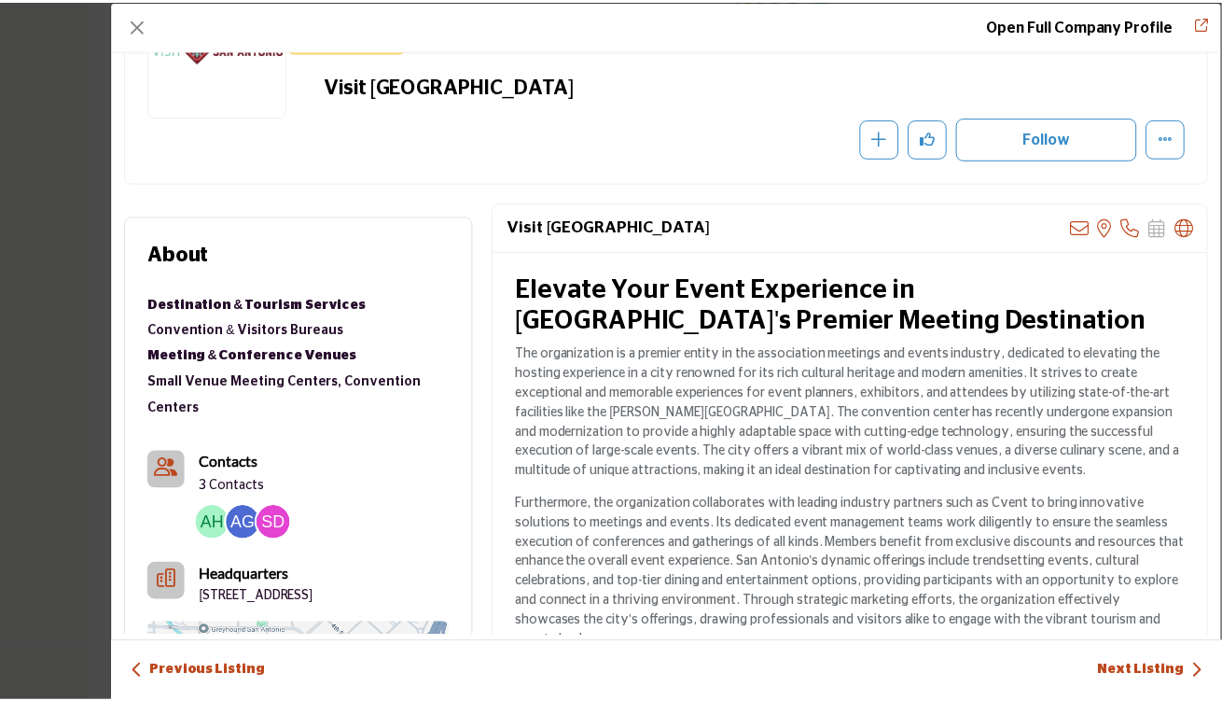
scroll to position [187, 0]
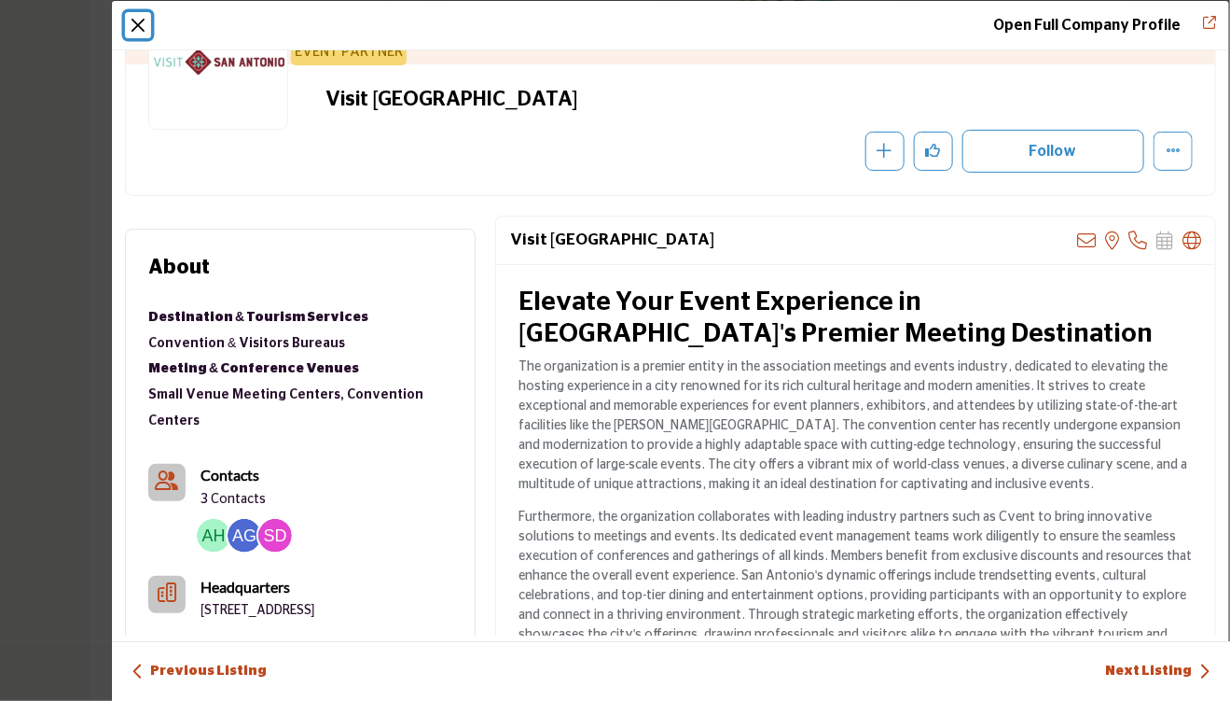
click at [135, 23] on button "Close" at bounding box center [138, 25] width 26 height 26
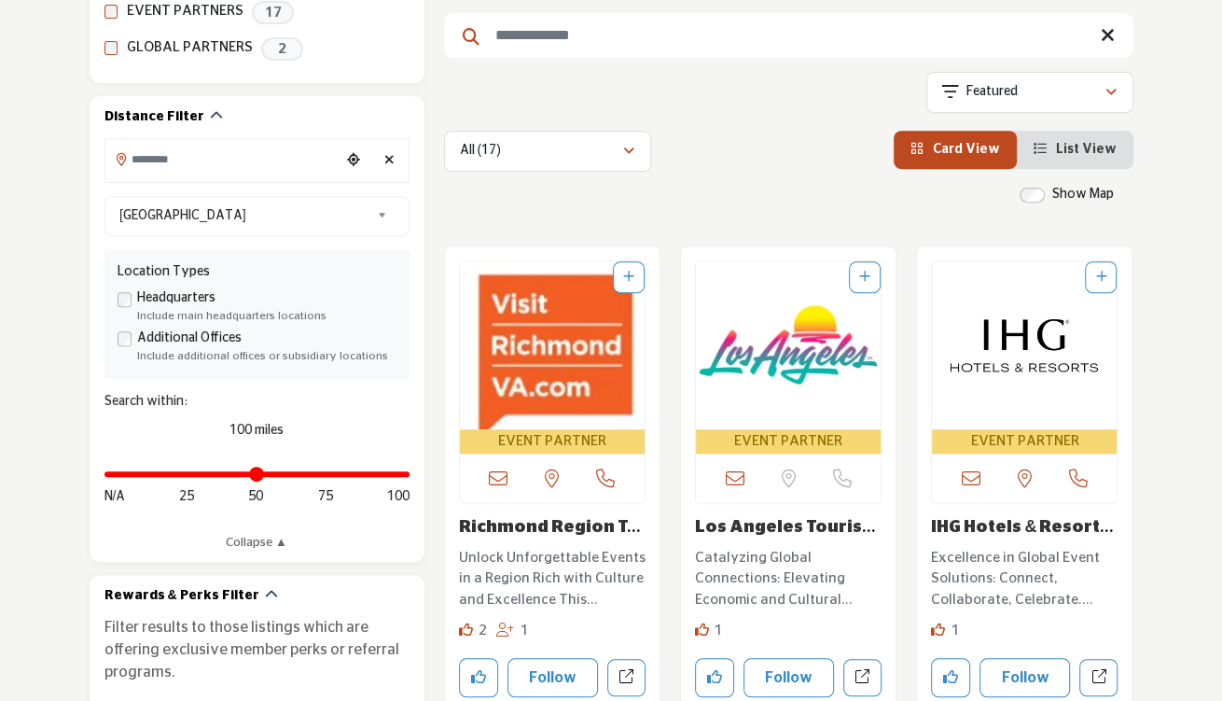
scroll to position [0, 0]
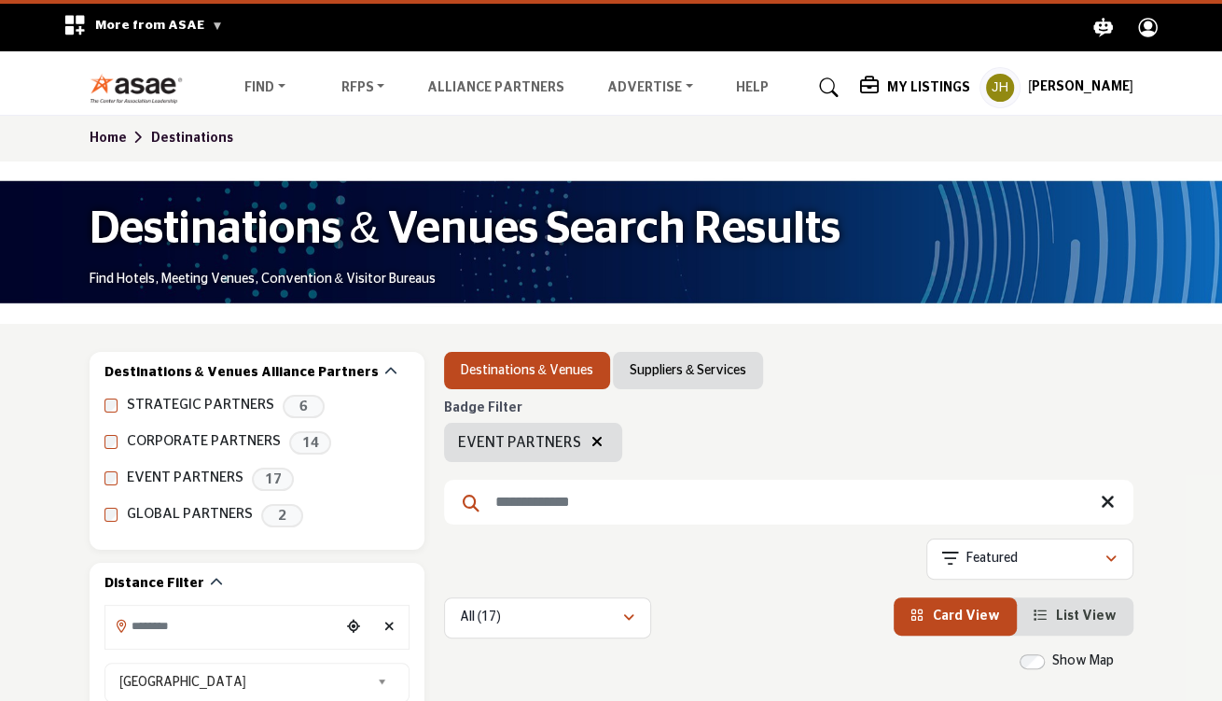
click at [592, 441] on icon "button" at bounding box center [596, 441] width 11 height 15
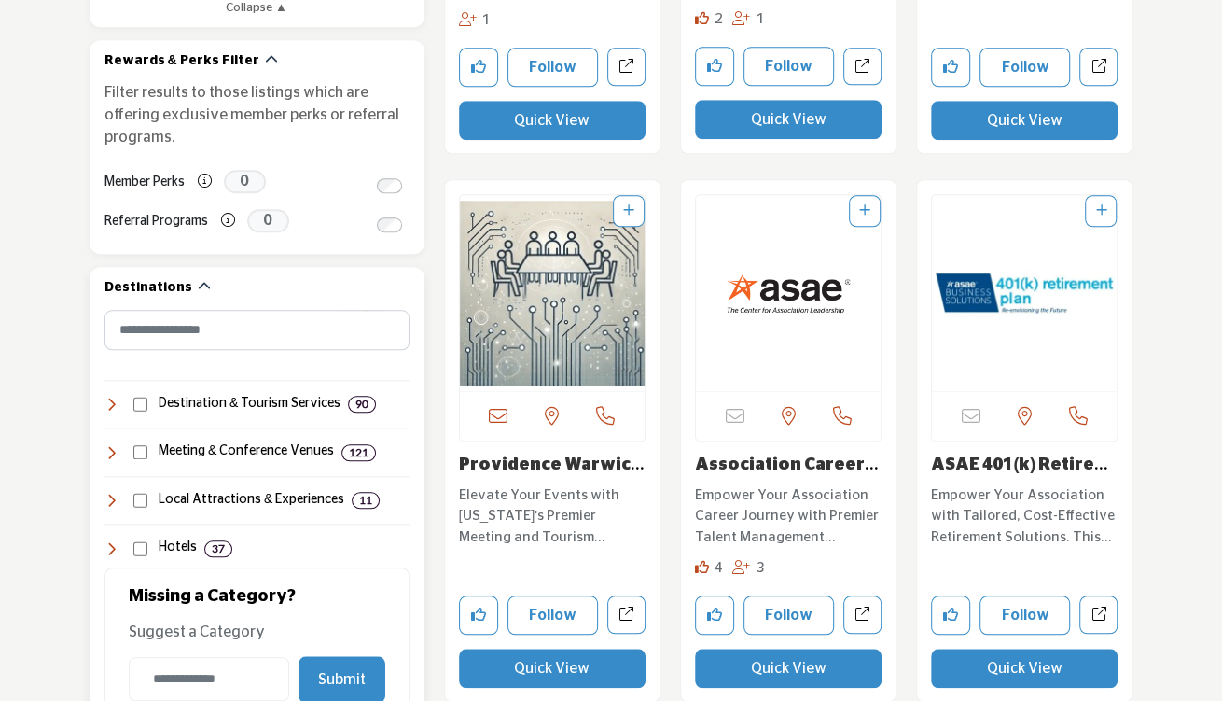
scroll to position [1026, 0]
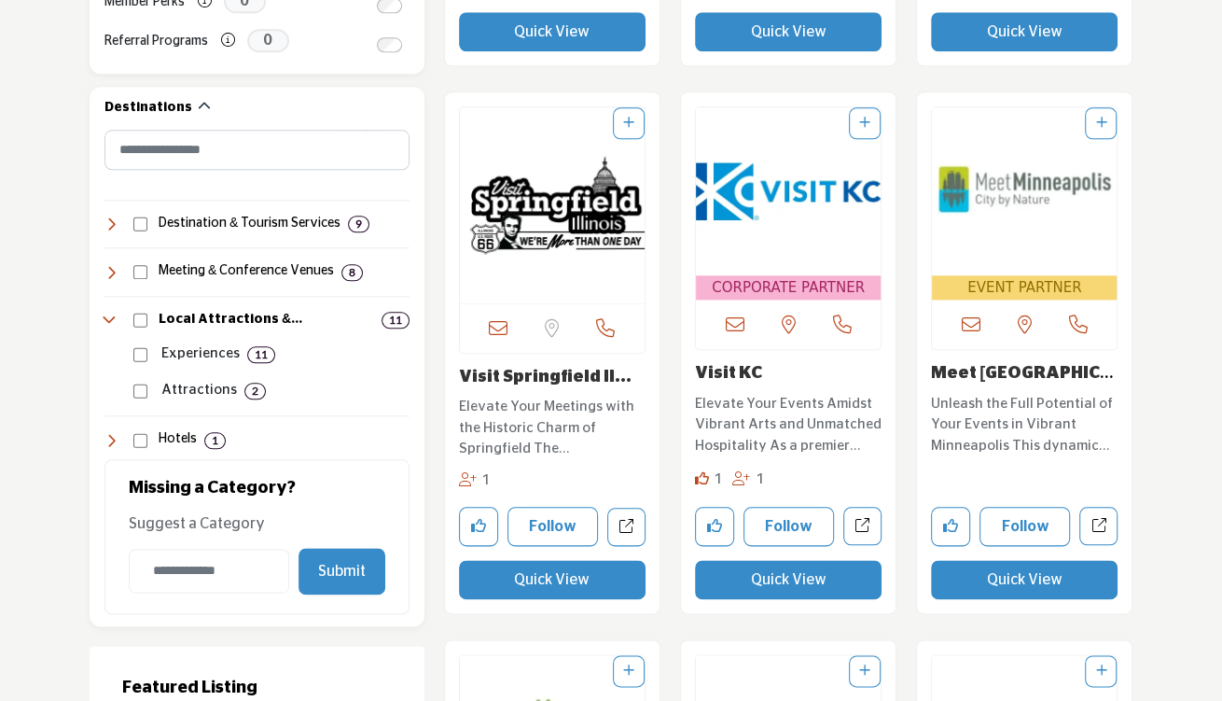
scroll to position [1213, 0]
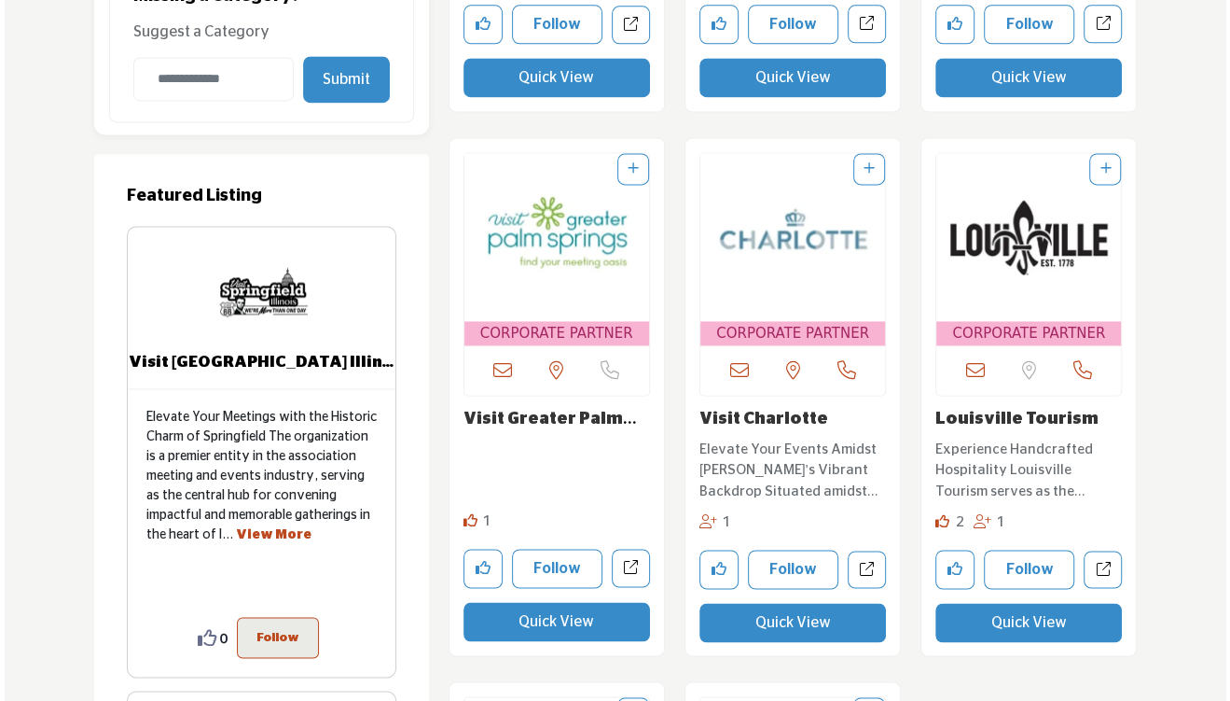
scroll to position [1679, 0]
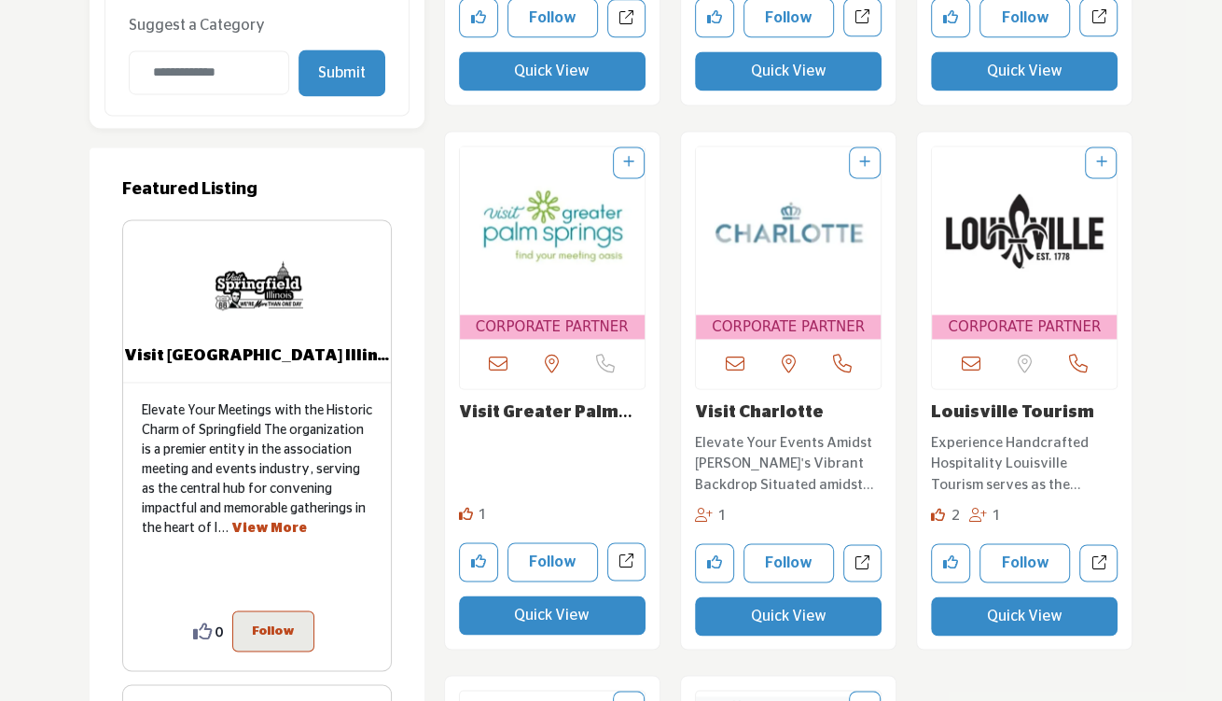
click at [1007, 618] on button "Quick View" at bounding box center [1024, 615] width 187 height 39
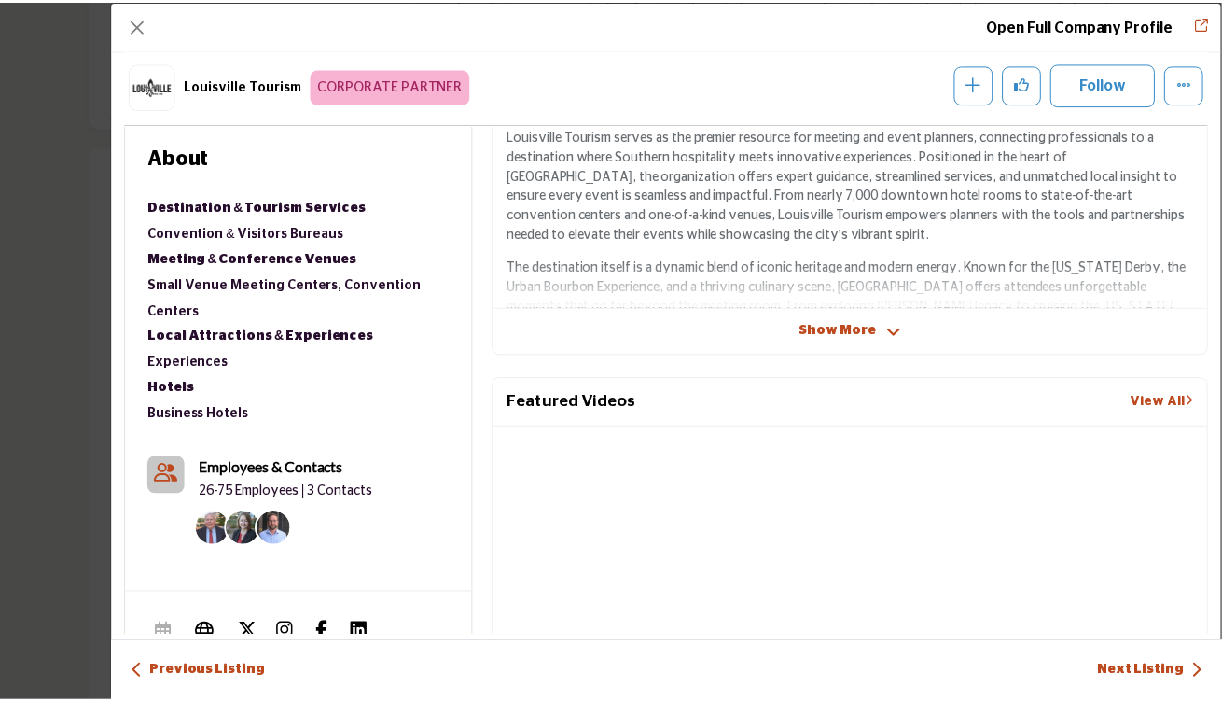
scroll to position [448, 0]
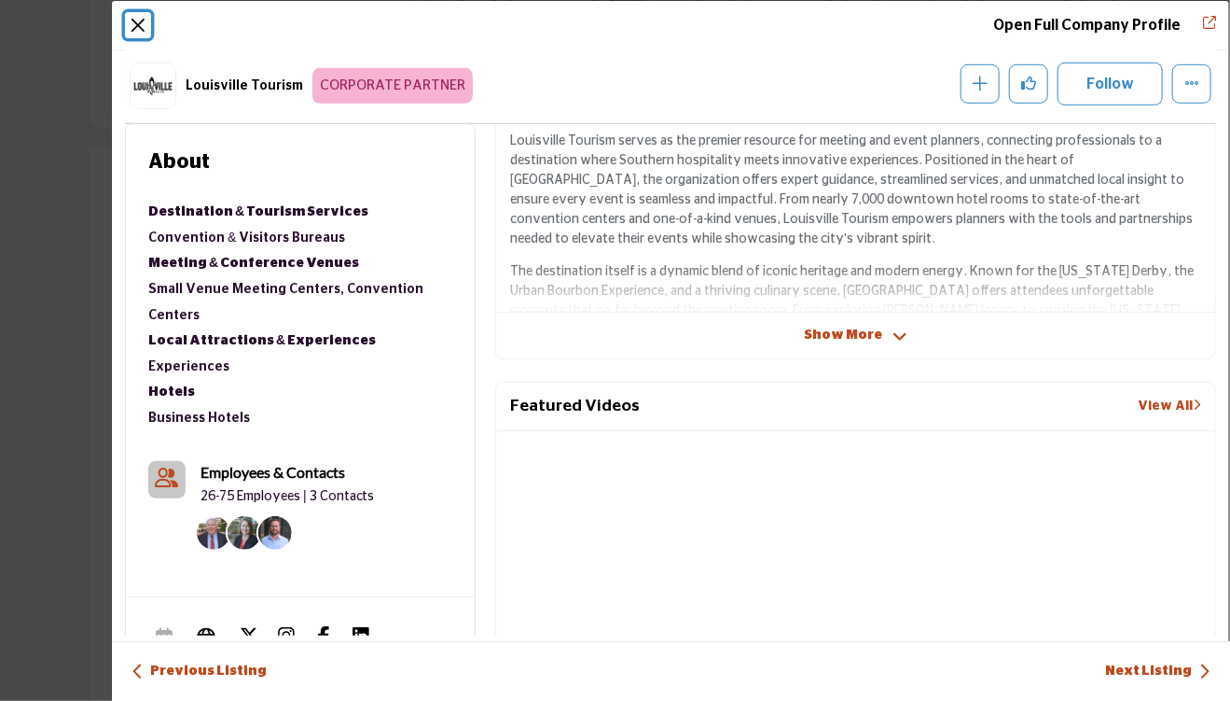
click at [132, 26] on button "Close" at bounding box center [138, 25] width 26 height 26
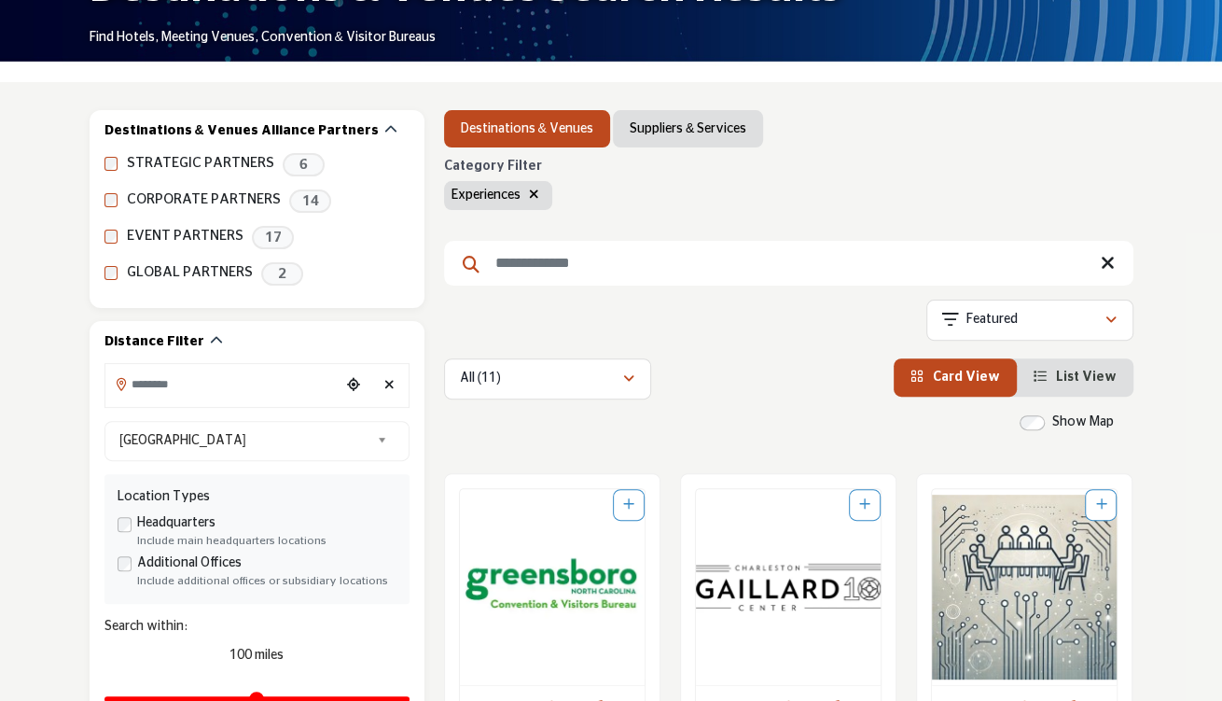
scroll to position [187, 0]
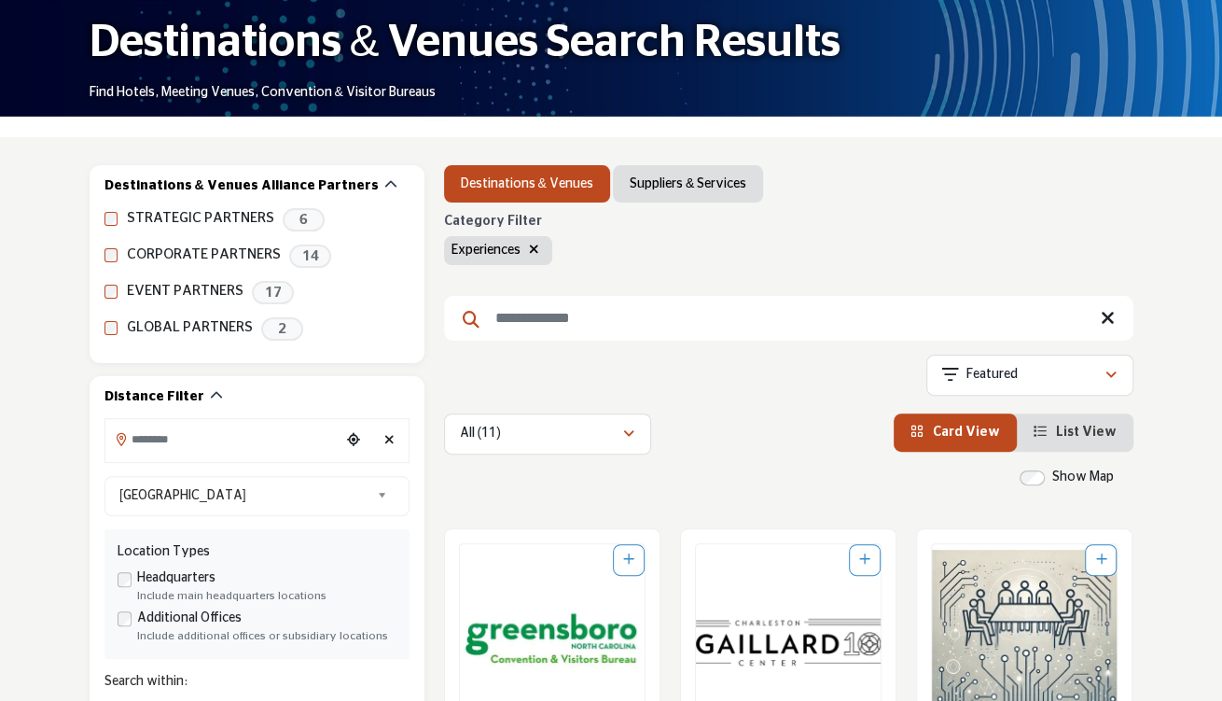
click at [533, 248] on icon "button" at bounding box center [534, 249] width 10 height 13
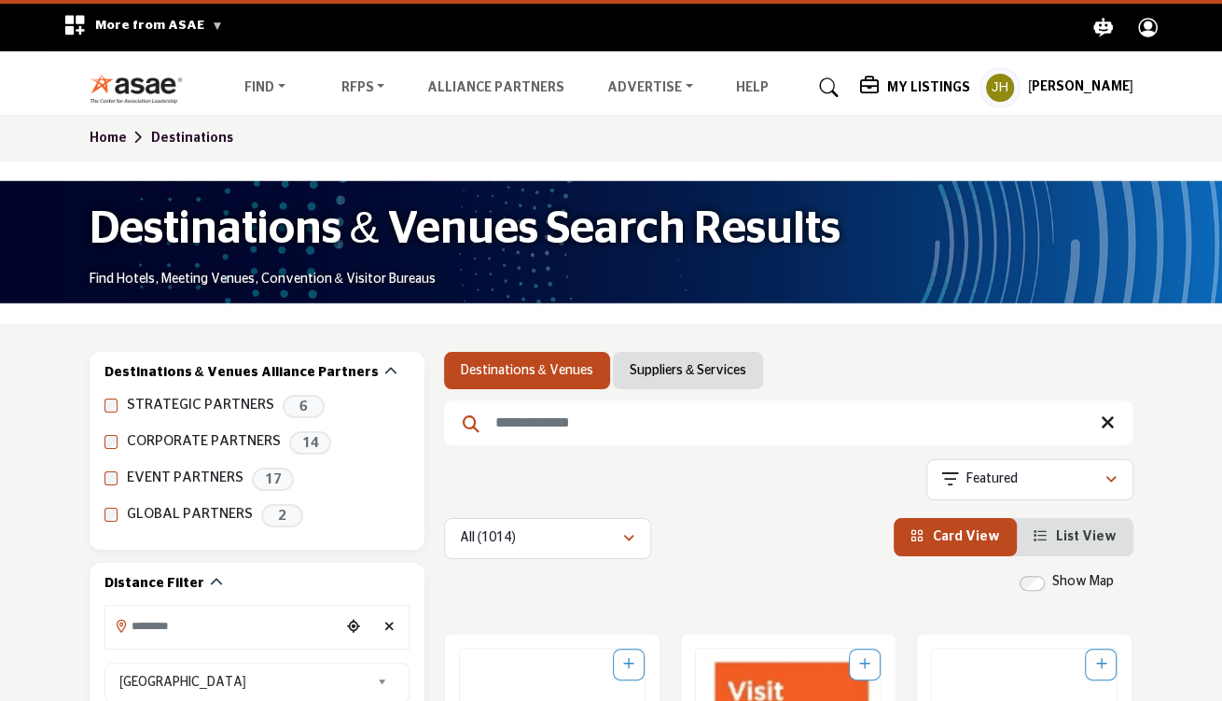
click at [560, 429] on input "Search Keyword" at bounding box center [788, 422] width 689 height 45
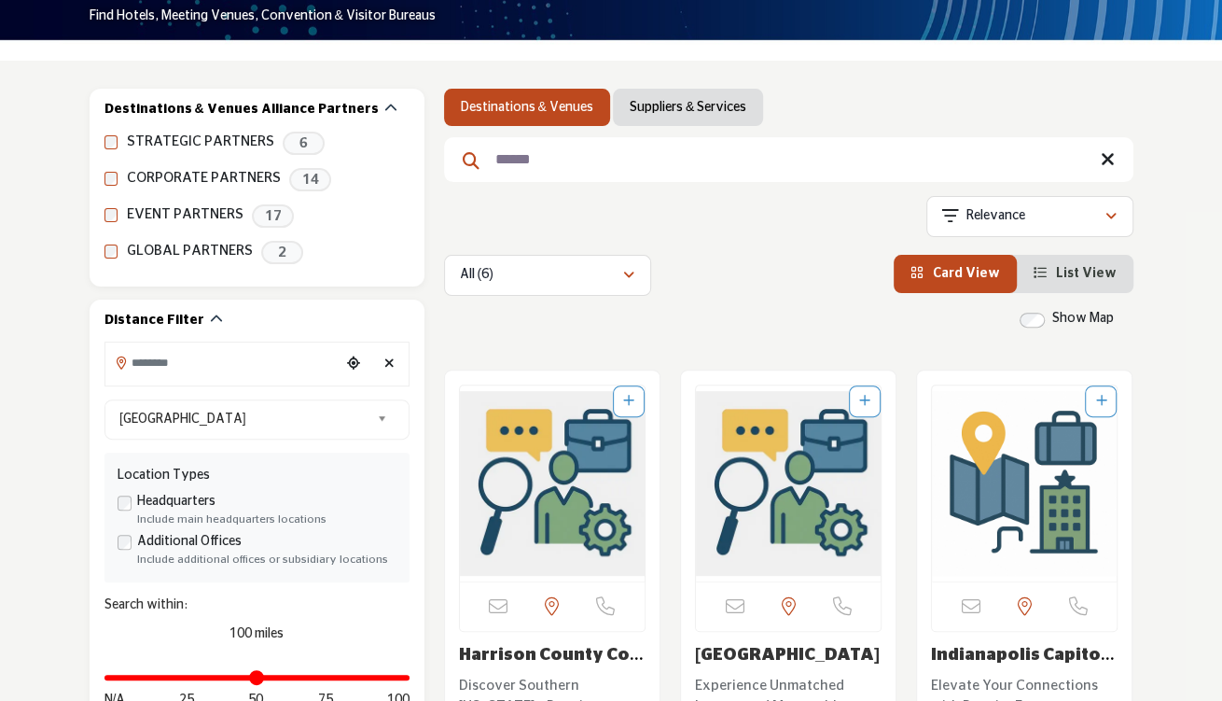
scroll to position [187, 0]
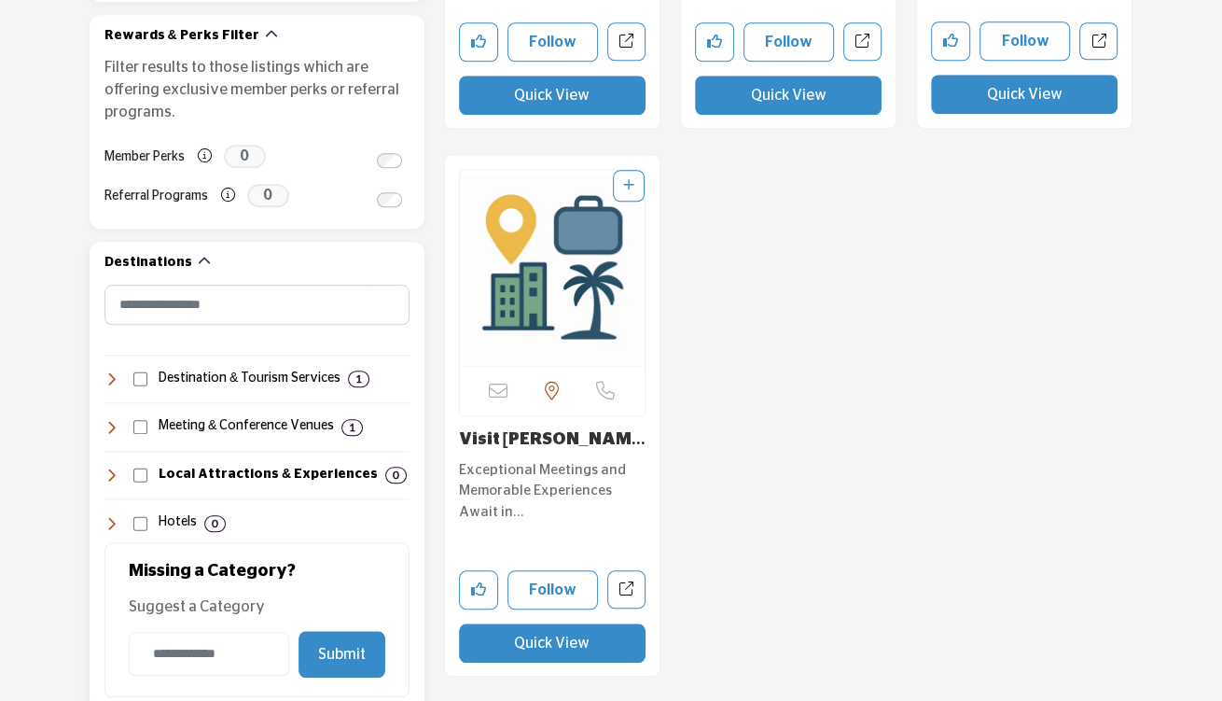
scroll to position [1119, 0]
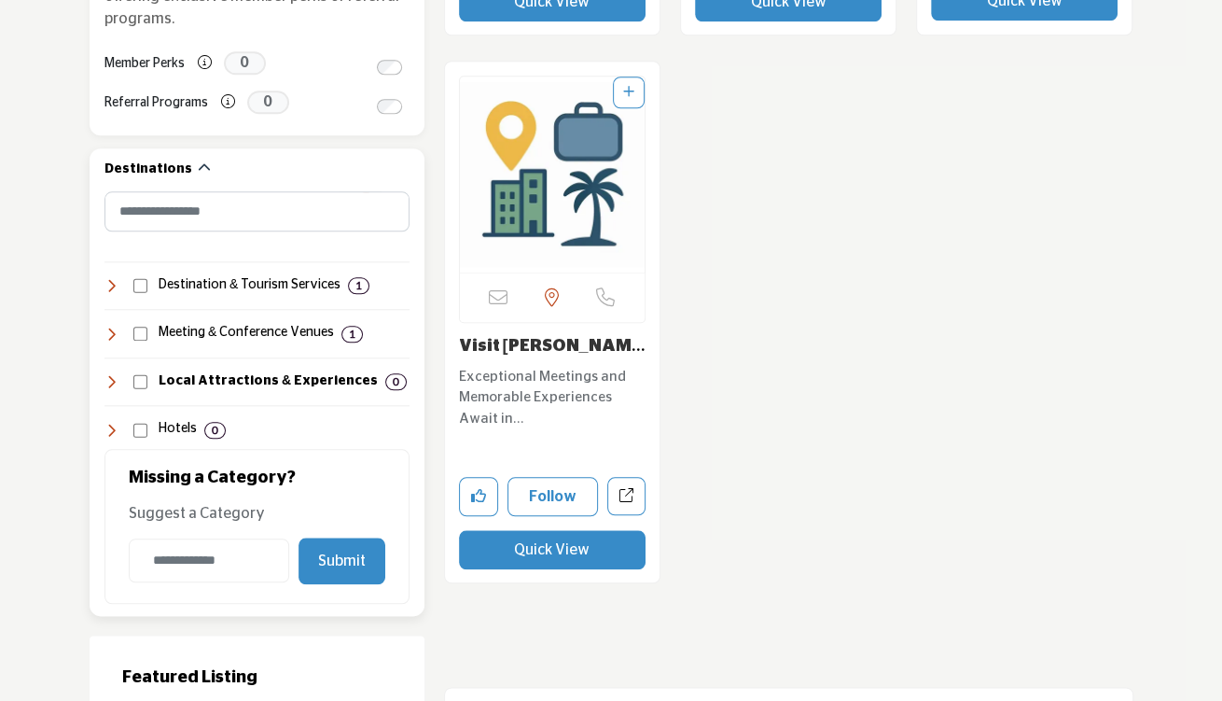
type input "**********"
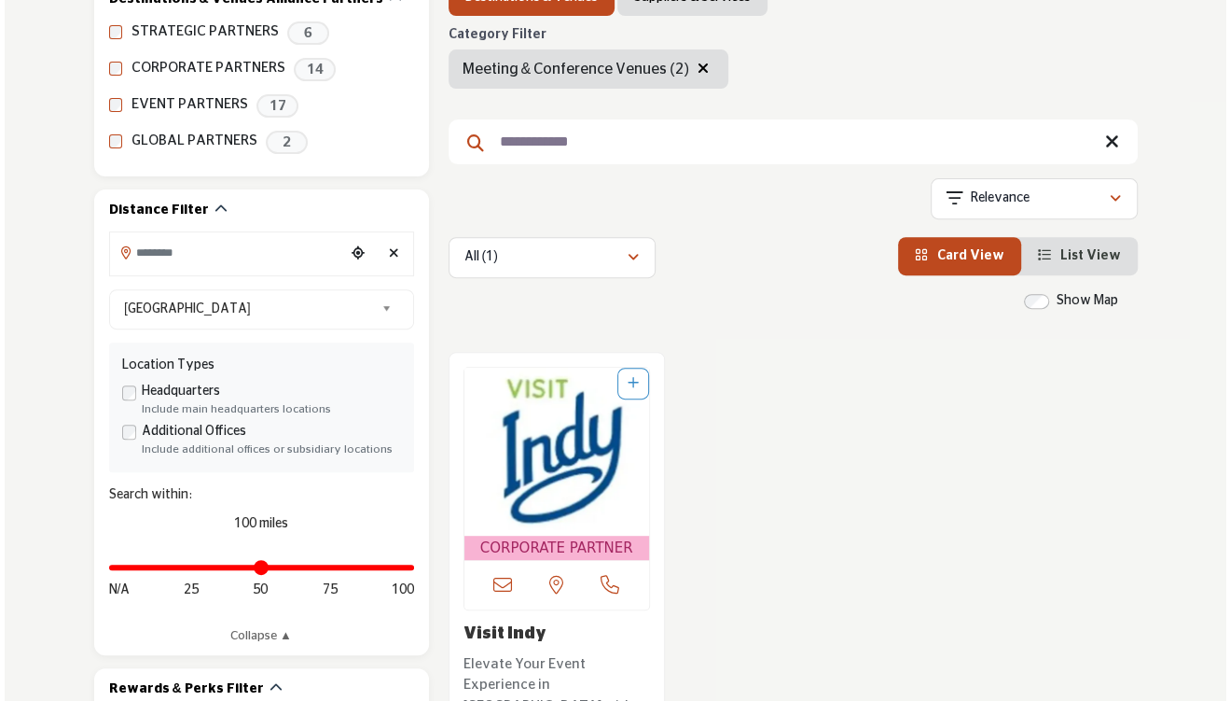
scroll to position [653, 0]
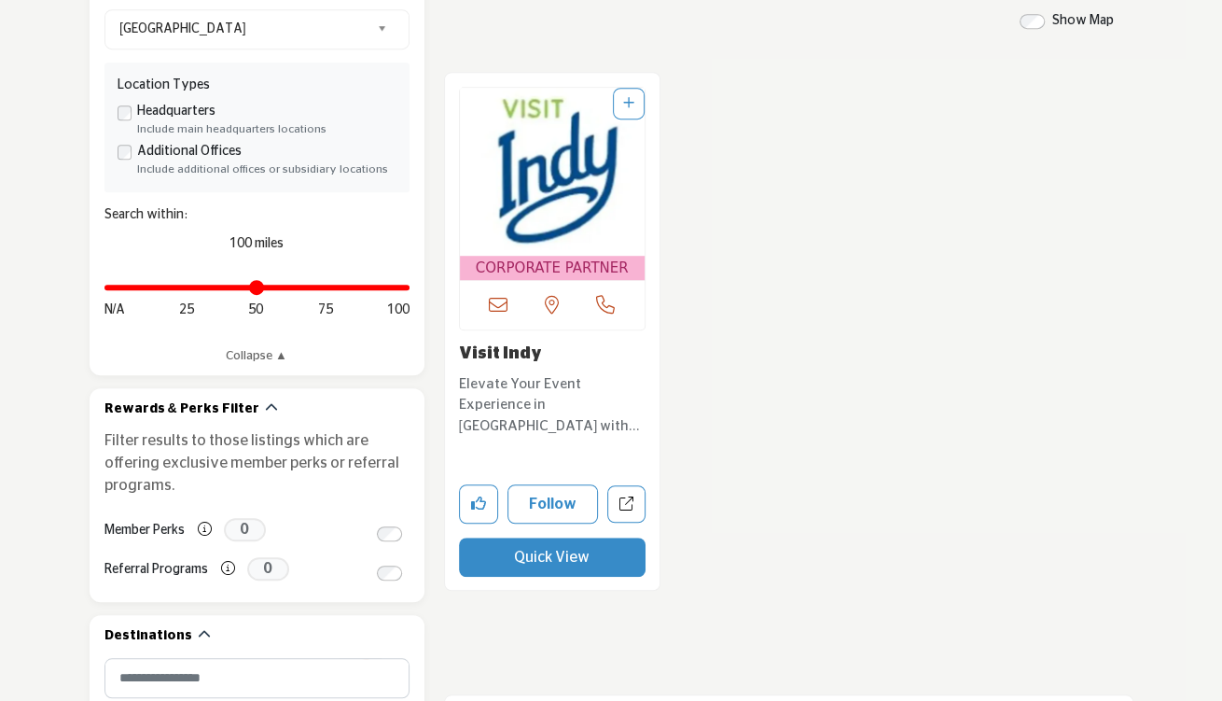
click at [546, 560] on button "Quick View" at bounding box center [552, 556] width 187 height 39
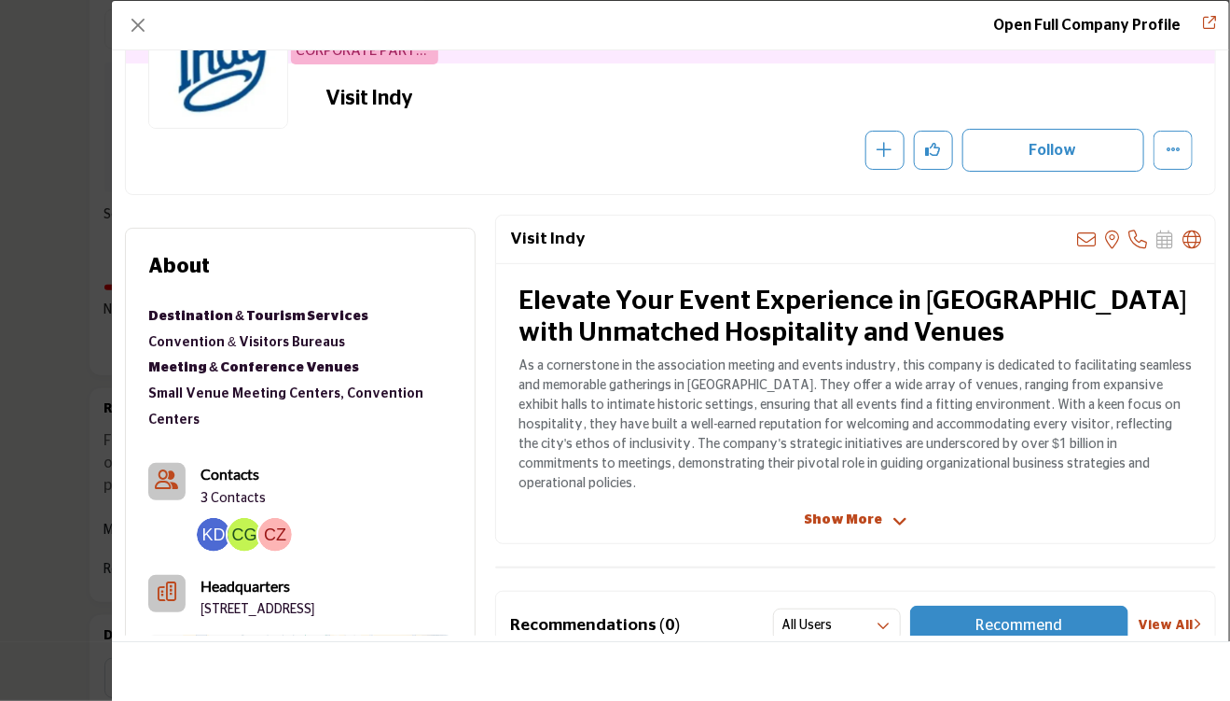
scroll to position [187, 0]
click at [835, 525] on span "Show More" at bounding box center [843, 521] width 78 height 20
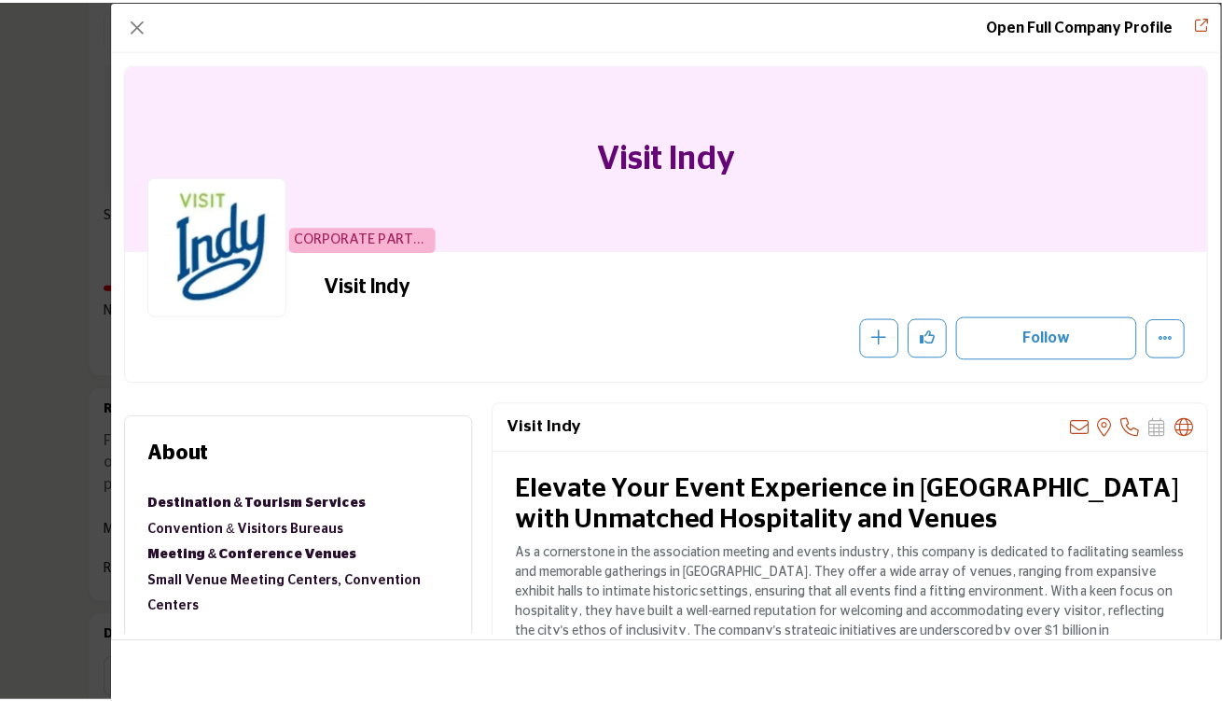
scroll to position [0, 0]
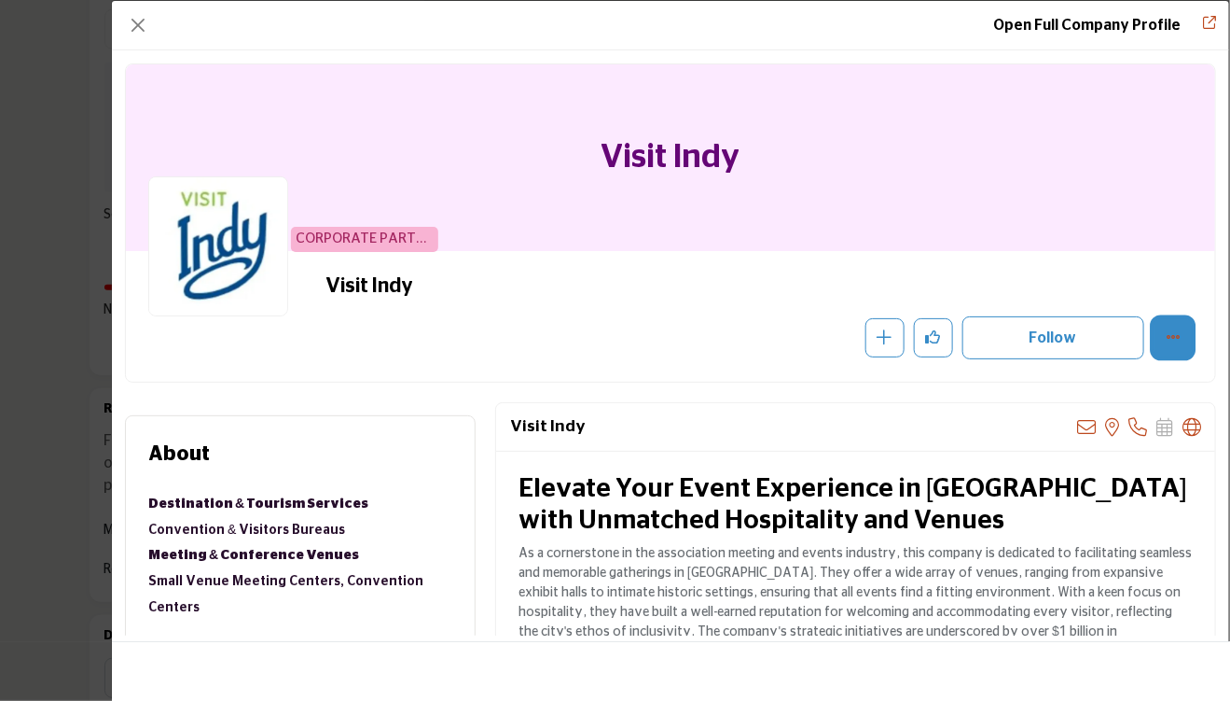
click at [1018, 332] on icon "More Options" at bounding box center [1173, 336] width 15 height 15
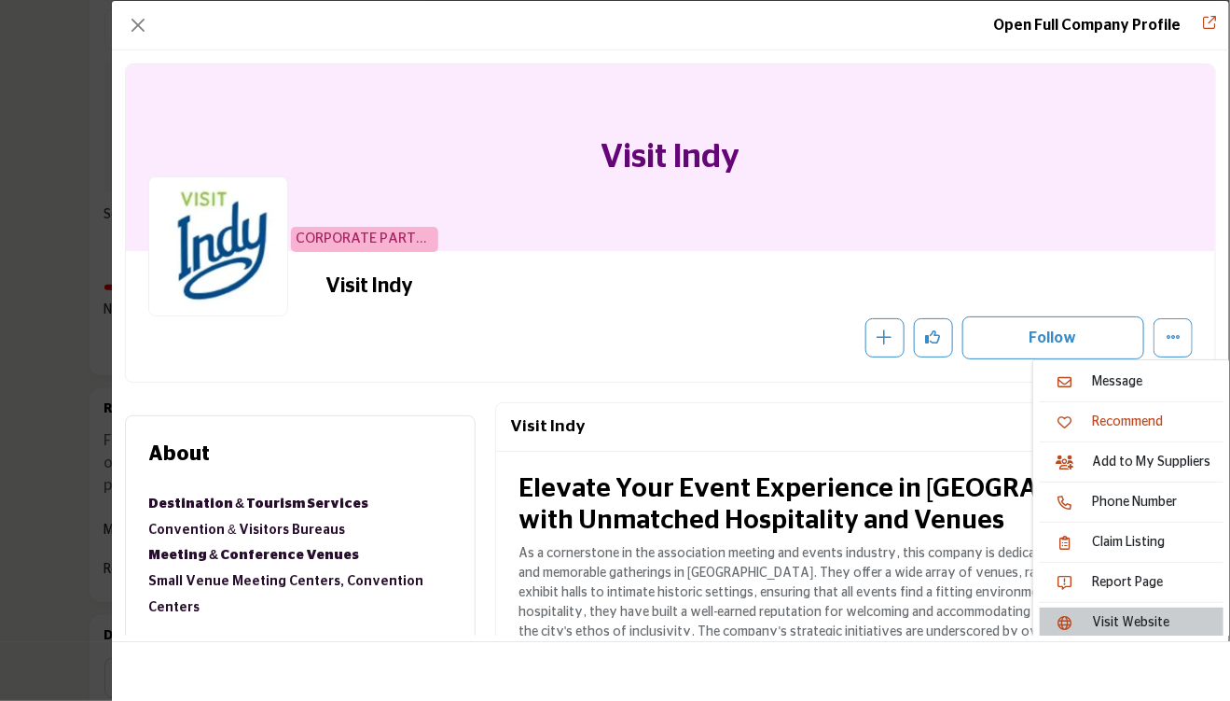
click at [1018, 616] on link "Visit Website" at bounding box center [1132, 622] width 184 height 30
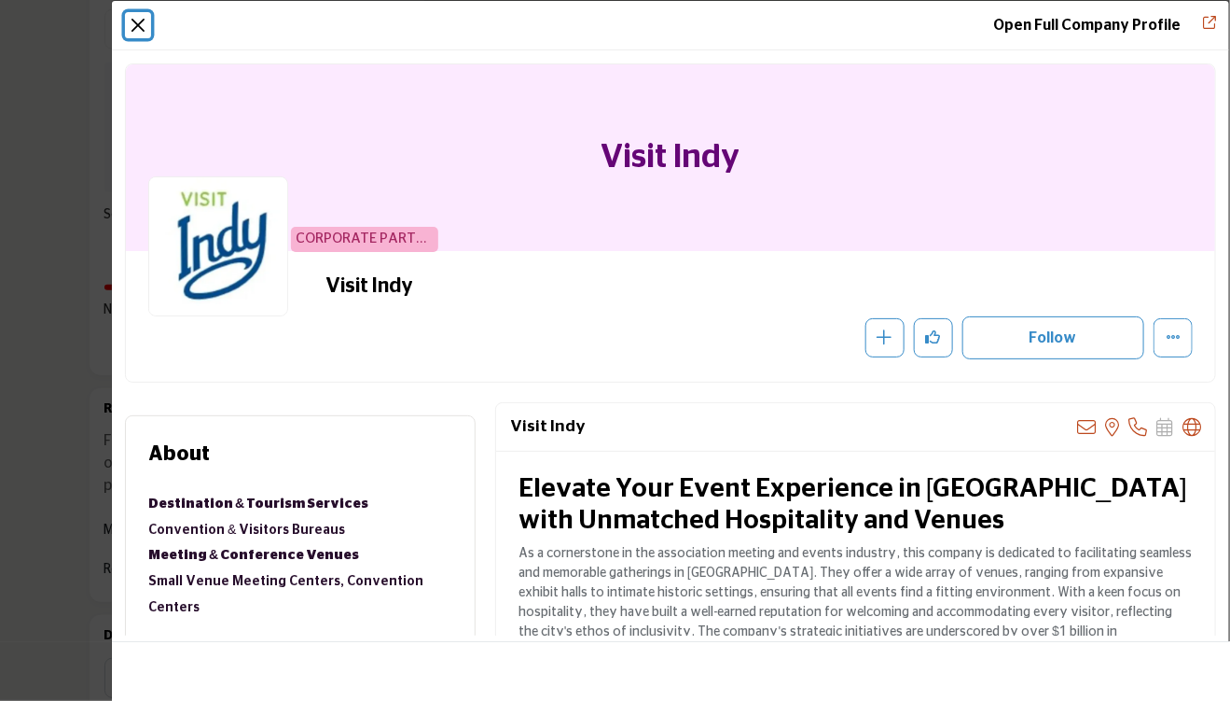
click at [135, 23] on button "Close" at bounding box center [138, 25] width 26 height 26
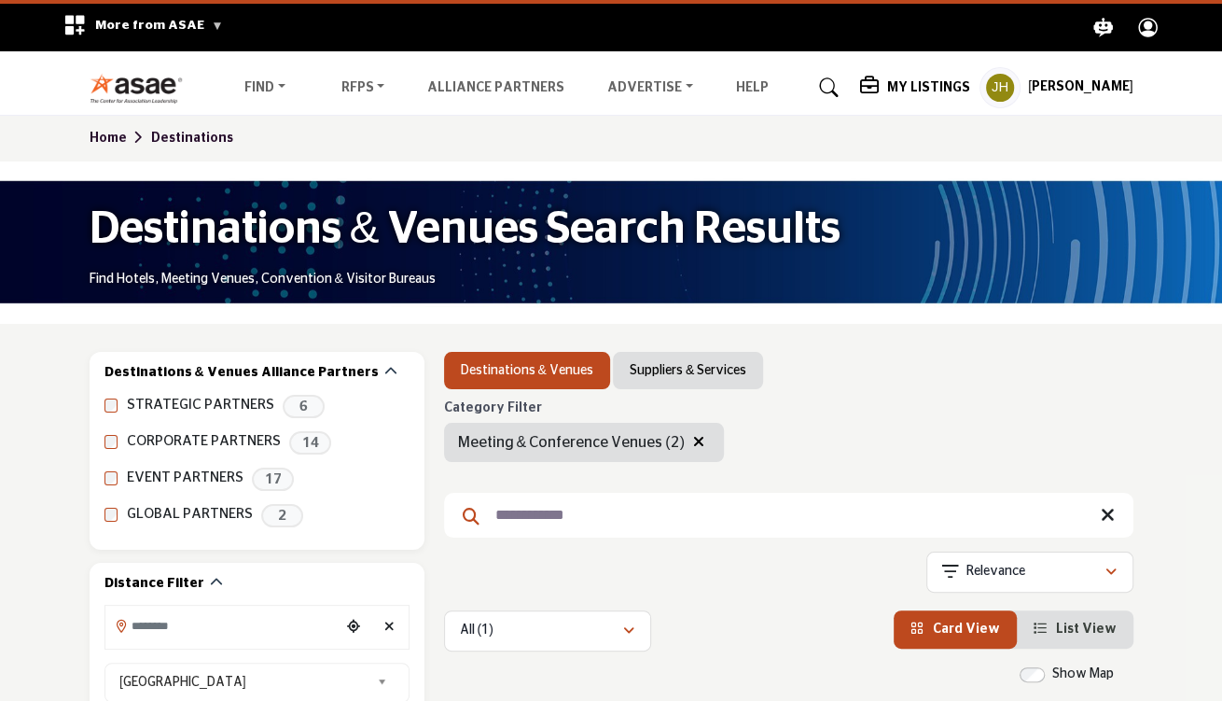
click at [693, 440] on icon "button" at bounding box center [698, 441] width 11 height 15
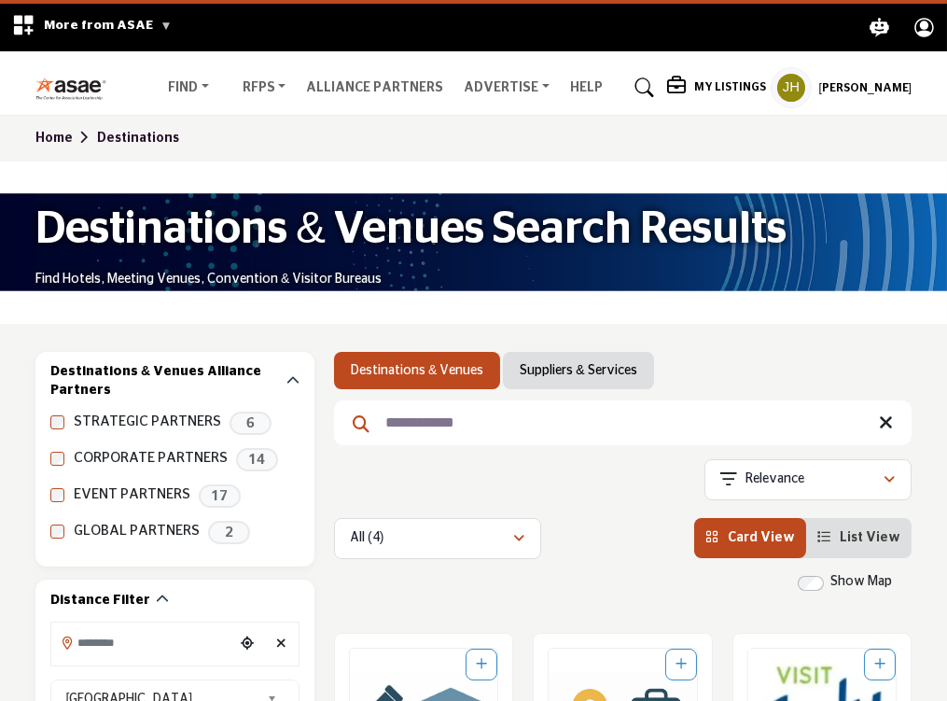
drag, startPoint x: 861, startPoint y: 359, endPoint x: 763, endPoint y: 394, distance: 103.9
click at [861, 359] on ul "Destinations & Venues Suppliers & Services" at bounding box center [622, 370] width 577 height 37
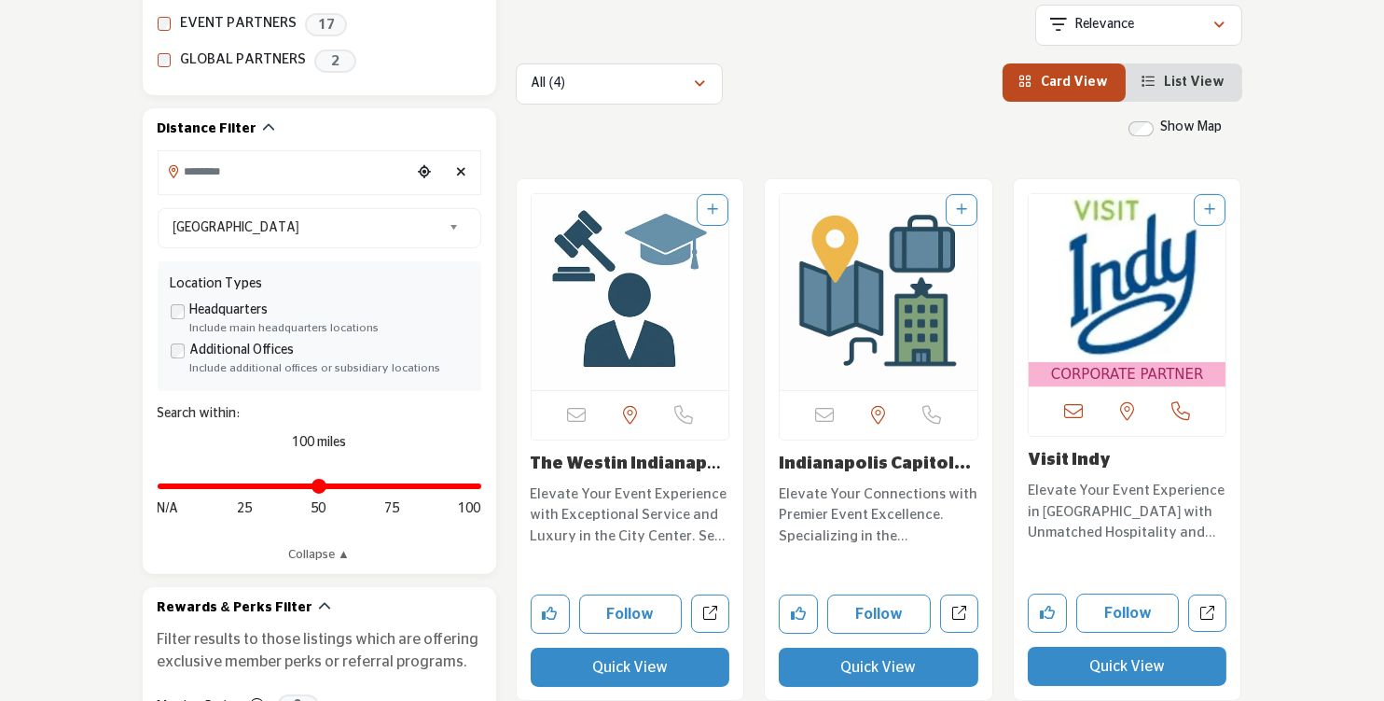
scroll to position [466, 0]
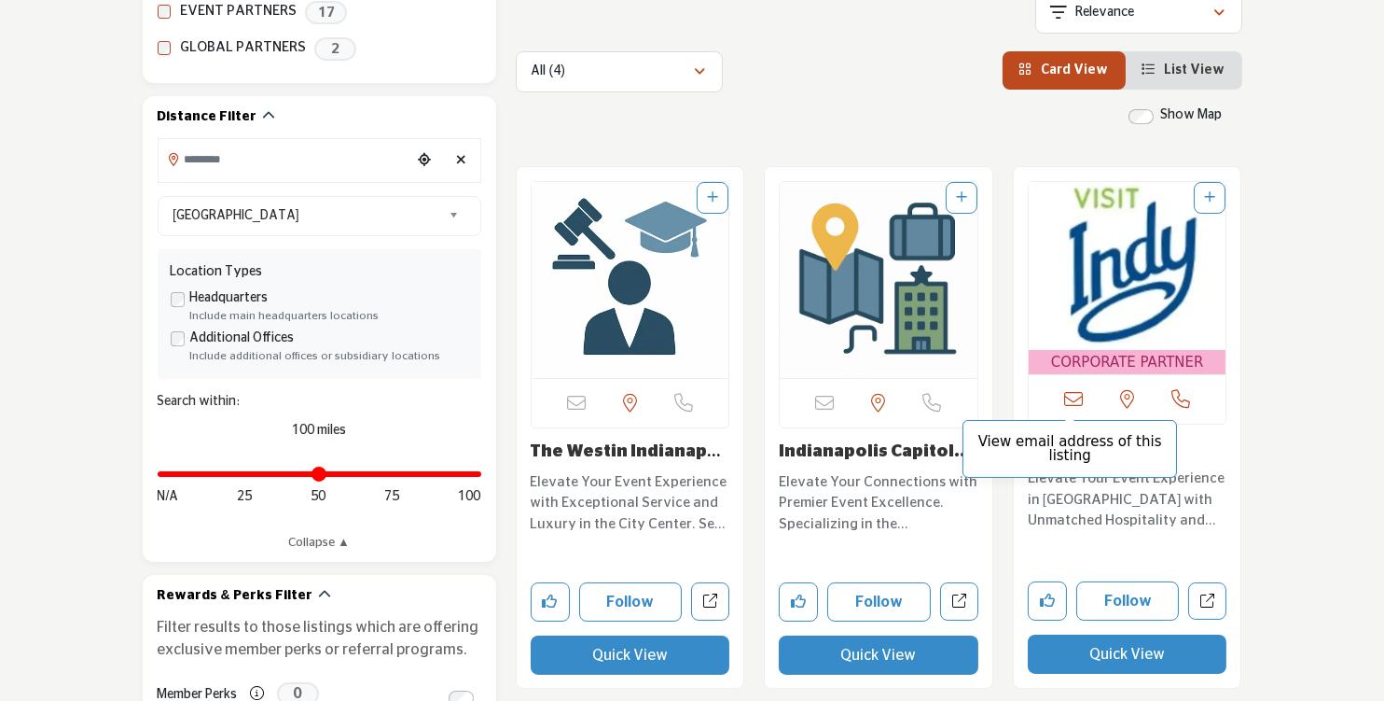
click at [1018, 393] on icon at bounding box center [1073, 399] width 19 height 19
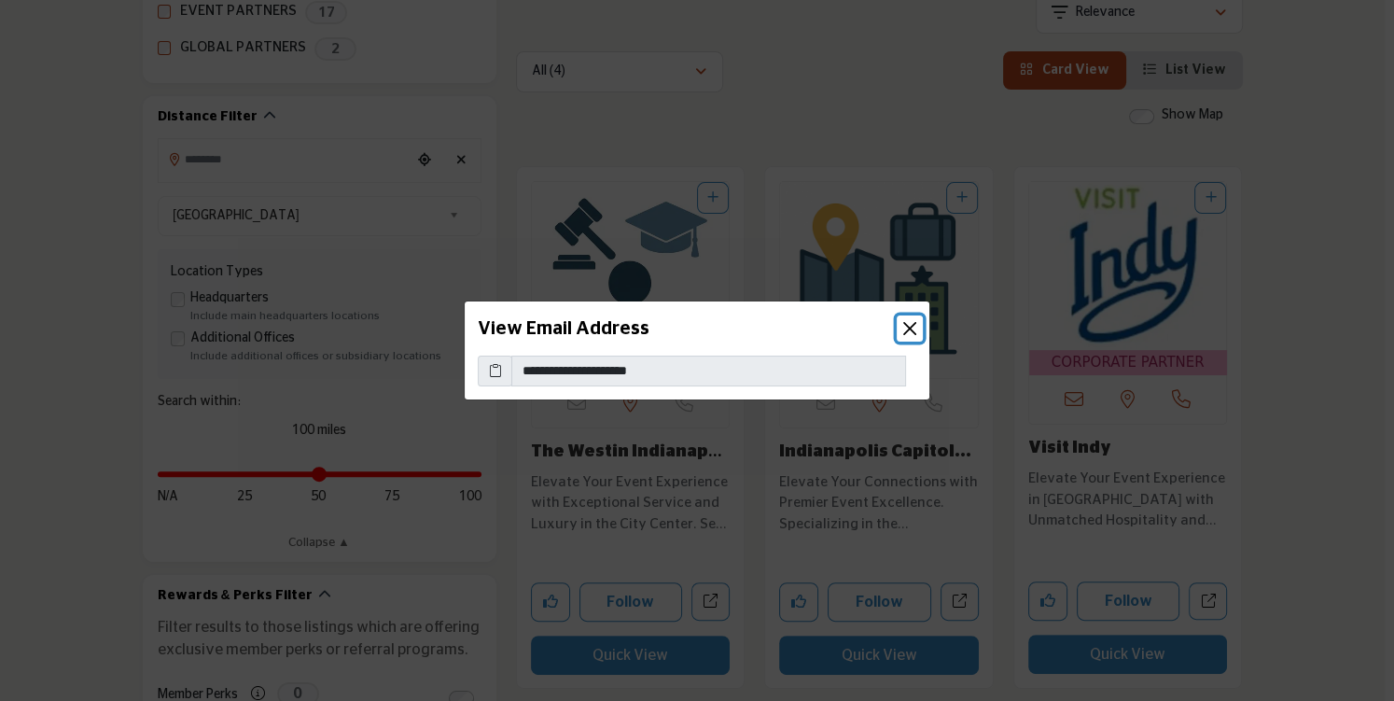
click at [904, 331] on button "Close" at bounding box center [909, 328] width 26 height 26
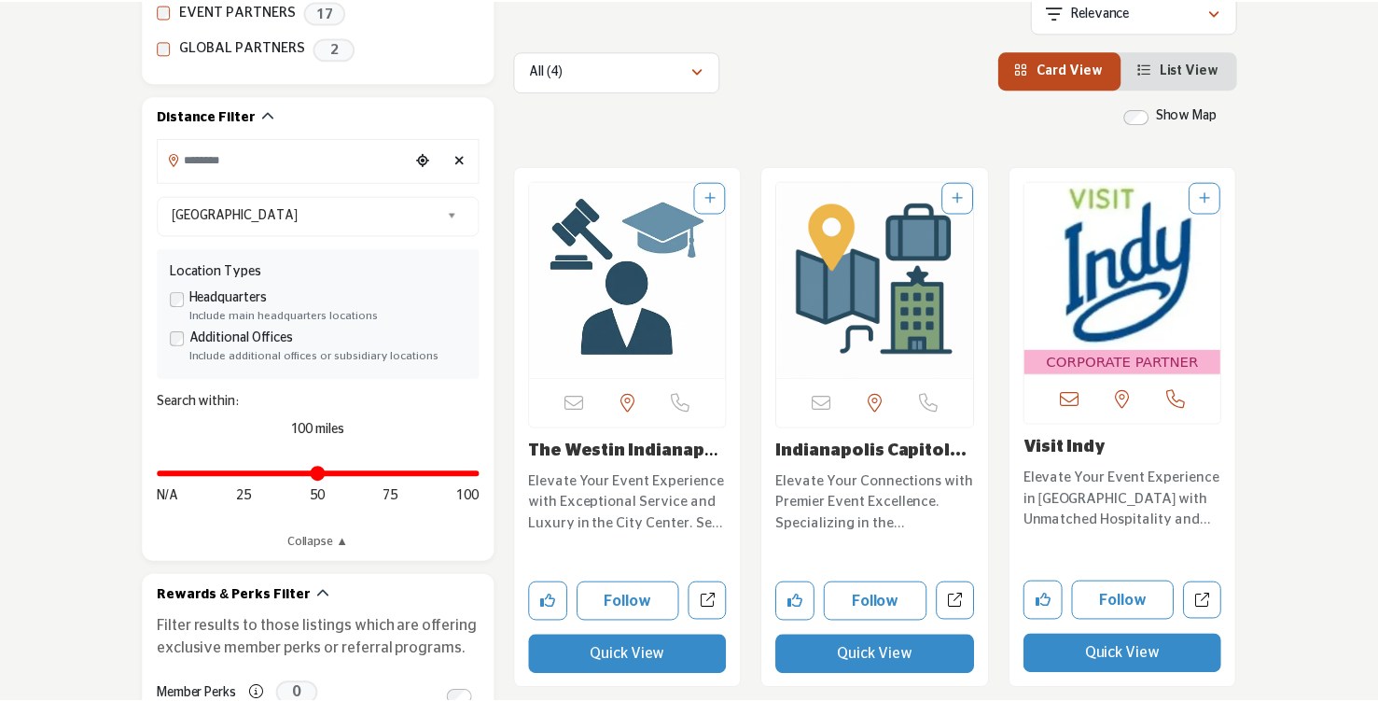
scroll to position [280, 0]
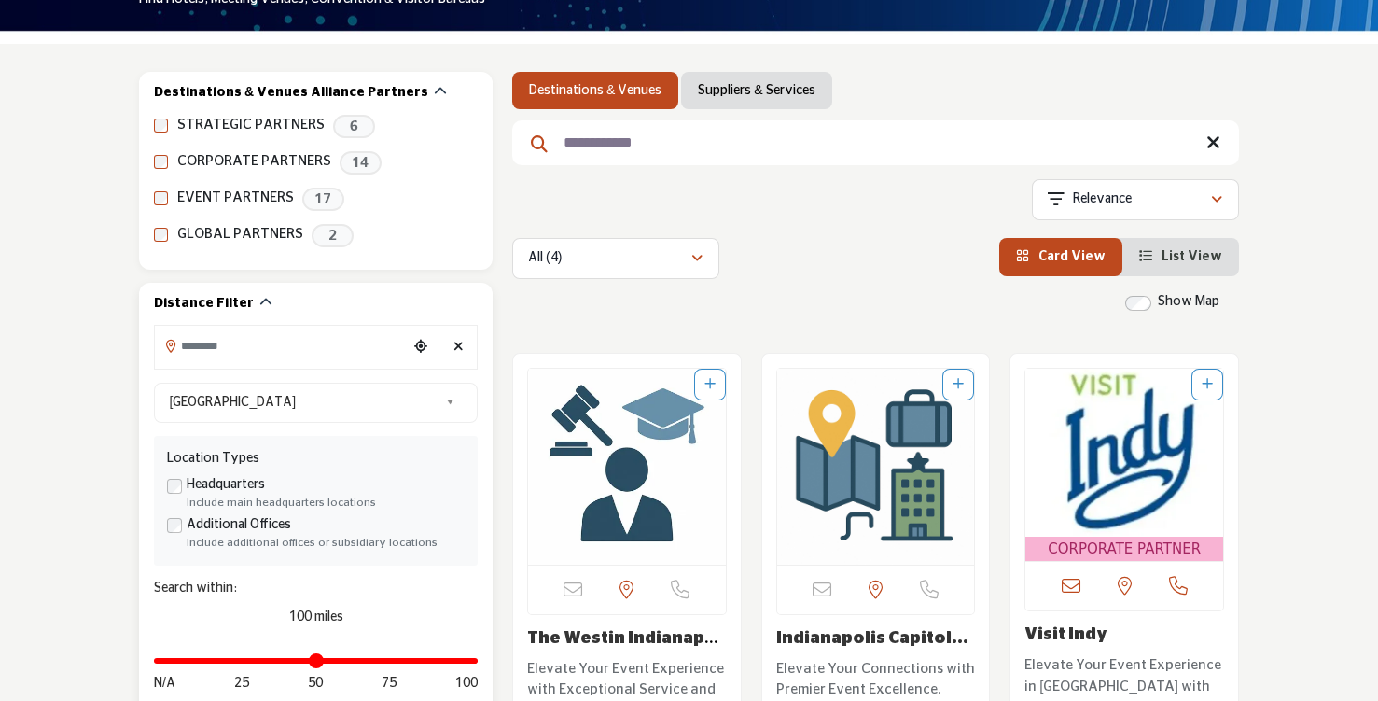
click at [316, 347] on input "Search Location" at bounding box center [281, 345] width 252 height 36
click at [229, 378] on div at bounding box center [316, 377] width 322 height 28
click at [421, 341] on icon "Choose your current location" at bounding box center [420, 346] width 13 height 13
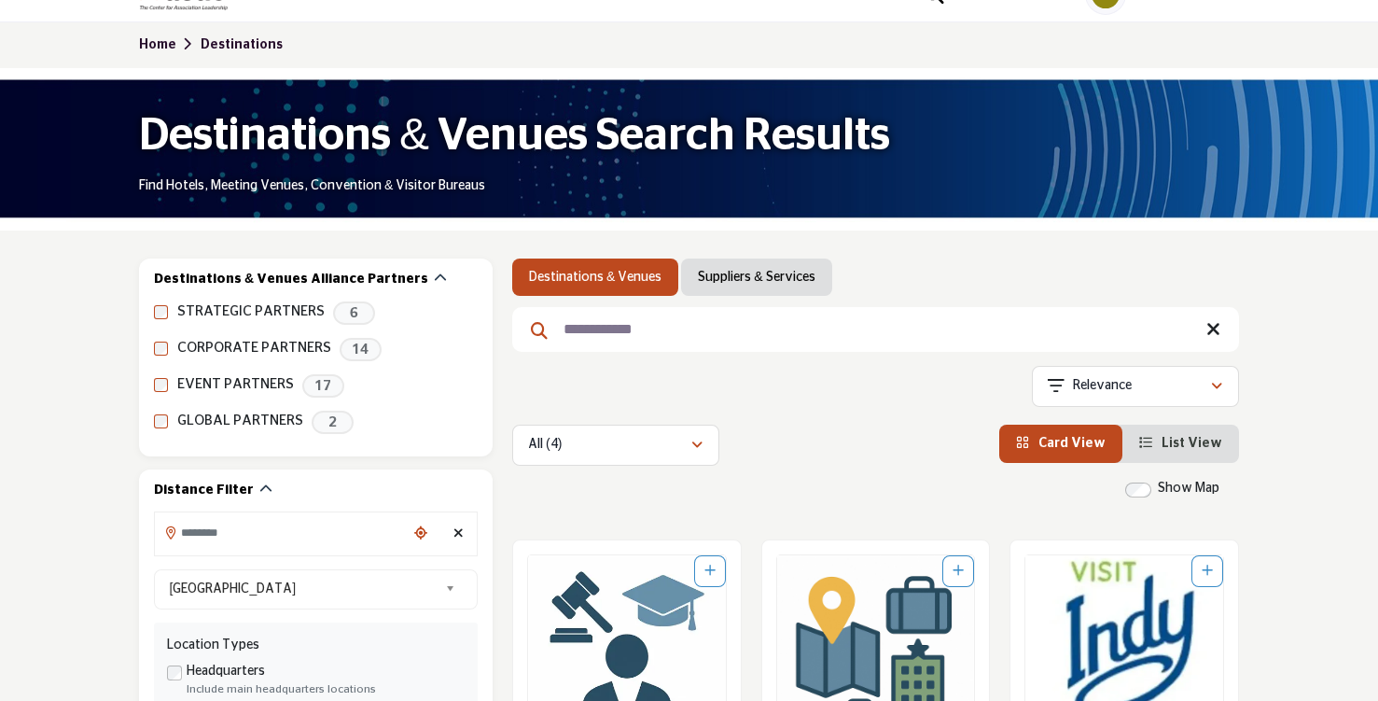
click at [1018, 331] on icon at bounding box center [1213, 329] width 14 height 19
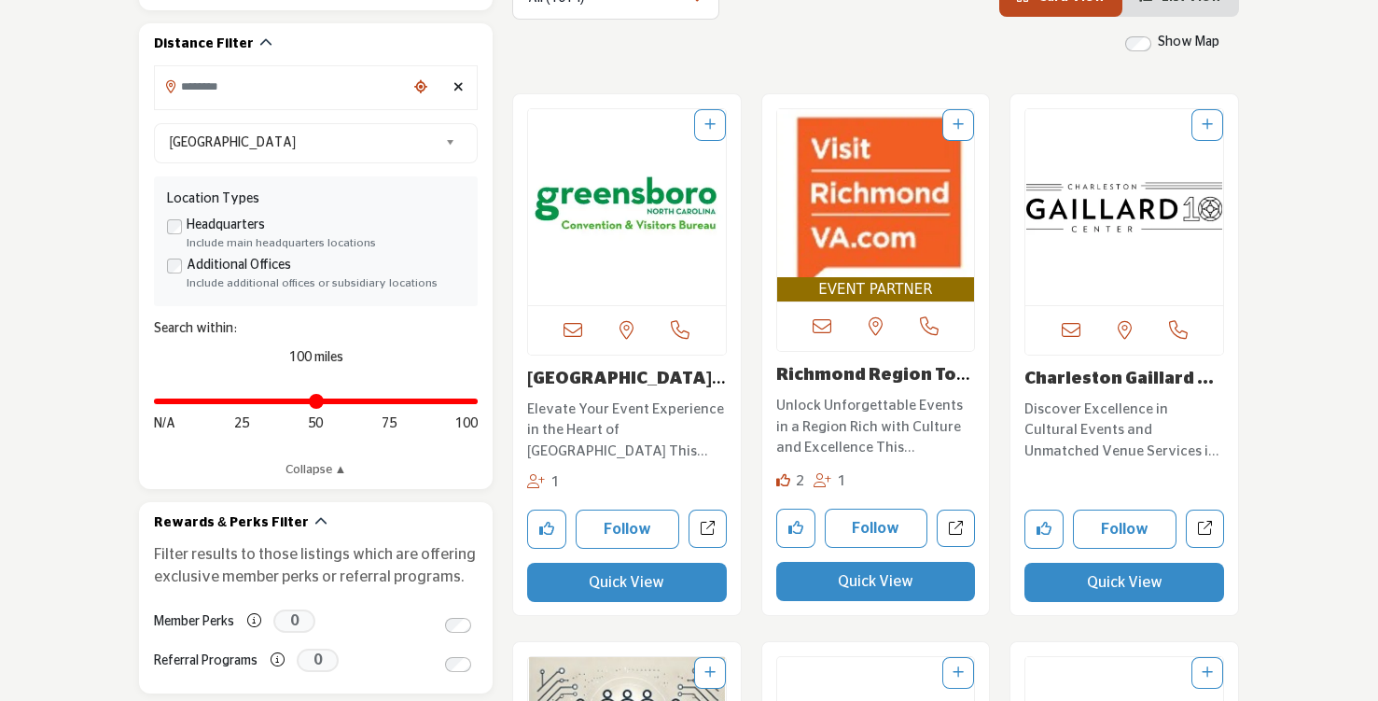
scroll to position [560, 0]
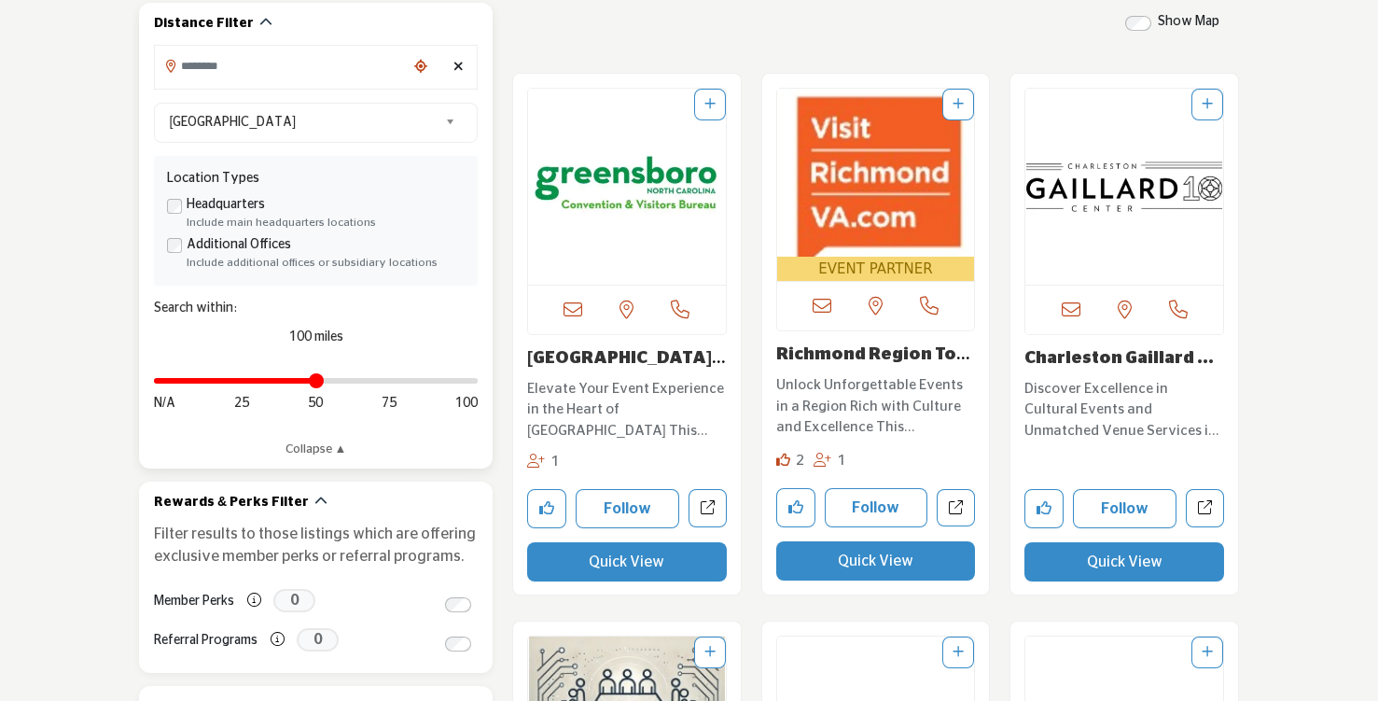
drag, startPoint x: 467, startPoint y: 383, endPoint x: 315, endPoint y: 394, distance: 152.4
type input "**"
click at [315, 382] on input "Distance in miles" at bounding box center [316, 381] width 324 height 4
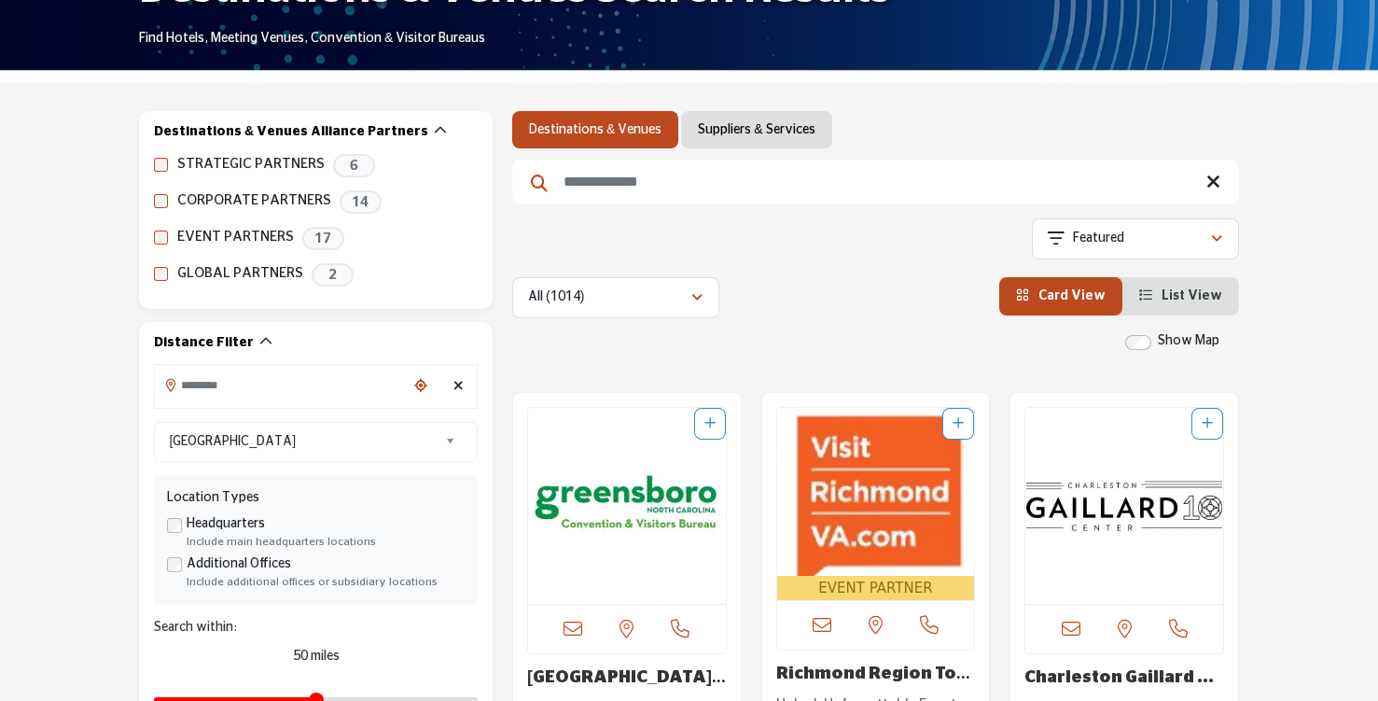
scroll to position [280, 0]
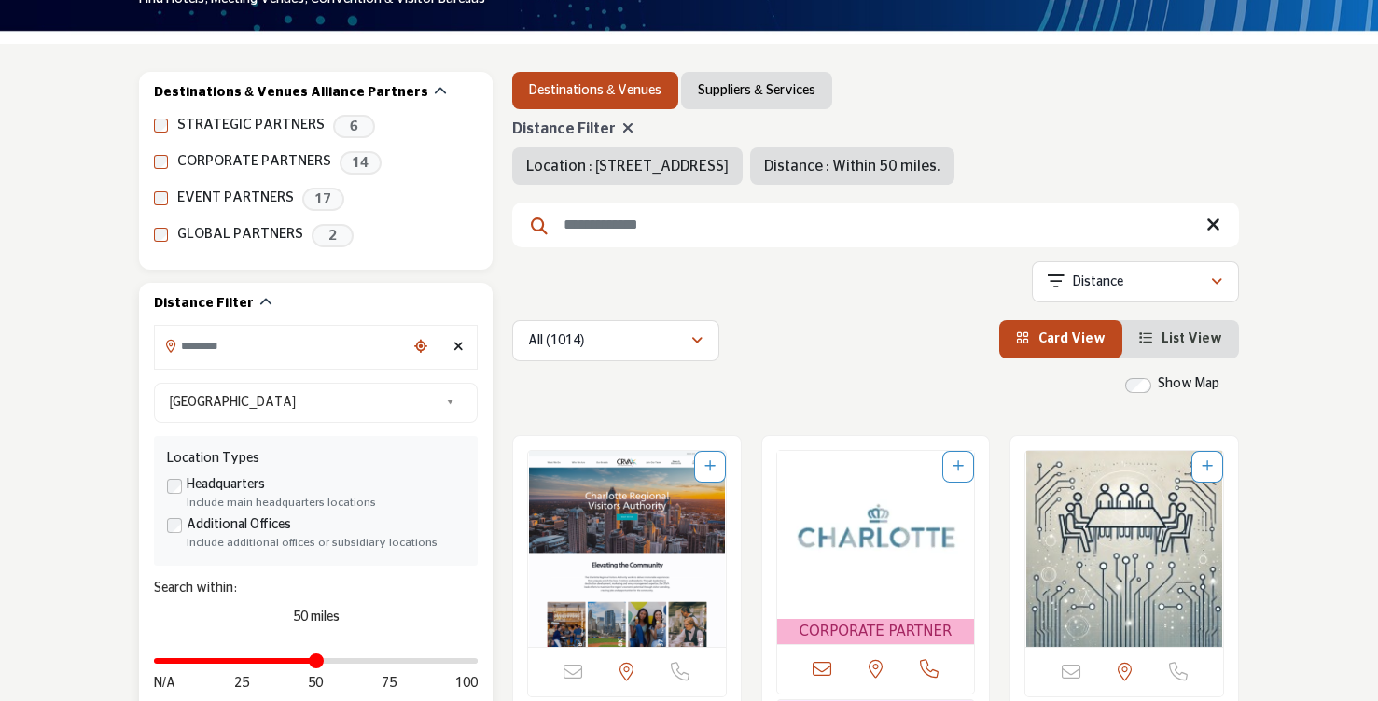
type input "**********"
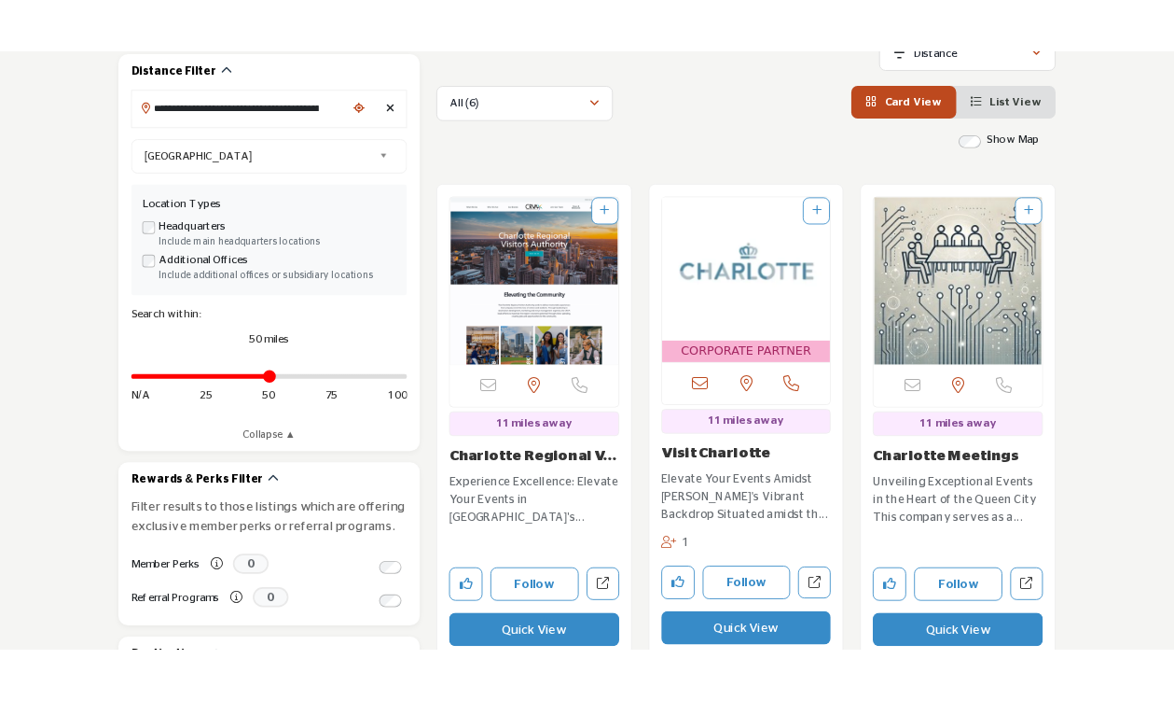
scroll to position [187, 0]
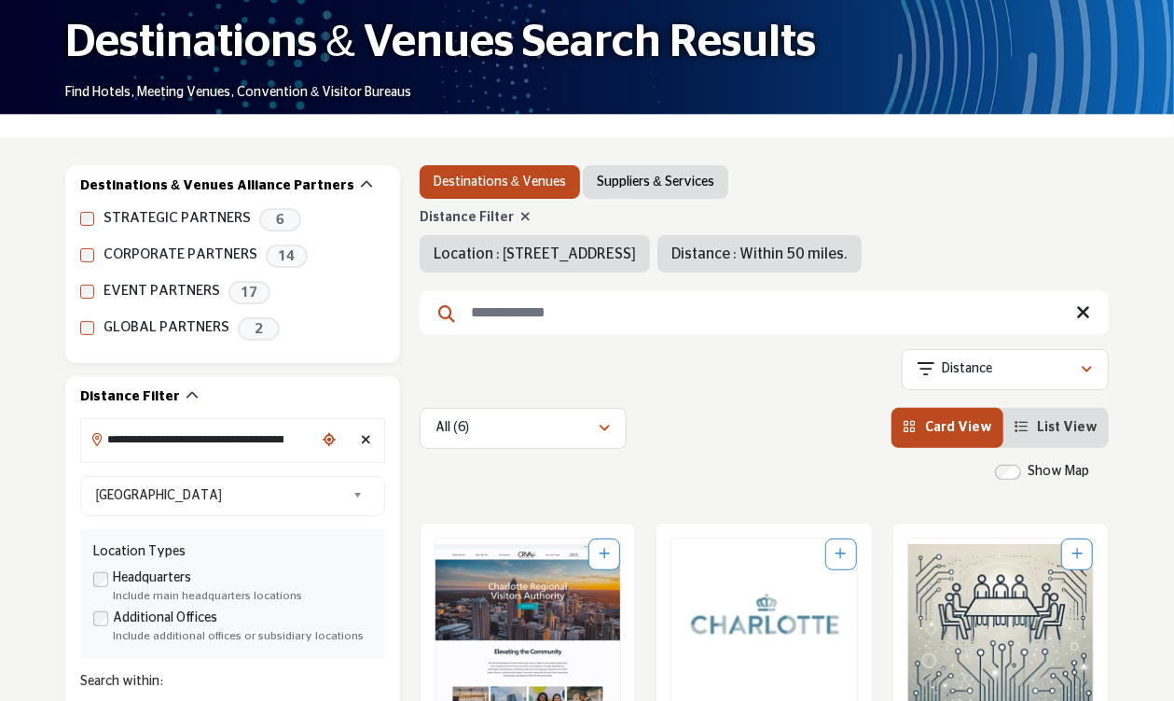
click at [1018, 198] on ul "Destinations & Venues Suppliers & Services" at bounding box center [764, 182] width 689 height 34
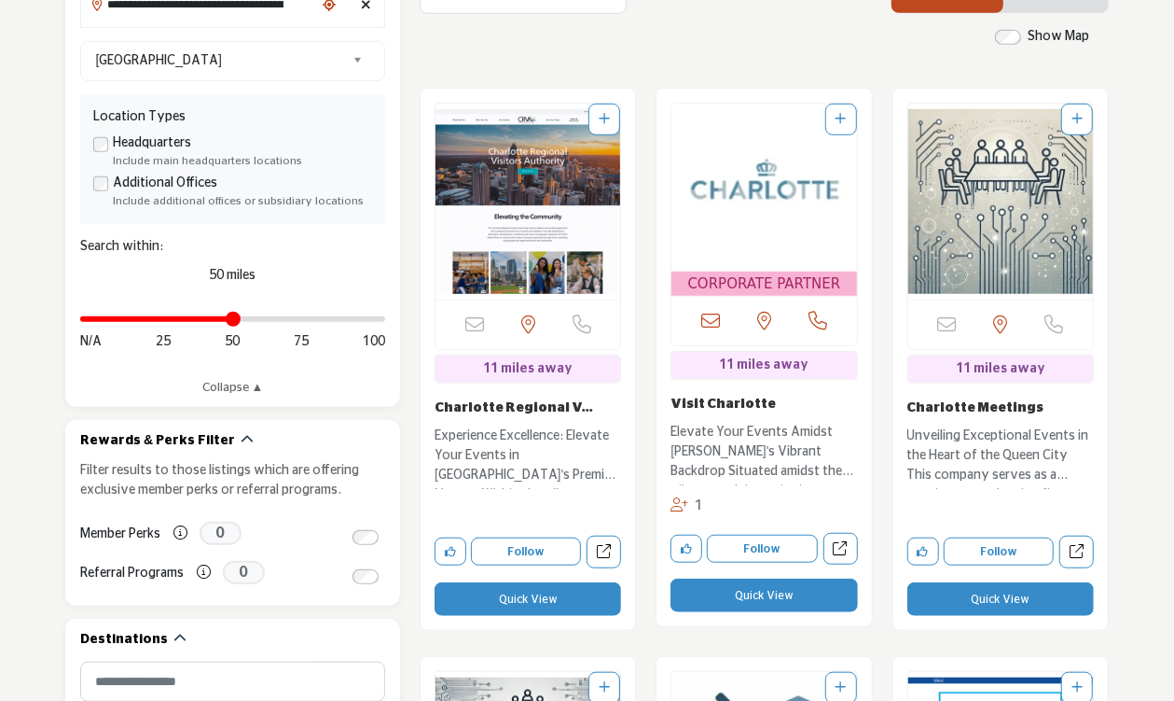
scroll to position [59, 0]
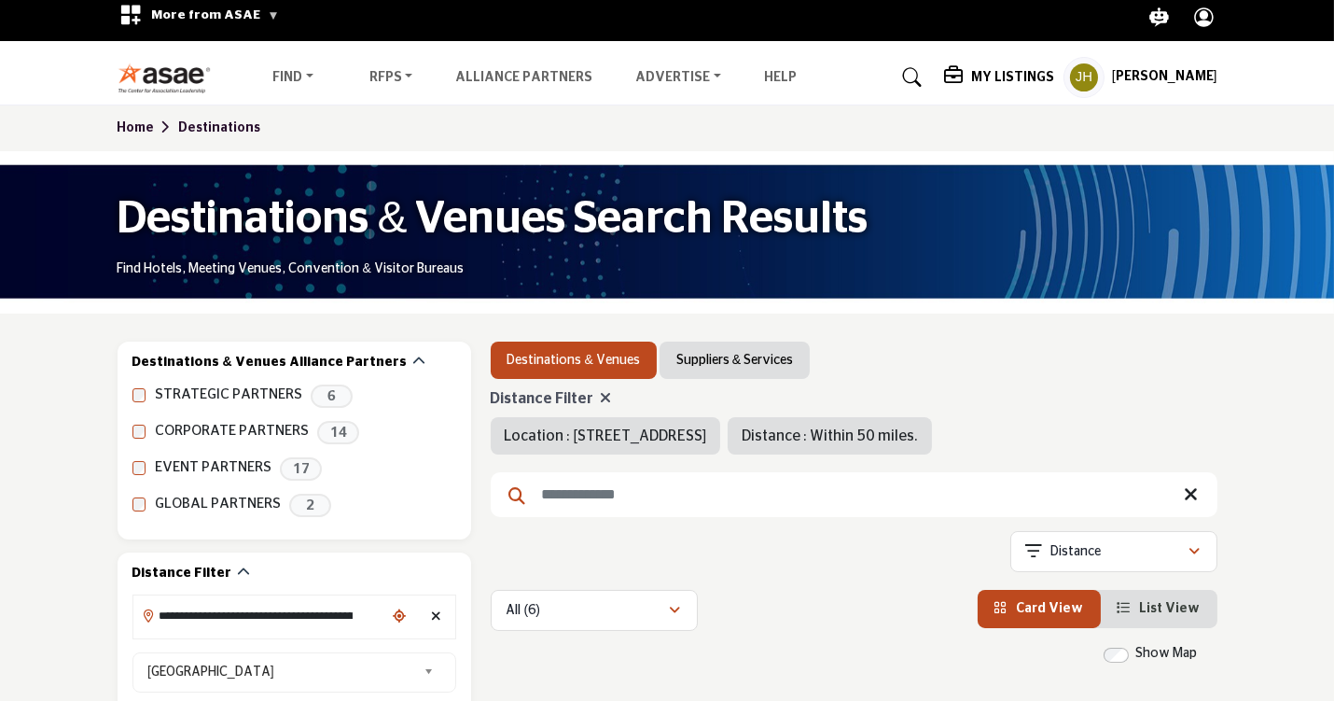
scroll to position [0, 0]
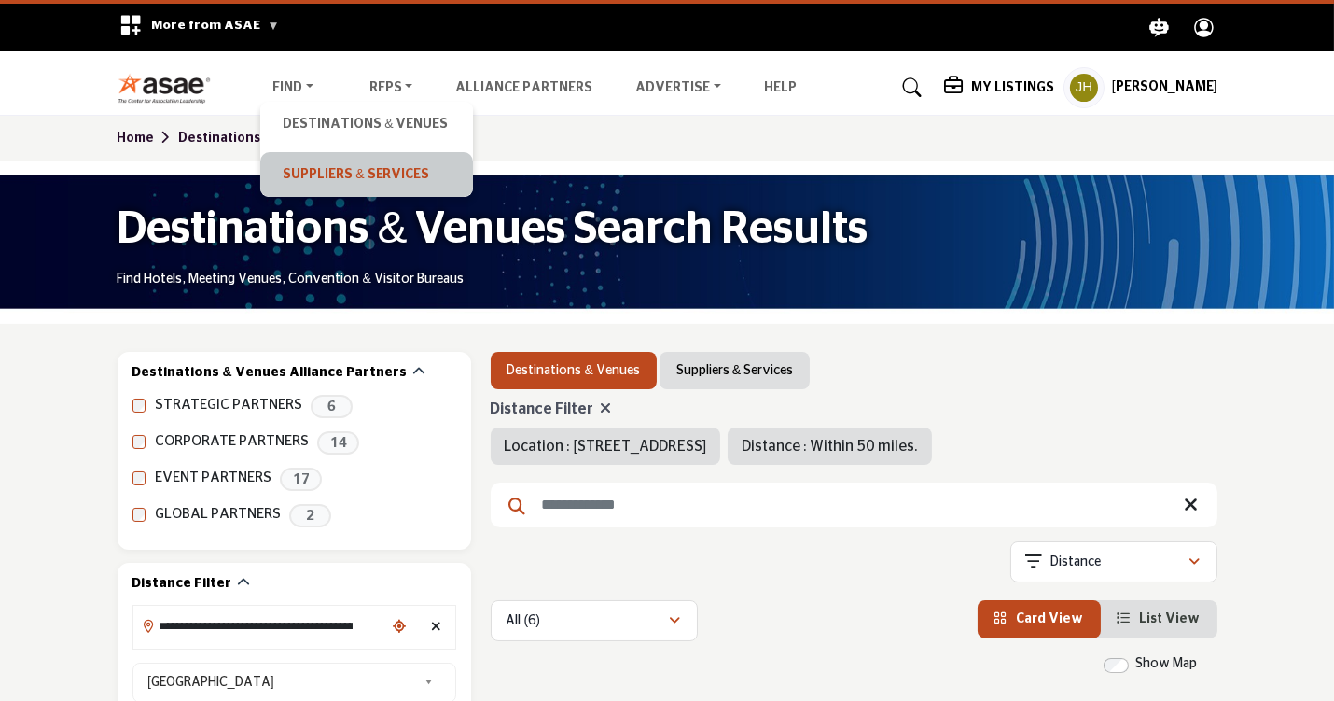
click at [373, 171] on link "Suppliers & Services" at bounding box center [367, 174] width 194 height 26
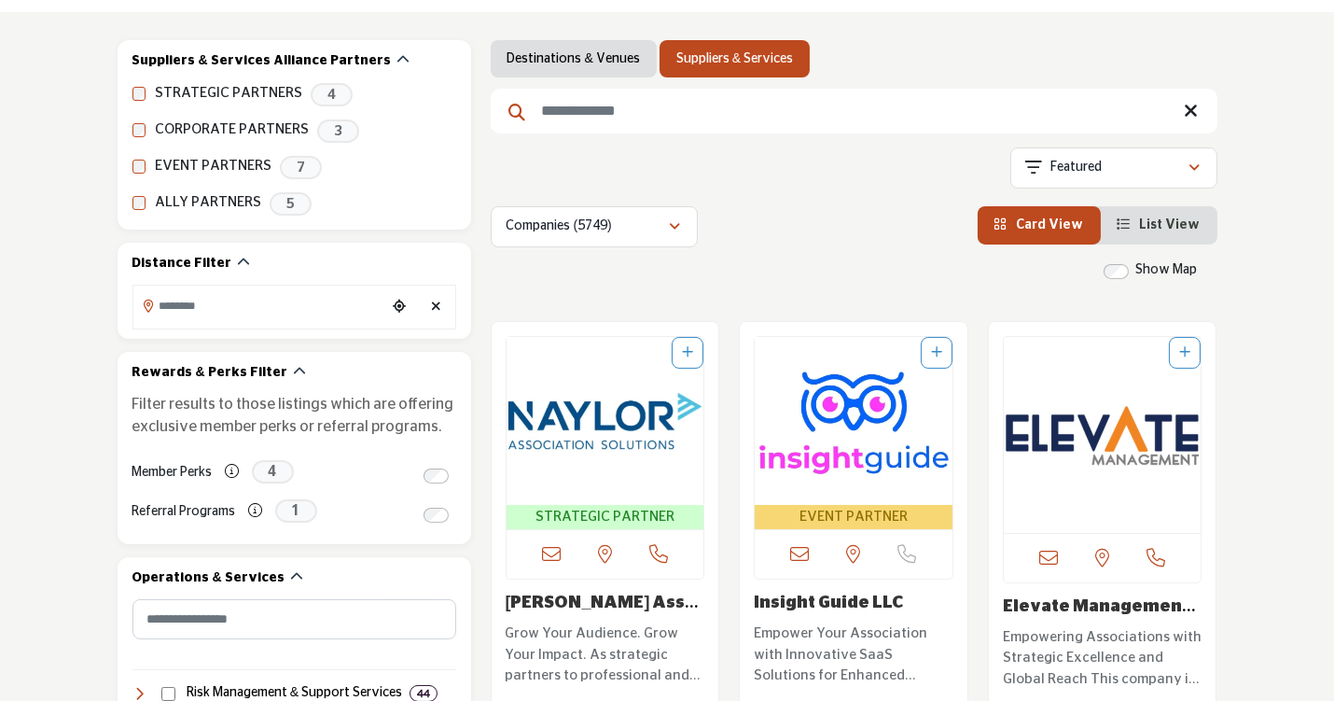
scroll to position [280, 0]
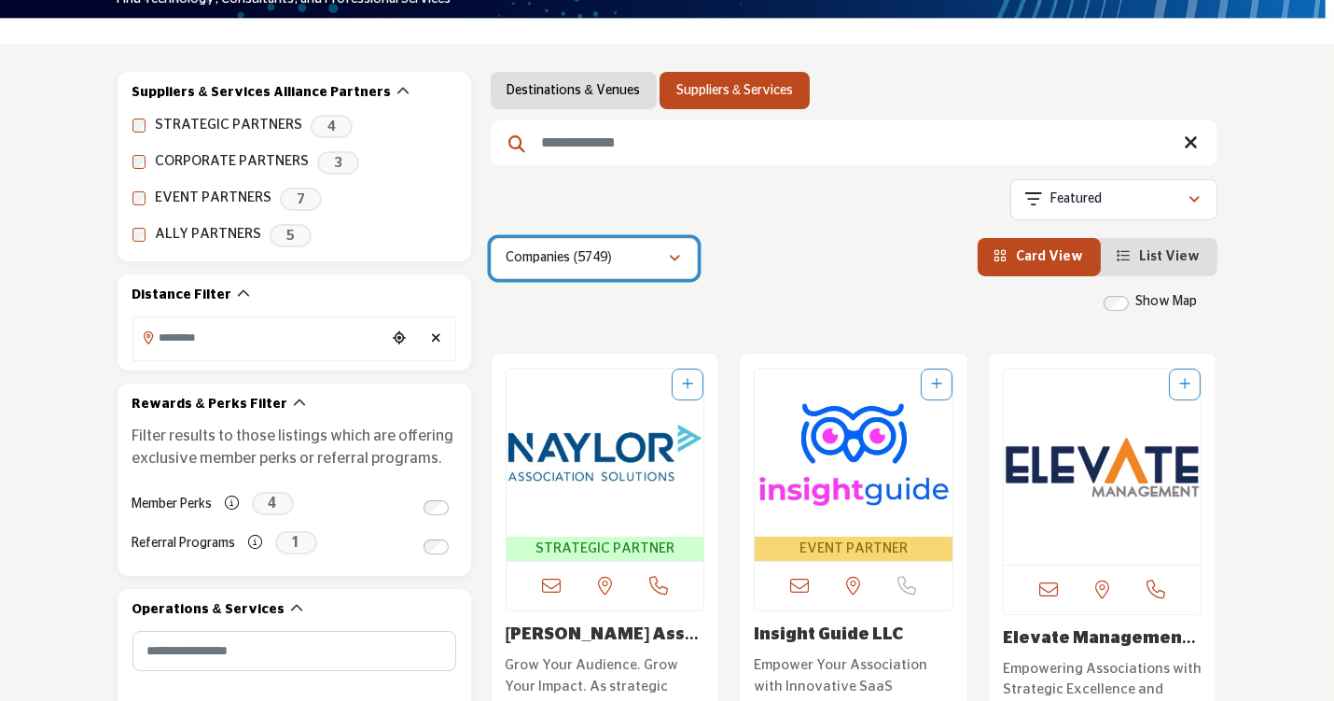
click at [678, 258] on icon "button" at bounding box center [675, 258] width 11 height 13
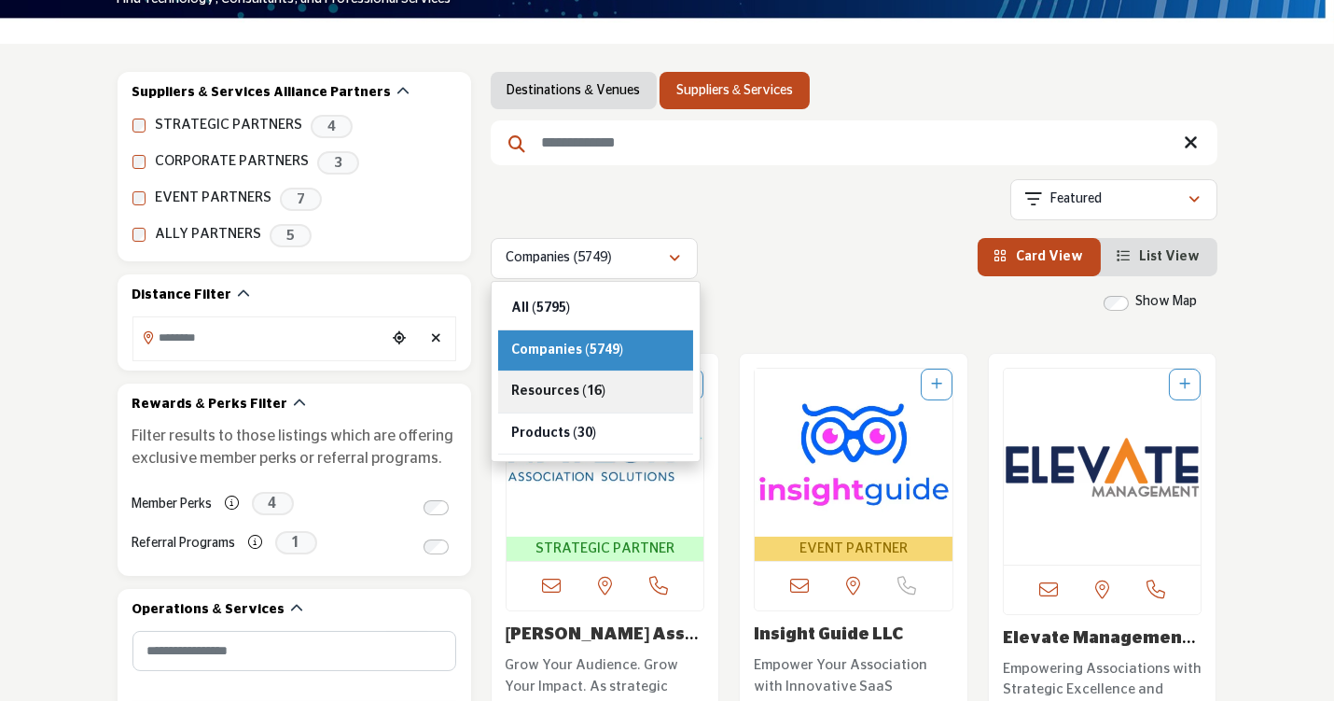
click at [570, 392] on span "Resources" at bounding box center [545, 390] width 68 height 13
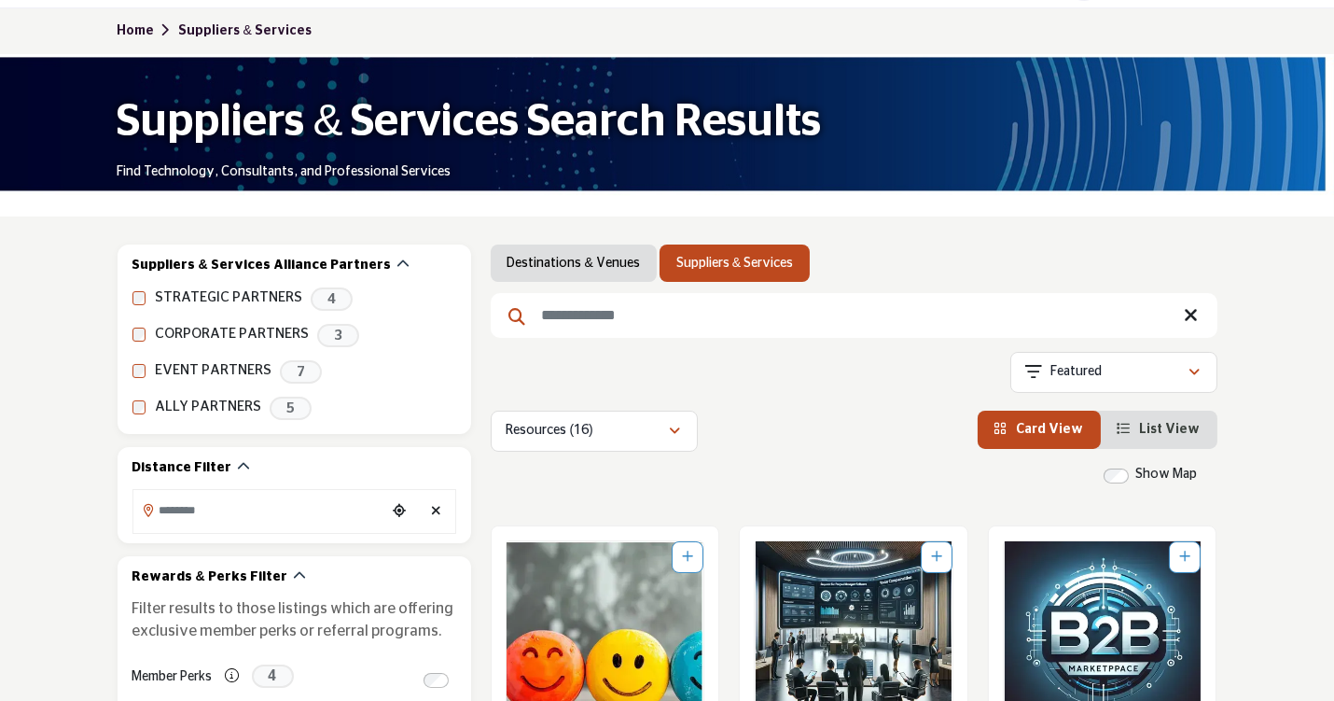
scroll to position [93, 0]
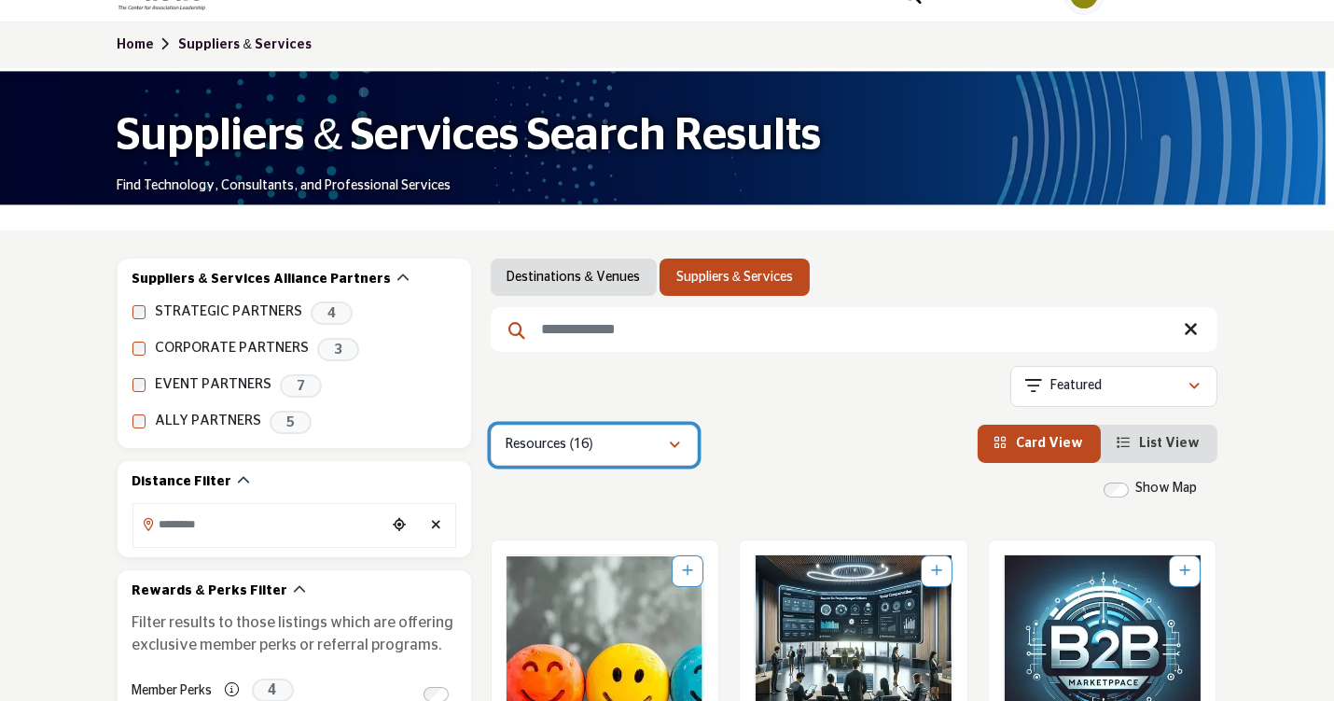
click at [678, 440] on icon "button" at bounding box center [675, 444] width 11 height 13
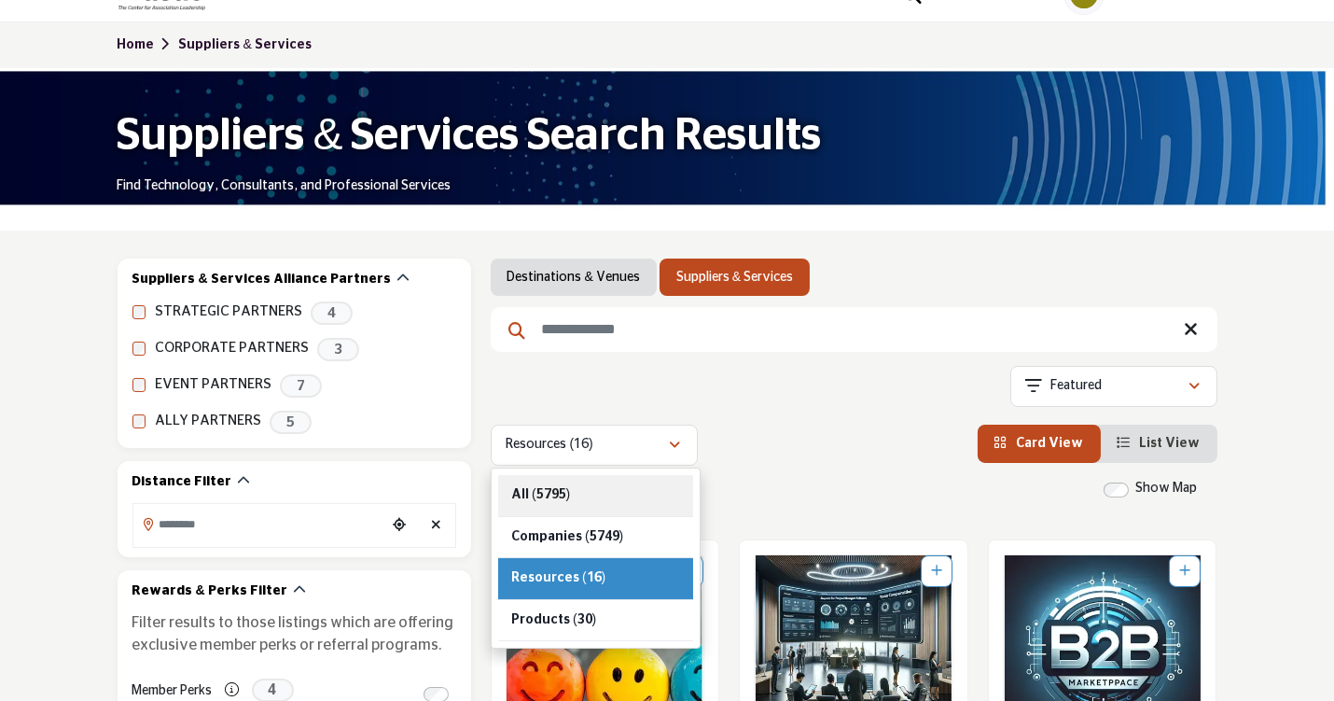
click at [558, 490] on b "(5795)" at bounding box center [551, 494] width 38 height 13
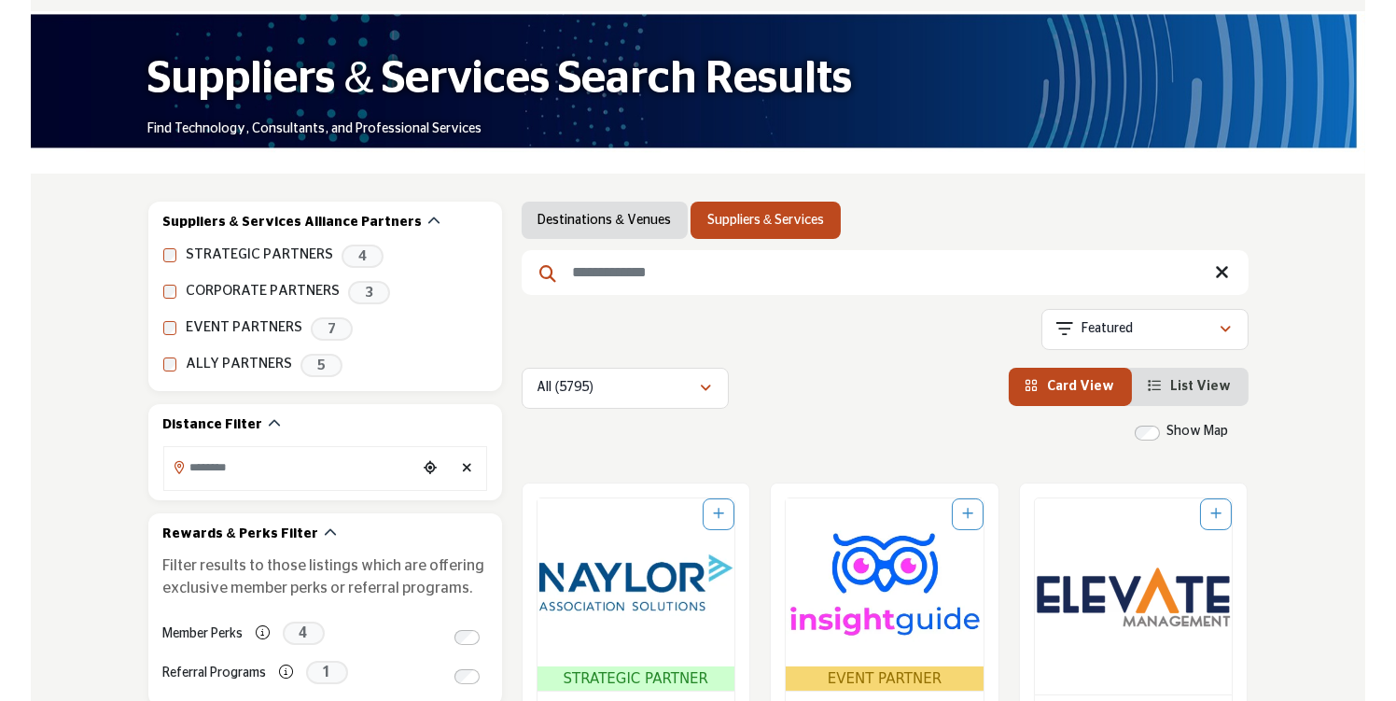
scroll to position [187, 0]
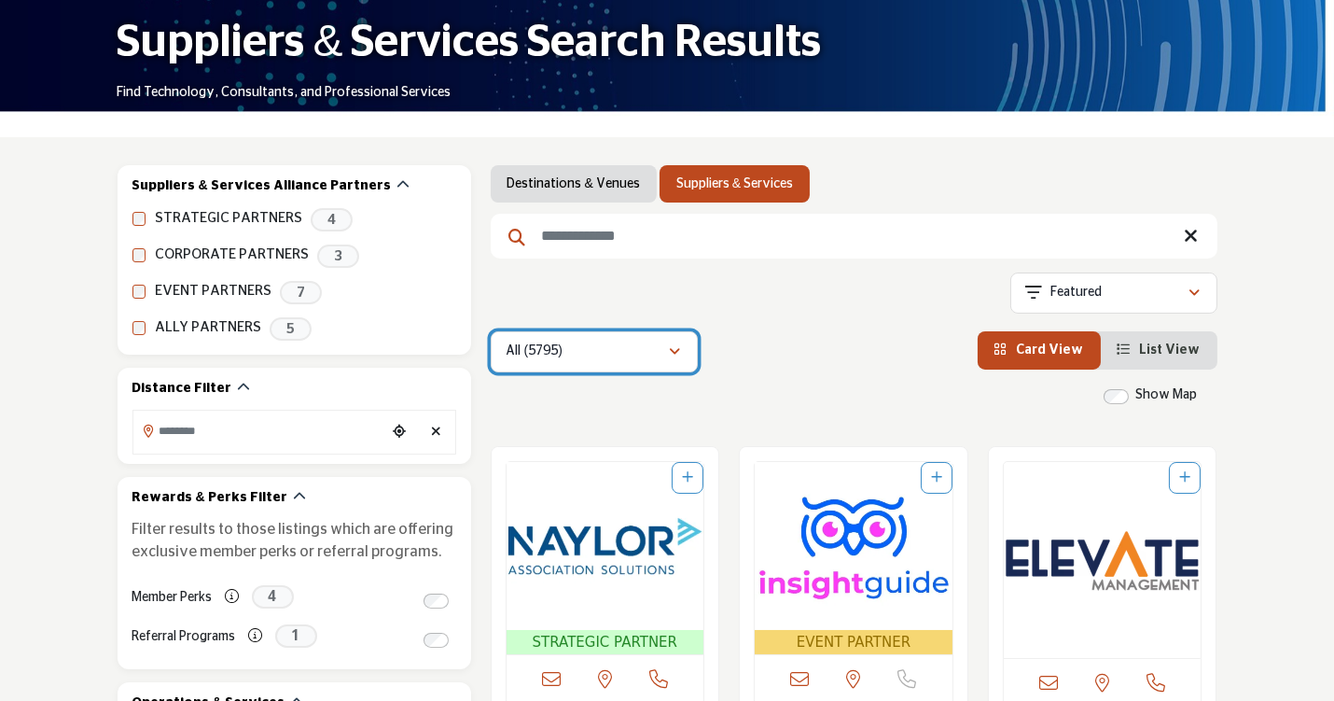
click at [677, 353] on icon "button" at bounding box center [675, 351] width 11 height 13
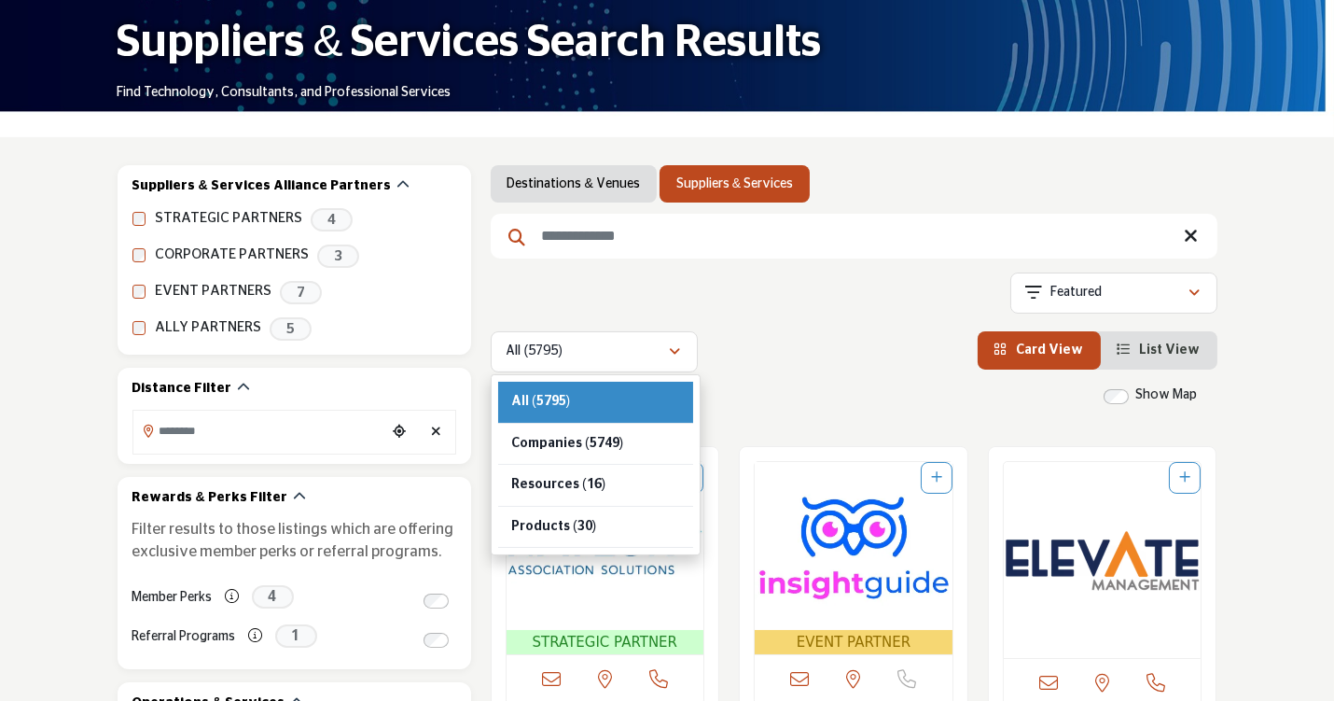
click at [783, 369] on div "All (5795) All (5795) Companies (5749) Resources (16) Products (30)" at bounding box center [854, 351] width 727 height 41
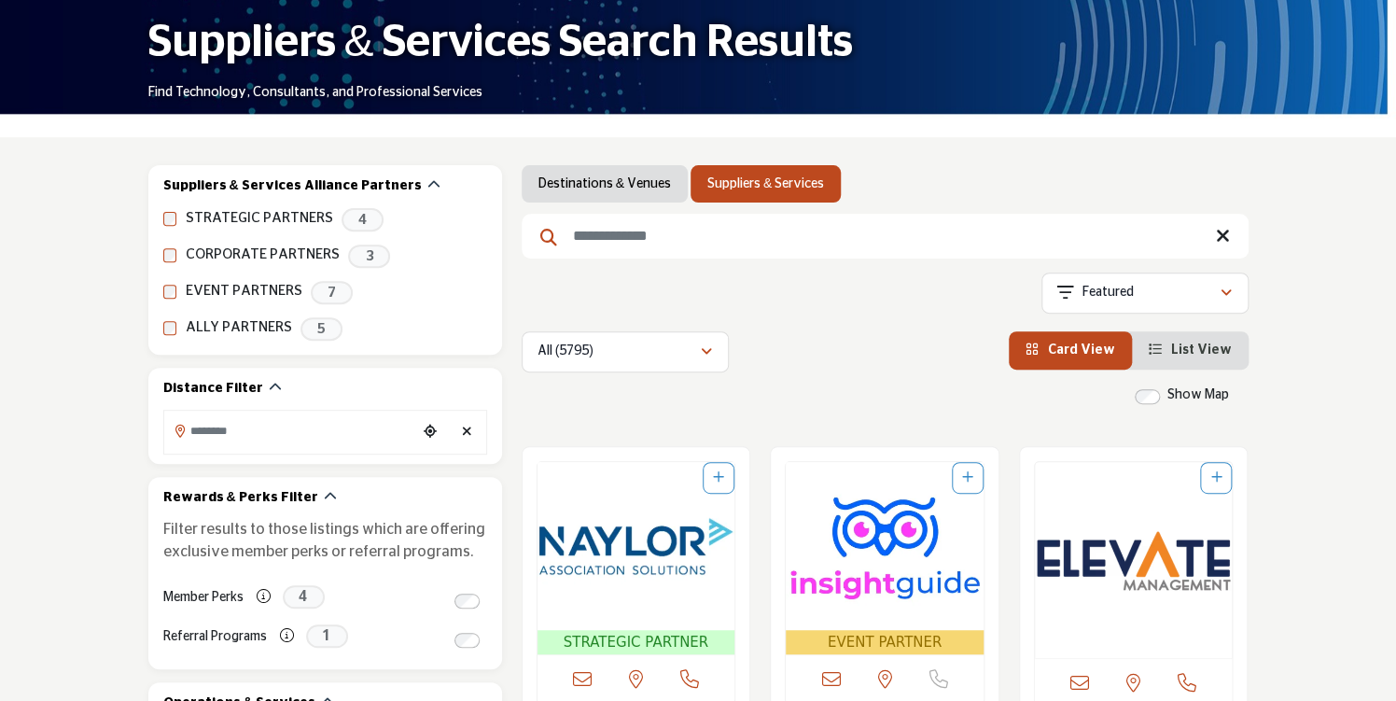
click at [624, 184] on link "Destinations & Venues" at bounding box center [604, 183] width 132 height 19
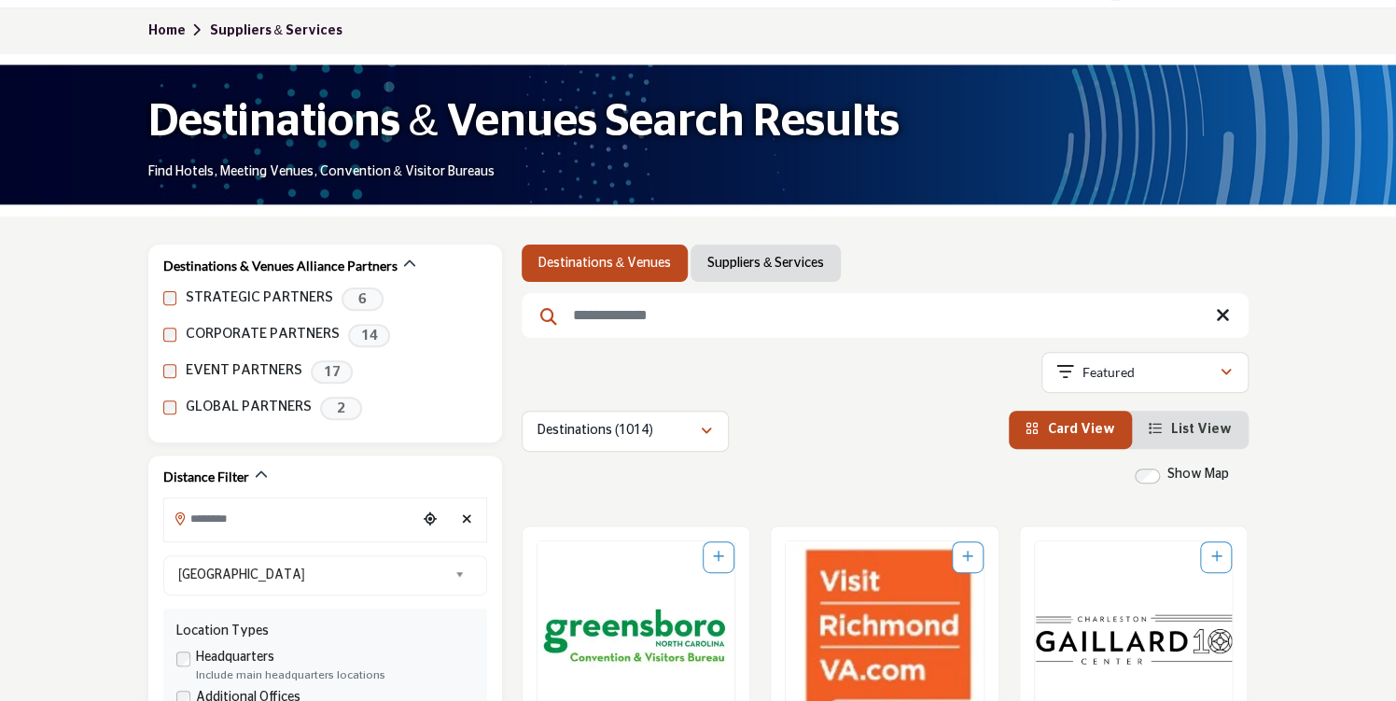
scroll to position [187, 0]
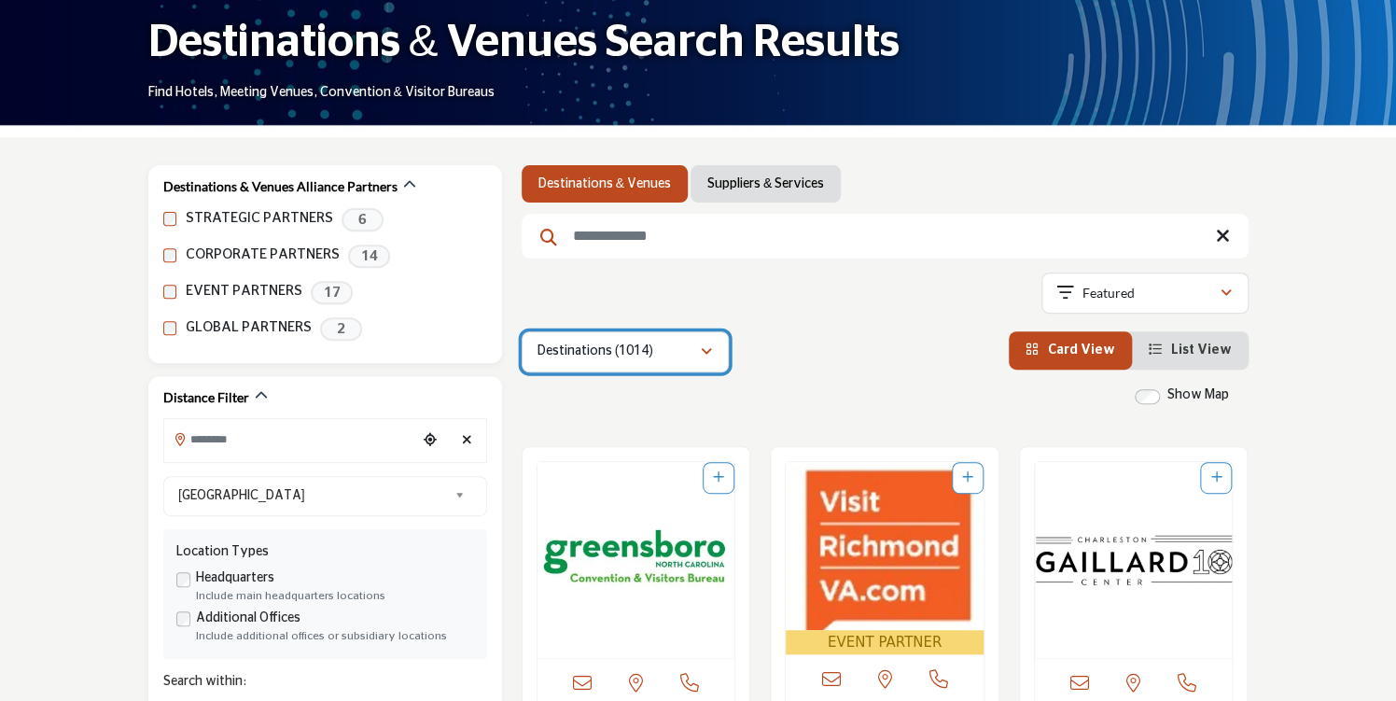
click at [704, 353] on icon "button" at bounding box center [706, 351] width 11 height 13
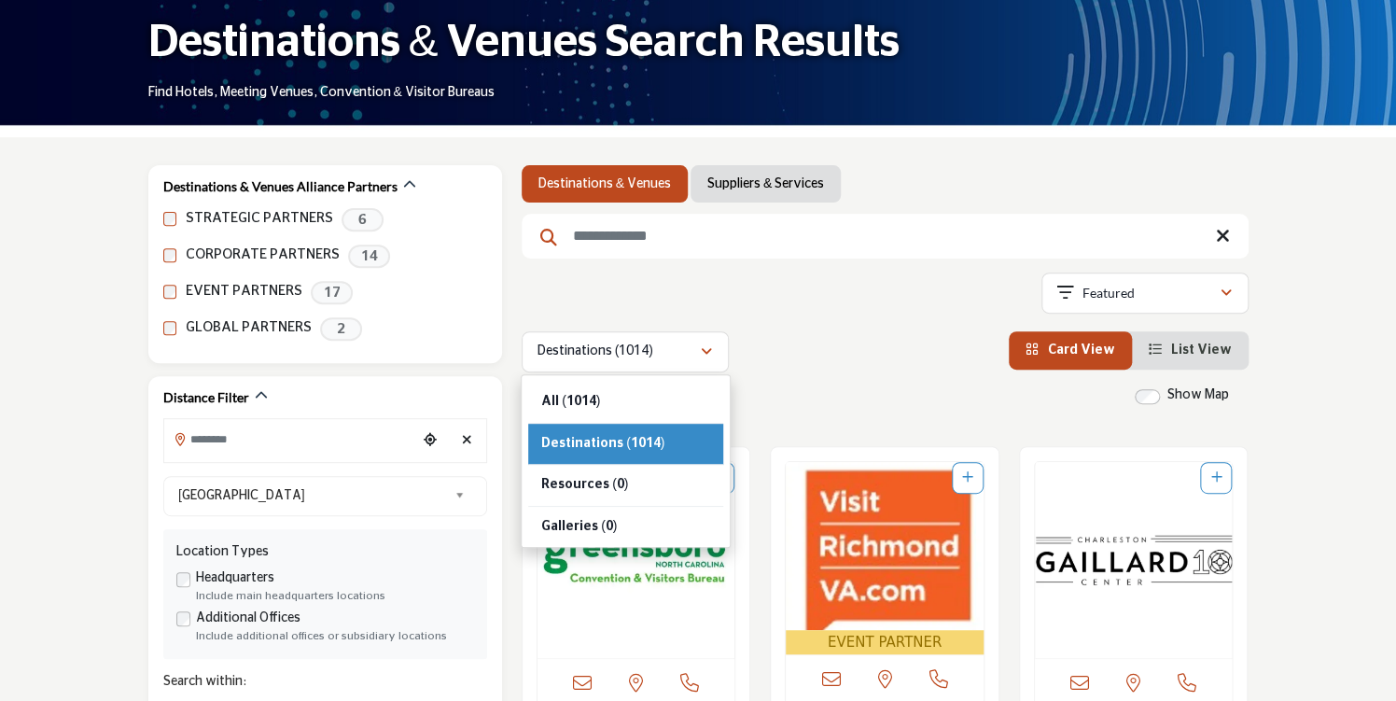
click at [819, 339] on div "Destinations (1014) All (1014) Destinations (1014) Resources (0) (0)" at bounding box center [884, 351] width 727 height 41
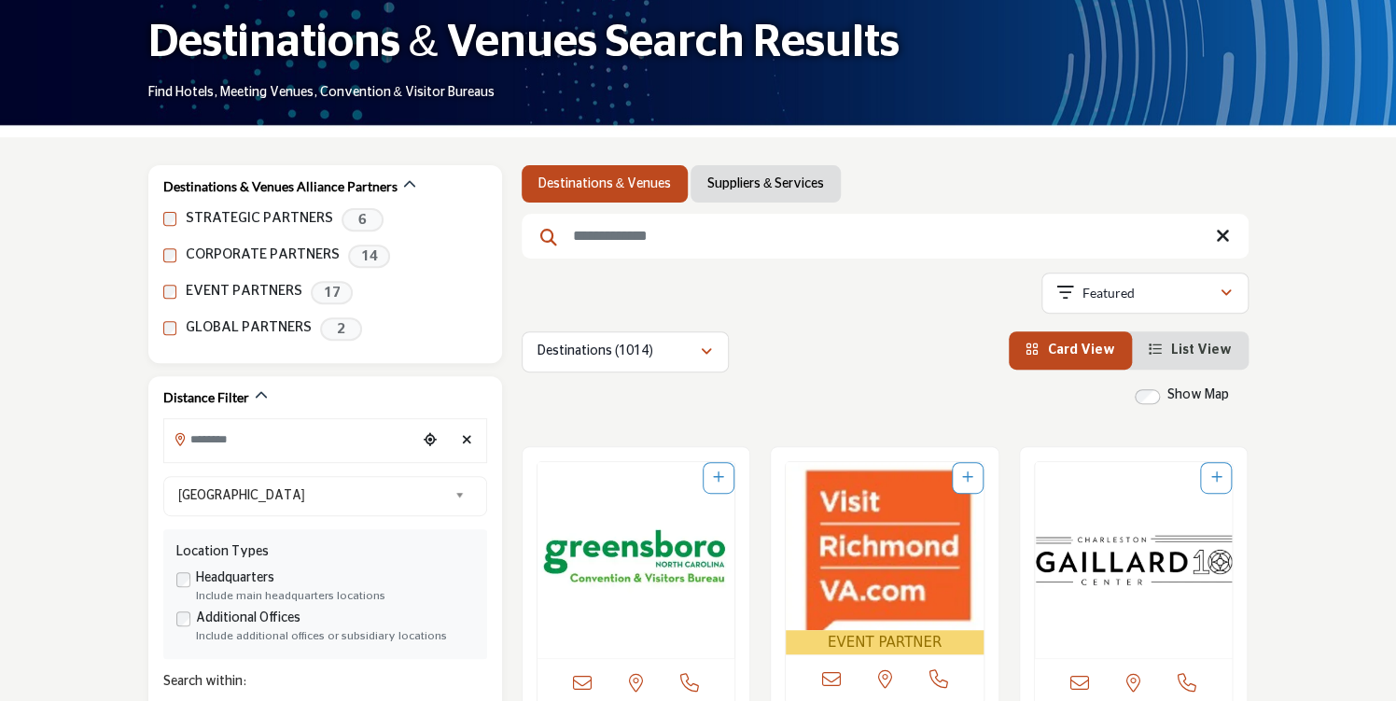
click at [768, 188] on link "Suppliers & Services" at bounding box center [765, 183] width 117 height 19
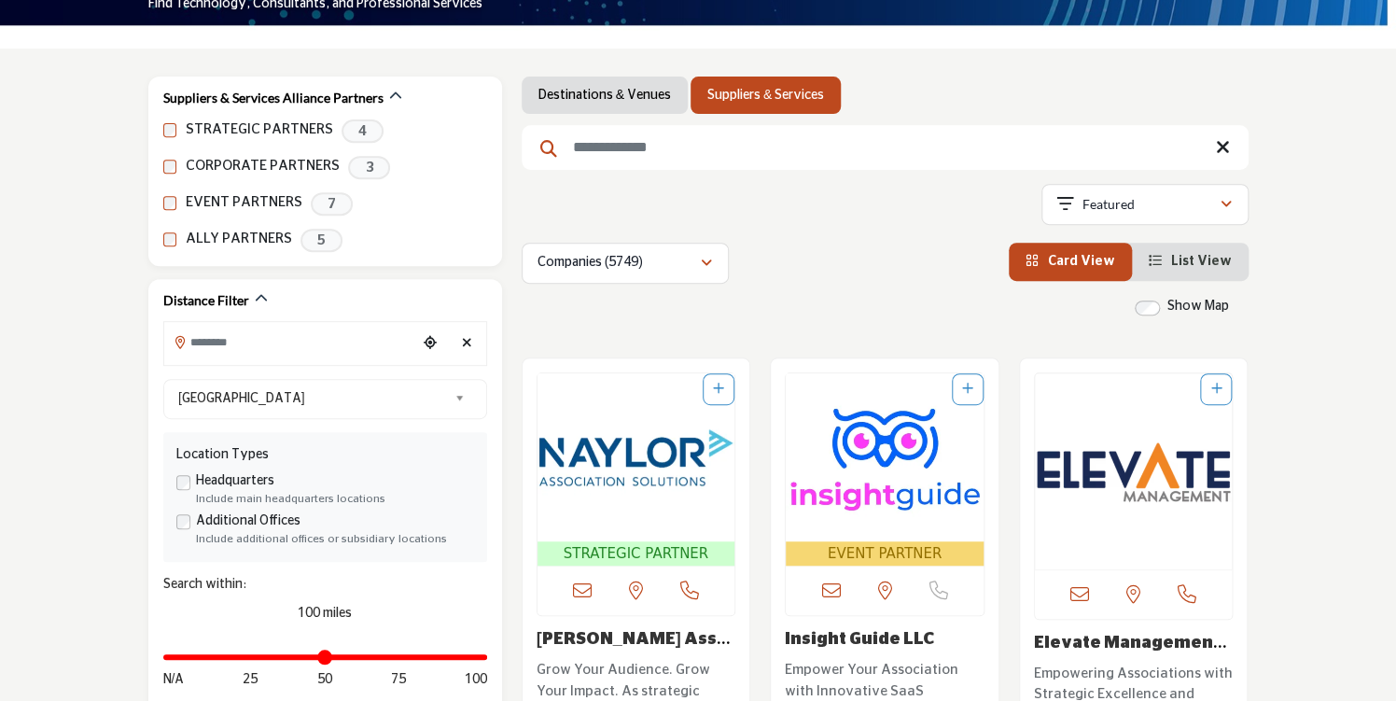
scroll to position [280, 0]
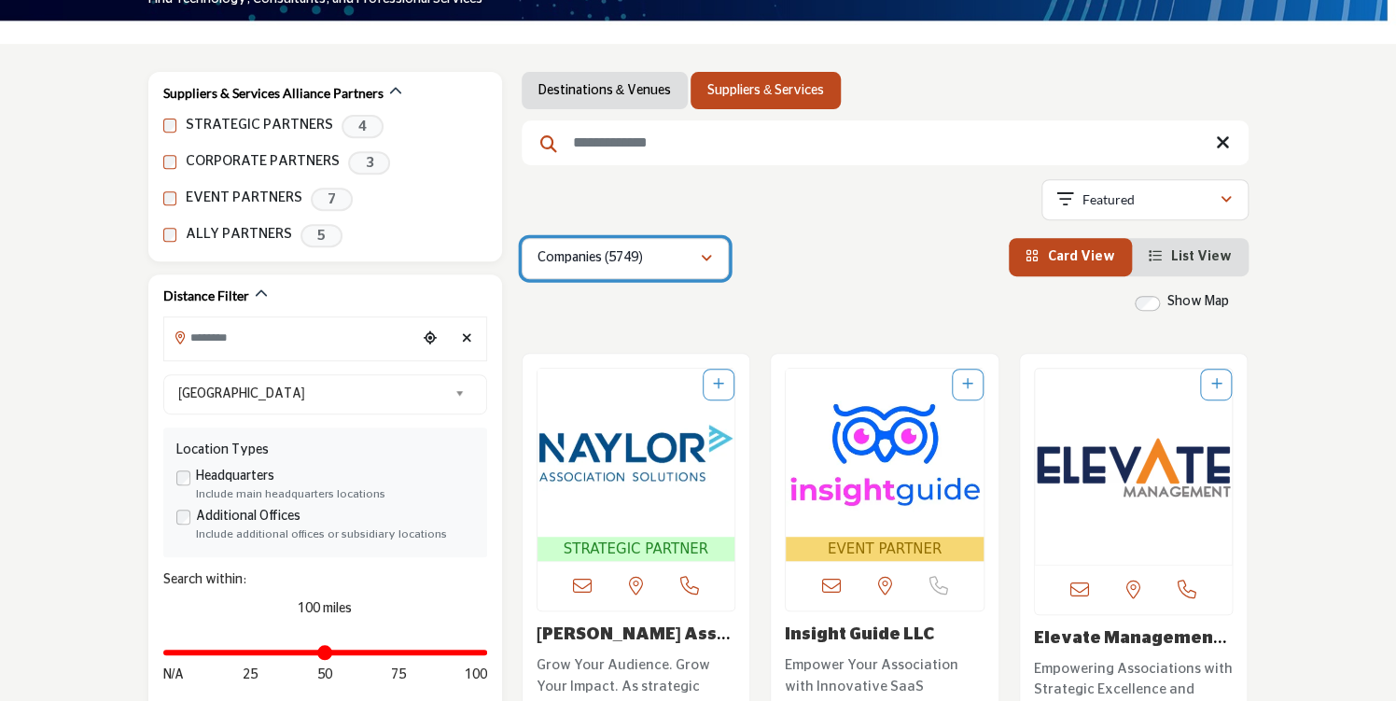
click at [706, 261] on icon "button" at bounding box center [706, 258] width 11 height 13
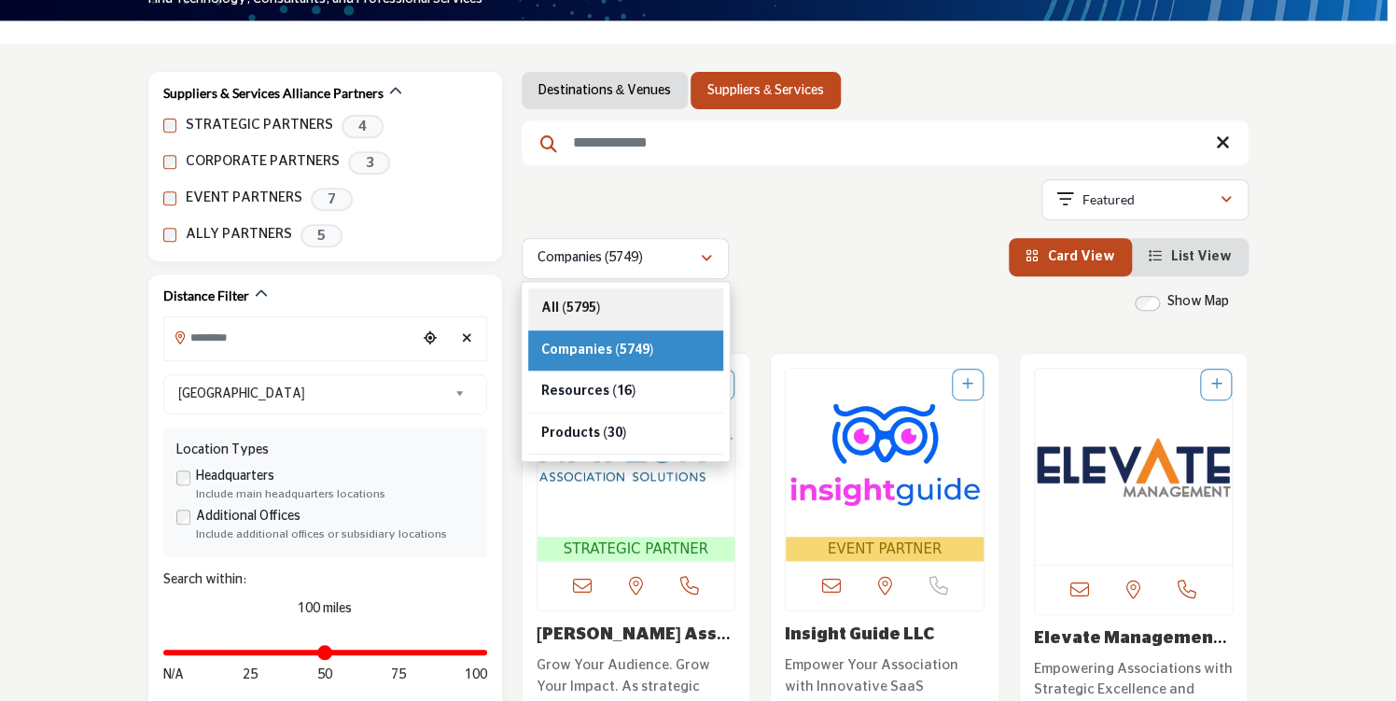
click at [564, 313] on b "(5795)" at bounding box center [581, 307] width 38 height 13
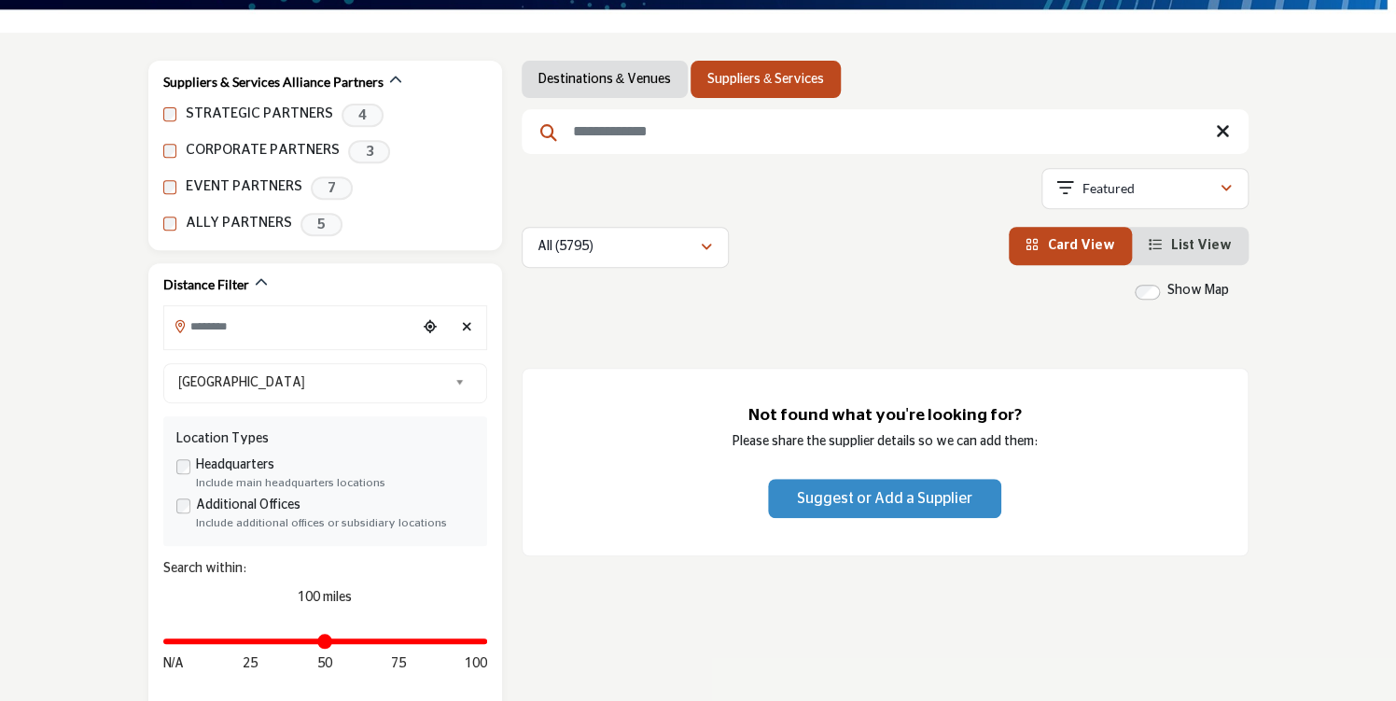
scroll to position [280, 0]
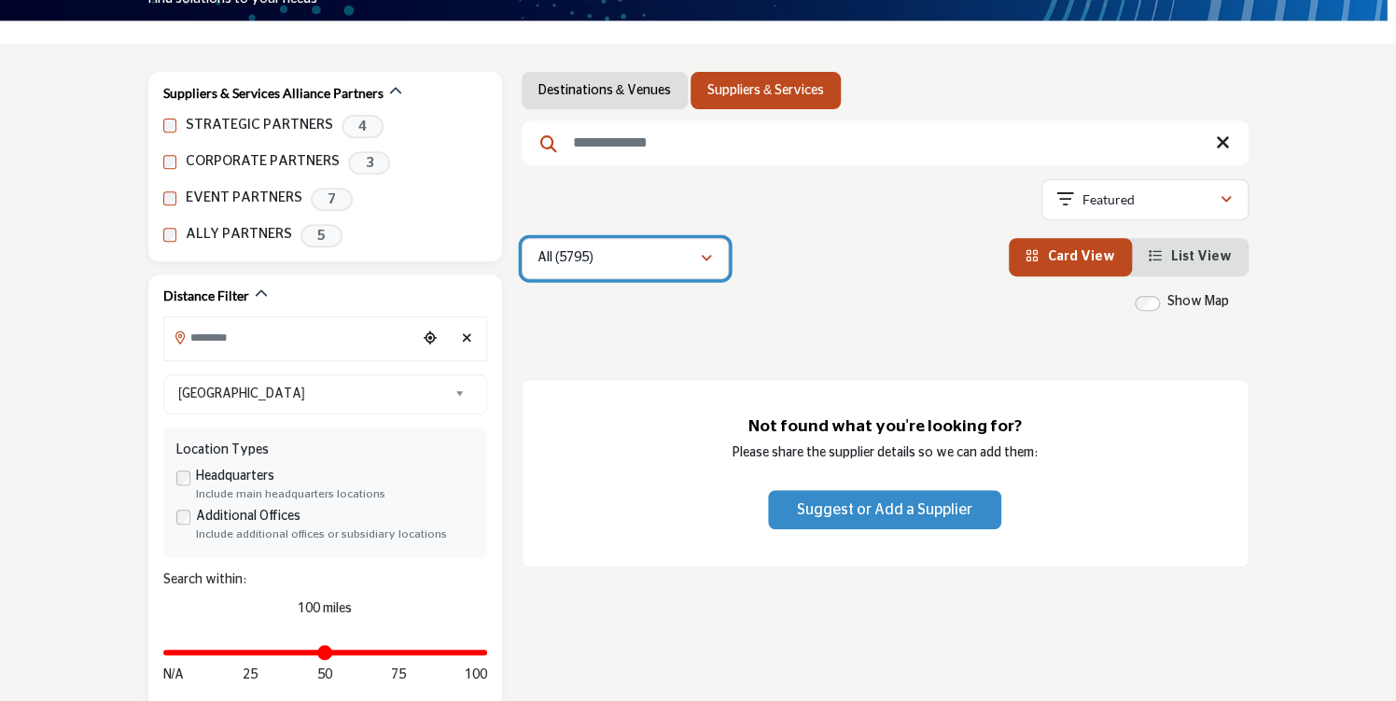
click at [702, 259] on icon "button" at bounding box center [706, 258] width 11 height 13
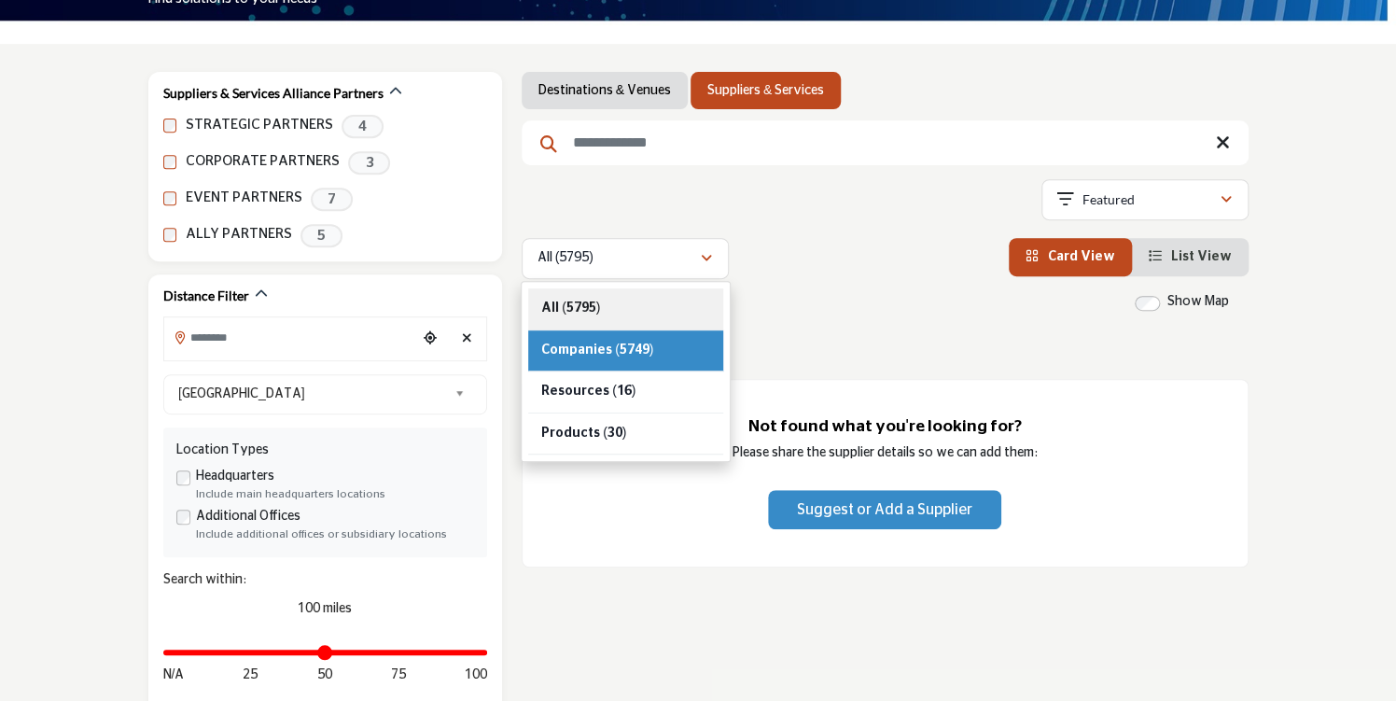
click at [599, 314] on div "All (5795)" at bounding box center [625, 309] width 195 height 42
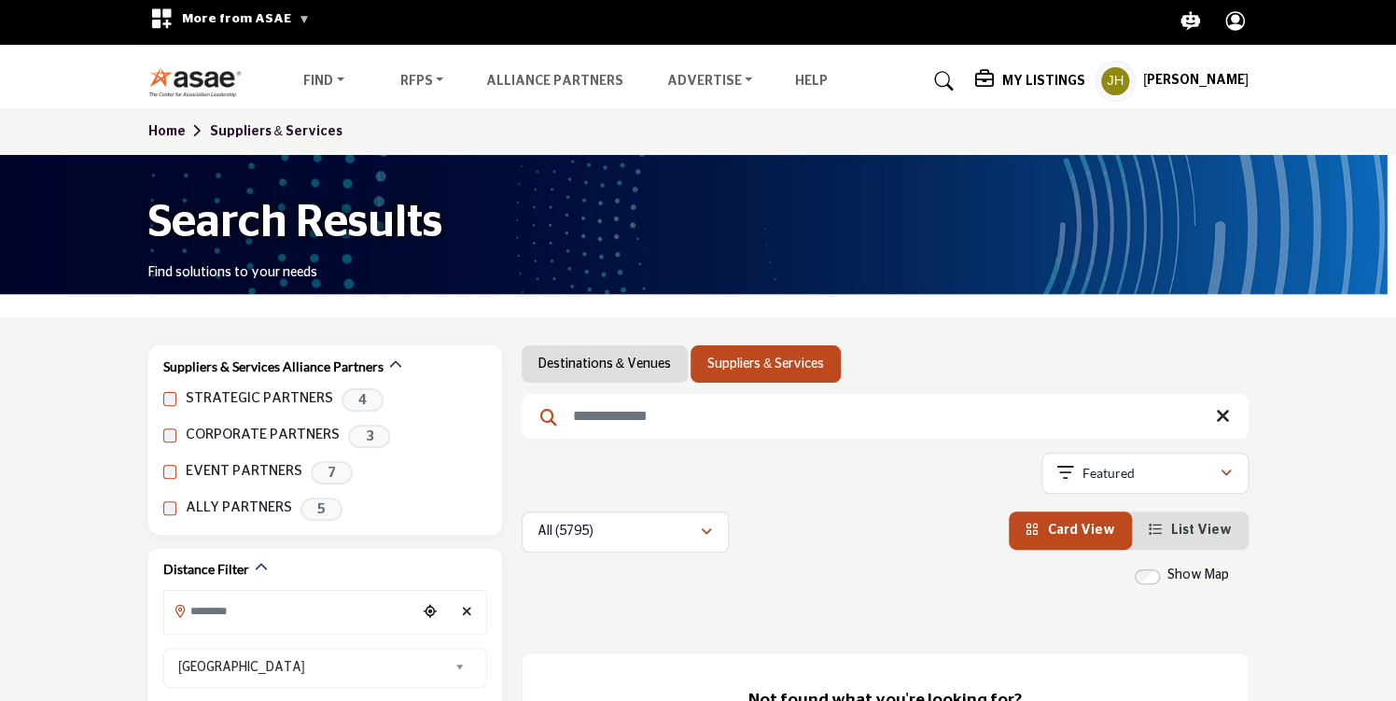
scroll to position [0, 0]
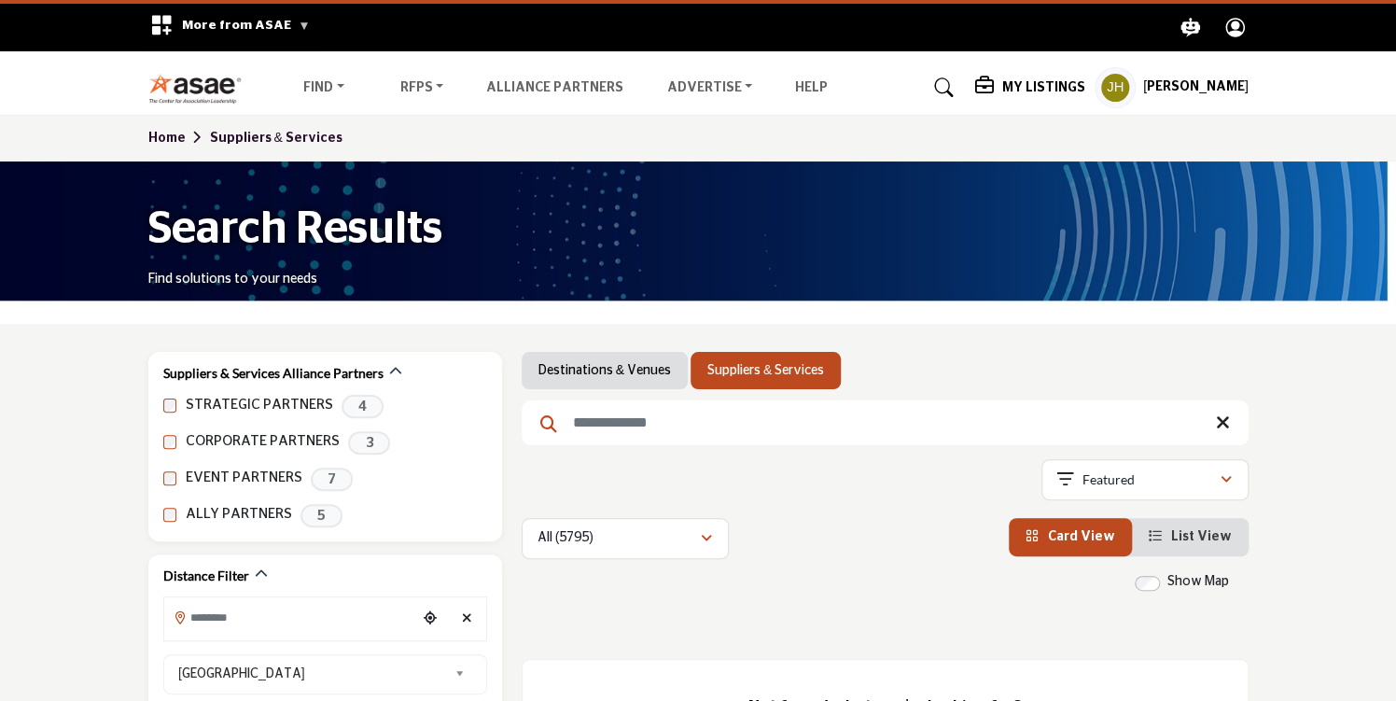
click at [625, 380] on li "Destinations & Venues" at bounding box center [604, 370] width 166 height 37
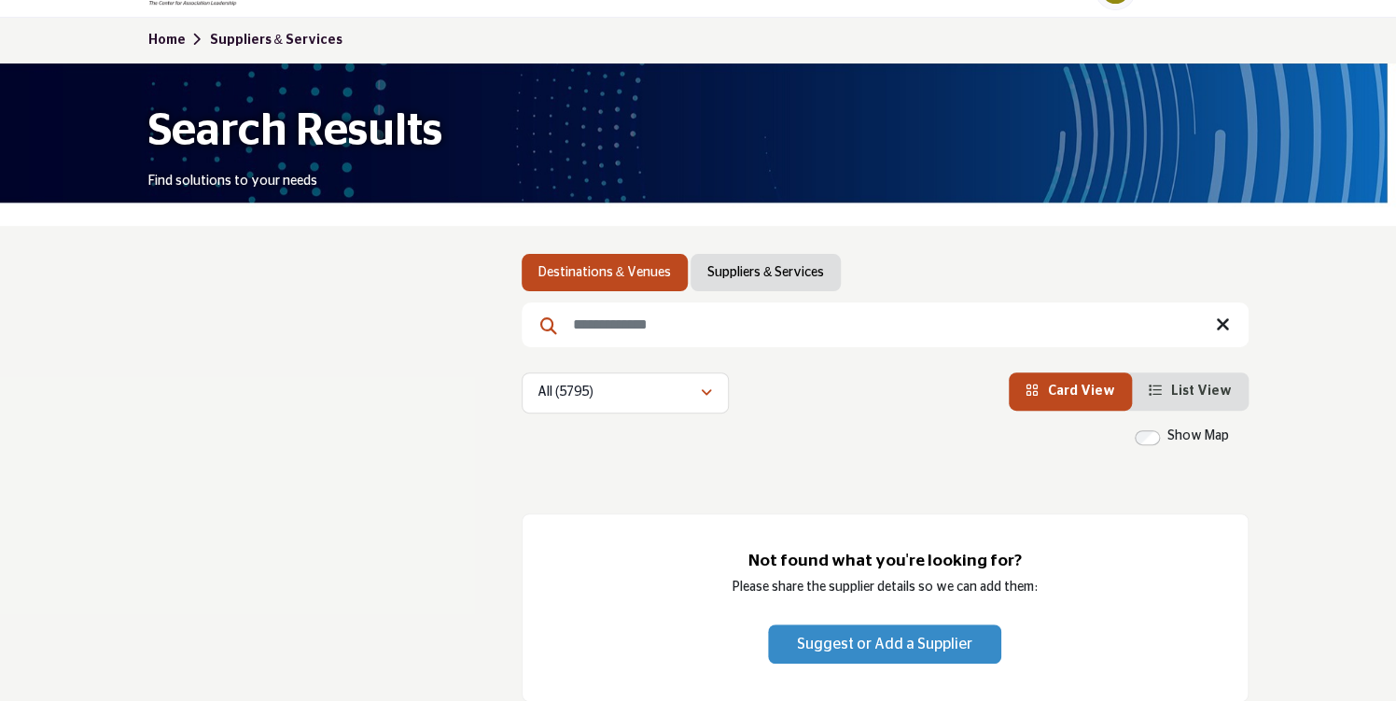
scroll to position [93, 0]
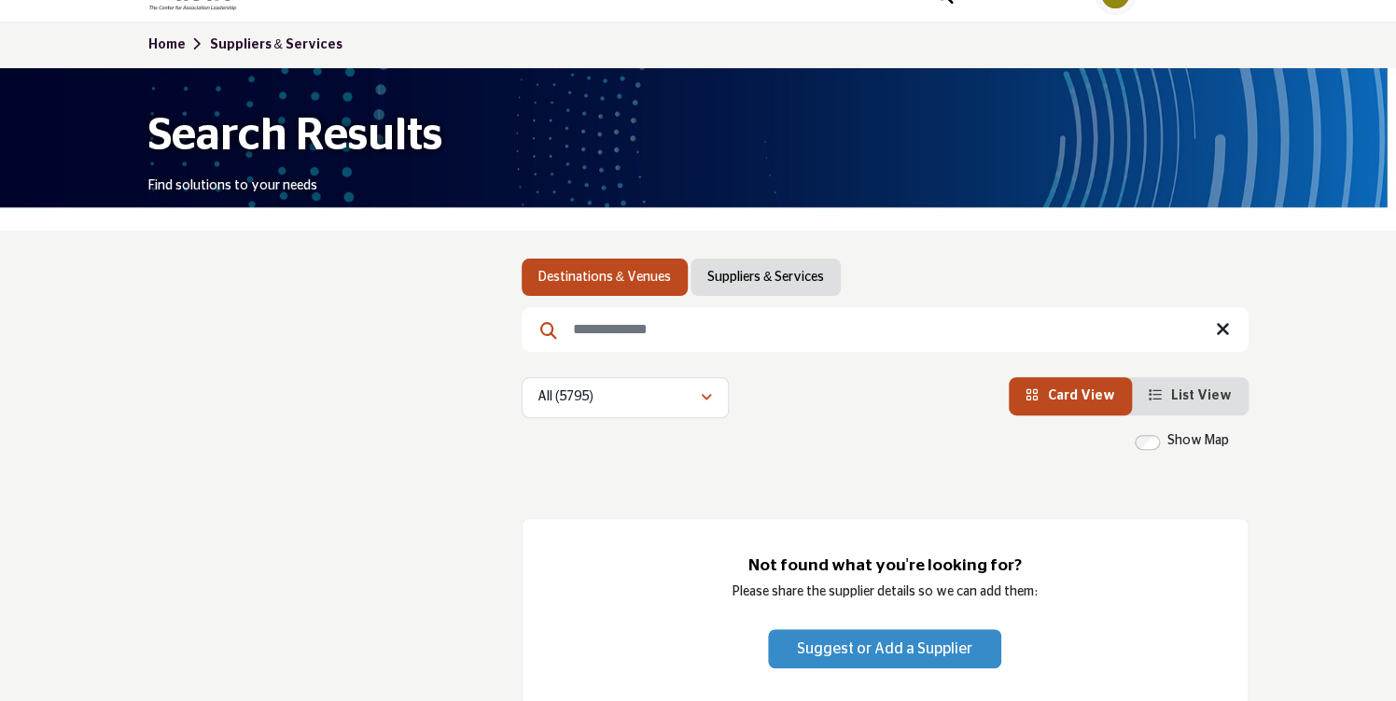
click at [751, 277] on link "Suppliers & Services" at bounding box center [765, 277] width 117 height 19
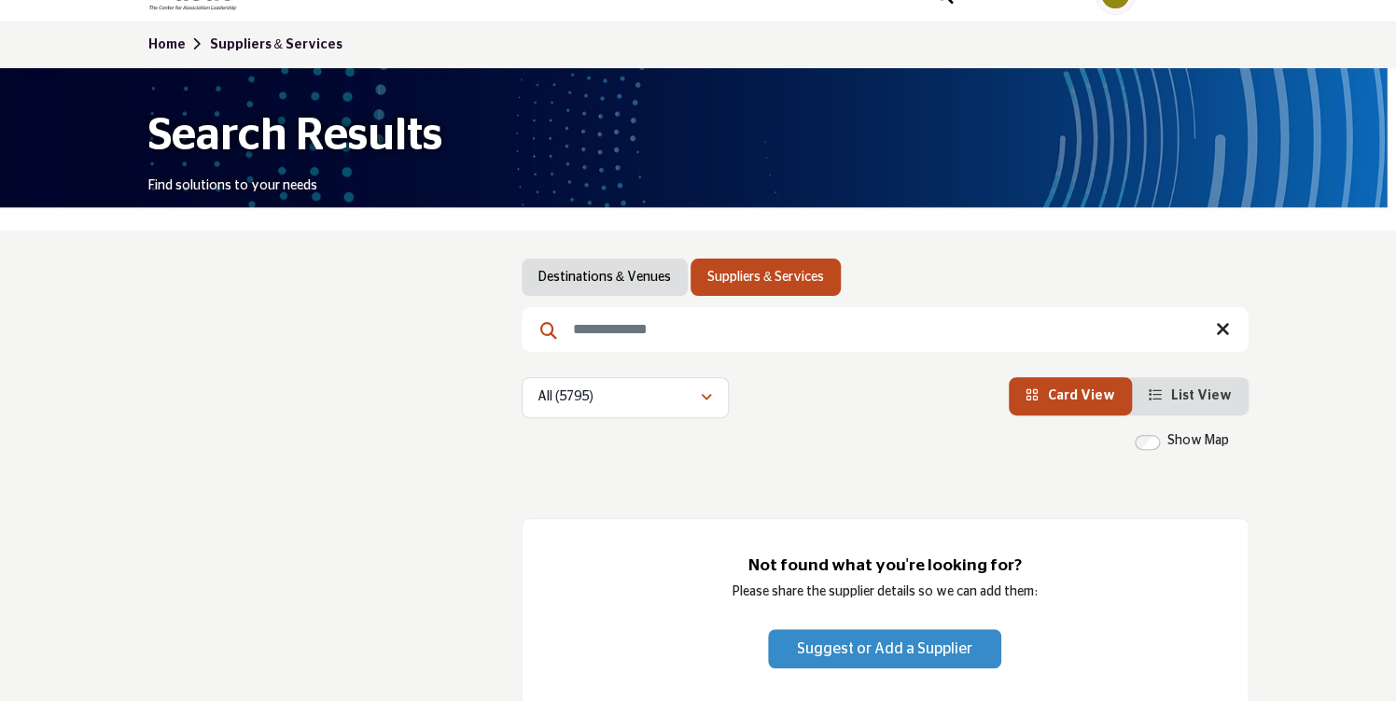
click at [1222, 326] on icon at bounding box center [1223, 329] width 14 height 19
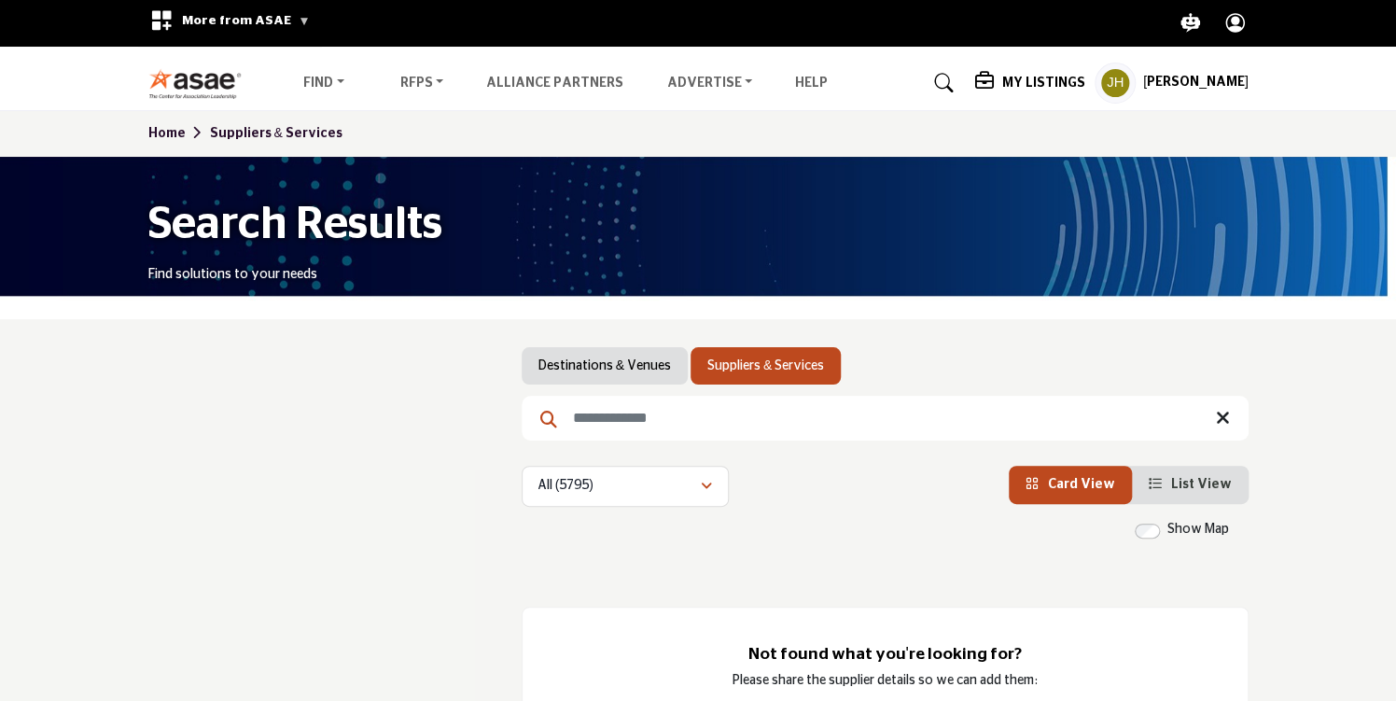
scroll to position [0, 0]
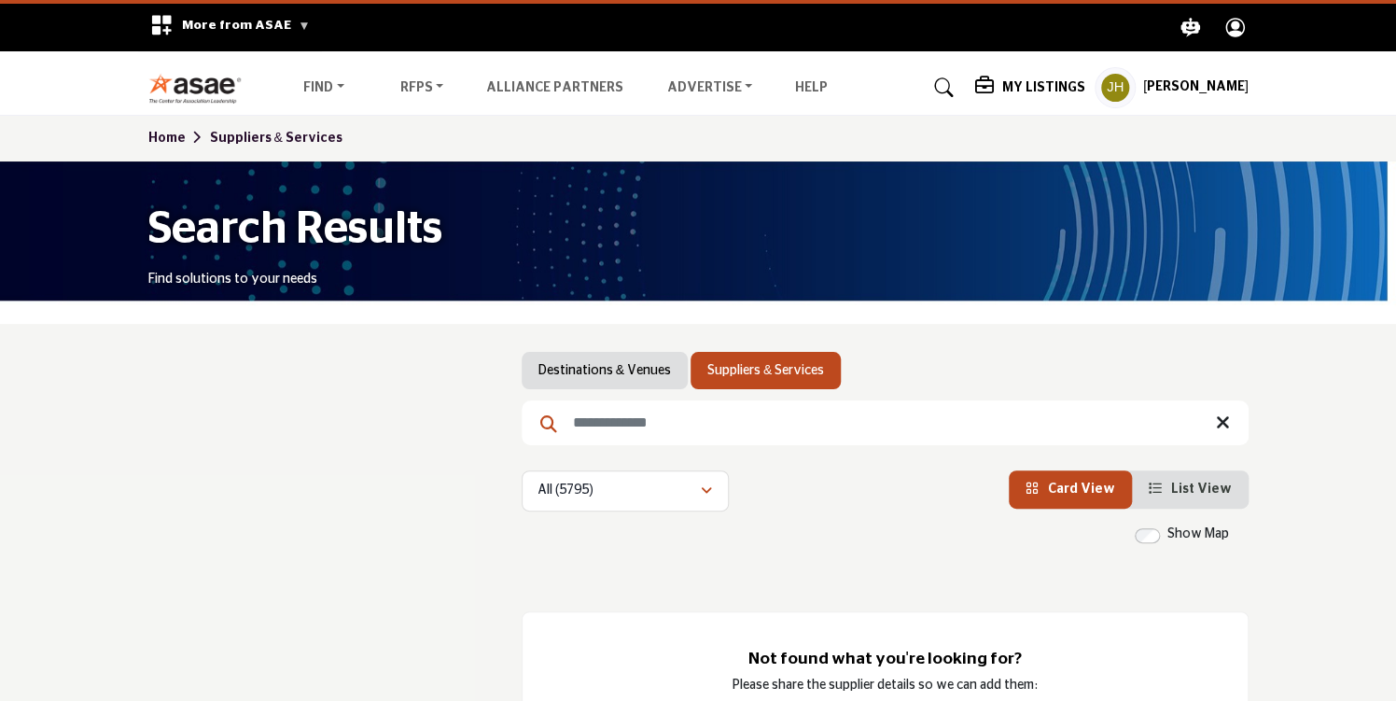
click at [1219, 419] on icon at bounding box center [1223, 422] width 14 height 19
click at [280, 132] on link "Suppliers & Services" at bounding box center [276, 138] width 132 height 13
click at [268, 143] on link "Suppliers & Services" at bounding box center [276, 138] width 132 height 13
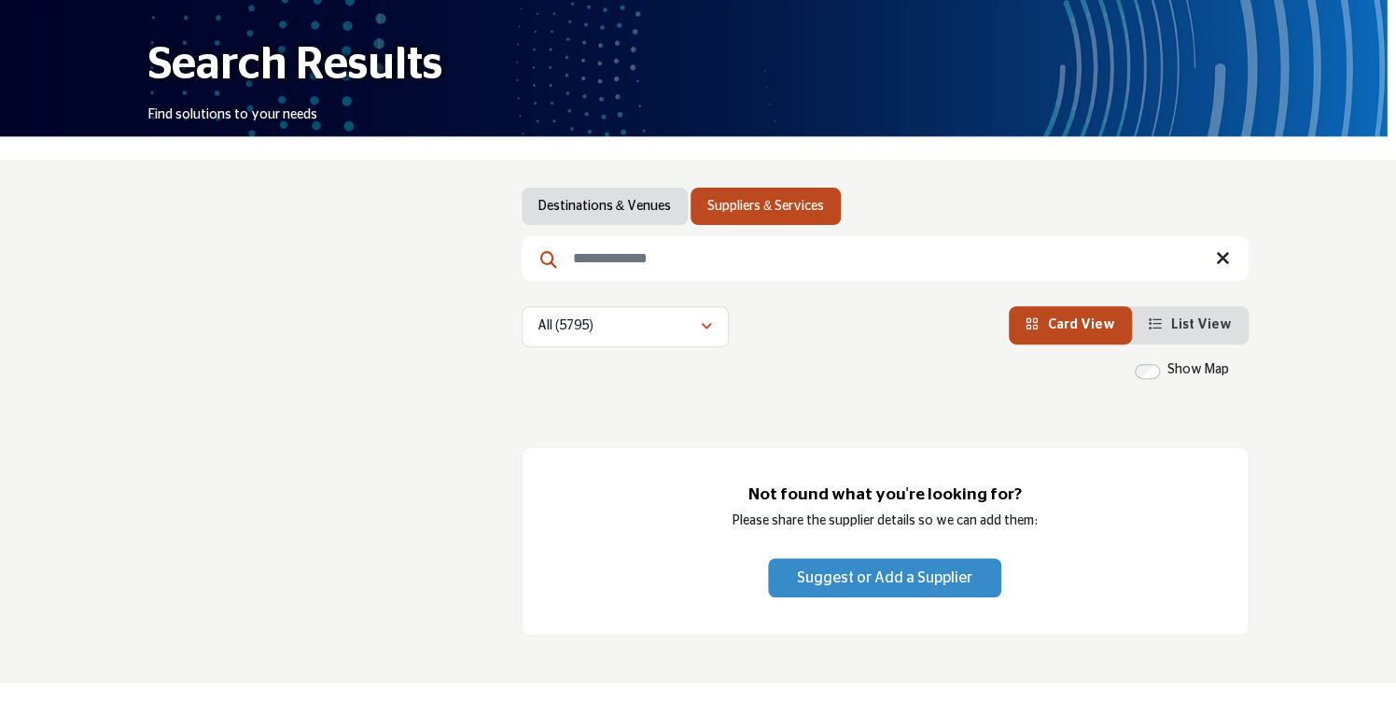
scroll to position [187, 0]
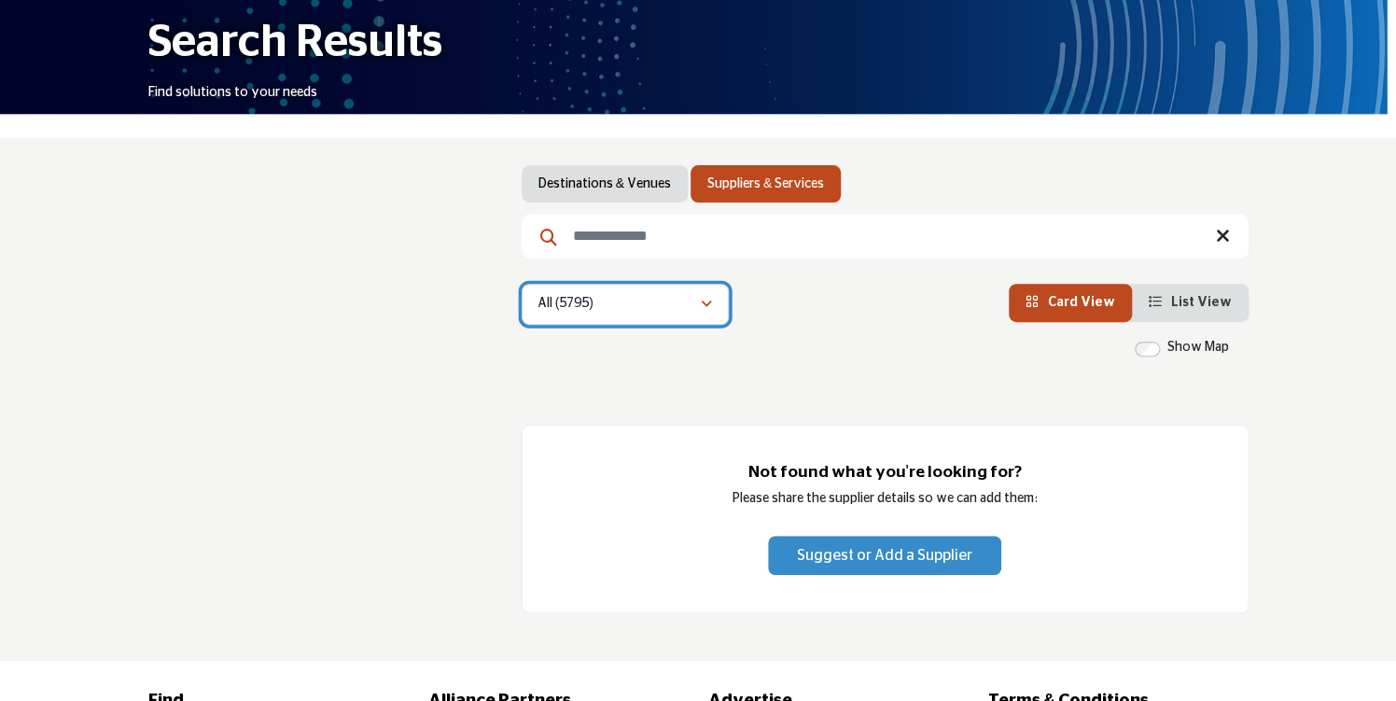
click at [699, 313] on button "All (5795)" at bounding box center [624, 304] width 207 height 41
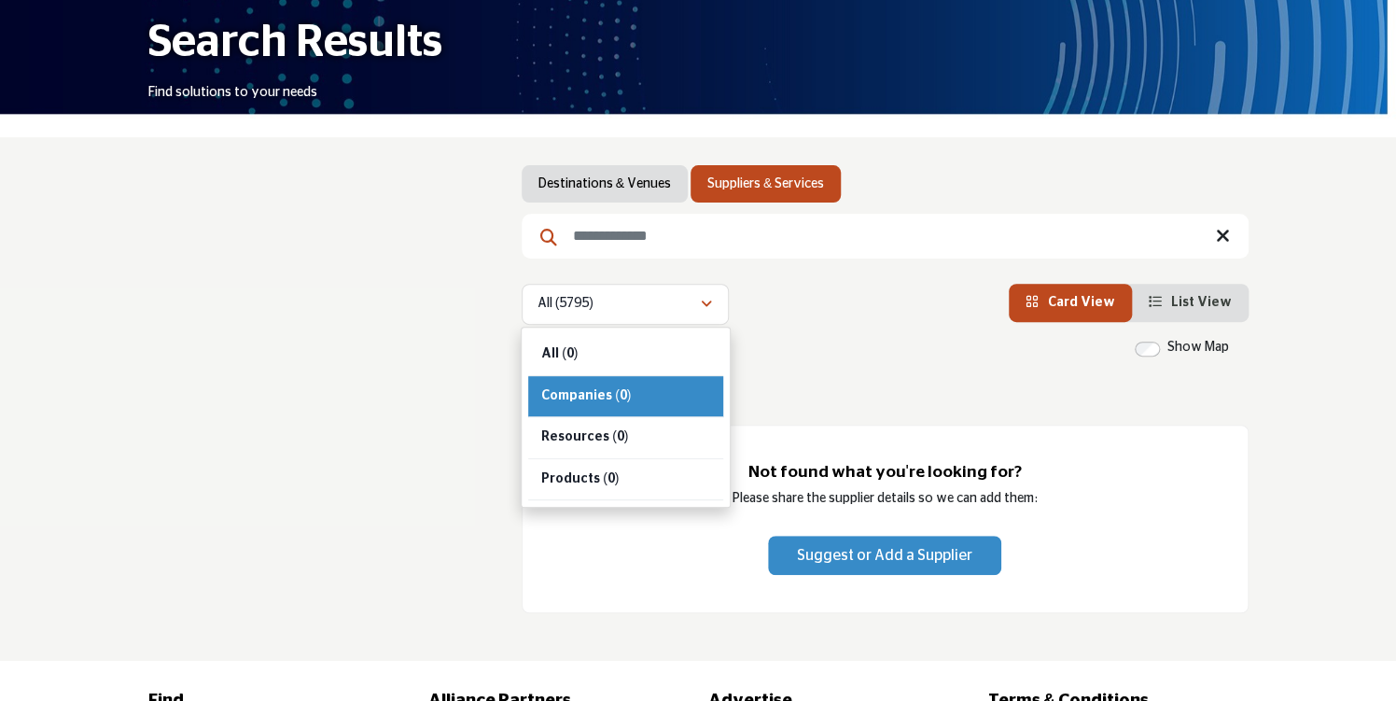
click at [870, 177] on ul "Destinations & Venues Suppliers & Services" at bounding box center [884, 183] width 727 height 37
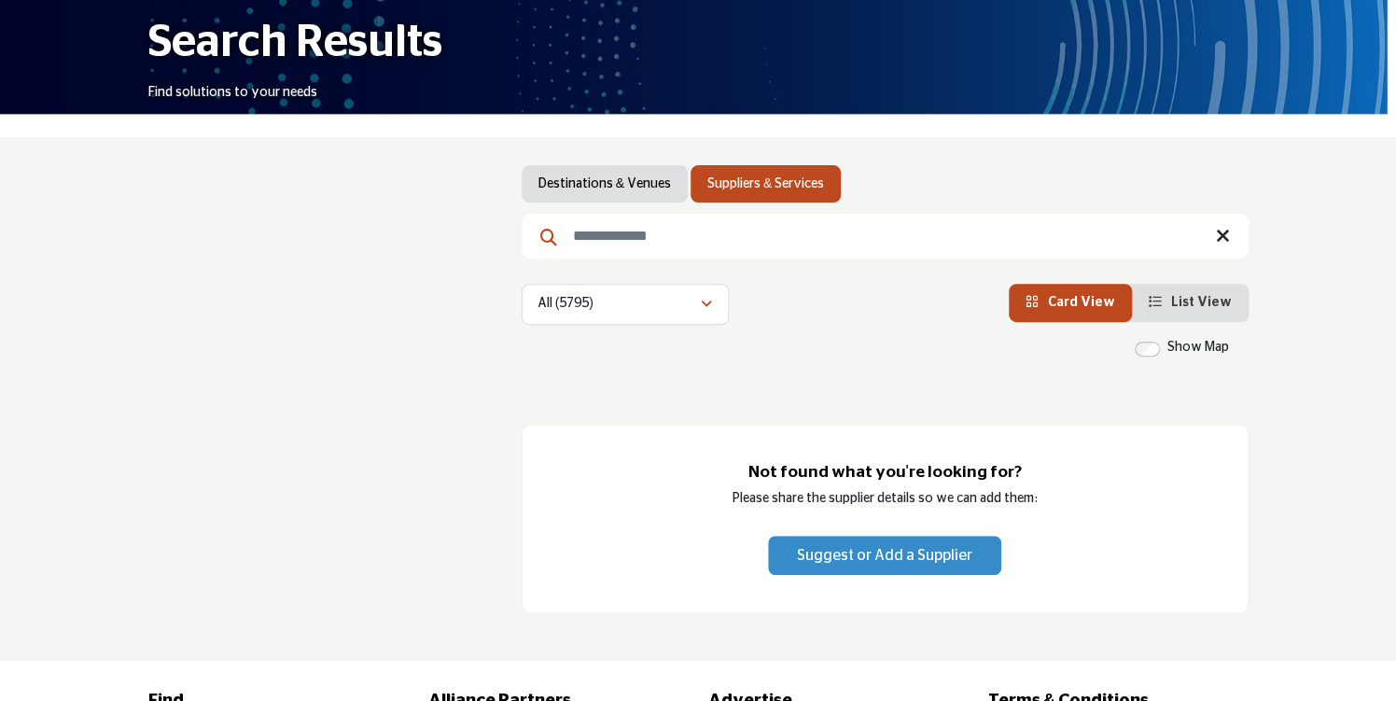
click at [298, 55] on h1 "Search Results" at bounding box center [295, 43] width 294 height 58
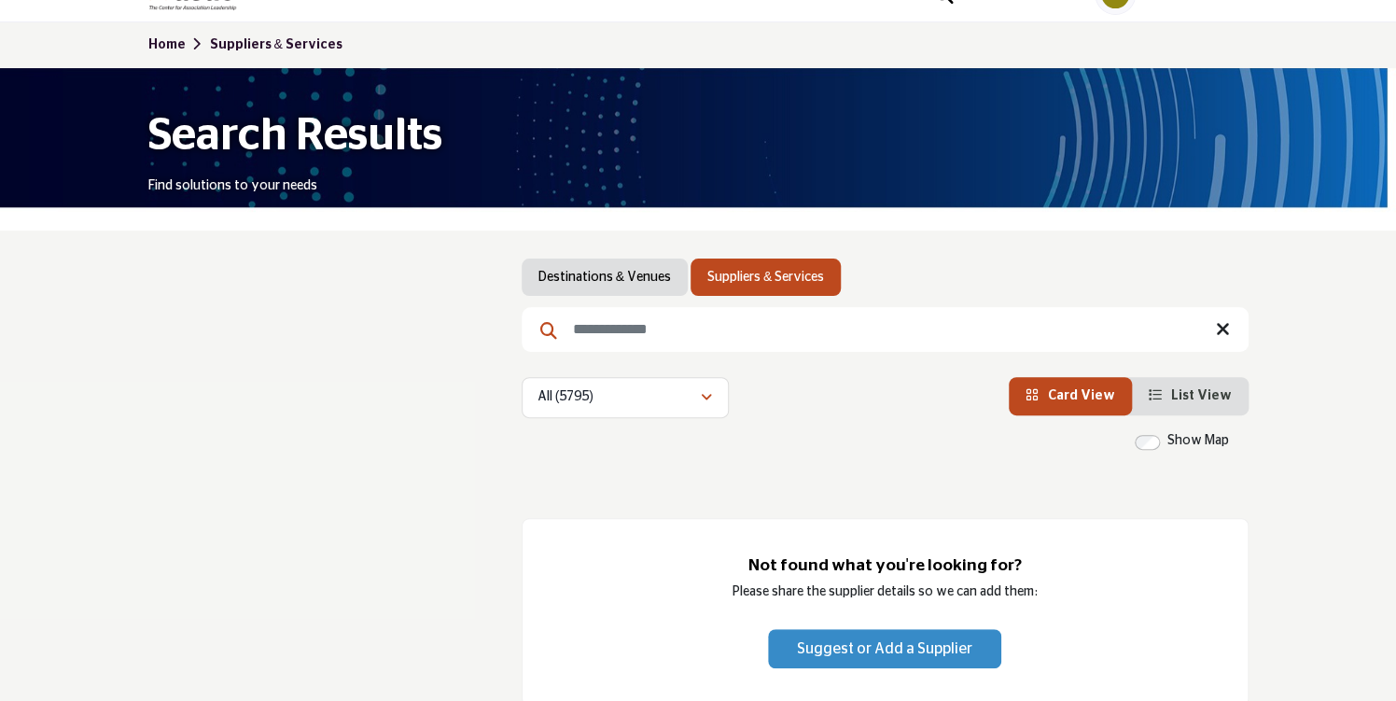
click at [160, 43] on link "Home" at bounding box center [179, 44] width 62 height 13
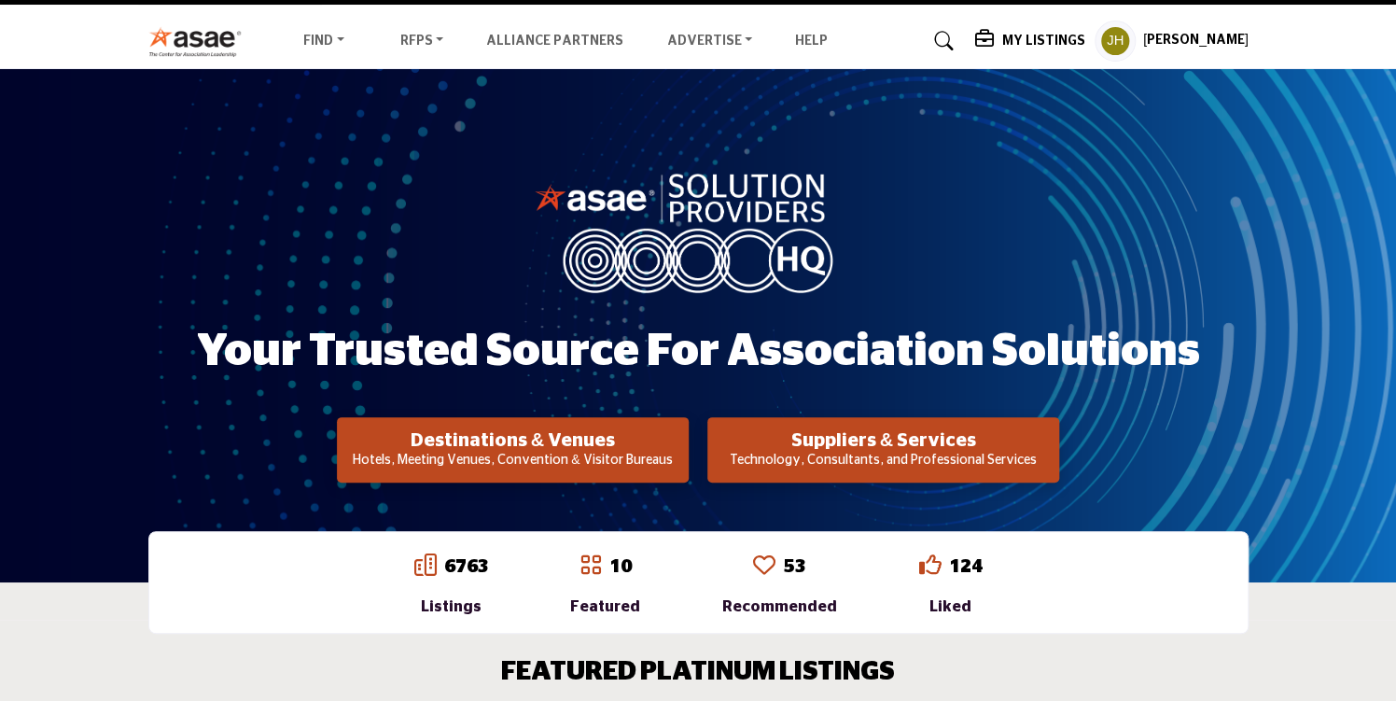
scroll to position [93, 0]
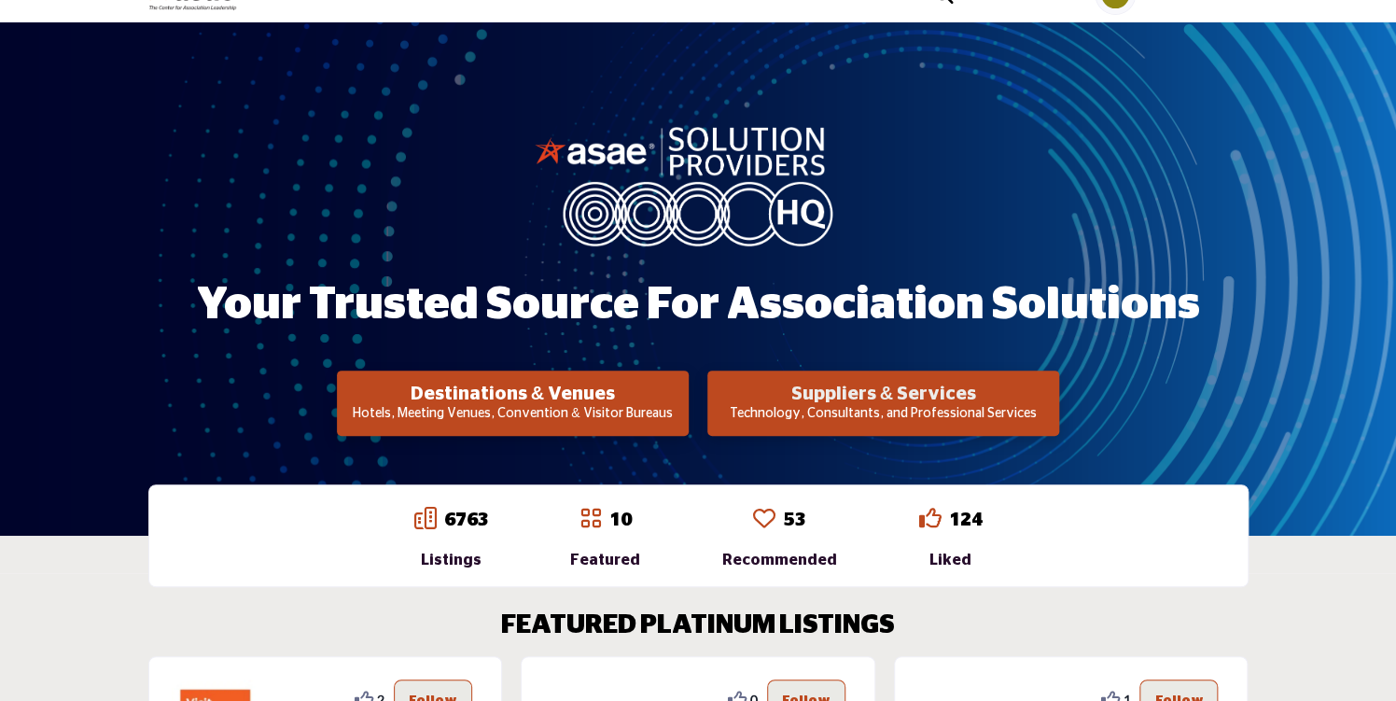
click at [888, 395] on h2 "Suppliers & Services" at bounding box center [883, 393] width 340 height 22
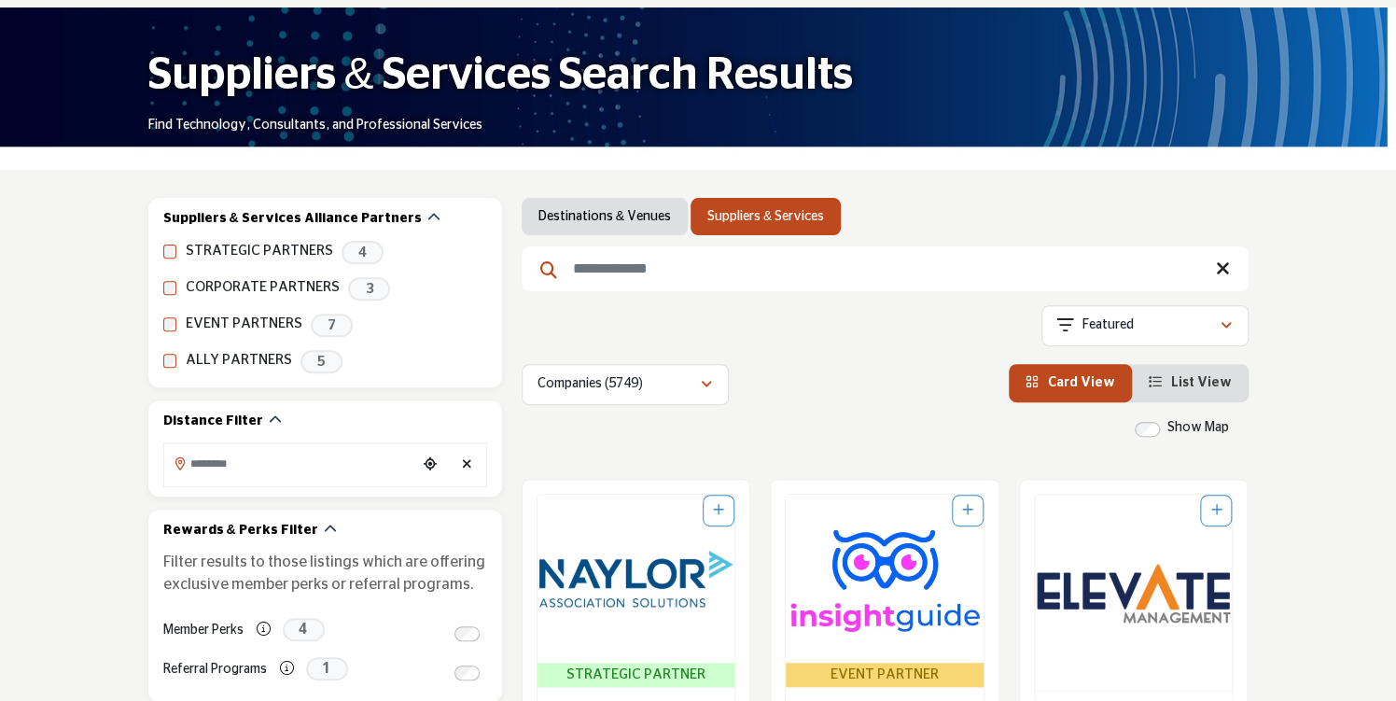
scroll to position [187, 0]
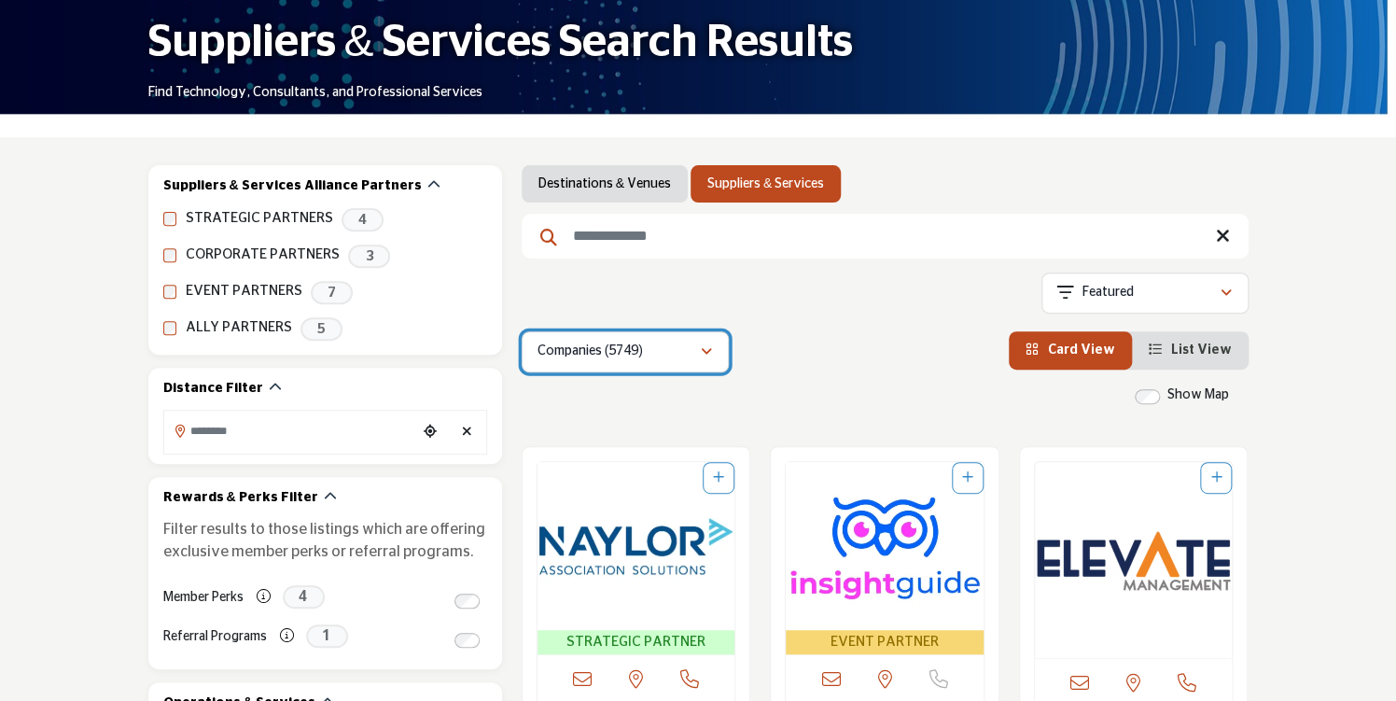
click at [707, 354] on icon "button" at bounding box center [706, 351] width 11 height 13
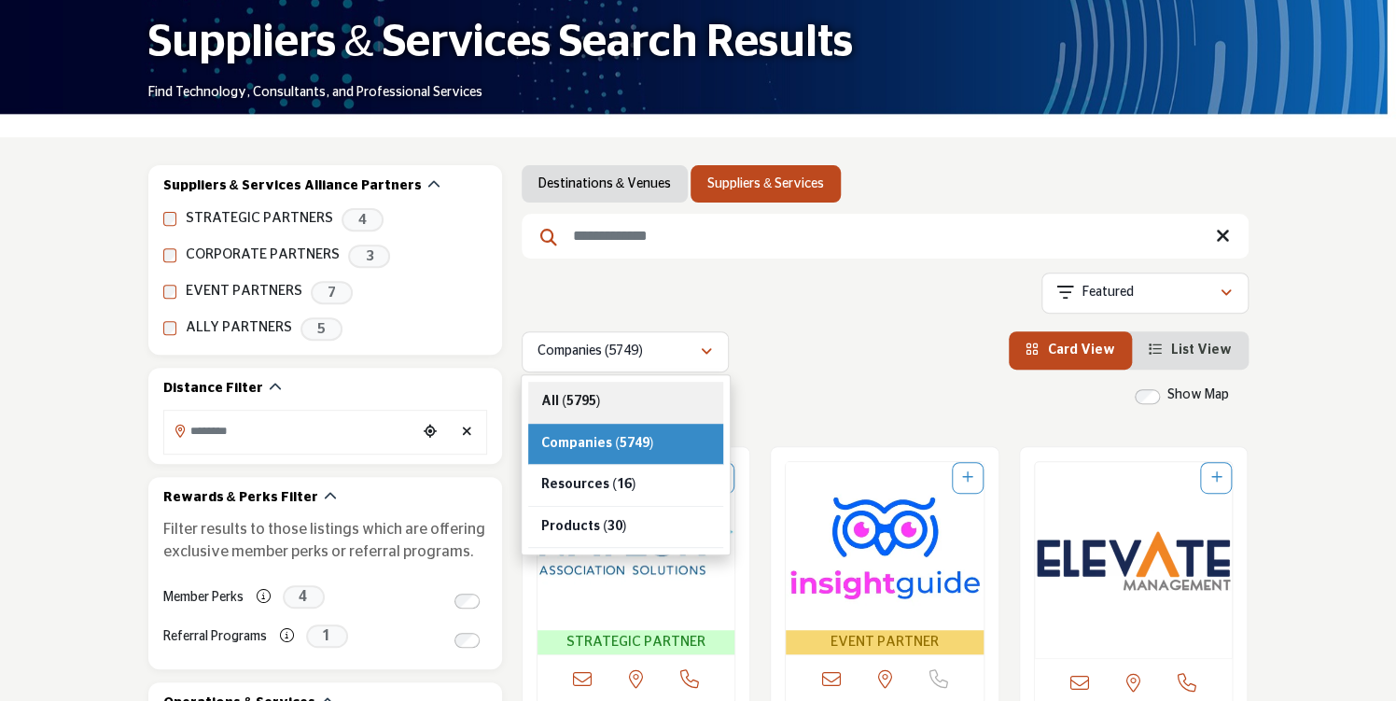
click at [568, 397] on b "(5795)" at bounding box center [581, 401] width 38 height 13
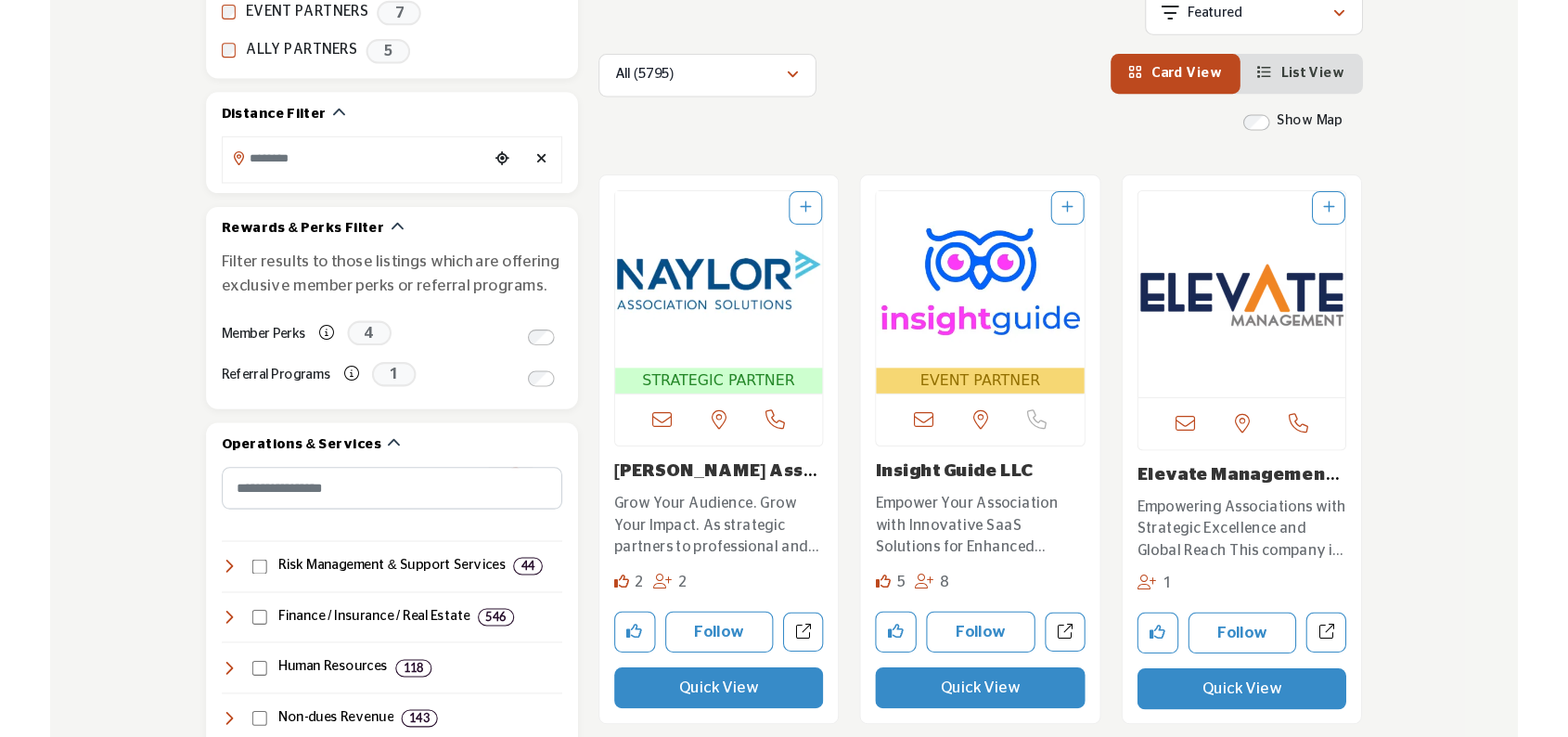
scroll to position [186, 0]
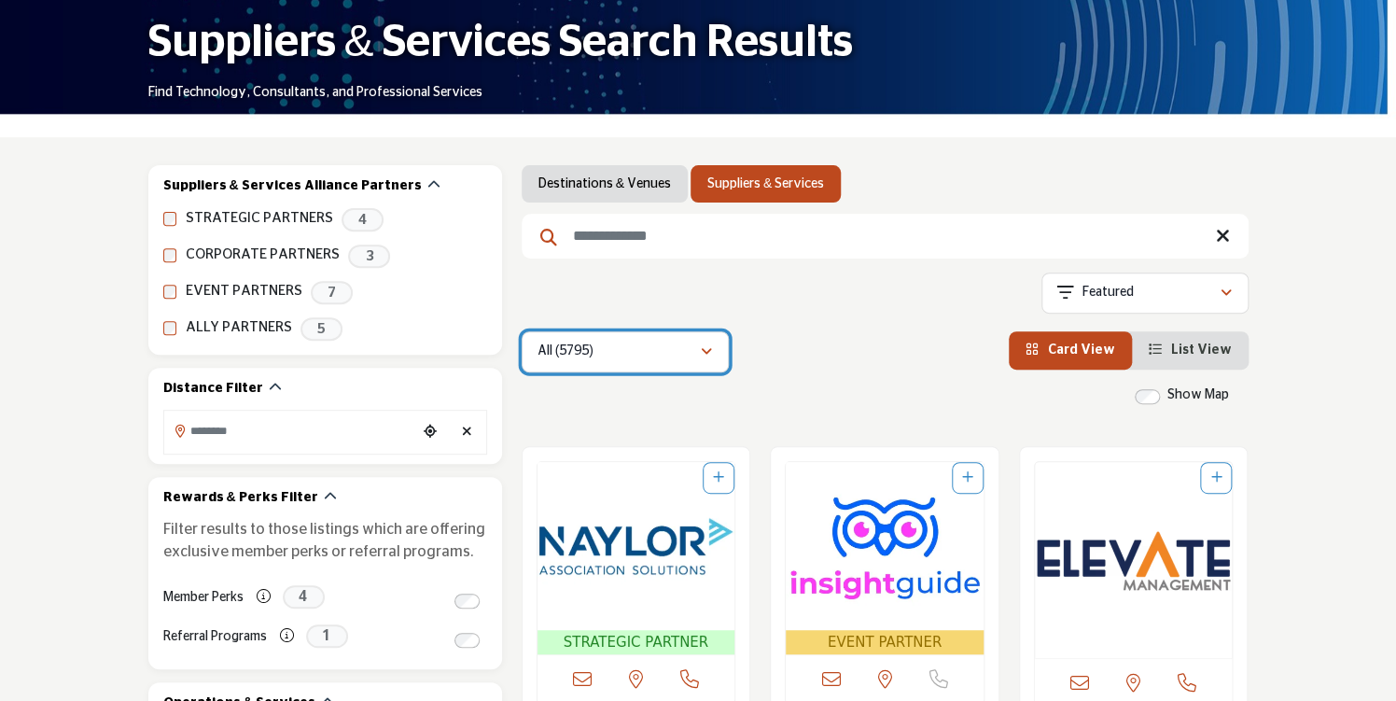
click at [701, 350] on icon "button" at bounding box center [706, 351] width 11 height 13
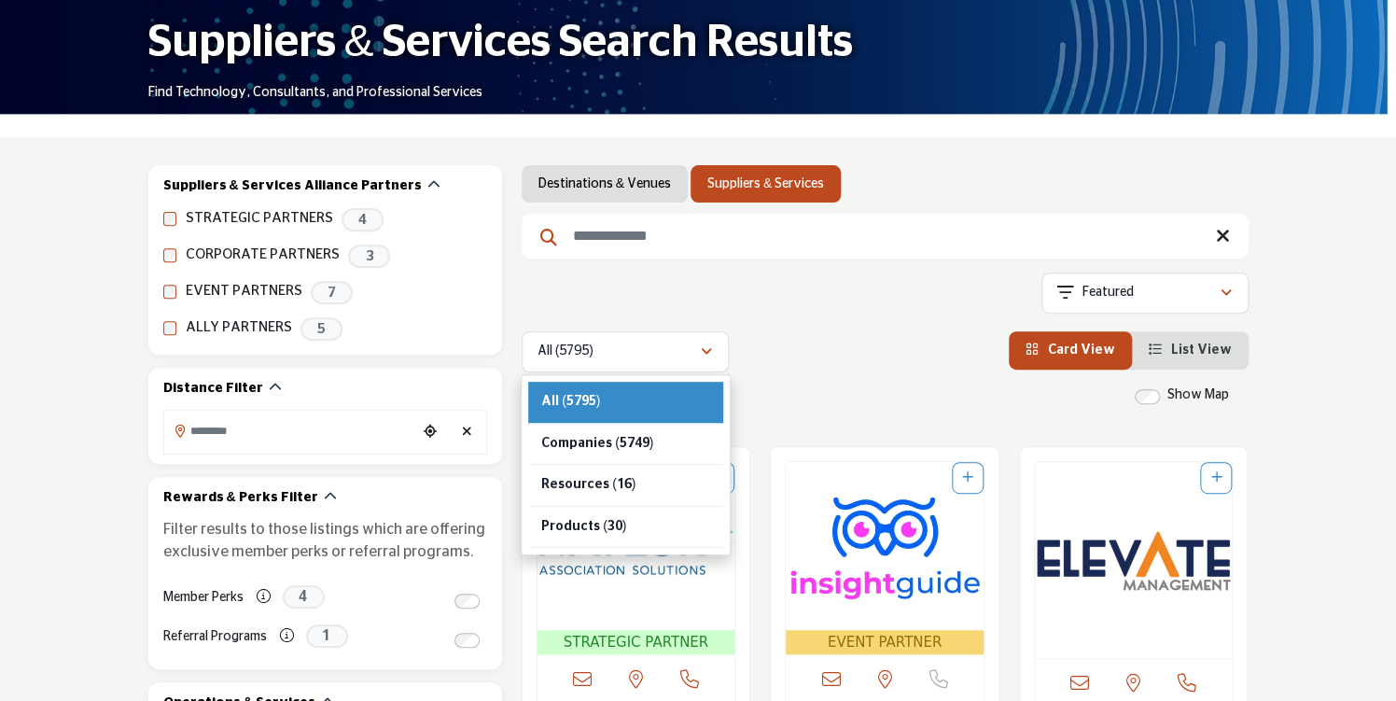
drag, startPoint x: 826, startPoint y: 382, endPoint x: 799, endPoint y: 380, distance: 27.1
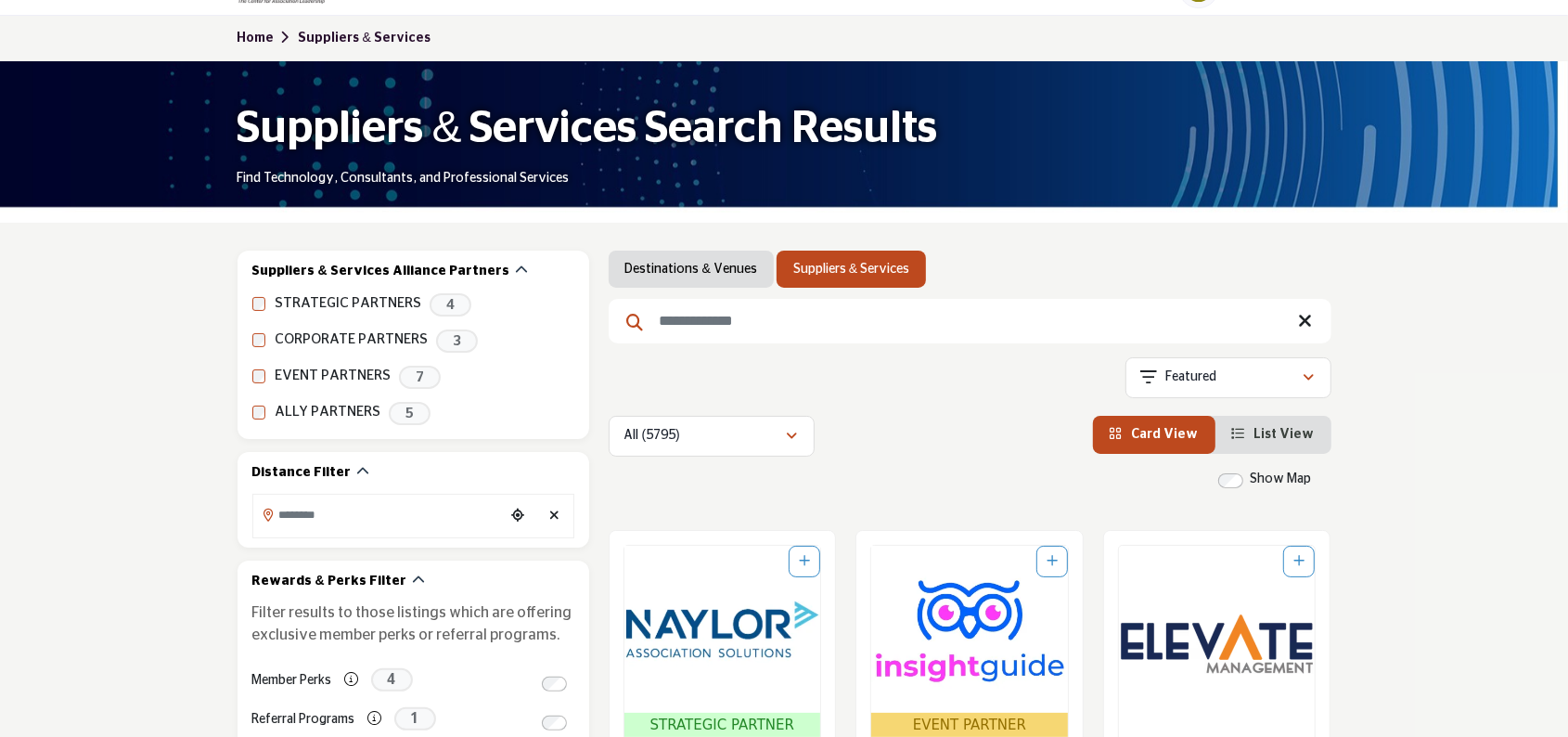
scroll to position [0, 0]
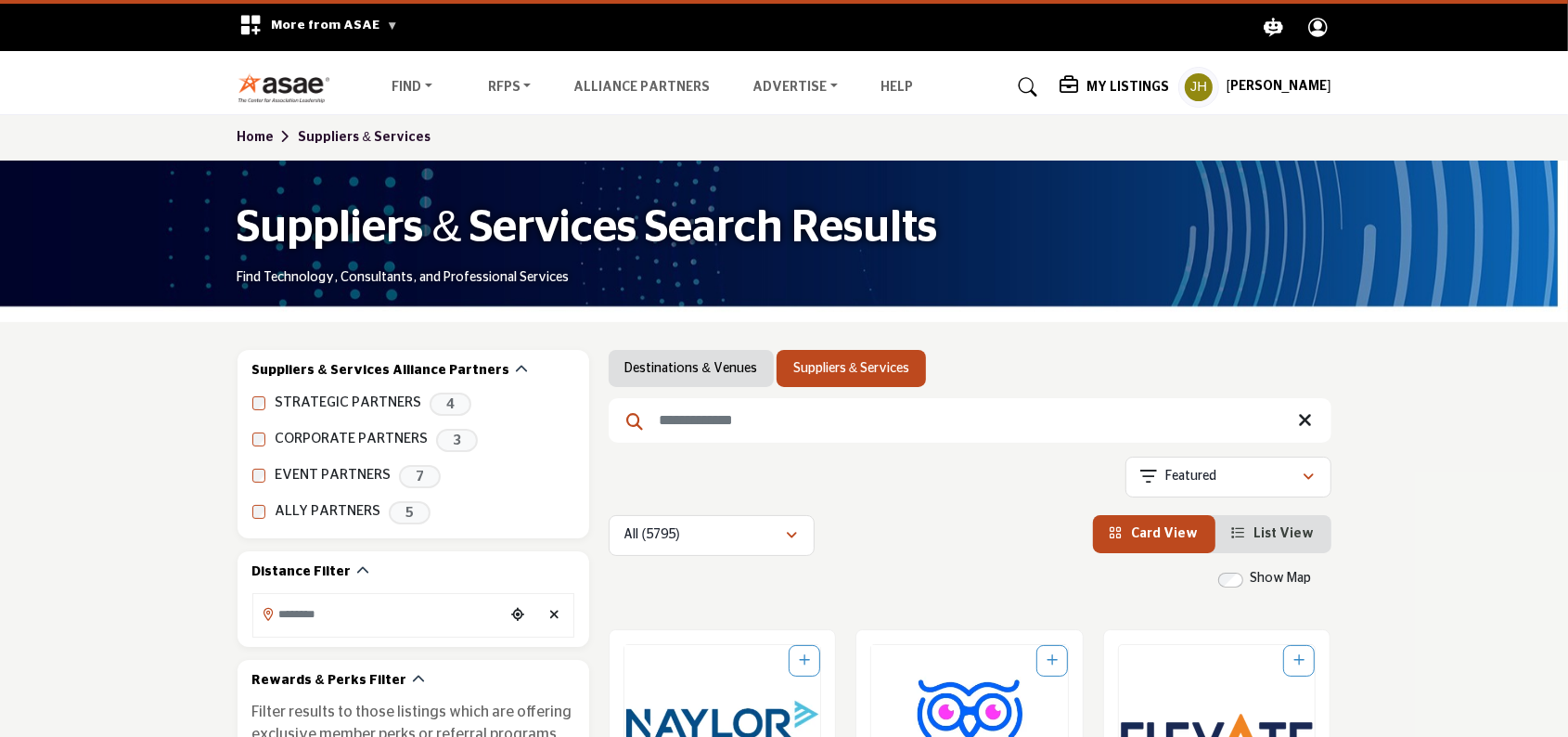
click at [250, 135] on link "Home" at bounding box center [268, 137] width 62 height 13
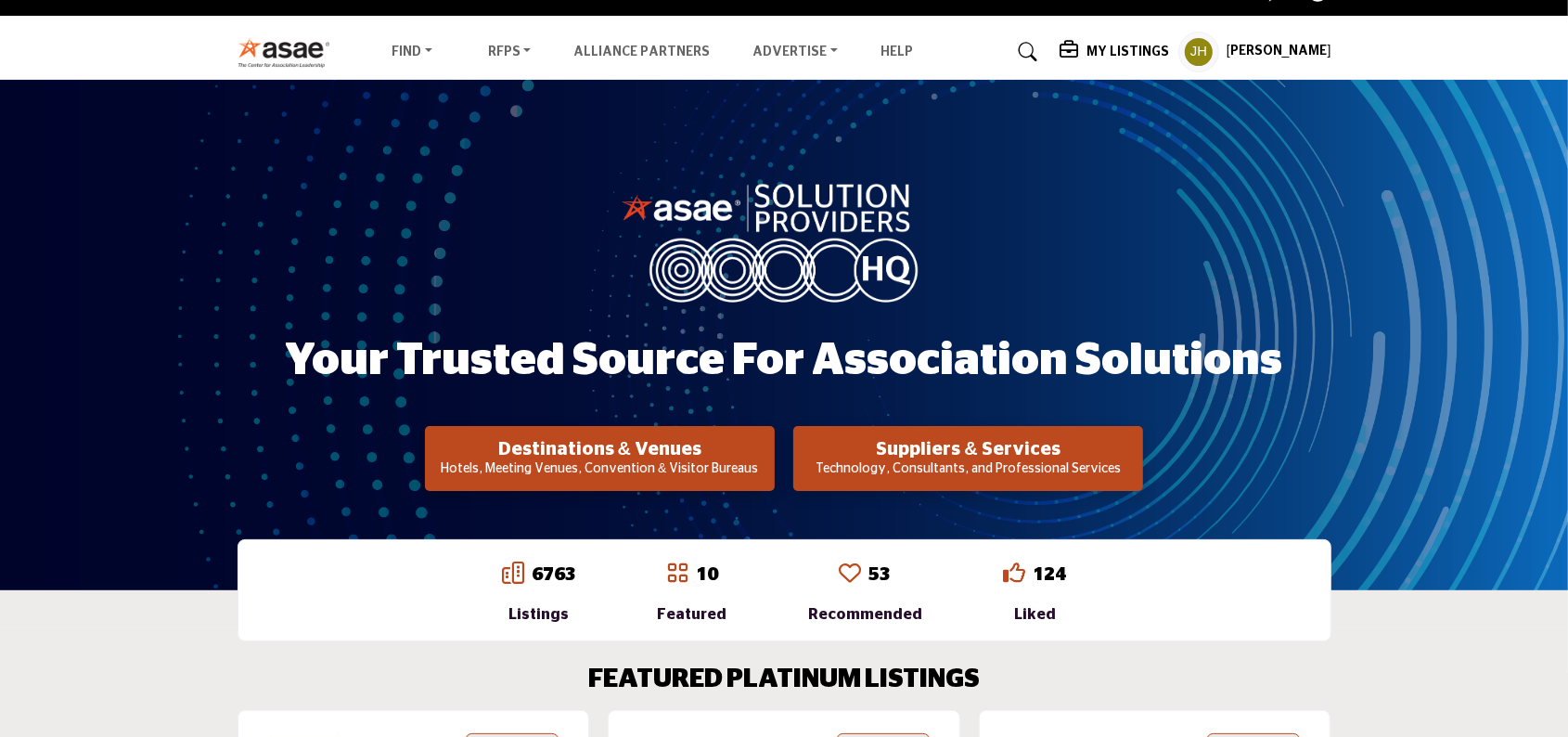
scroll to position [92, 0]
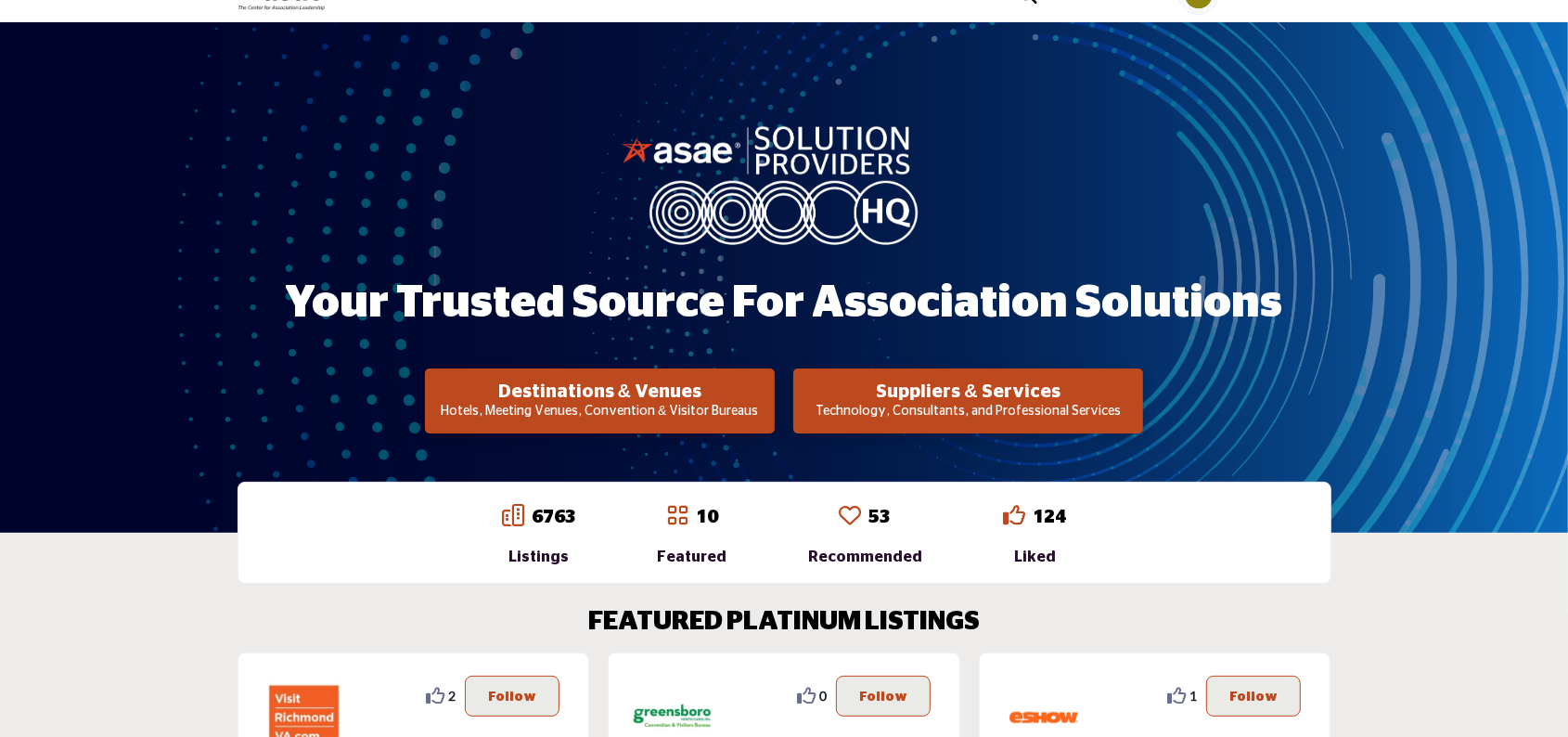
click at [951, 406] on p "Technology, Consultants, and Professional Services" at bounding box center [967, 412] width 338 height 19
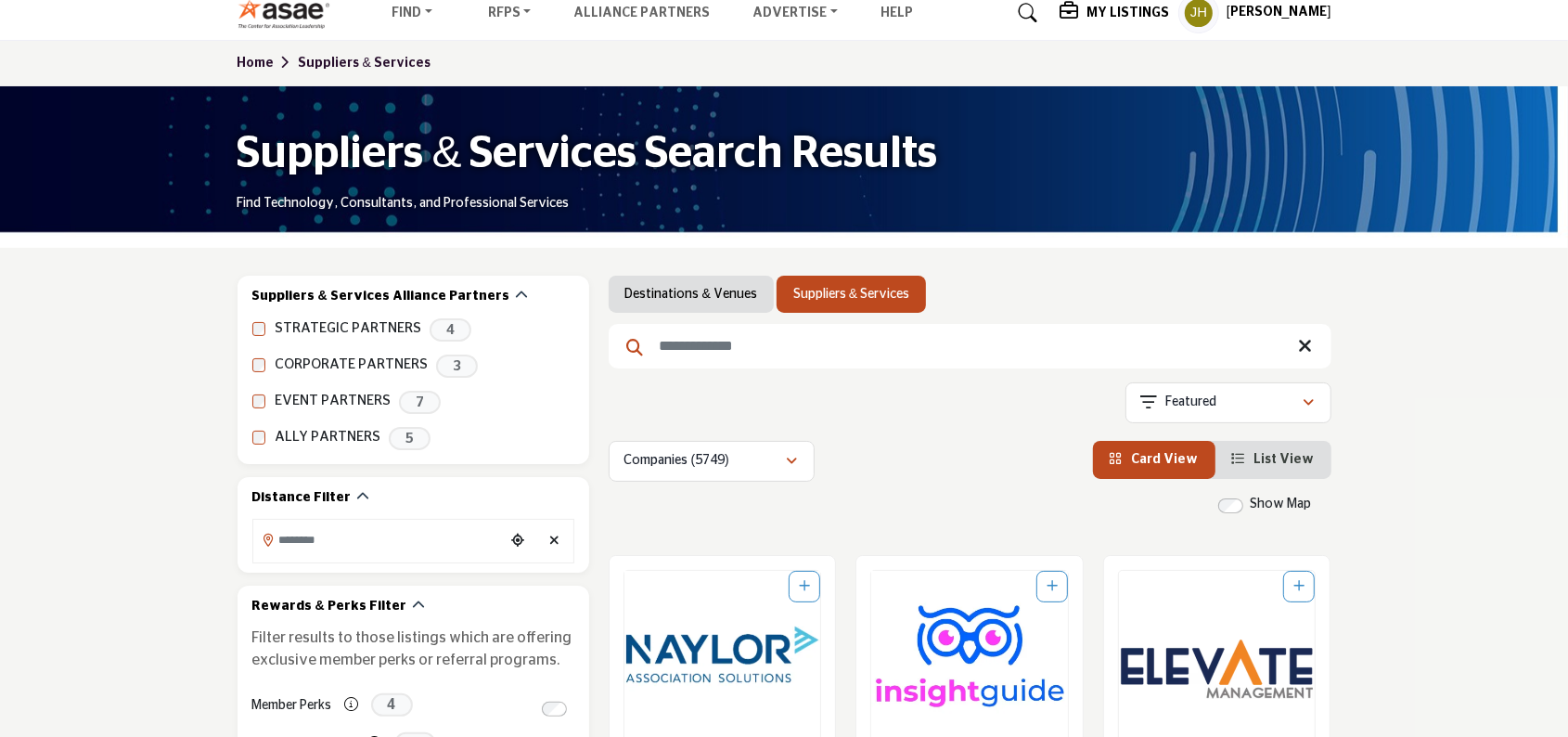
scroll to position [278, 0]
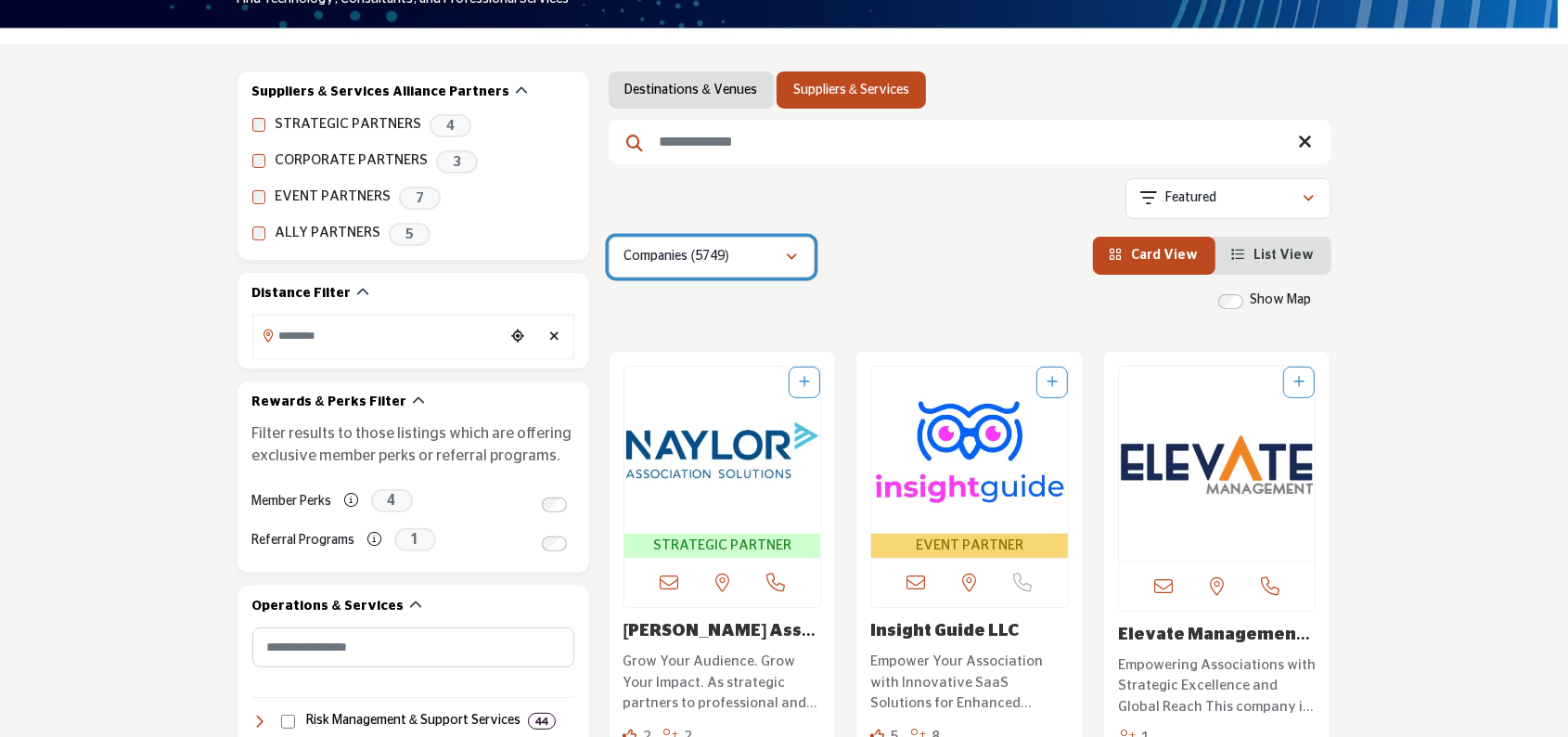
click at [789, 257] on icon "button" at bounding box center [791, 257] width 11 height 13
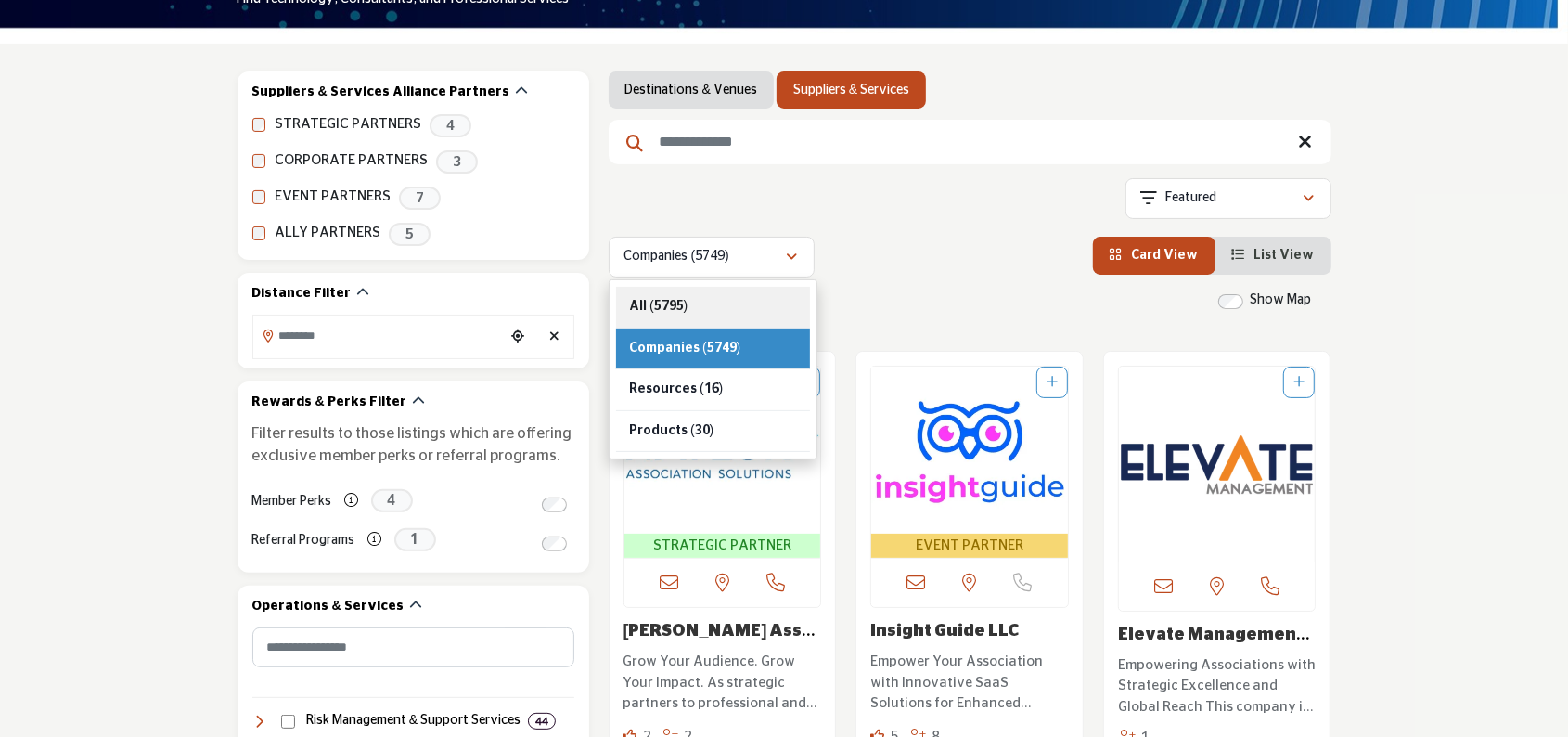
click at [665, 312] on b "(5795)" at bounding box center [668, 305] width 38 height 13
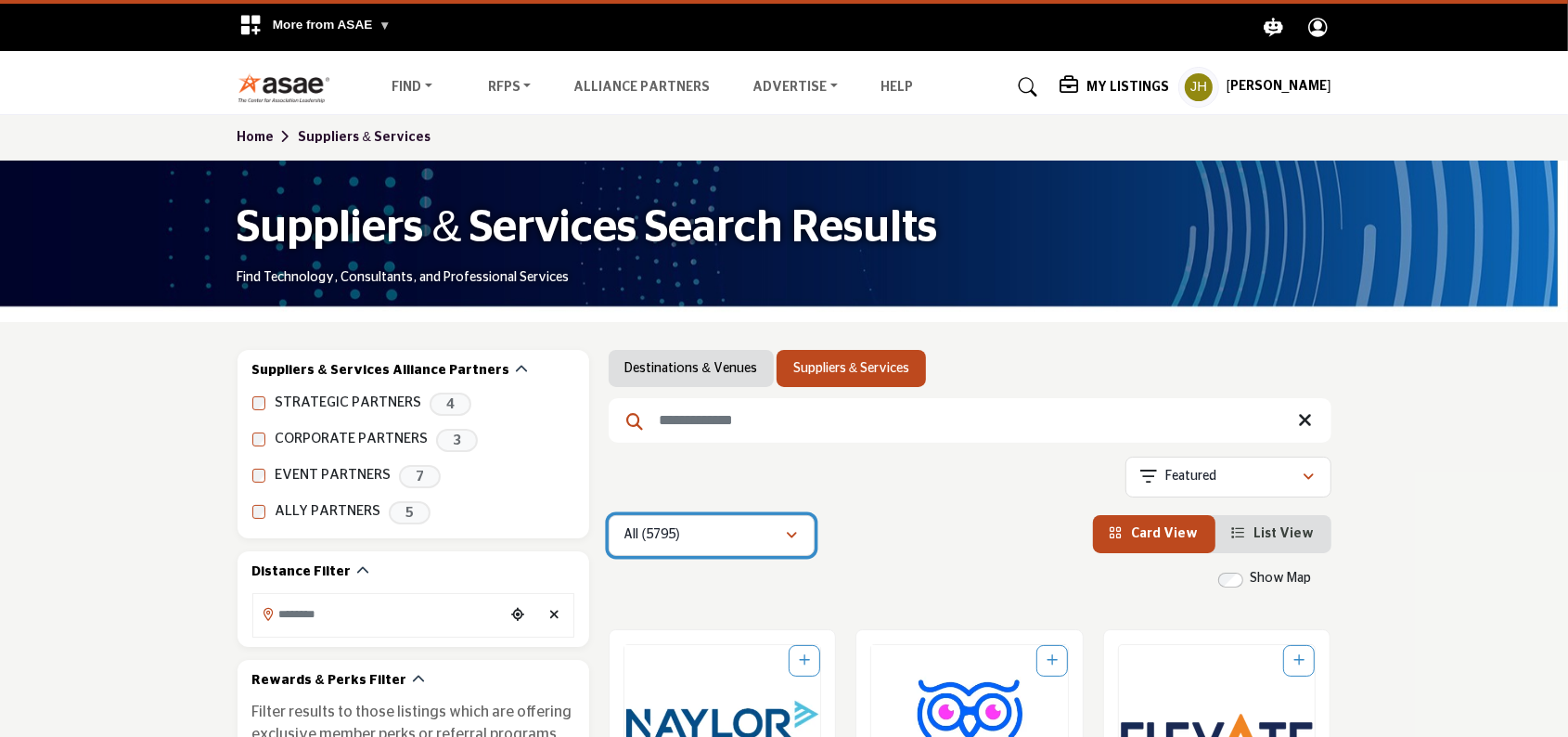
click at [797, 537] on div "button" at bounding box center [791, 535] width 13 height 17
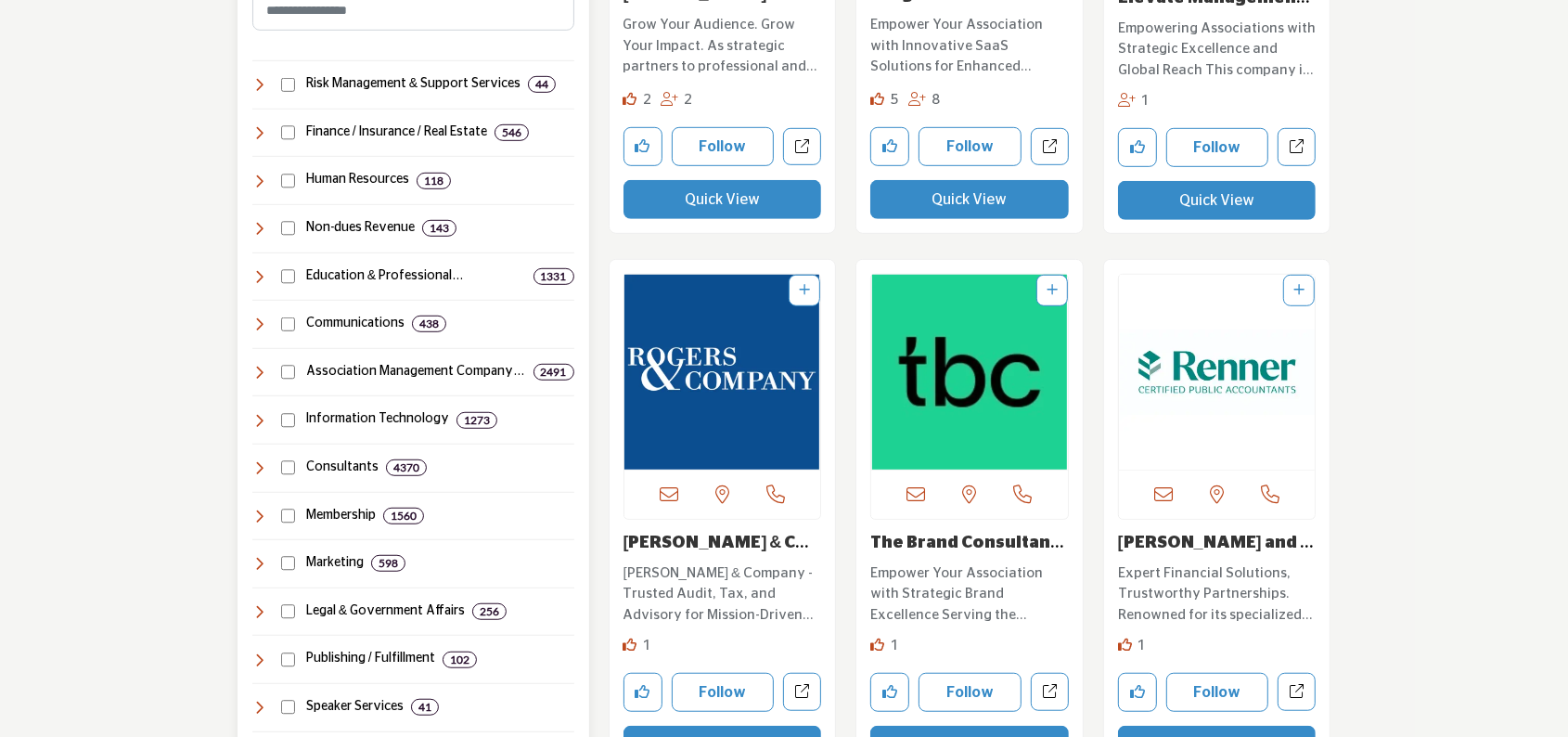
scroll to position [928, 0]
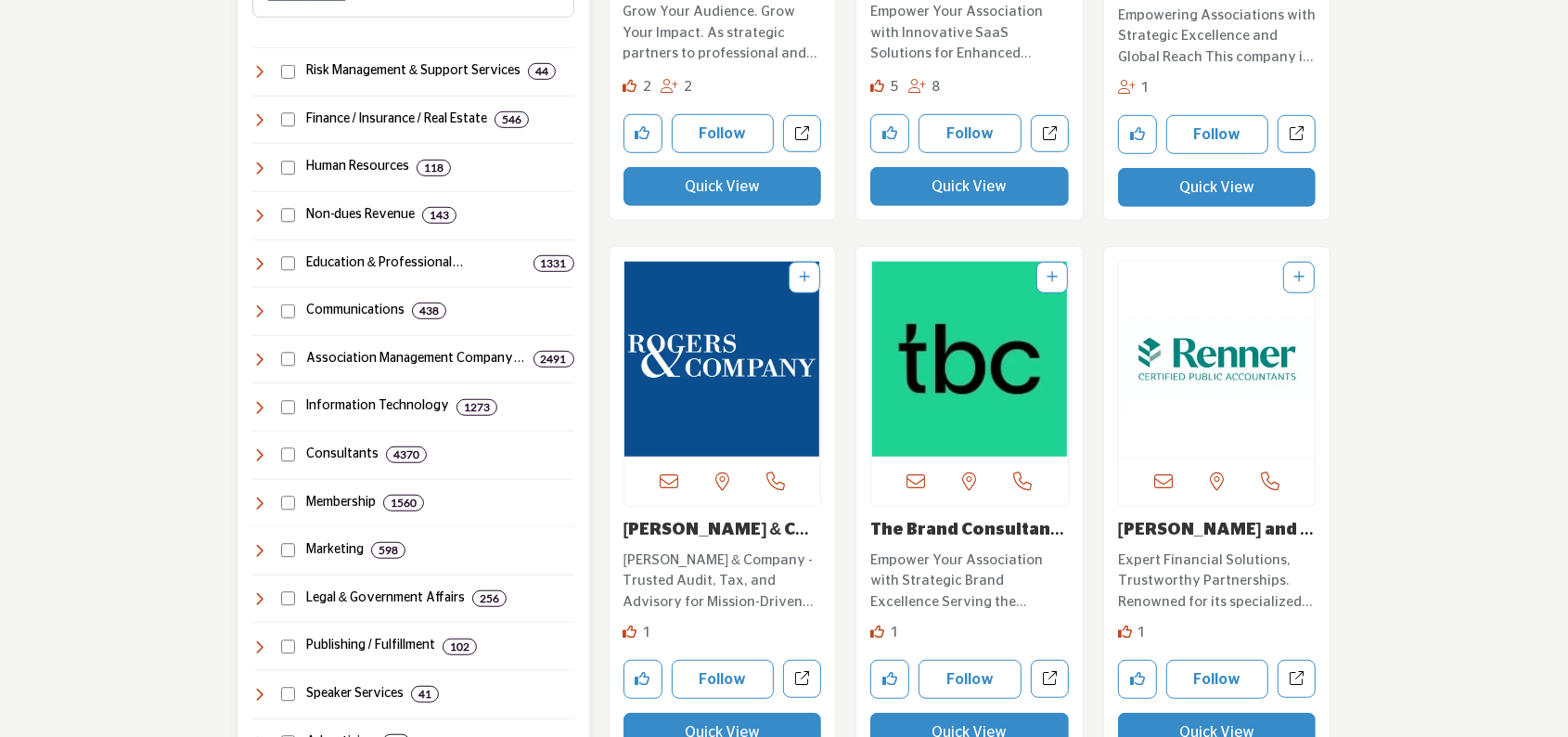
click at [257, 407] on icon at bounding box center [260, 407] width 15 height 15
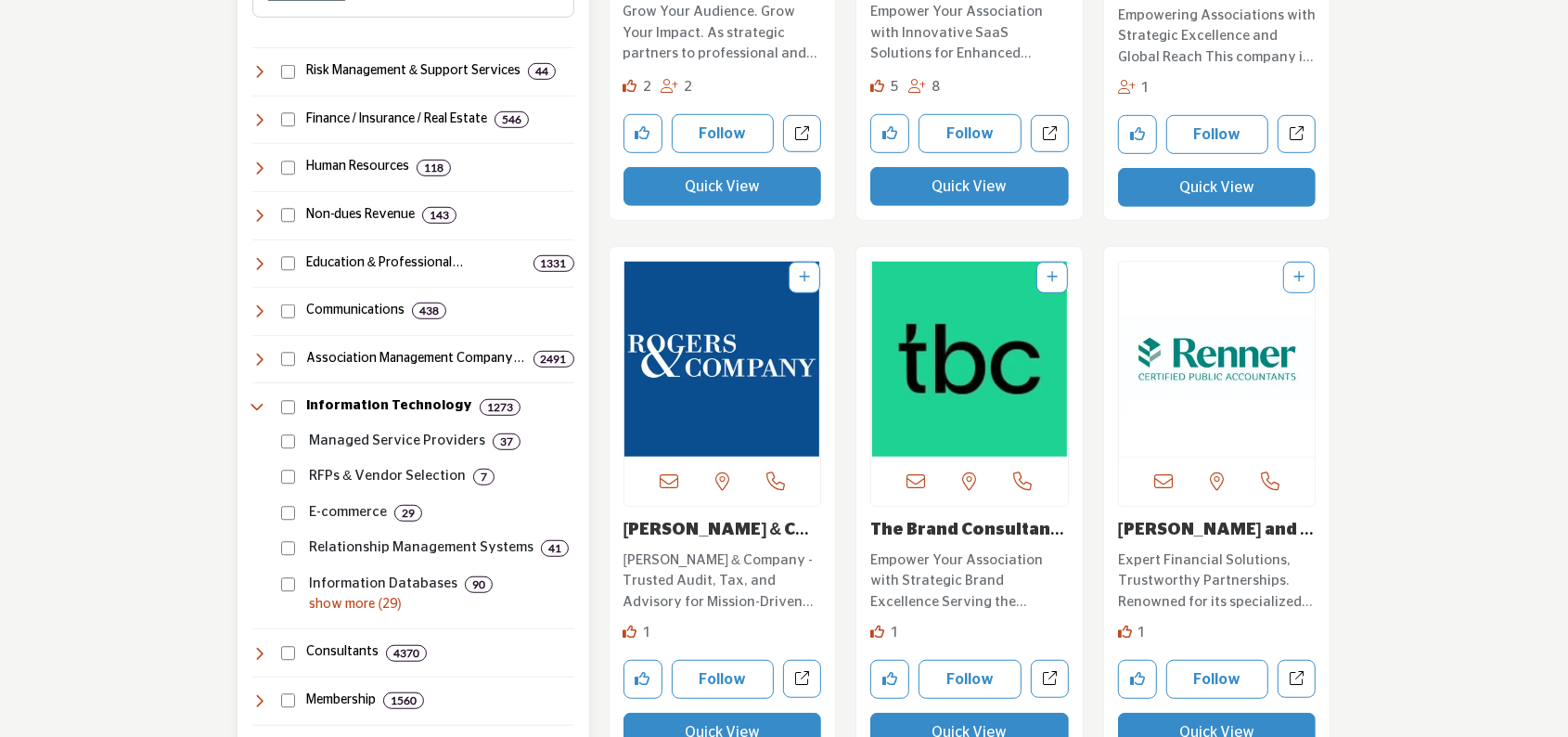
click at [371, 601] on p "show more (29)" at bounding box center [442, 605] width 264 height 20
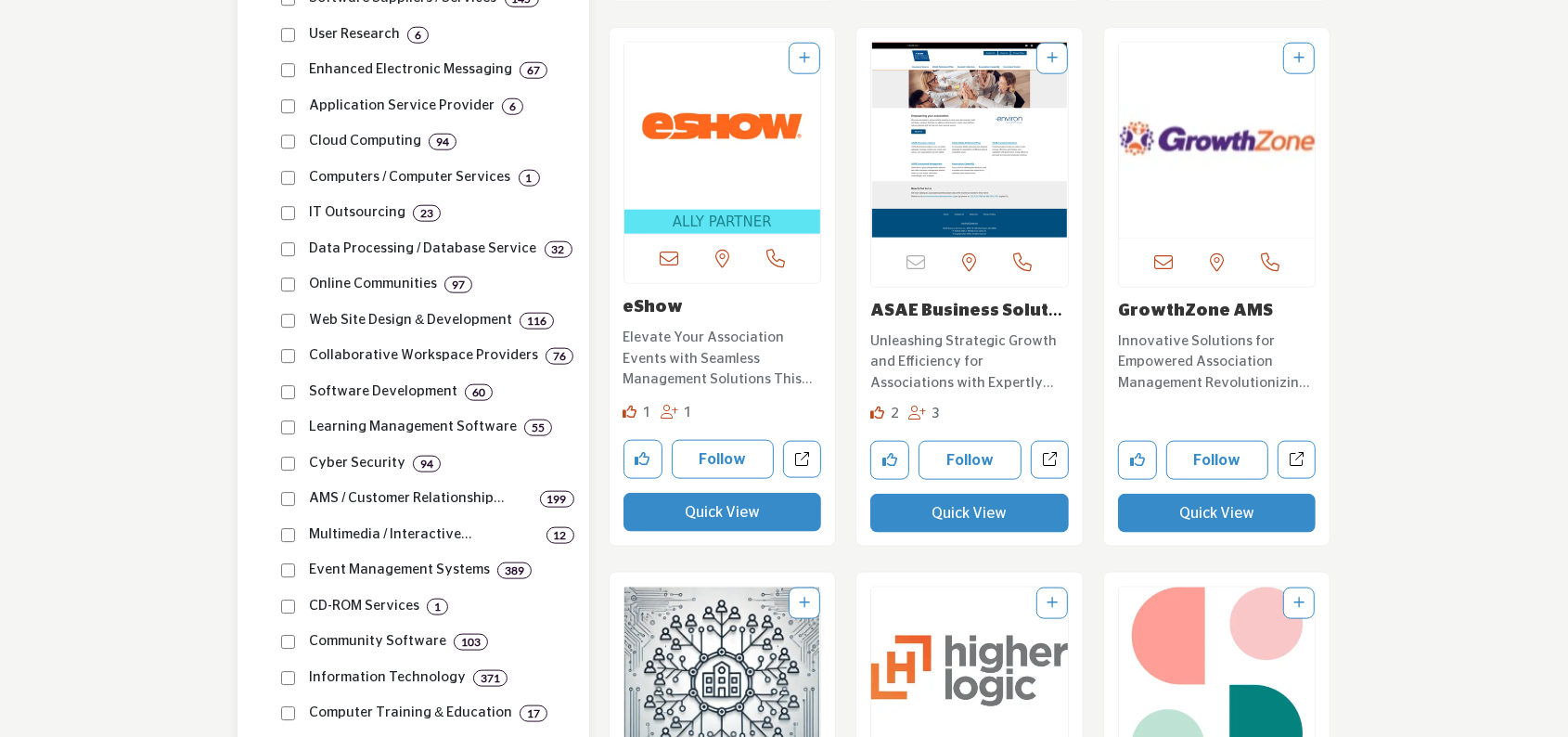
scroll to position [1670, 0]
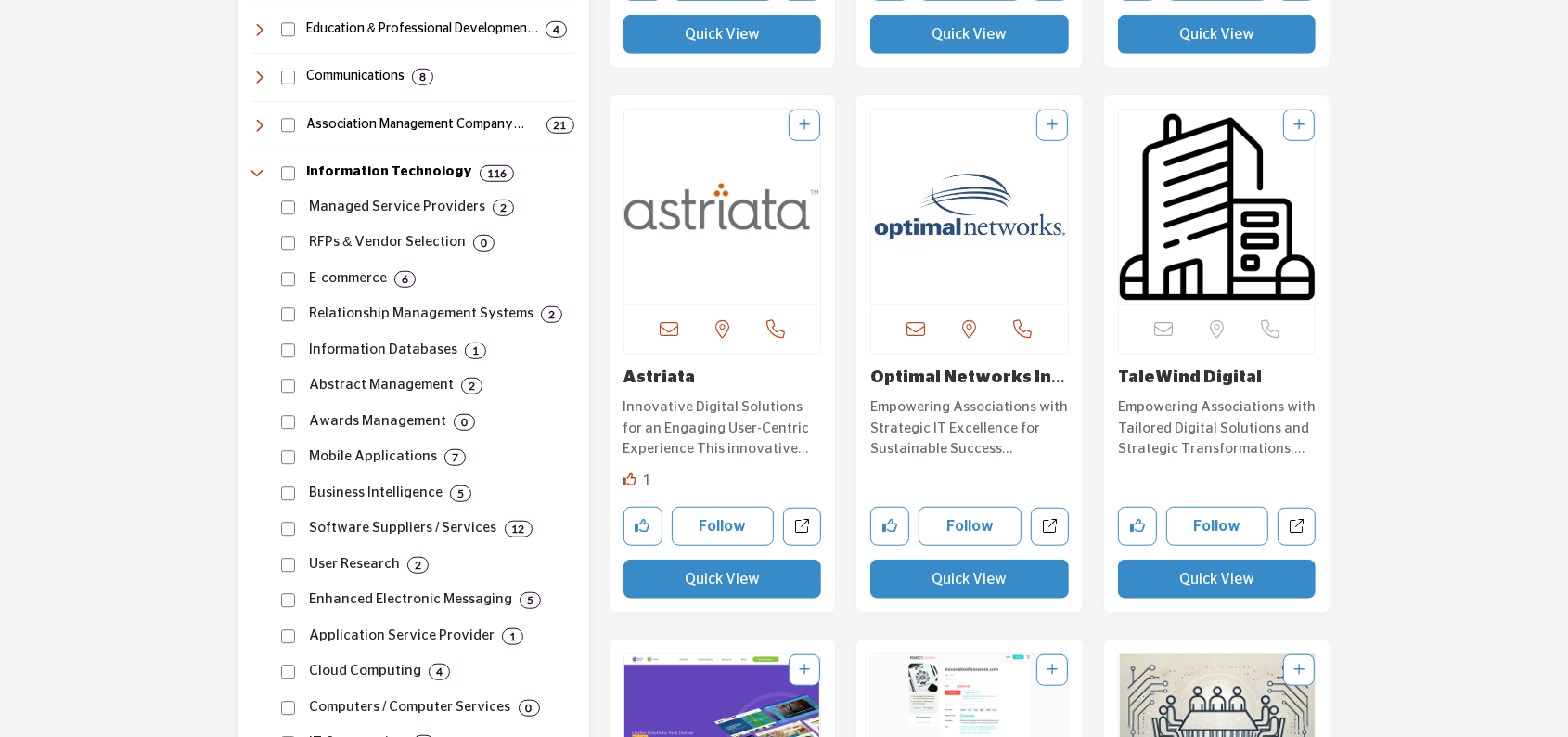
scroll to position [1206, 0]
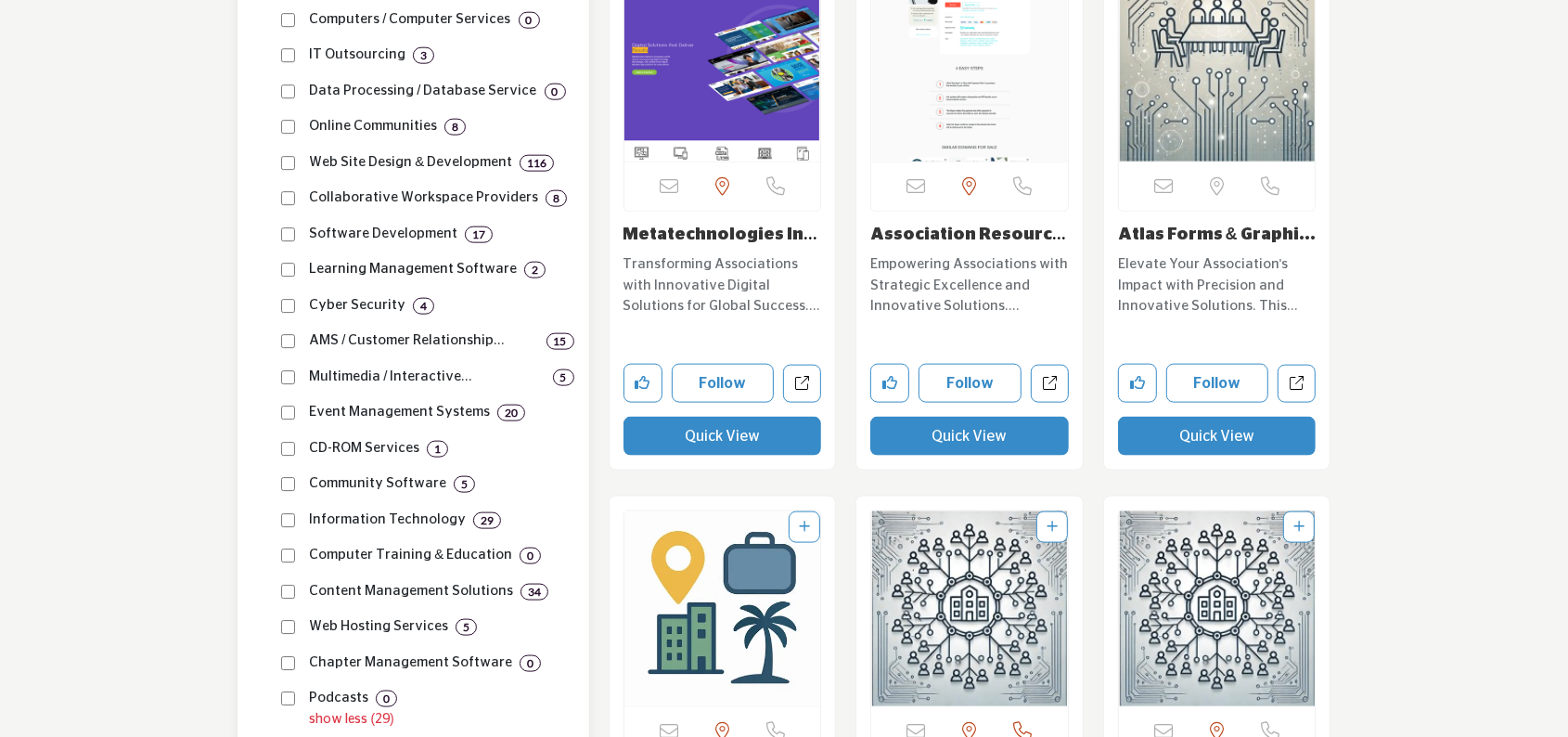
scroll to position [1856, 0]
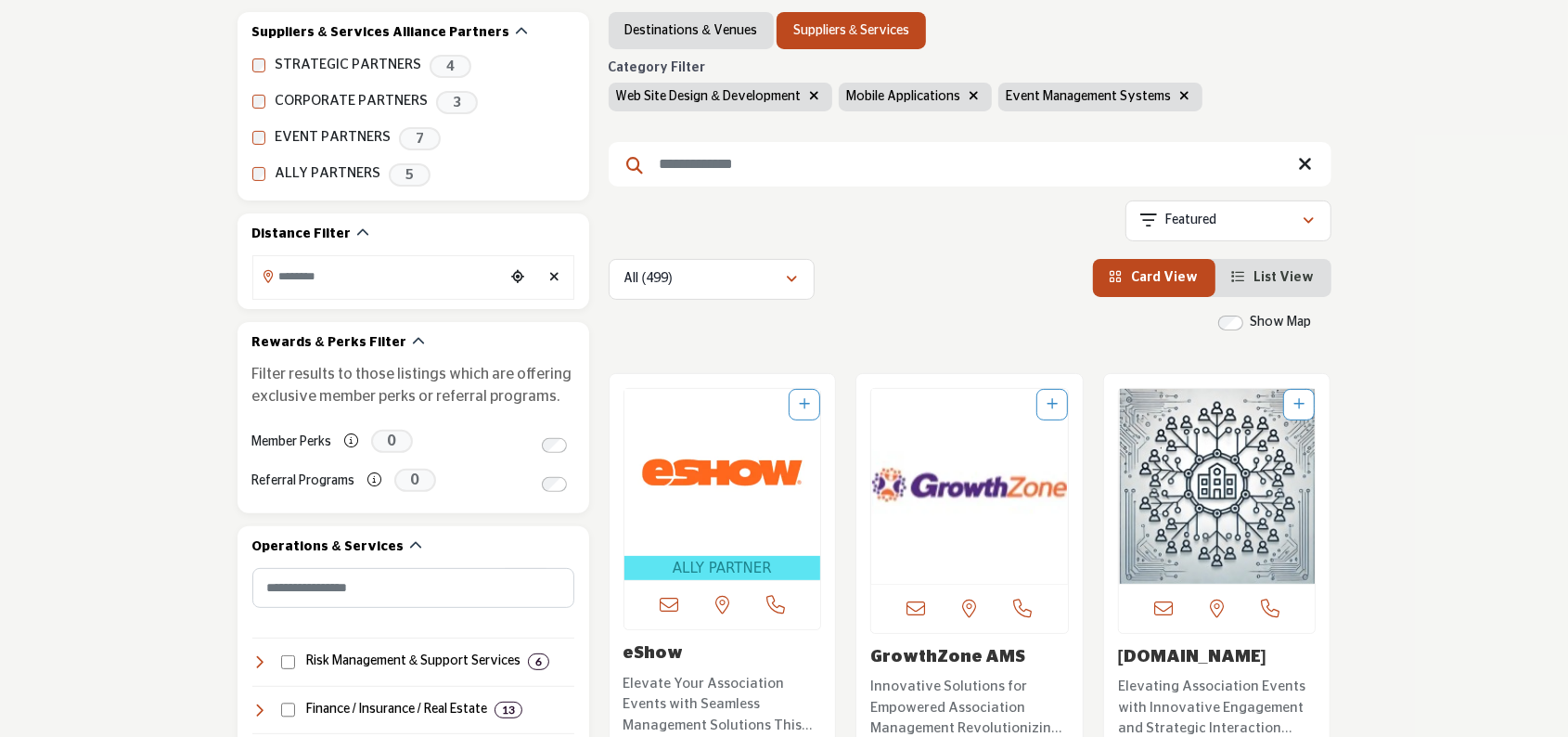
scroll to position [557, 0]
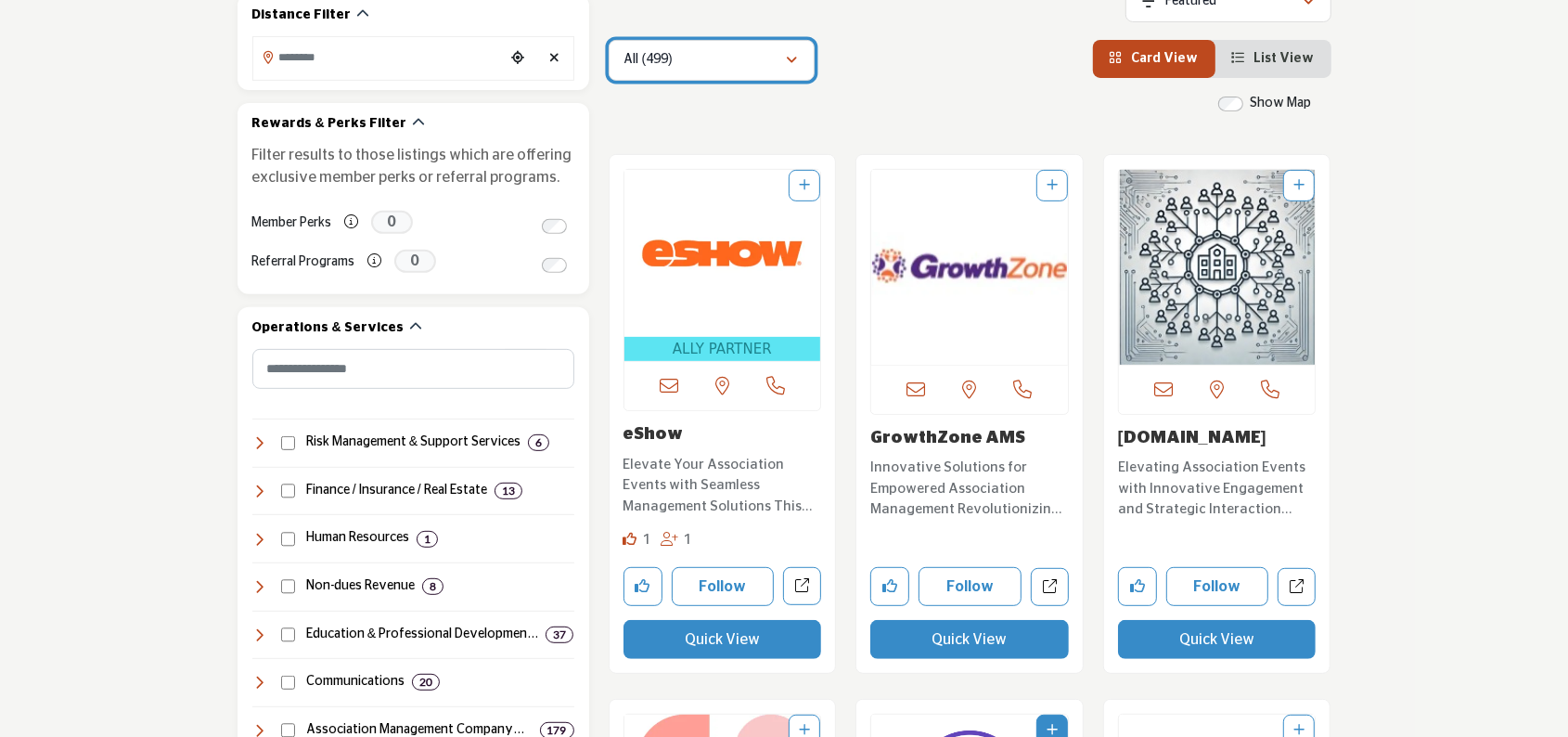
click at [784, 59] on div "All (499)" at bounding box center [705, 60] width 161 height 22
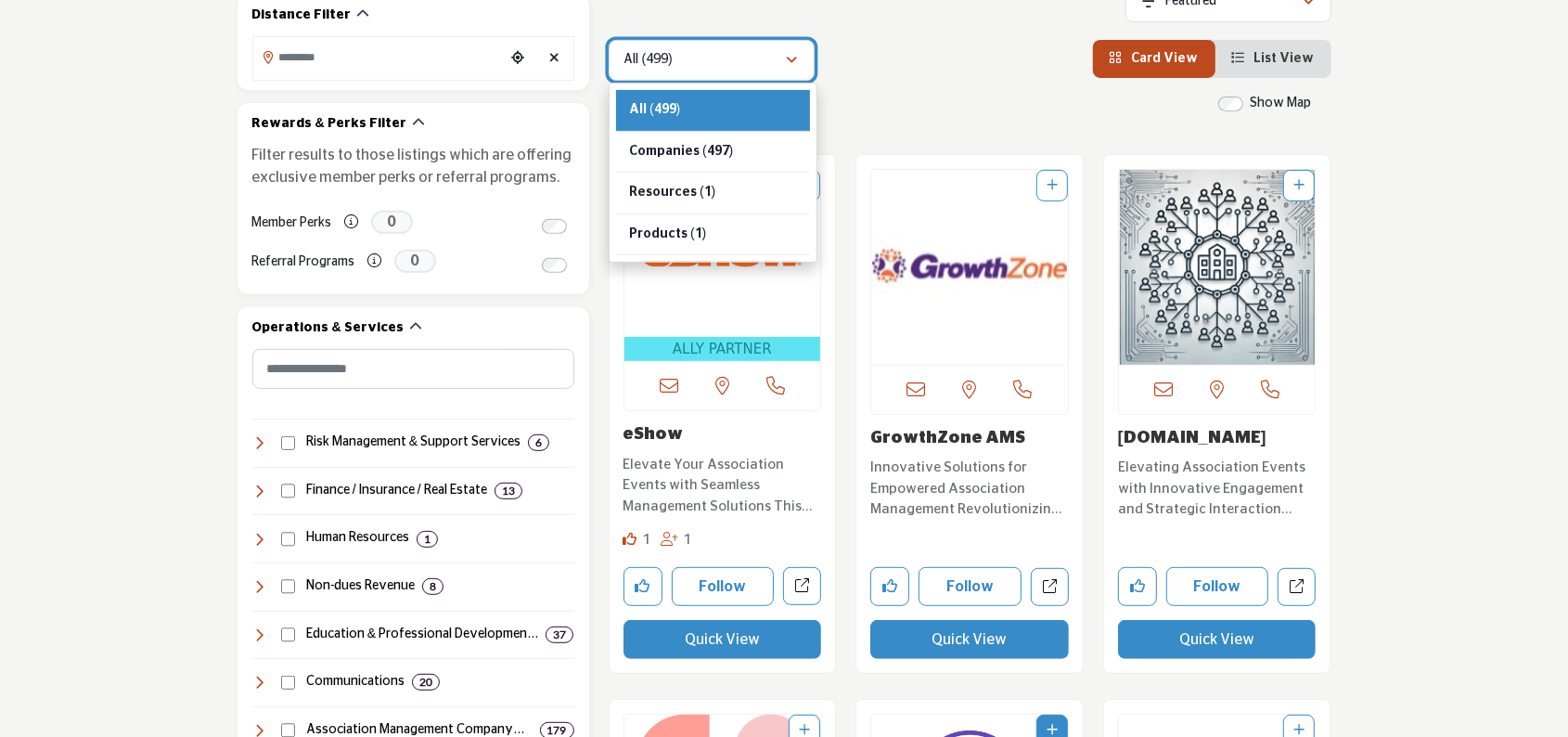
click at [784, 59] on div "All (499)" at bounding box center [705, 60] width 161 height 22
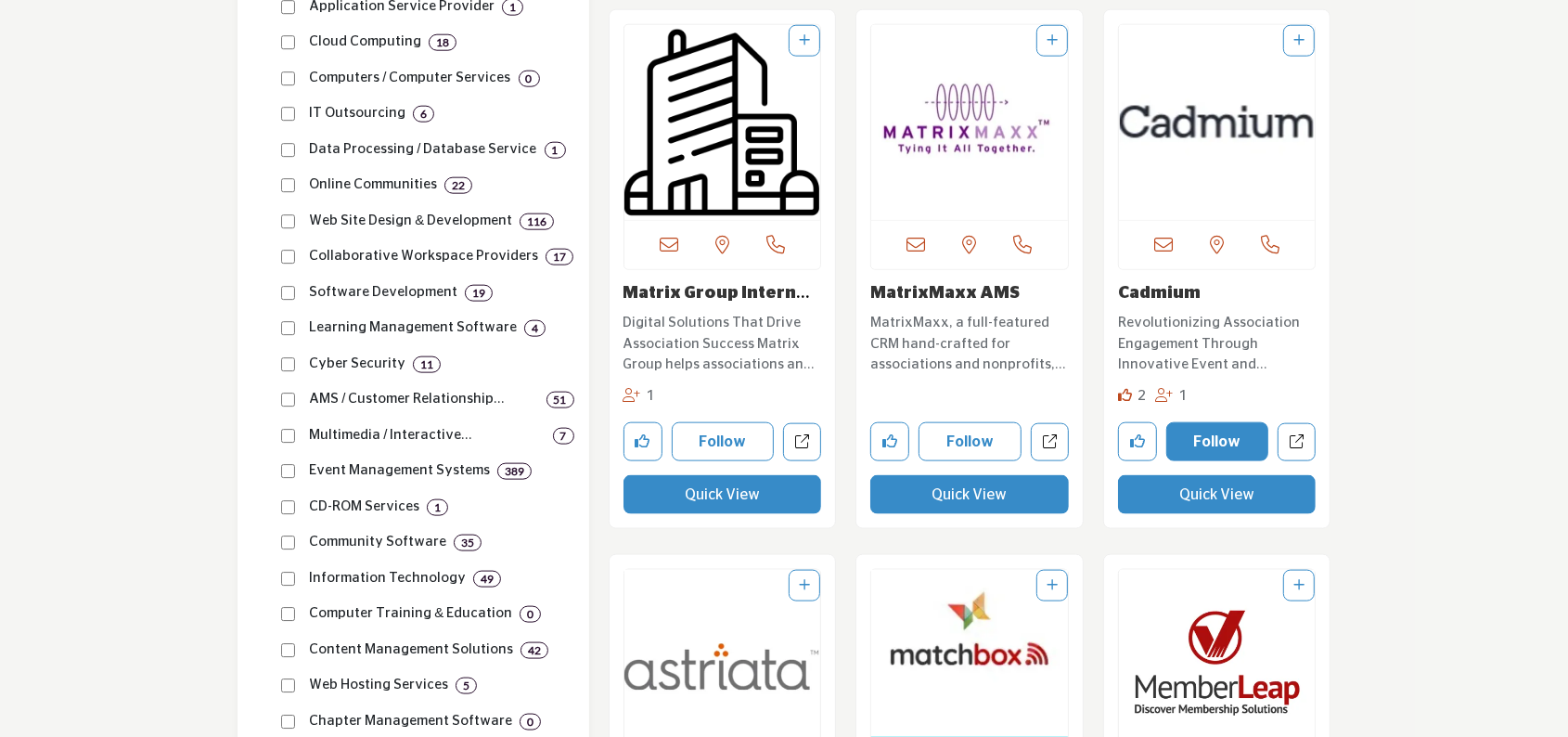
scroll to position [1762, 0]
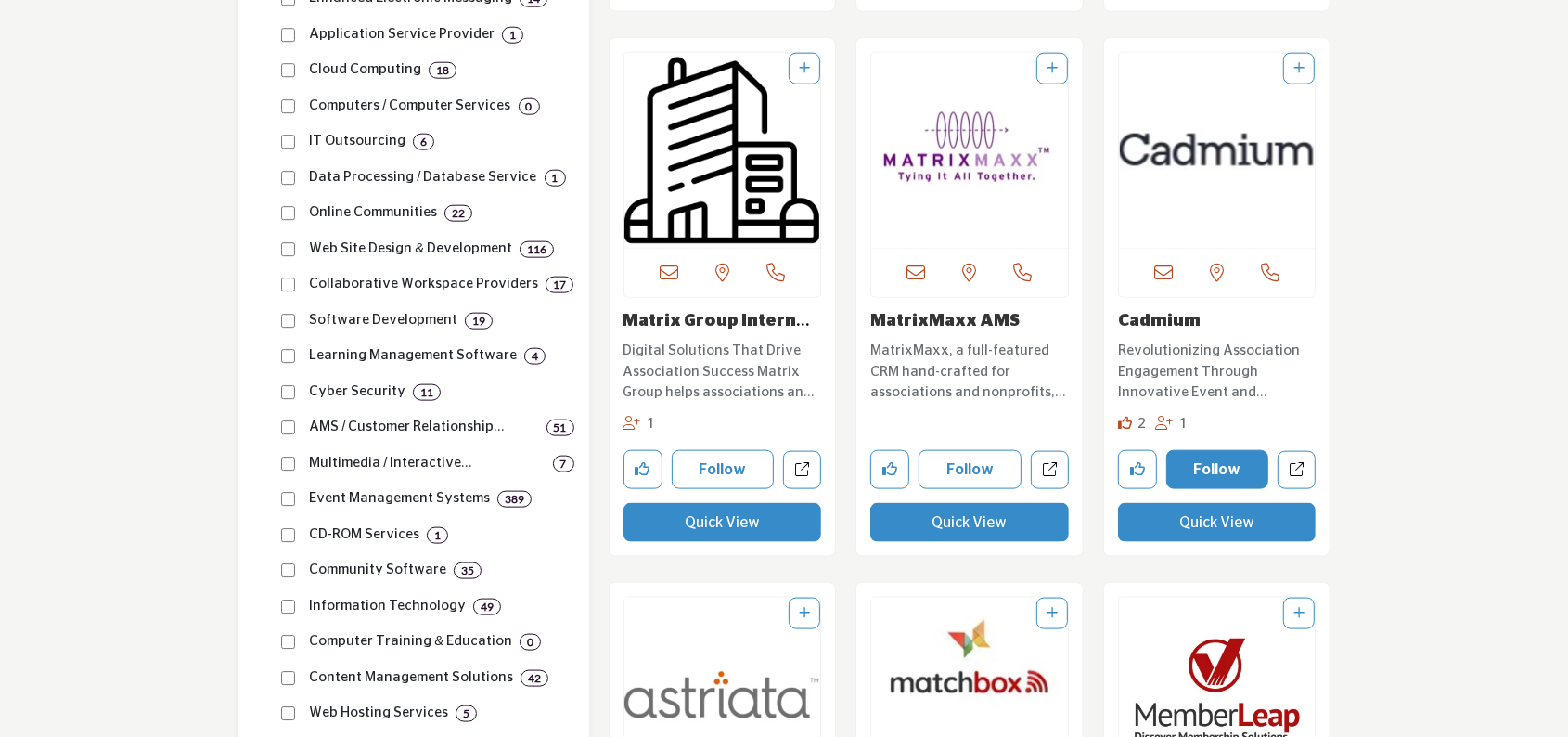
click at [1201, 472] on button "Follow" at bounding box center [1218, 468] width 103 height 39
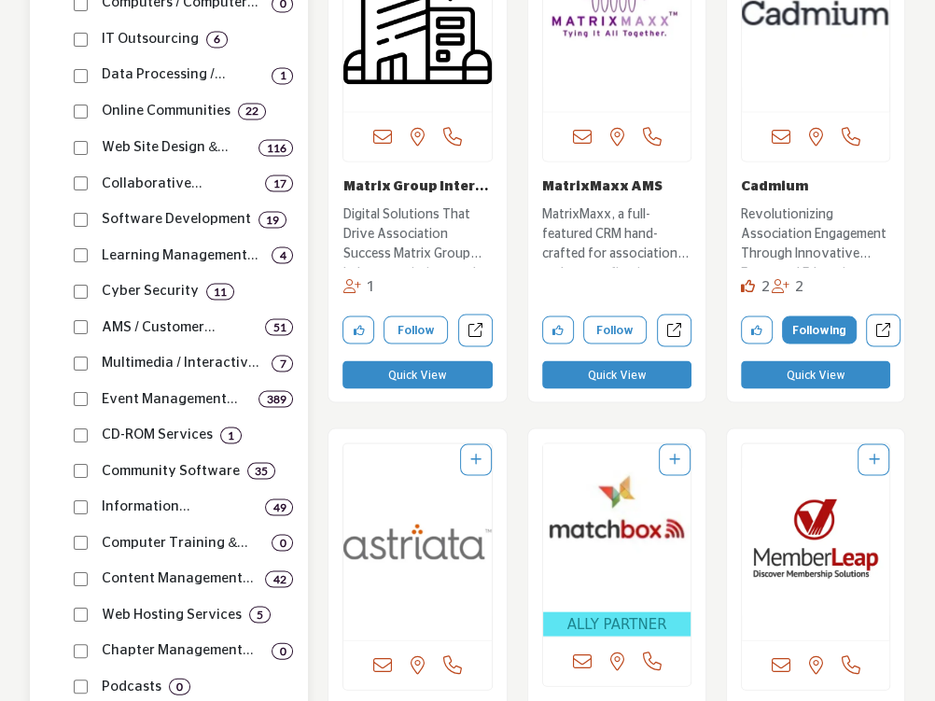
scroll to position [1924, 0]
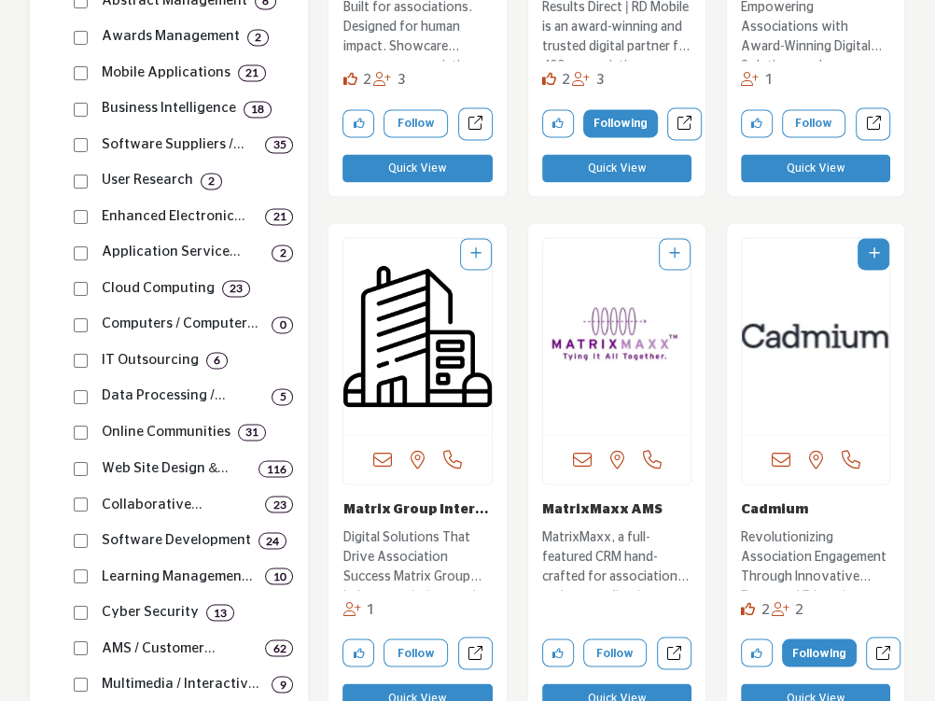
scroll to position [1959, 0]
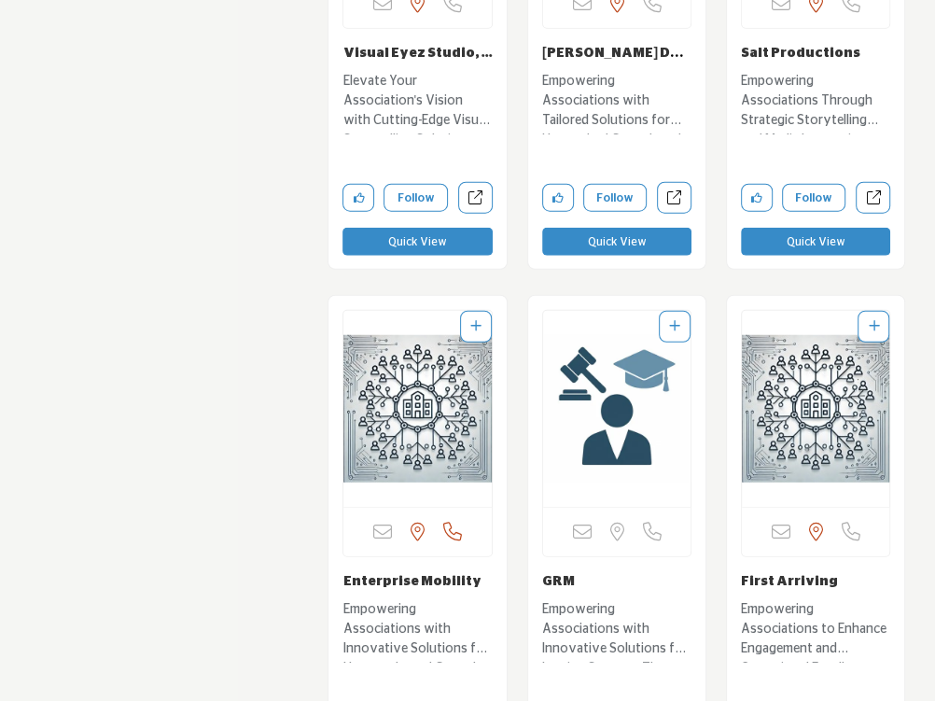
scroll to position [6810, 0]
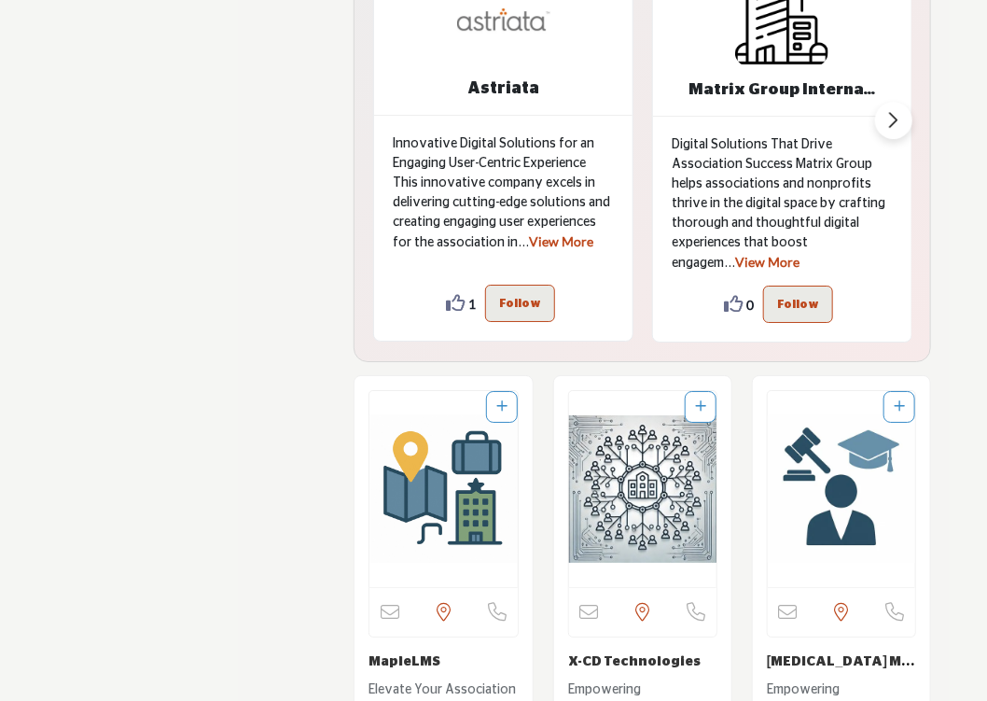
scroll to position [4601, 0]
